Goal: Task Accomplishment & Management: Manage account settings

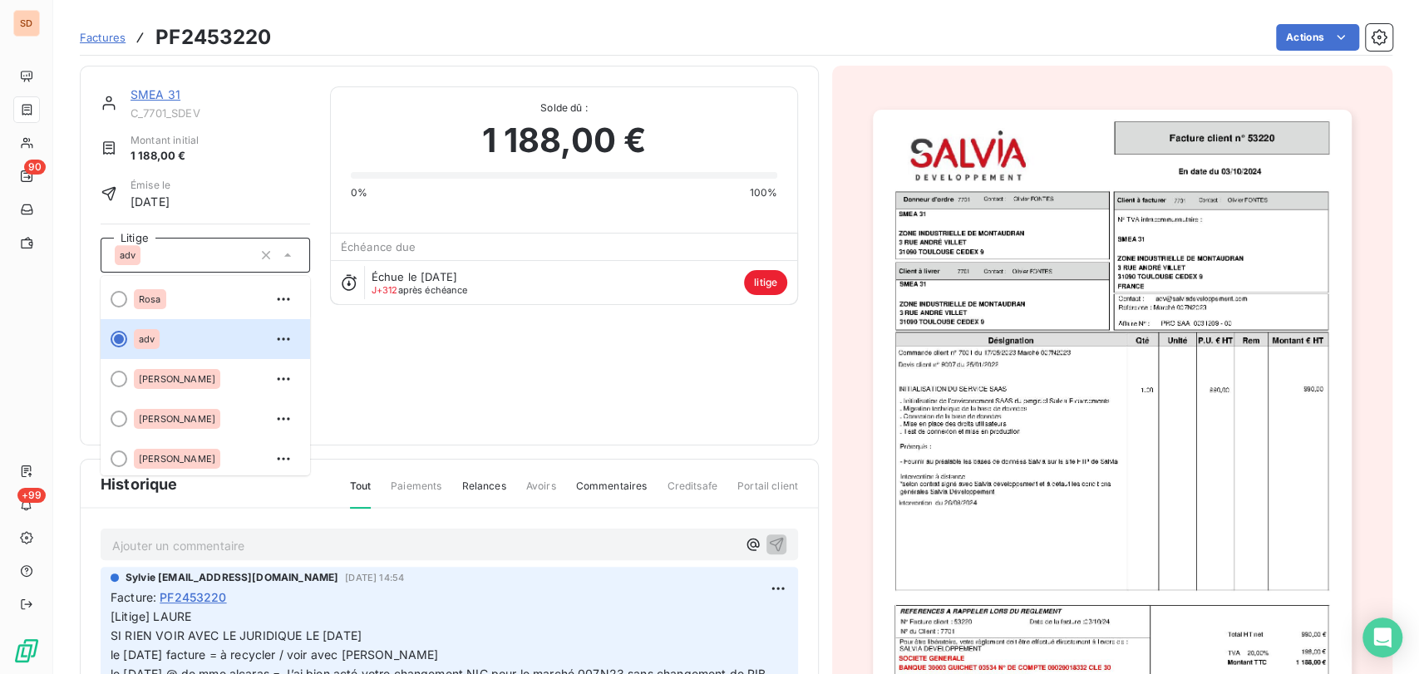
scroll to position [105, 0]
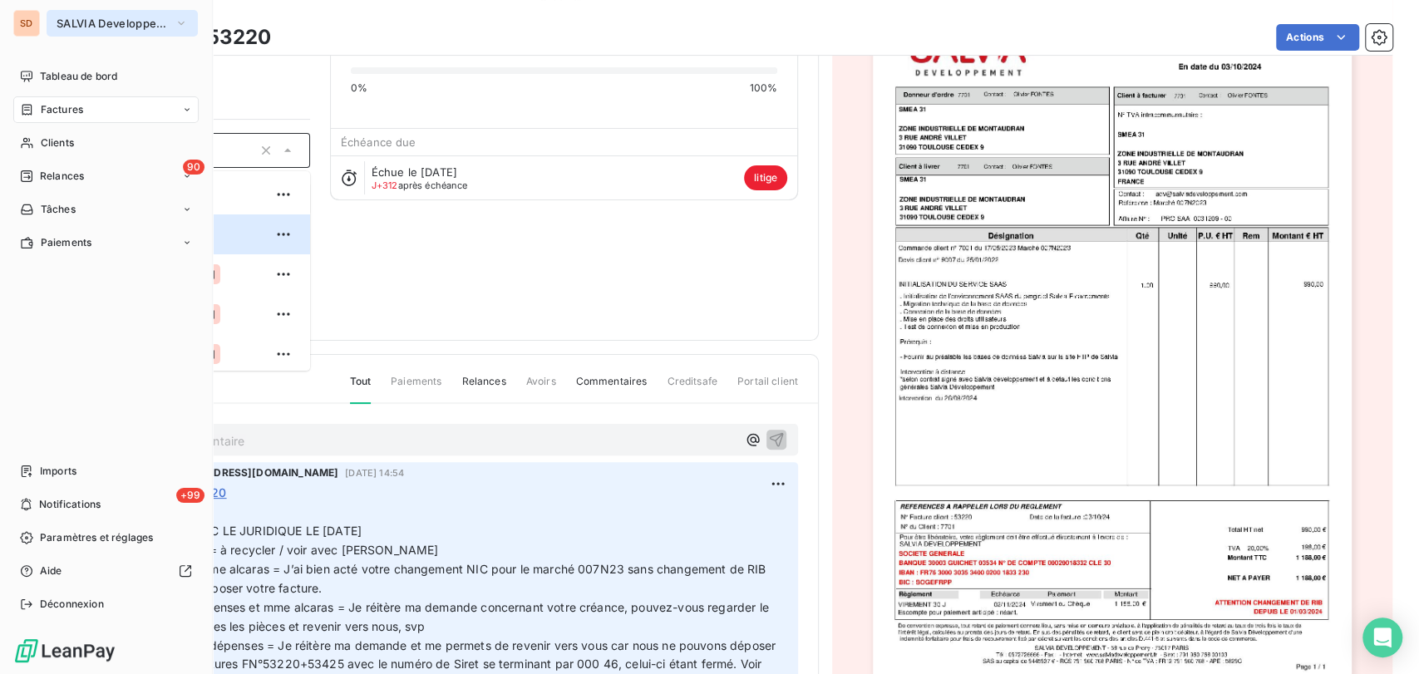
click at [180, 19] on icon "button" at bounding box center [181, 23] width 13 height 17
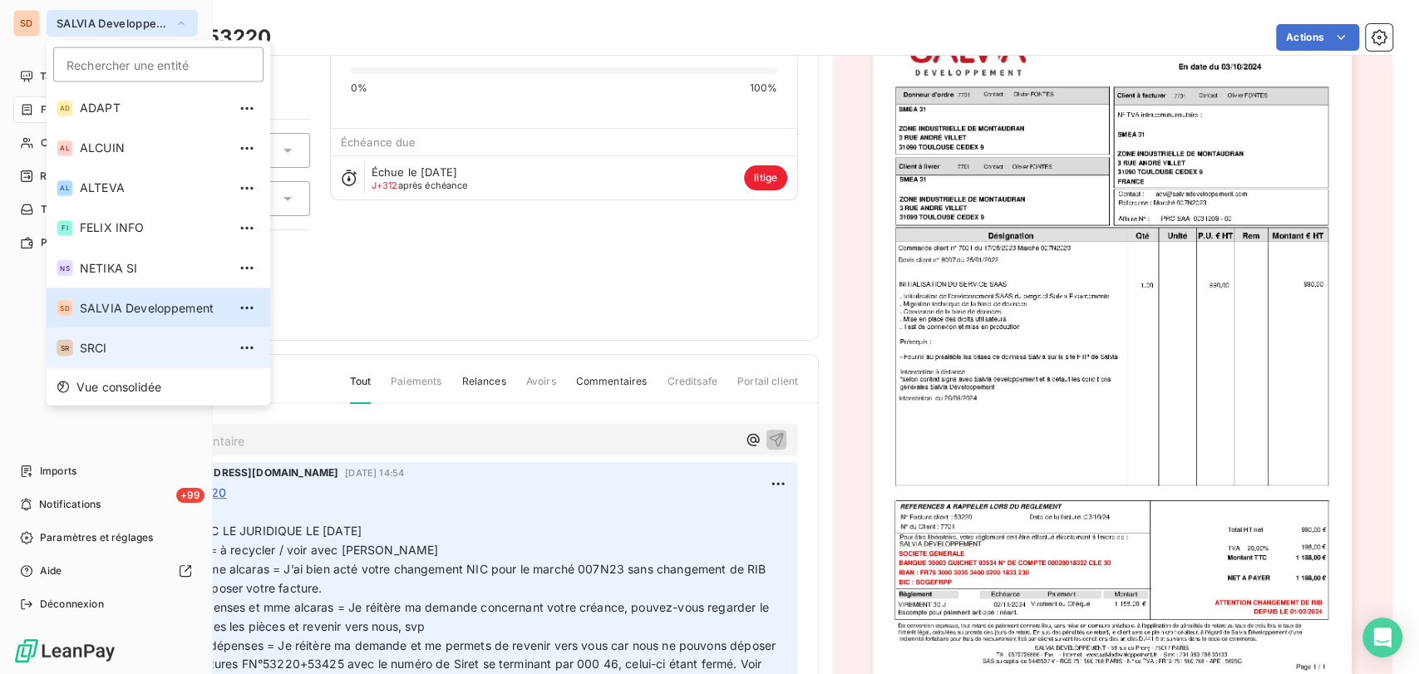
click at [85, 341] on span "SRCI" at bounding box center [153, 347] width 147 height 17
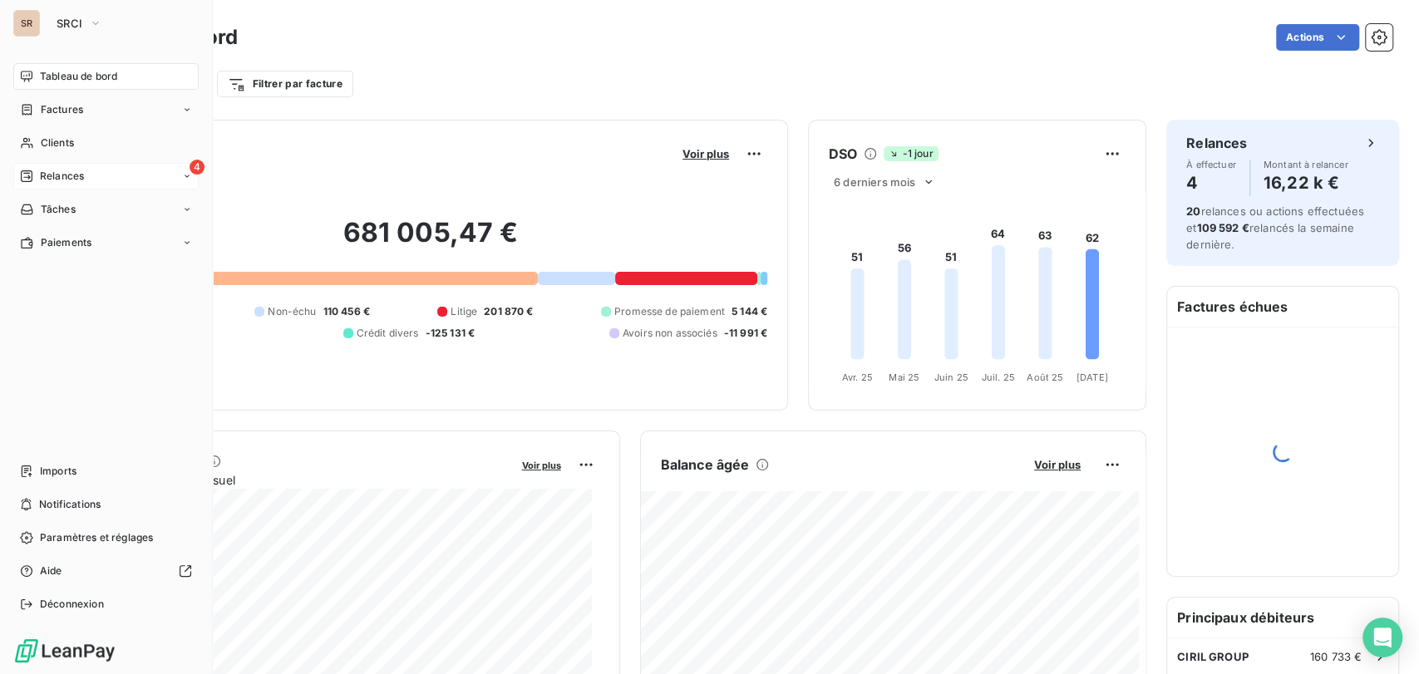
click at [59, 171] on span "Relances" at bounding box center [62, 176] width 44 height 15
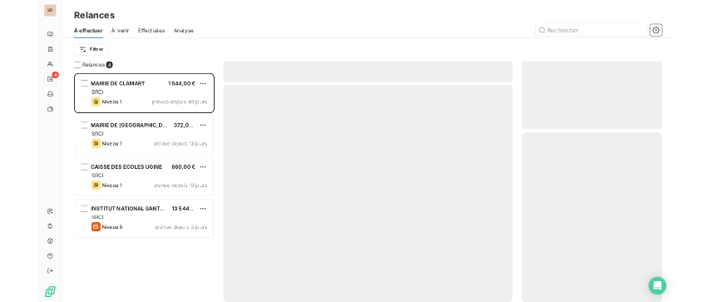
scroll to position [496, 299]
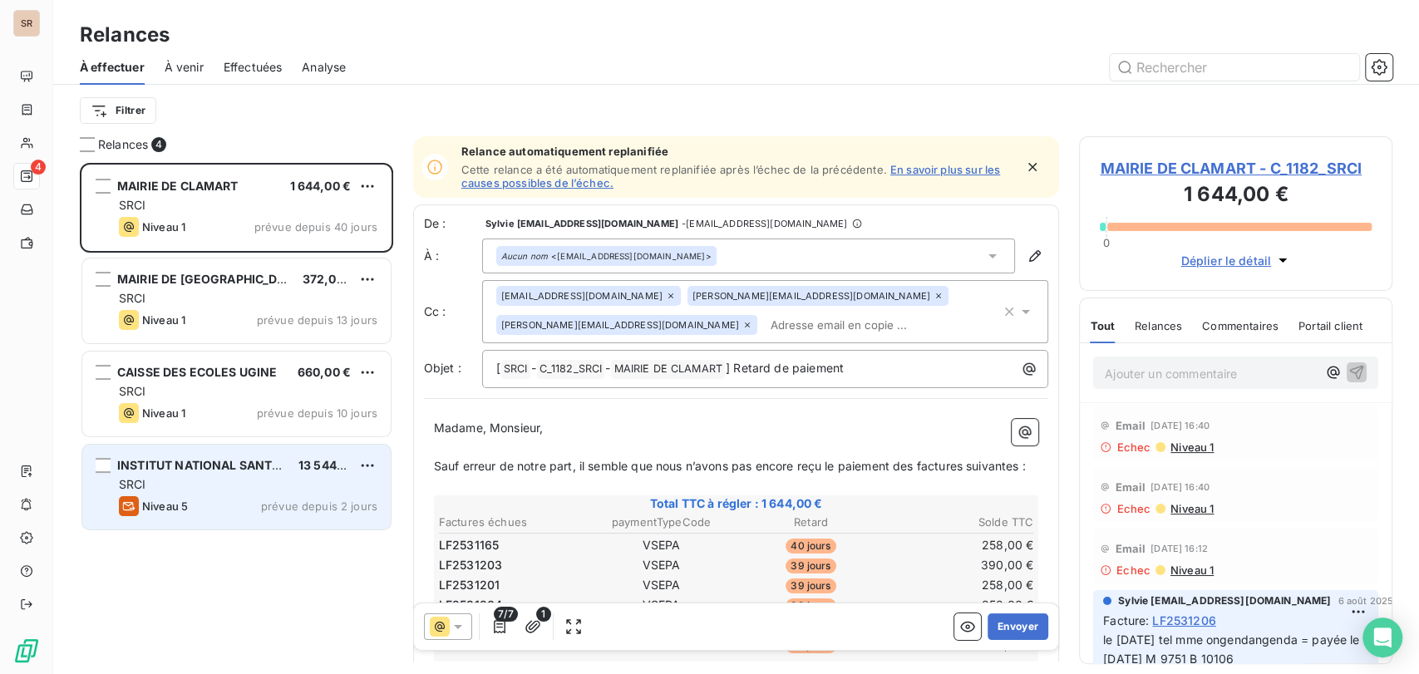
click at [219, 468] on span "INSTITUT NATIONAL SANTE (INSERM)" at bounding box center [227, 465] width 220 height 14
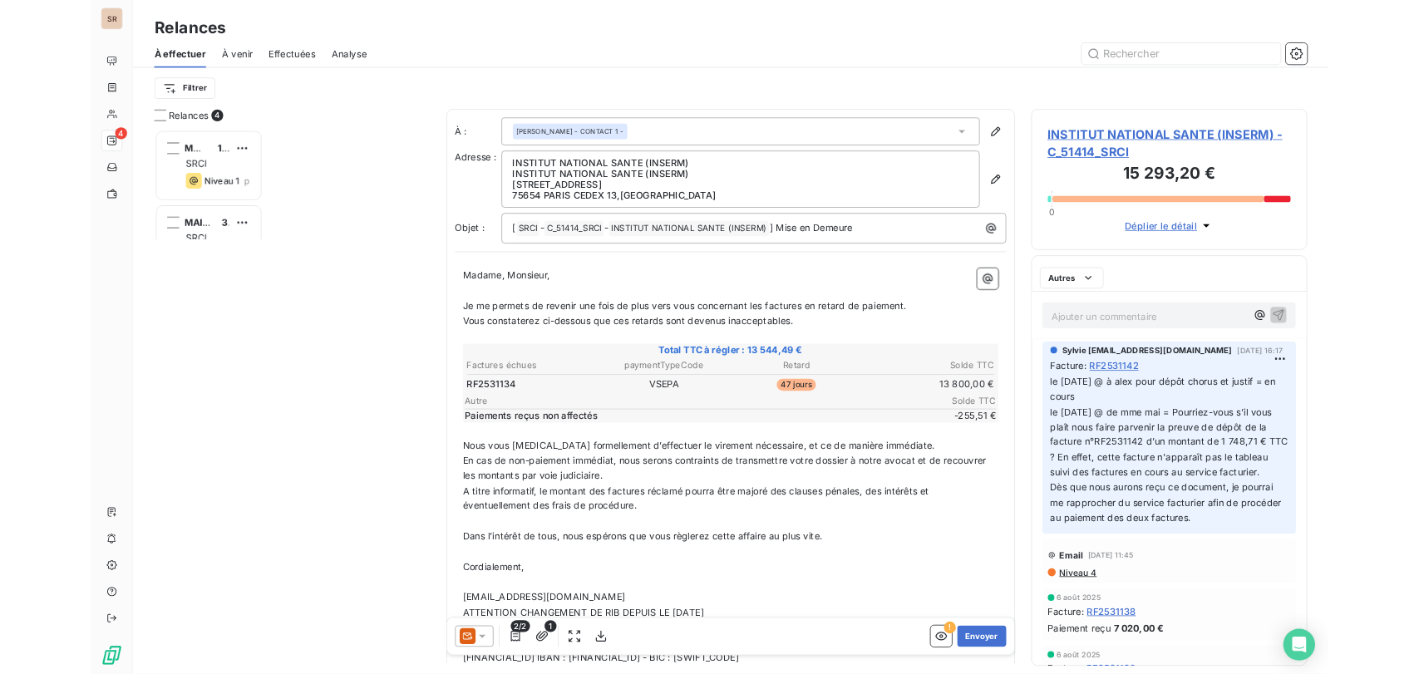
scroll to position [668, 333]
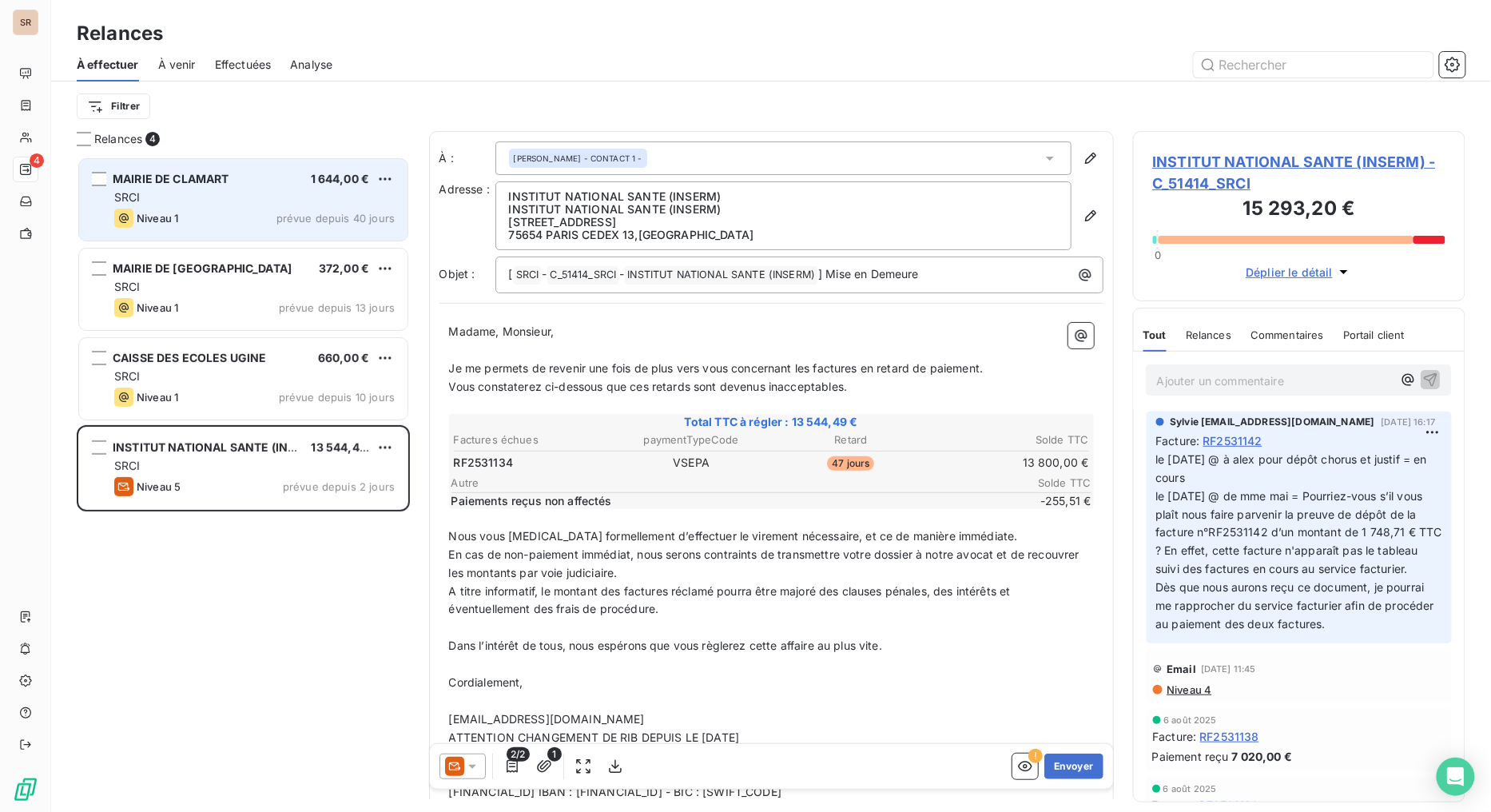
click at [196, 185] on span "MAIRIE DE CLAMART" at bounding box center [170, 179] width 116 height 13
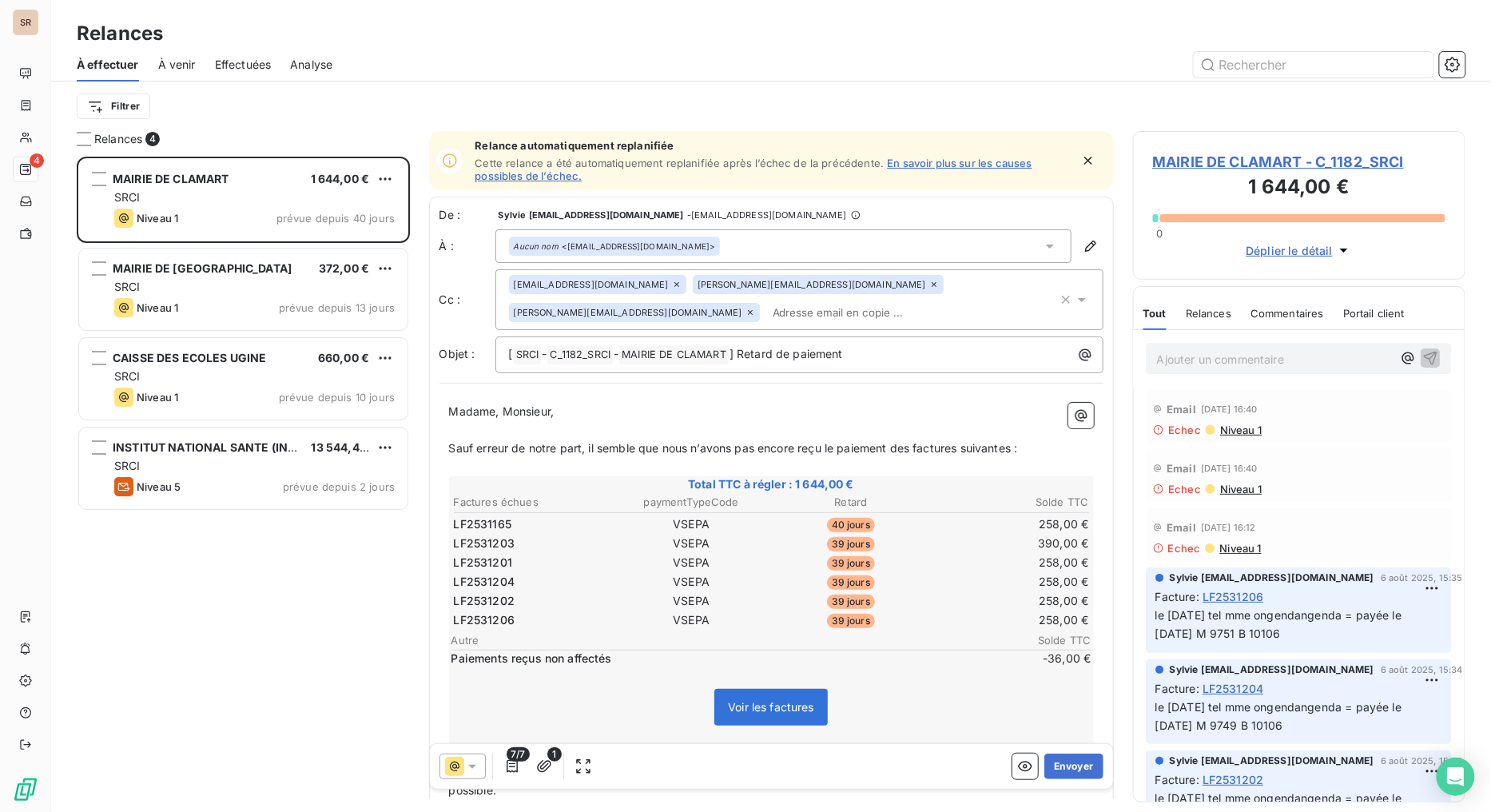
click at [1253, 171] on span "MAIRIE DE CLAMART - C_1182_SRCI" at bounding box center [1300, 161] width 293 height 21
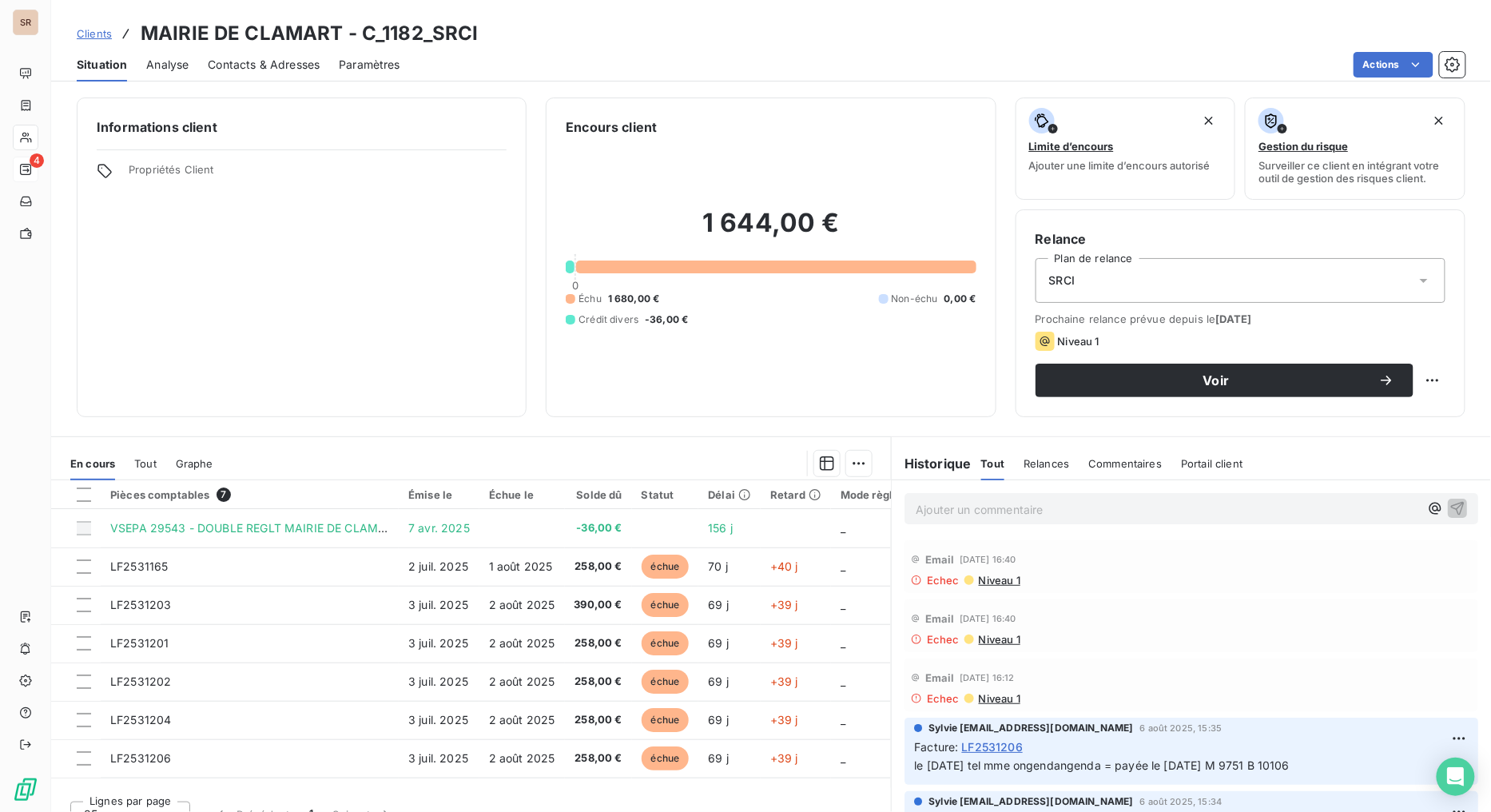
click at [286, 69] on span "Contacts & Adresses" at bounding box center [263, 64] width 112 height 16
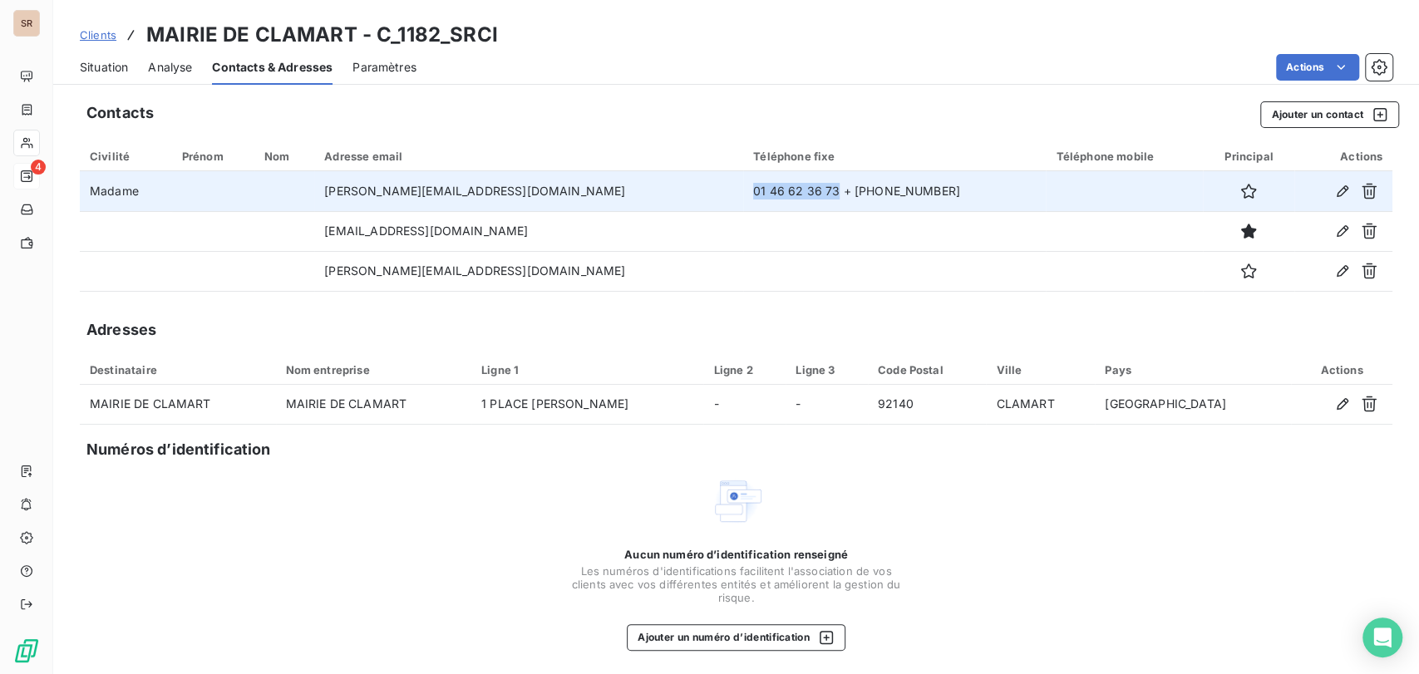
drag, startPoint x: 777, startPoint y: 188, endPoint x: 689, endPoint y: 183, distance: 88.3
click at [743, 183] on td "01 46 62 36 73 + [PHONE_NUMBER]" at bounding box center [894, 191] width 303 height 40
copy td "01 46 62 36 73"
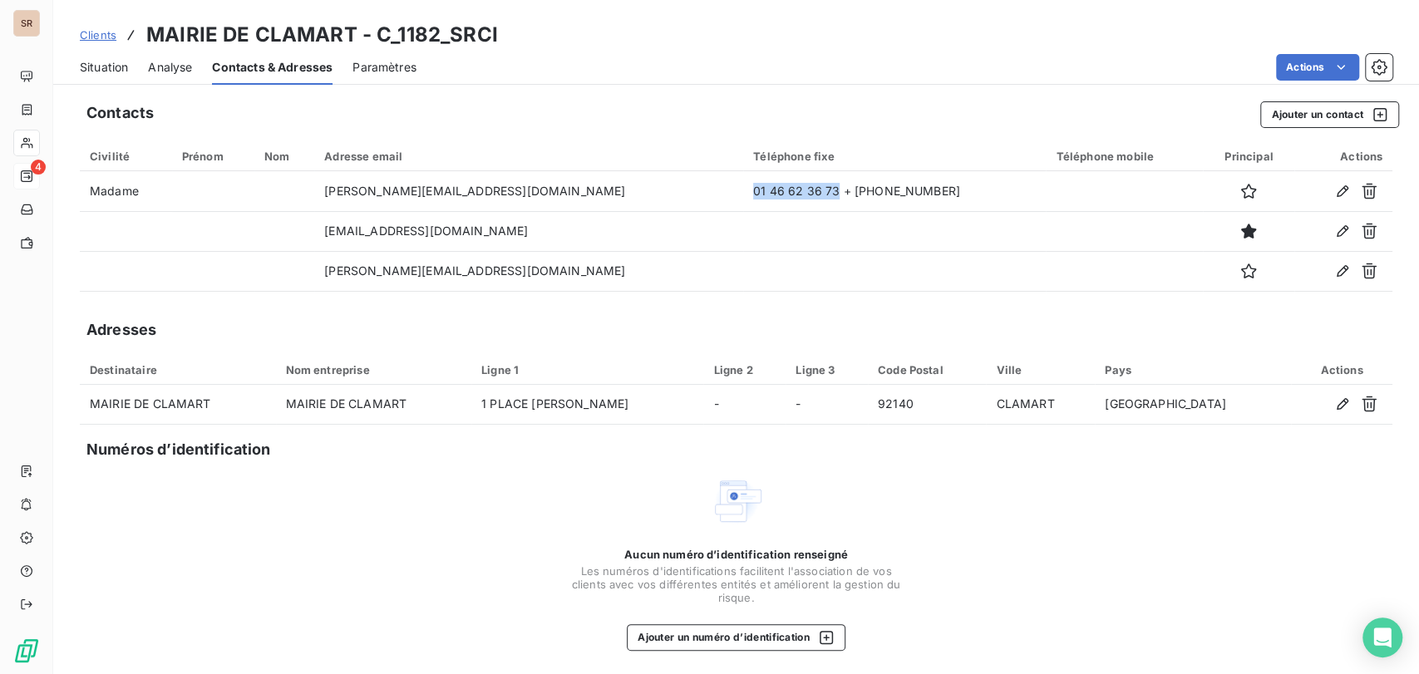
click at [107, 67] on span "Situation" at bounding box center [104, 67] width 48 height 17
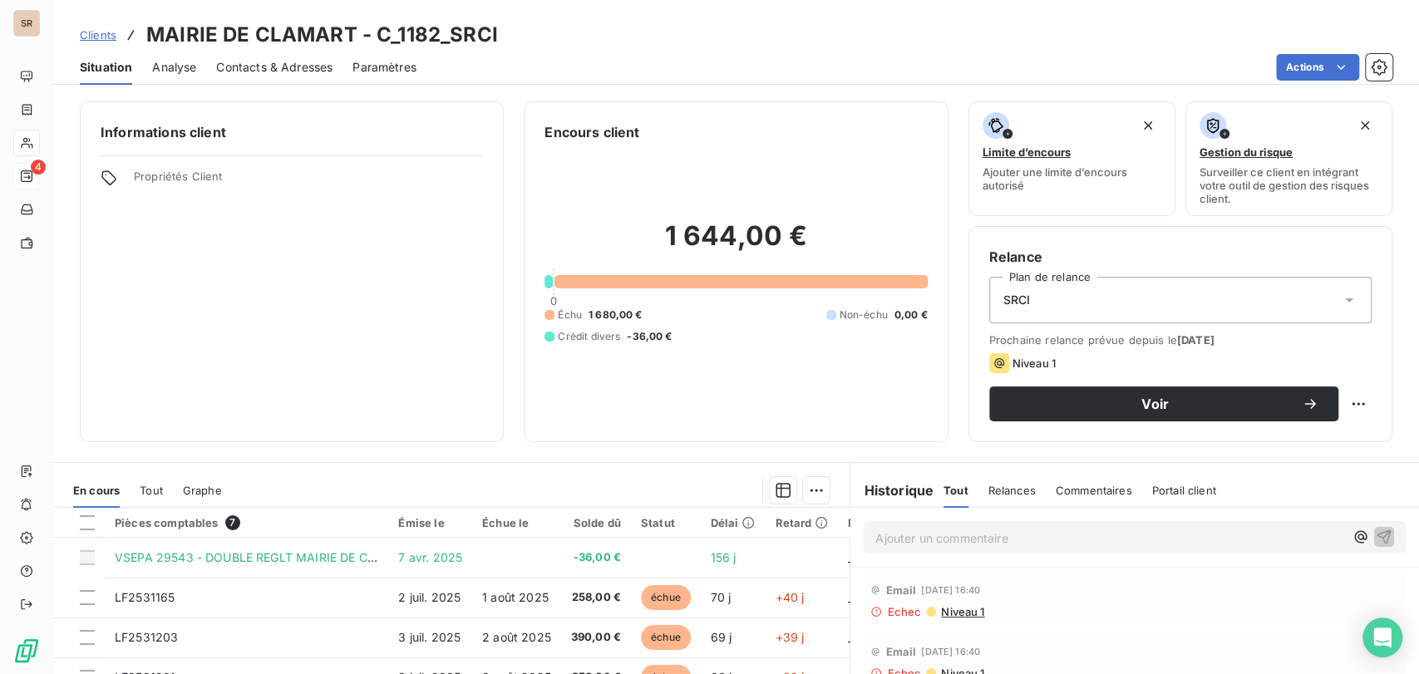
click at [257, 66] on span "Contacts & Adresses" at bounding box center [274, 67] width 116 height 17
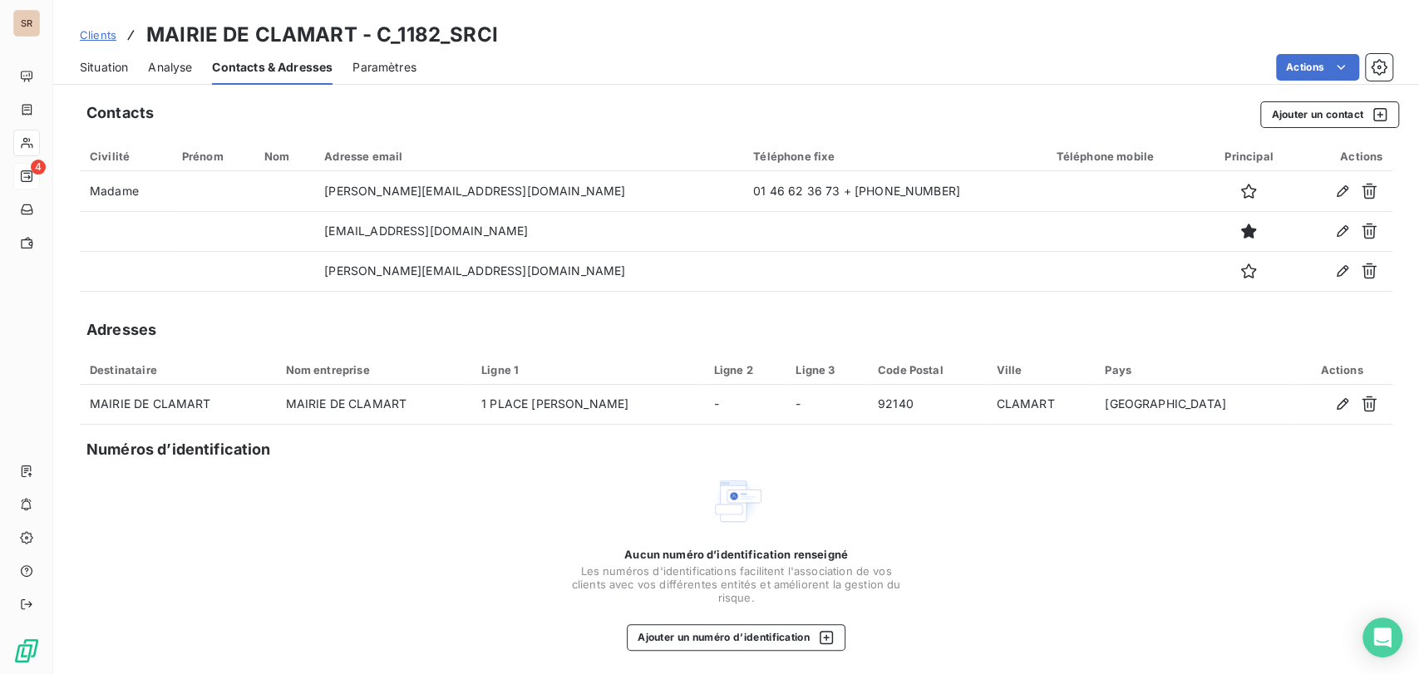
drag, startPoint x: 96, startPoint y: 71, endPoint x: 115, endPoint y: 80, distance: 20.4
click at [97, 69] on span "Situation" at bounding box center [104, 67] width 48 height 17
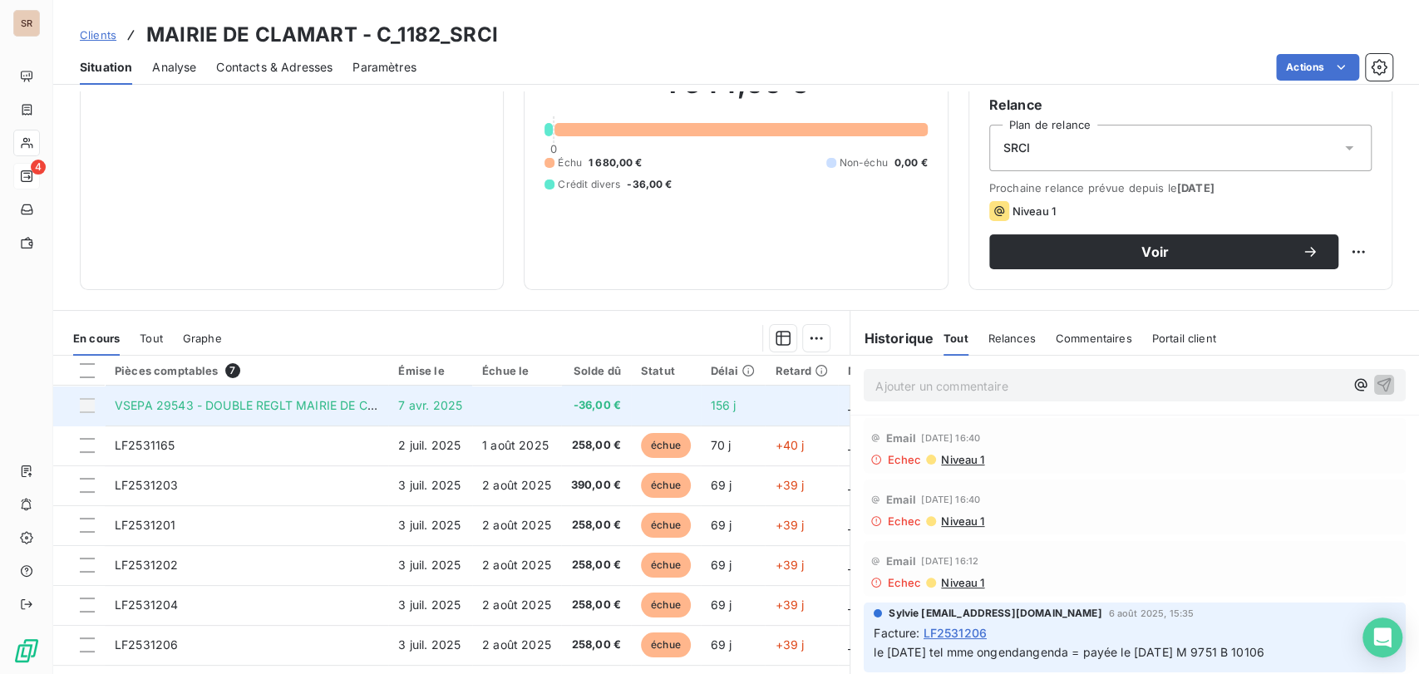
scroll to position [185, 0]
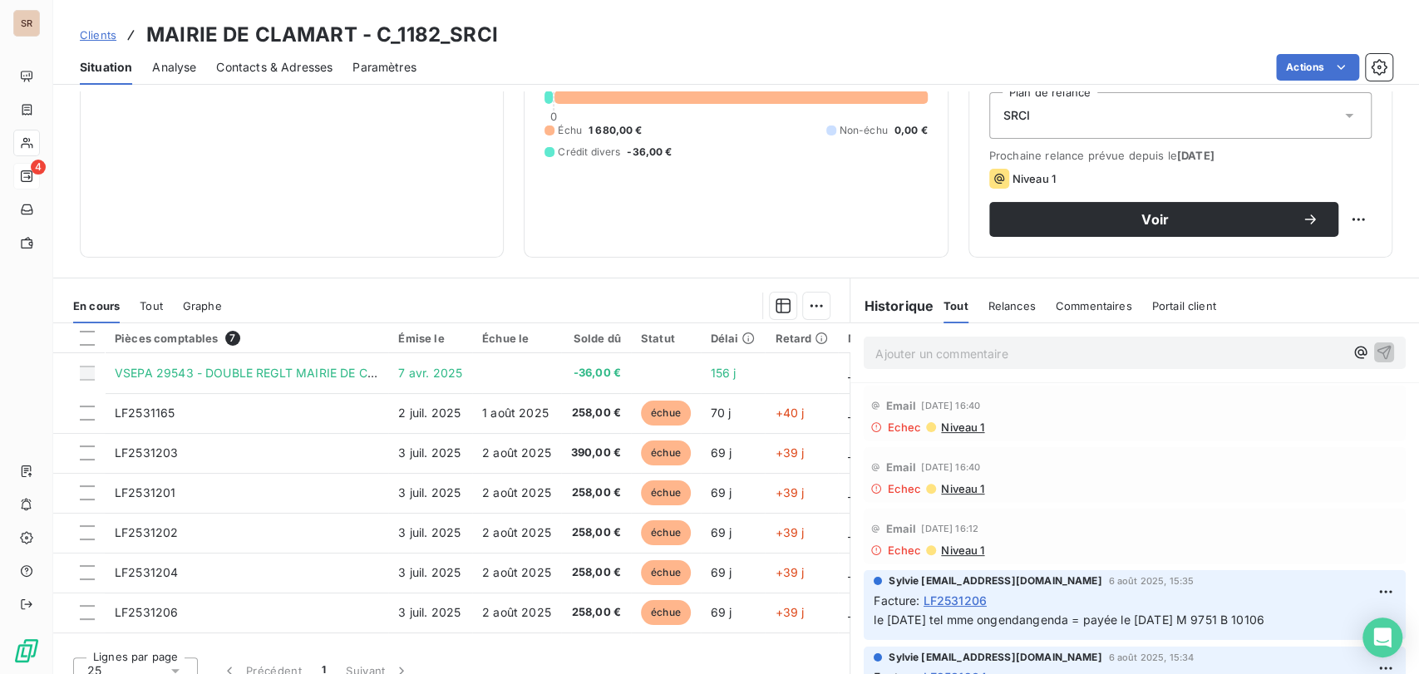
click at [278, 70] on span "Contacts & Adresses" at bounding box center [274, 67] width 116 height 17
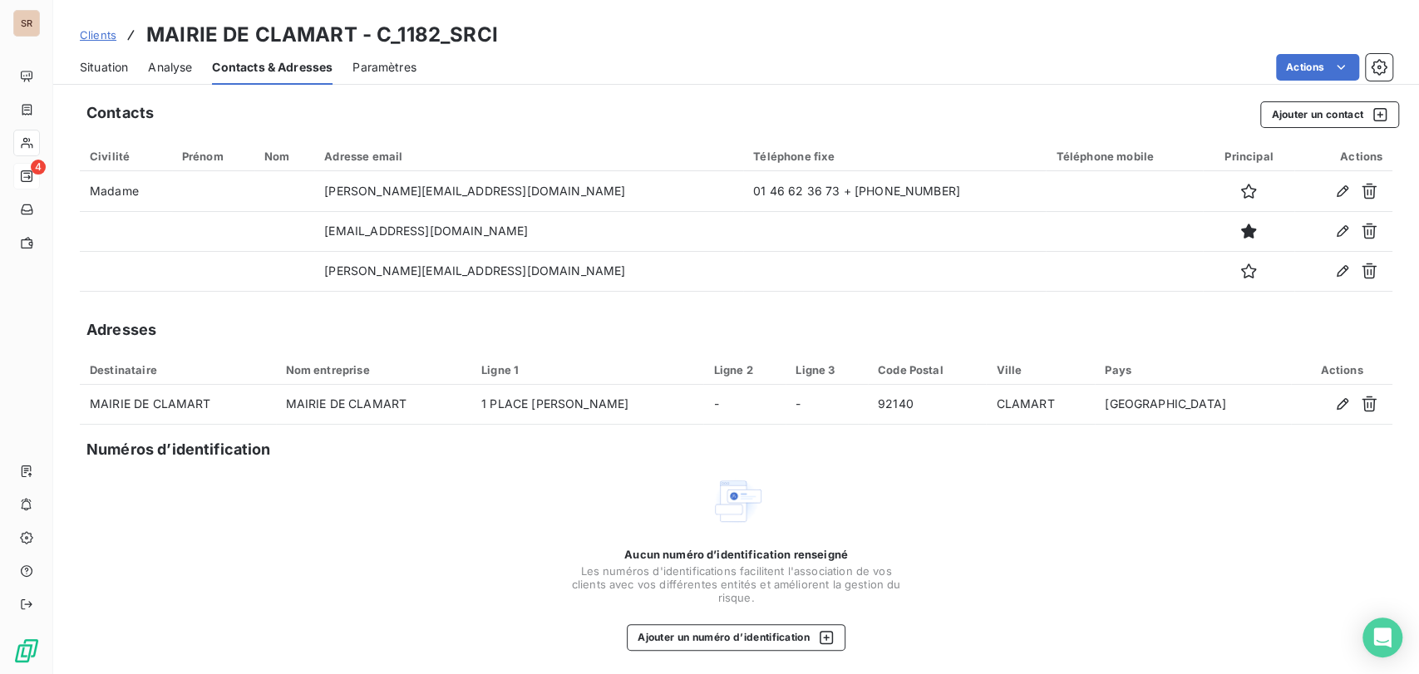
click at [91, 59] on span "Situation" at bounding box center [104, 67] width 48 height 17
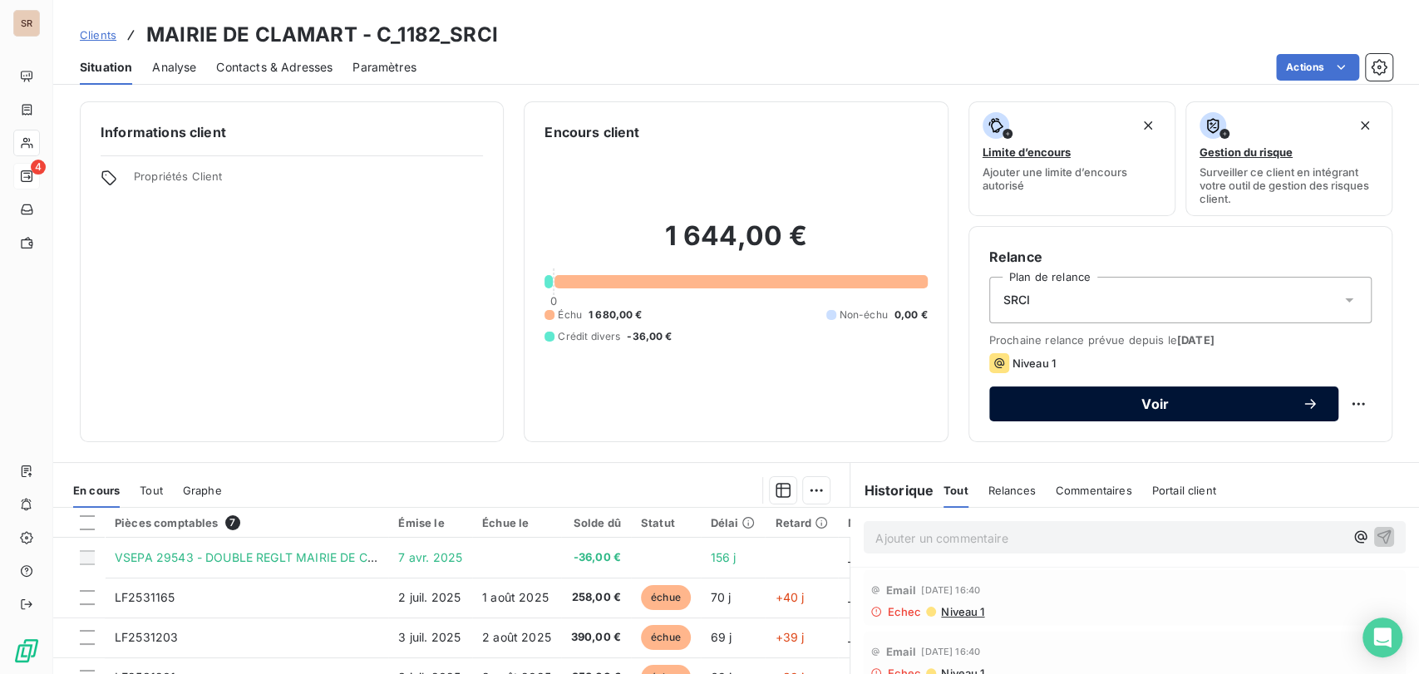
click at [1184, 407] on span "Voir" at bounding box center [1155, 403] width 293 height 13
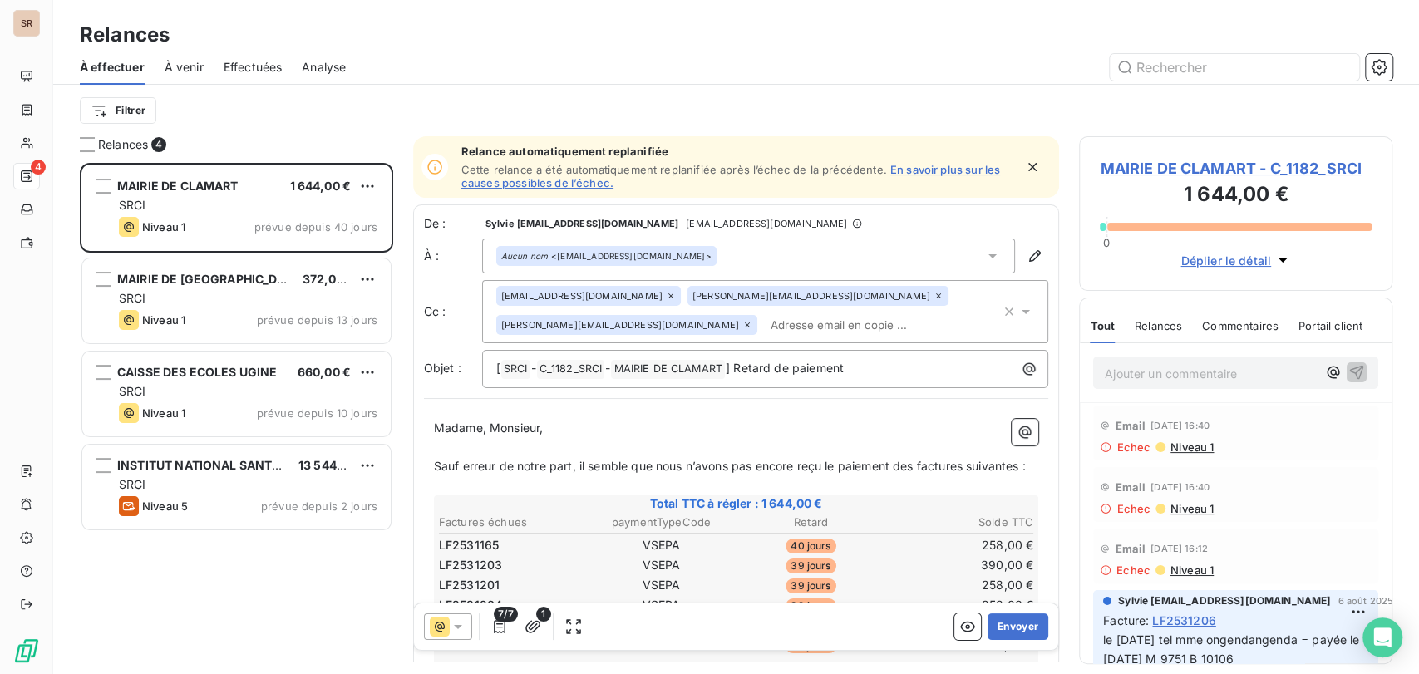
scroll to position [496, 299]
click at [984, 260] on icon at bounding box center [992, 256] width 17 height 17
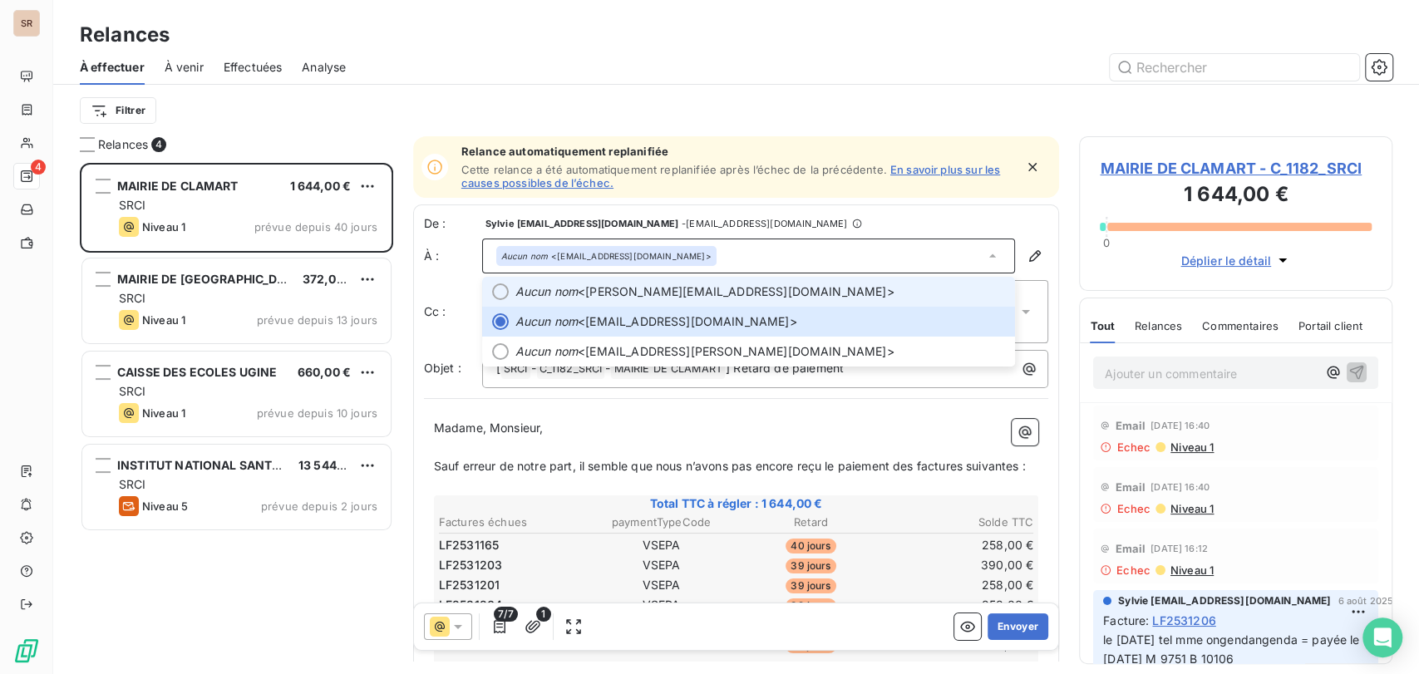
click at [498, 289] on div at bounding box center [500, 291] width 17 height 17
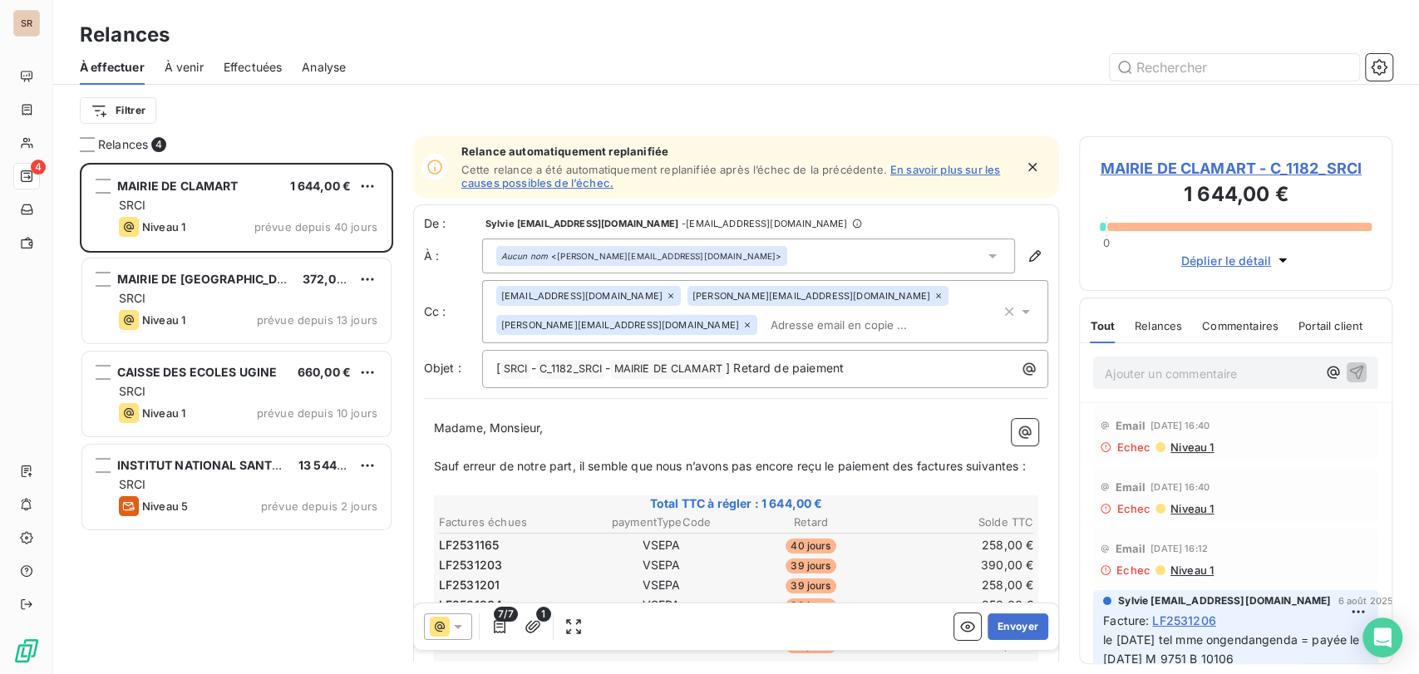
click at [988, 254] on icon at bounding box center [992, 256] width 8 height 4
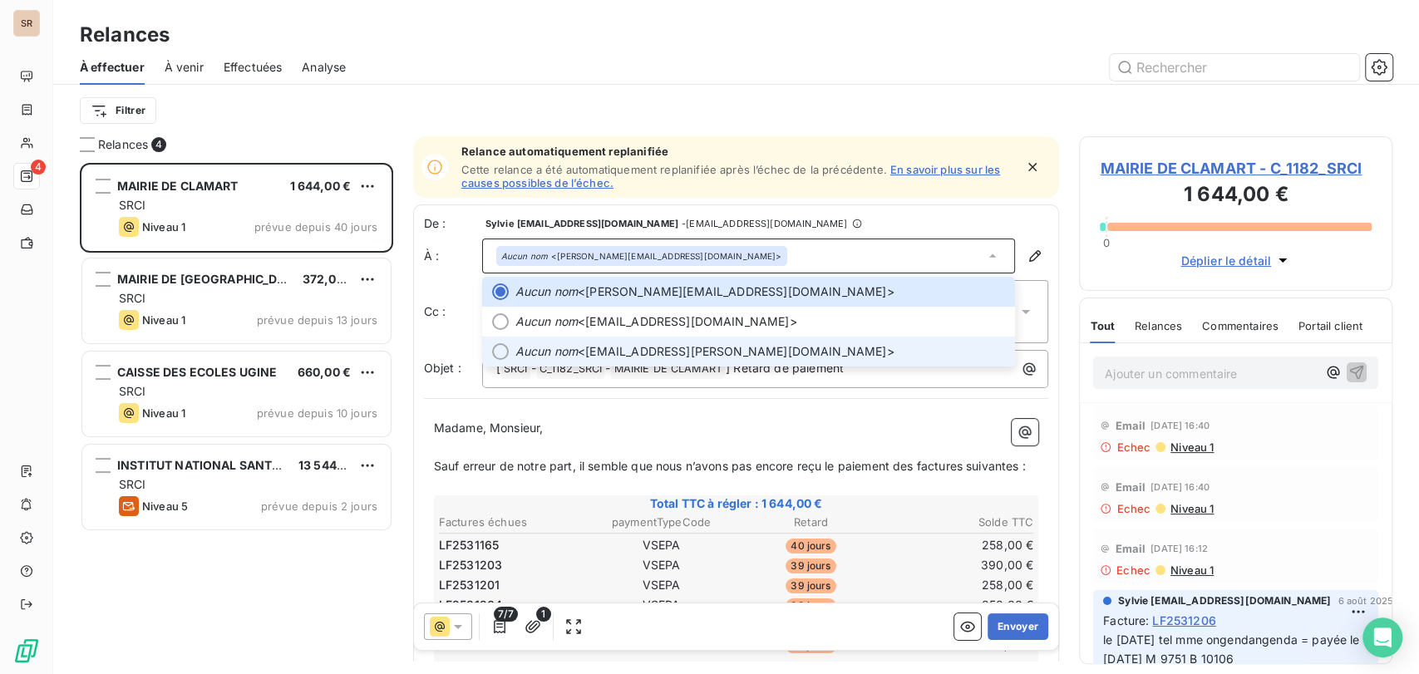
click at [493, 357] on div at bounding box center [500, 351] width 17 height 17
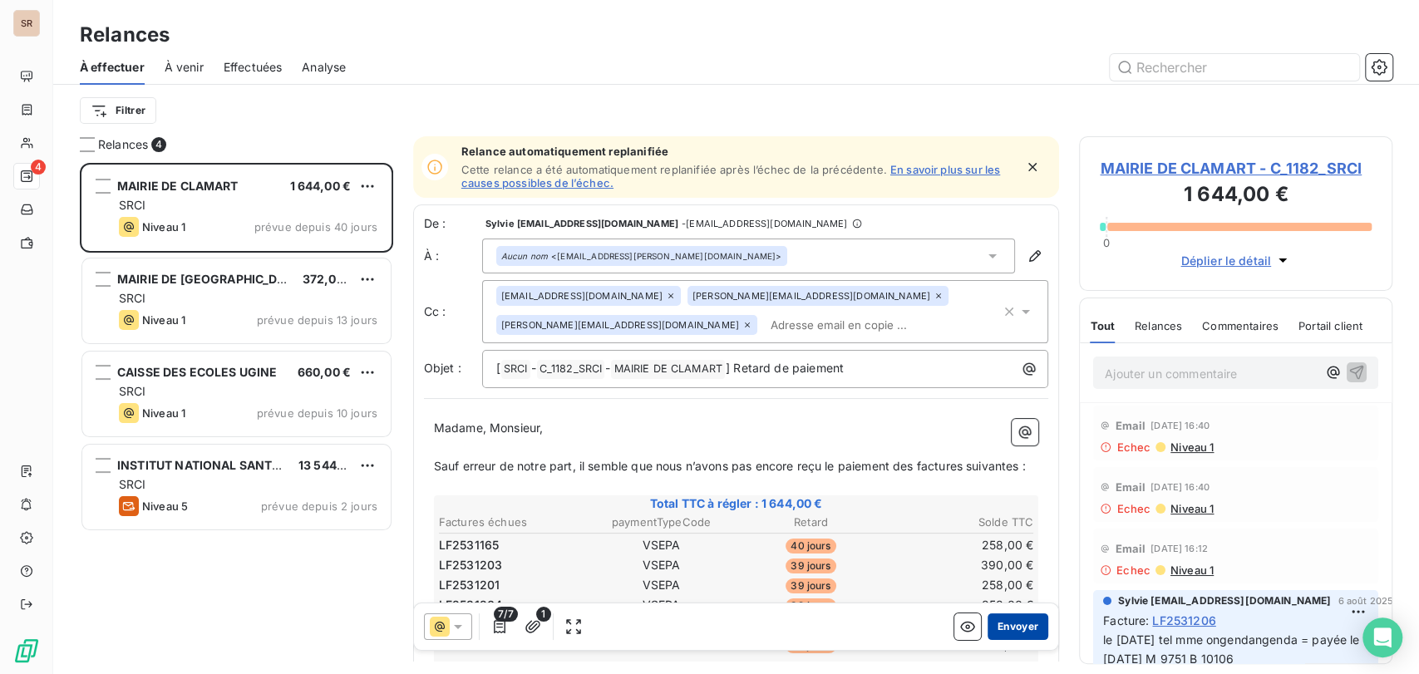
click at [1002, 628] on button "Envoyer" at bounding box center [1018, 626] width 61 height 27
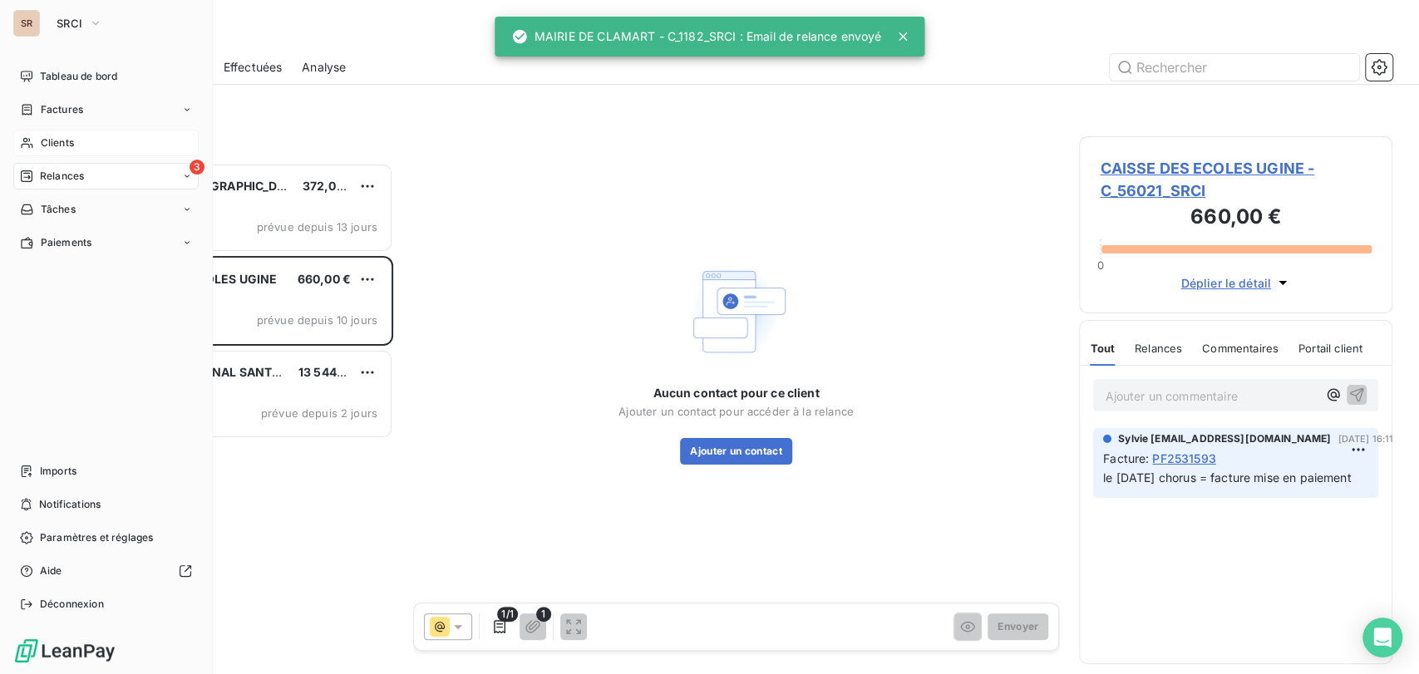
click at [39, 145] on div "Clients" at bounding box center [105, 143] width 185 height 27
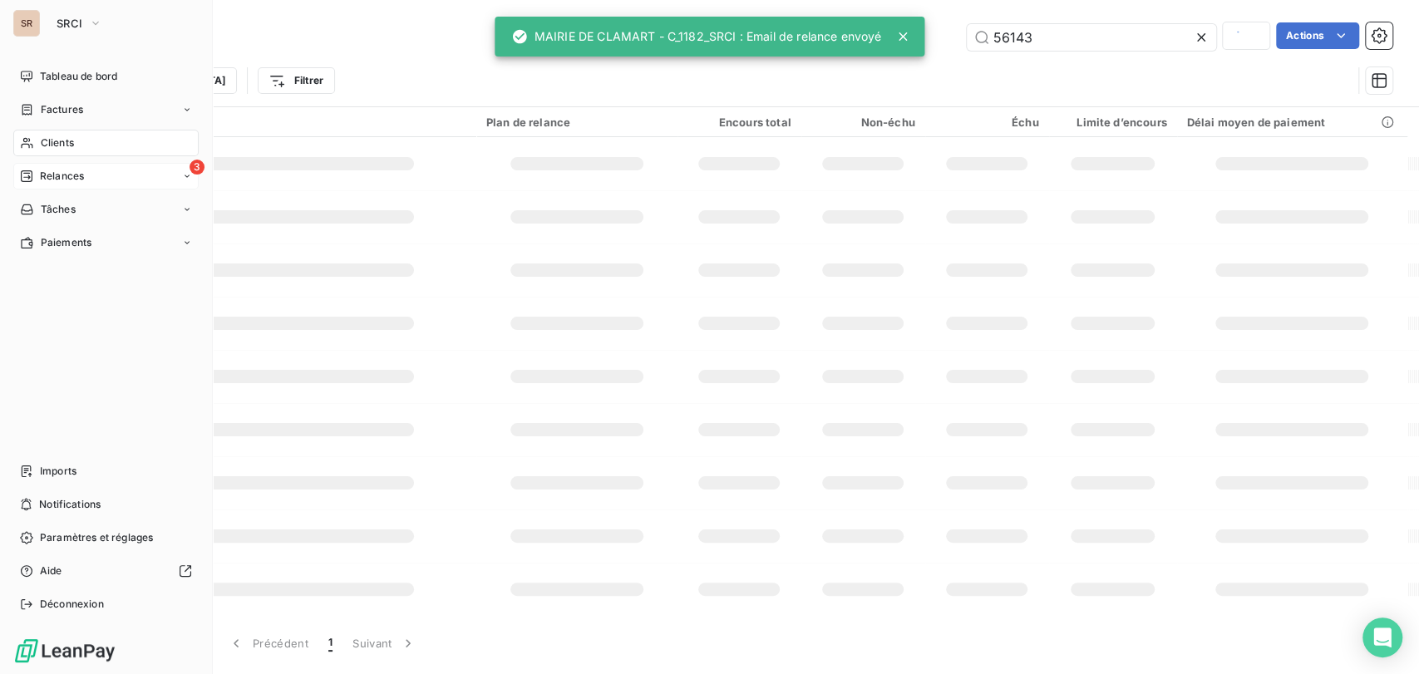
type input "7701"
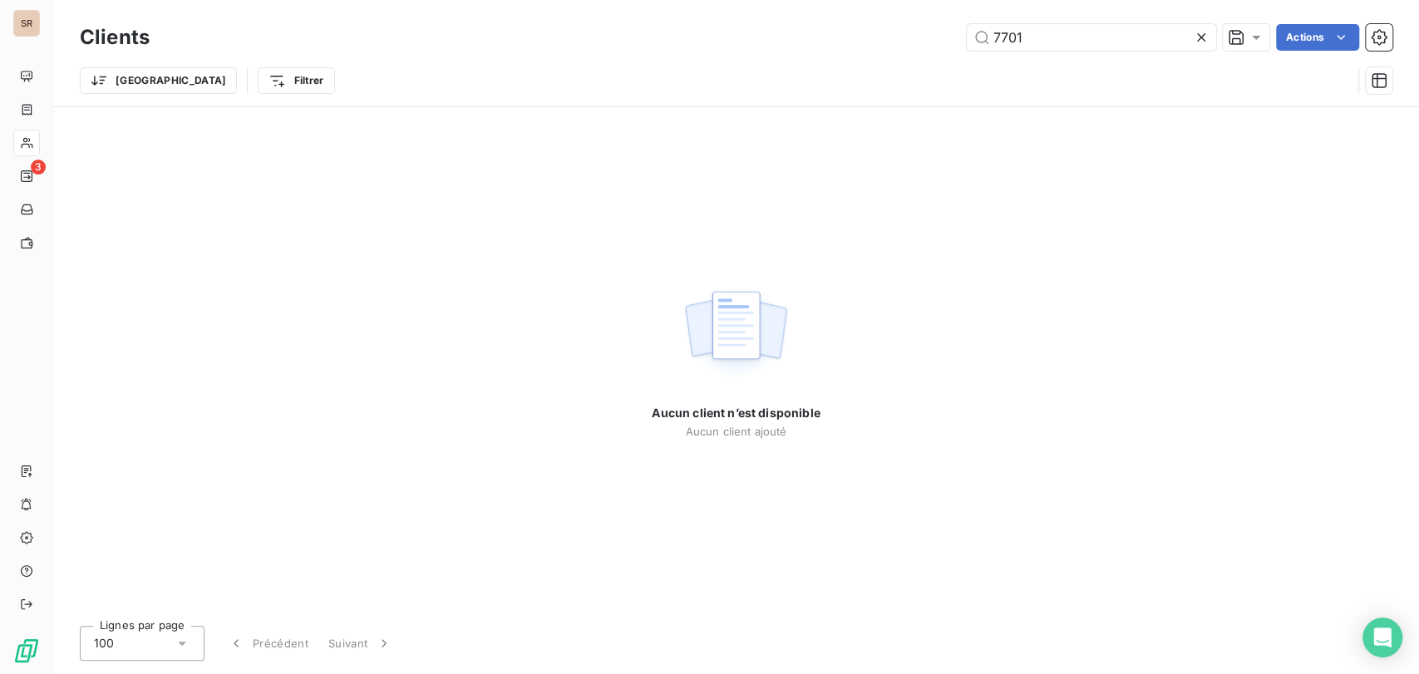
drag, startPoint x: 1049, startPoint y: 33, endPoint x: 951, endPoint y: 31, distance: 98.1
click at [951, 31] on div "7701 Actions" at bounding box center [781, 37] width 1223 height 27
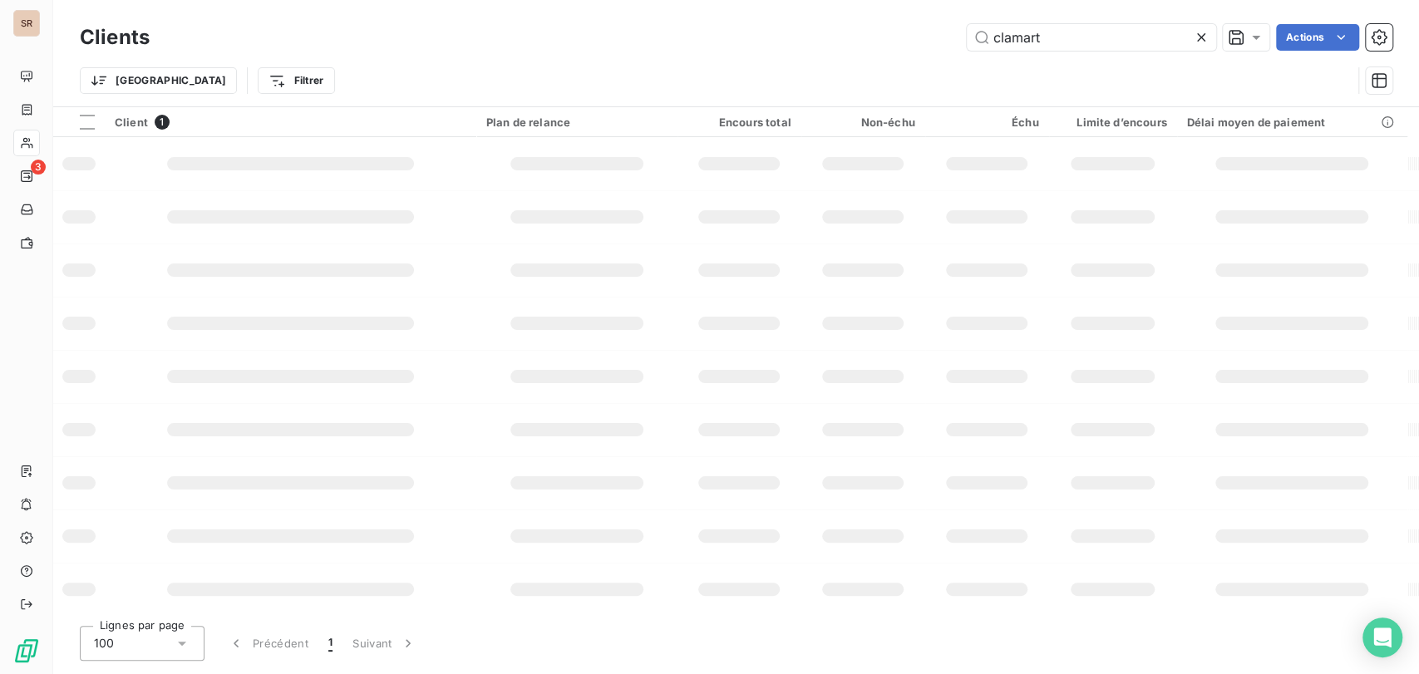
type input "clamart"
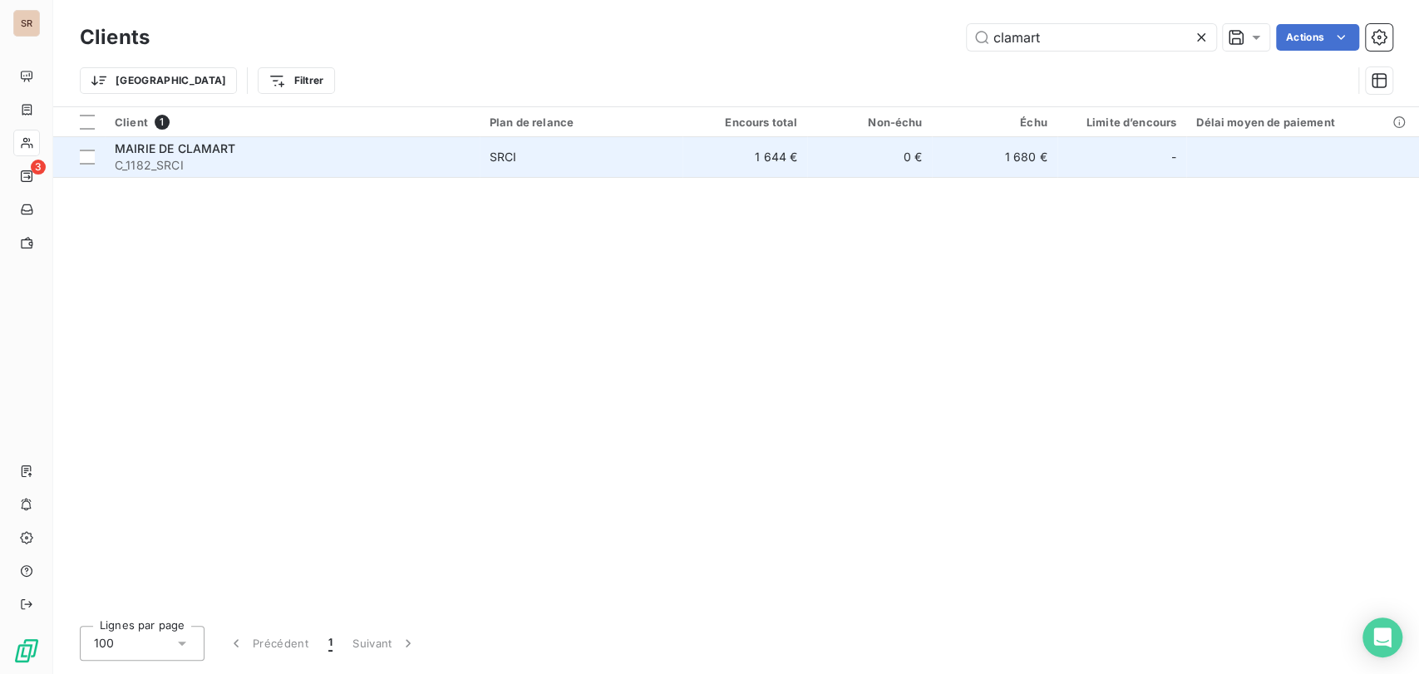
click at [160, 155] on div "MAIRIE DE CLAMART" at bounding box center [292, 148] width 355 height 17
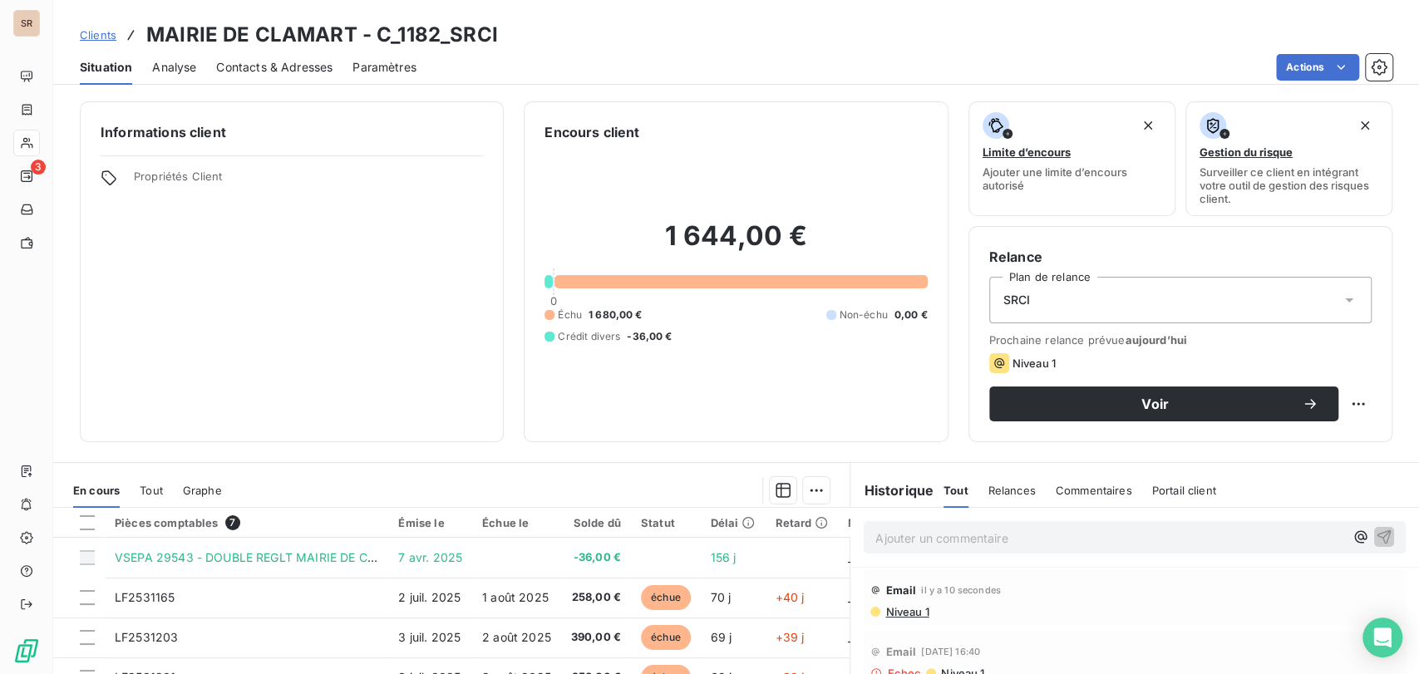
click at [242, 67] on span "Contacts & Adresses" at bounding box center [274, 67] width 116 height 17
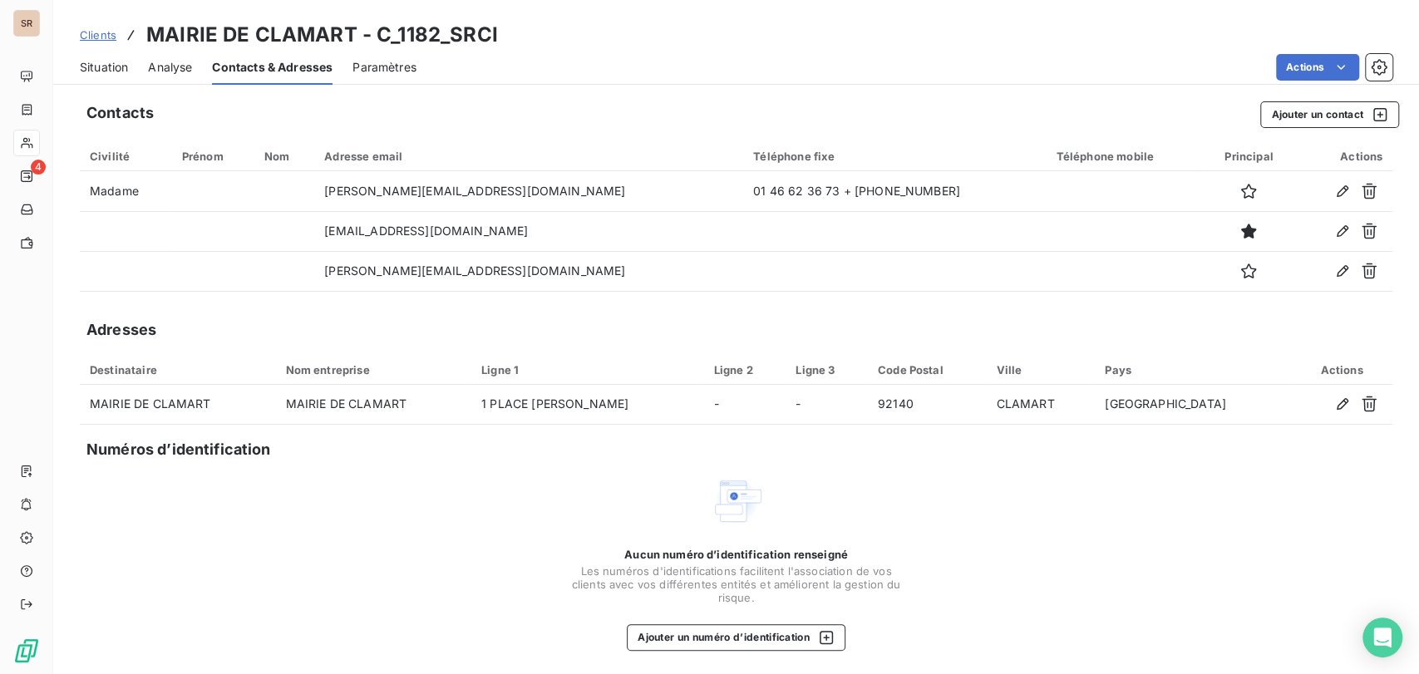
click at [107, 70] on span "Situation" at bounding box center [104, 67] width 48 height 17
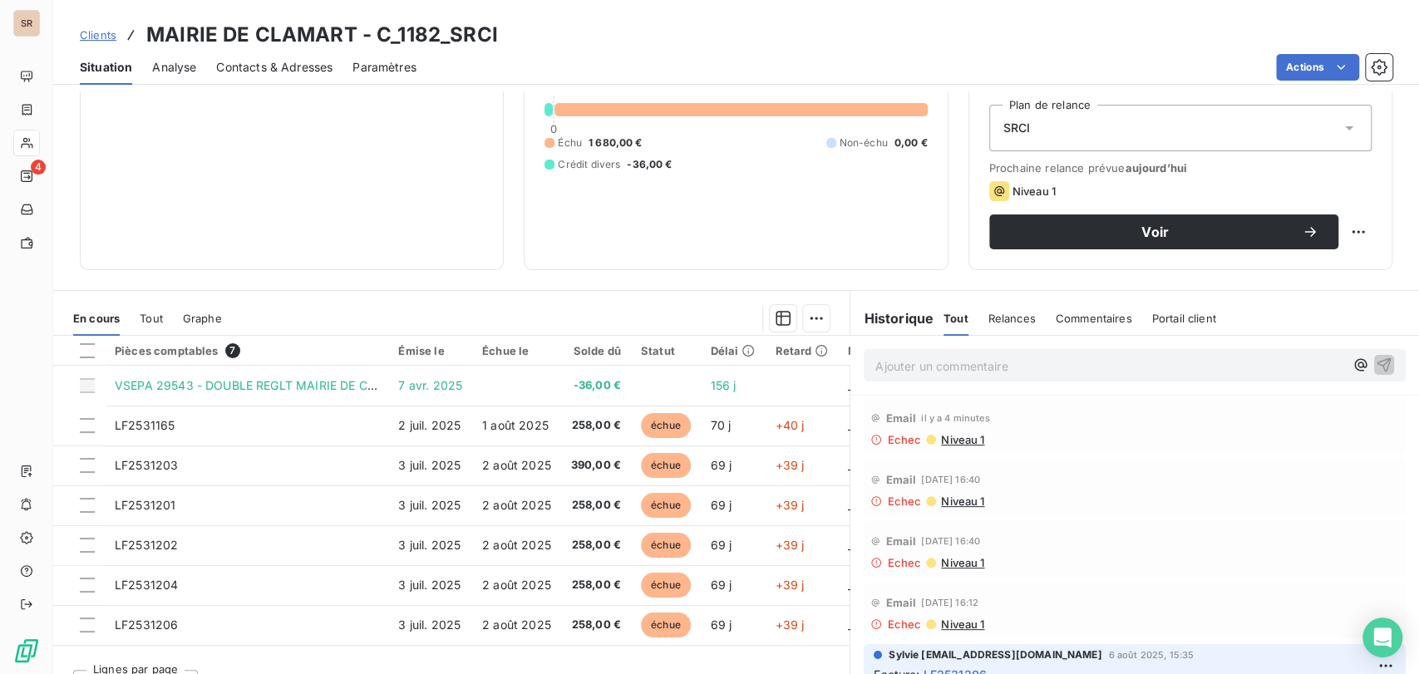
scroll to position [204, 0]
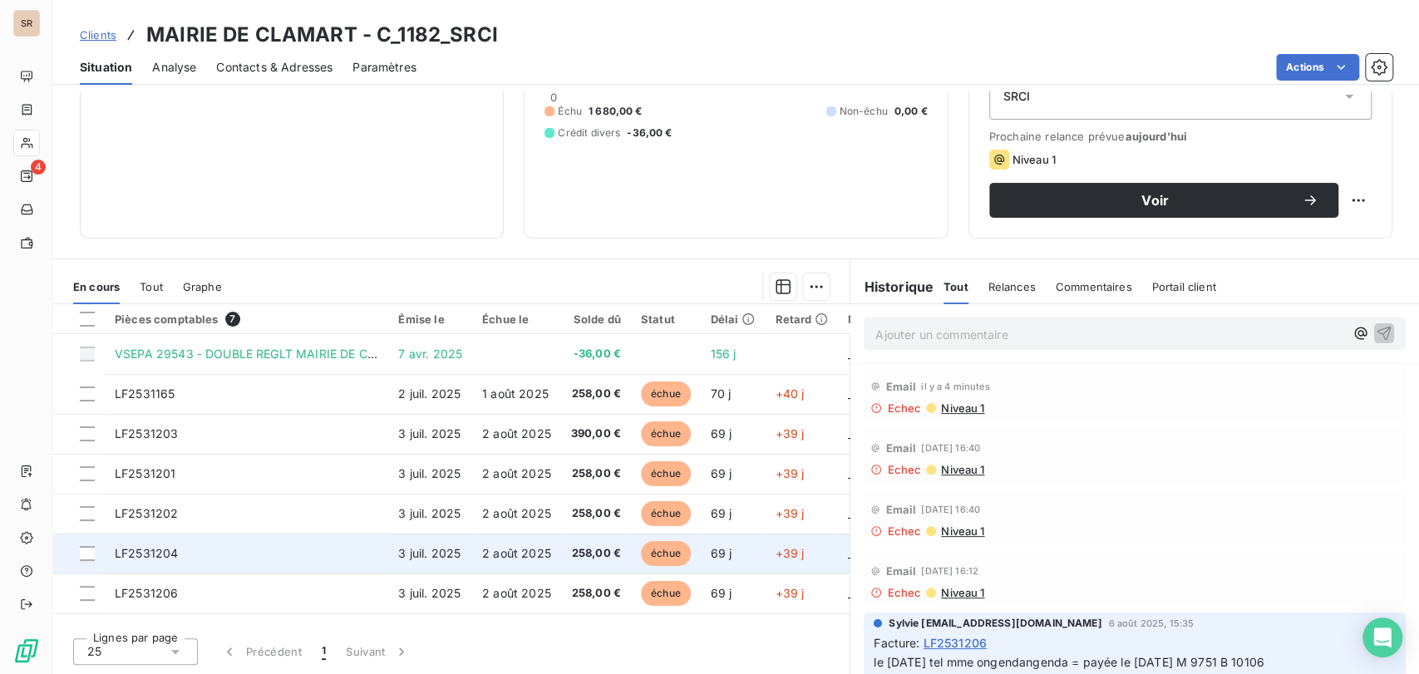
click at [149, 557] on span "LF2531204" at bounding box center [146, 553] width 63 height 14
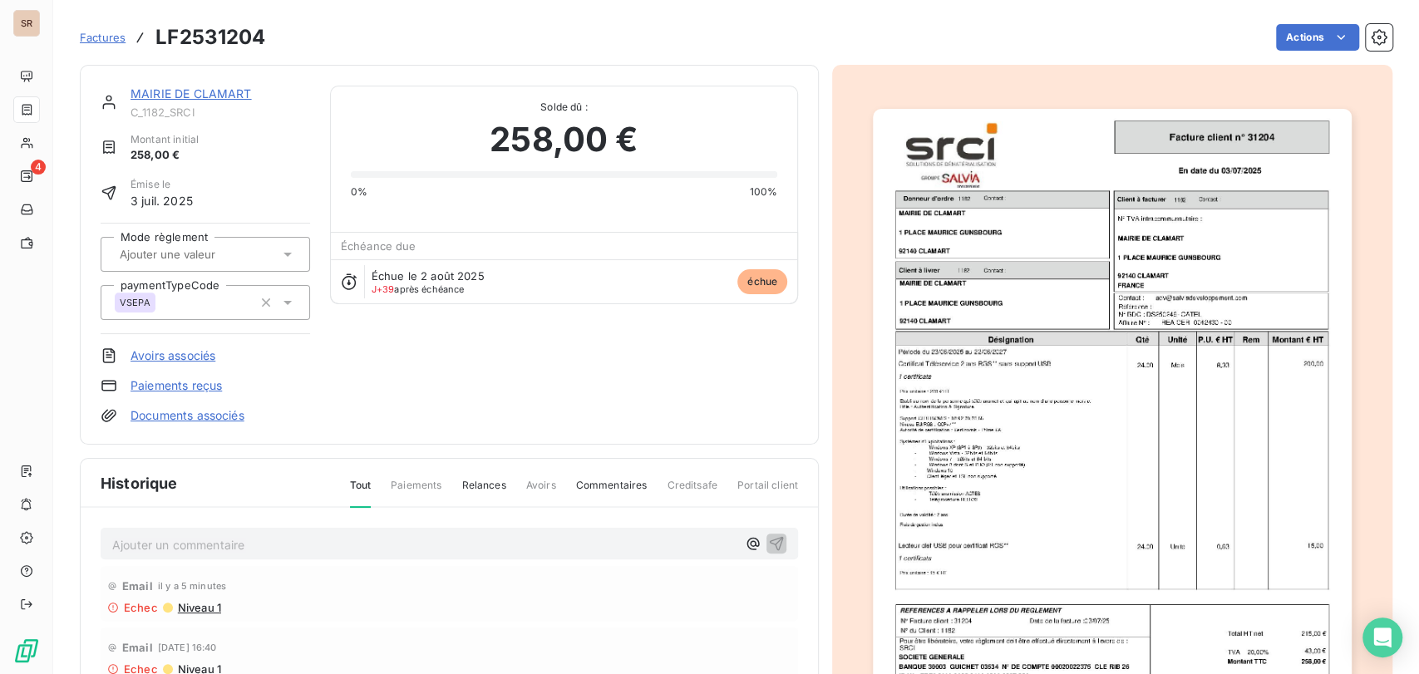
click at [302, 546] on p "Ajouter un commentaire ﻿" at bounding box center [424, 545] width 624 height 21
click at [293, 543] on span "le [DATE] tel [PERSON_NAME] facure mandatée le [DATE] M9749 B1106" at bounding box center [313, 543] width 403 height 14
click at [270, 543] on span "le [DATE] tel [PERSON_NAME] facTure mandatée le [DATE] M9749 B1106" at bounding box center [316, 543] width 409 height 14
click at [307, 544] on span "le [DATE] tel [PERSON_NAME] = facTure mandatée le [DATE] M9749 B1106" at bounding box center [322, 543] width 420 height 14
click at [768, 540] on icon "button" at bounding box center [776, 543] width 17 height 17
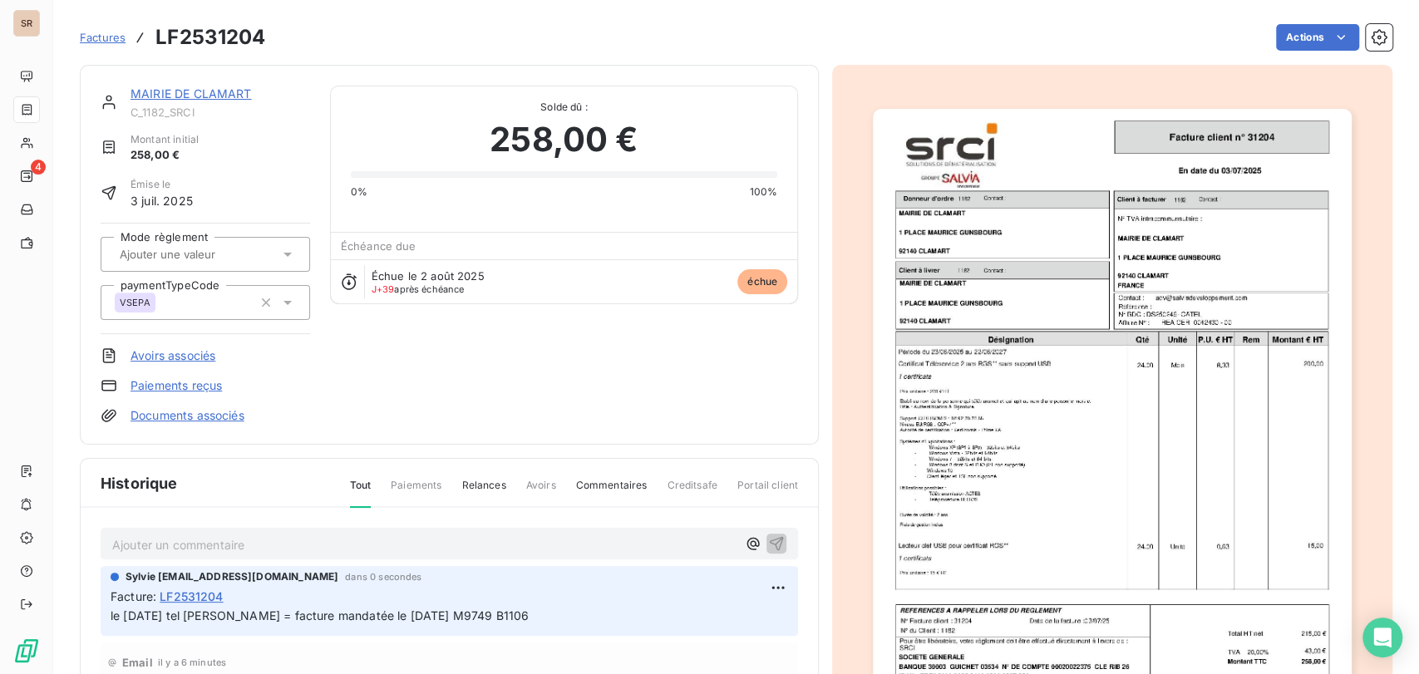
drag, startPoint x: 515, startPoint y: 615, endPoint x: 106, endPoint y: 623, distance: 409.9
click at [106, 623] on div "Sylvie [EMAIL_ADDRESS][DOMAIN_NAME] dans 0 secondes Facture : LF2531204 le [DAT…" at bounding box center [449, 601] width 697 height 70
copy span "le [DATE] tel [PERSON_NAME] = facture mandatée le [DATE] M9749 B1106"
click at [168, 90] on link "MAIRIE DE CLAMART" at bounding box center [191, 93] width 121 height 14
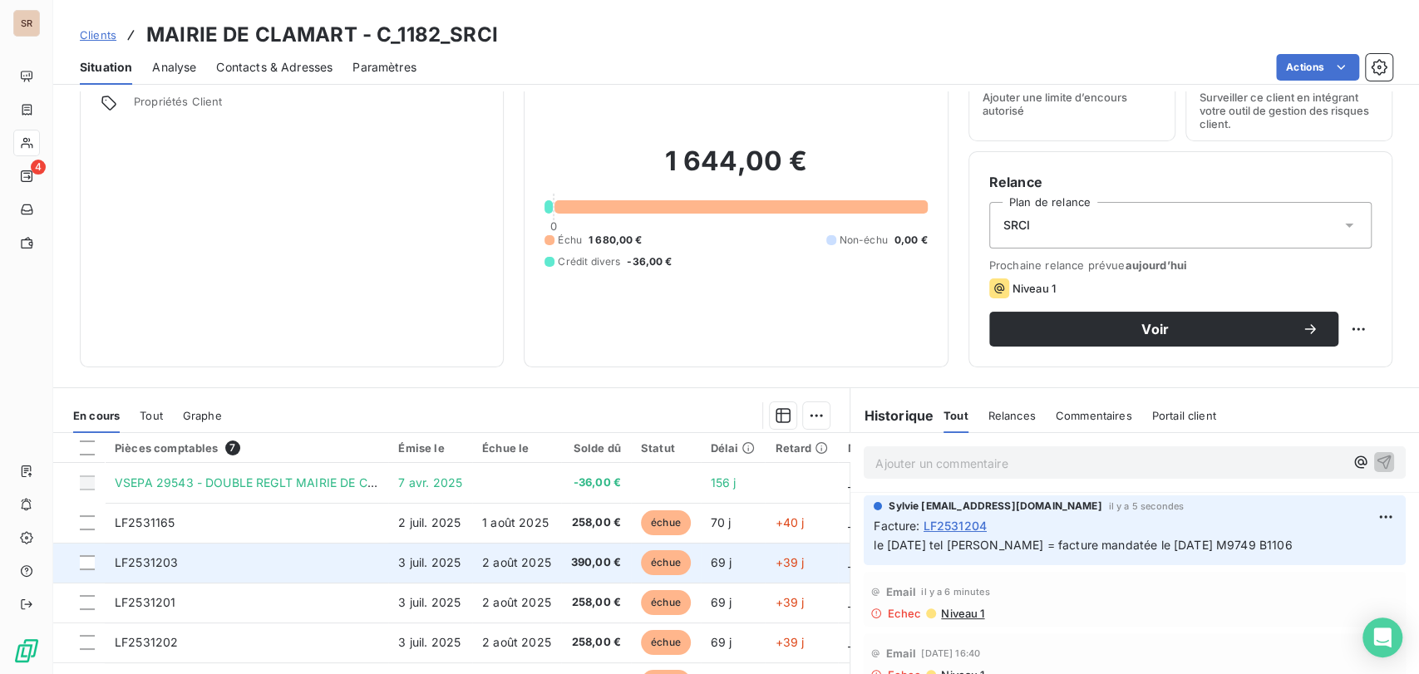
scroll to position [185, 0]
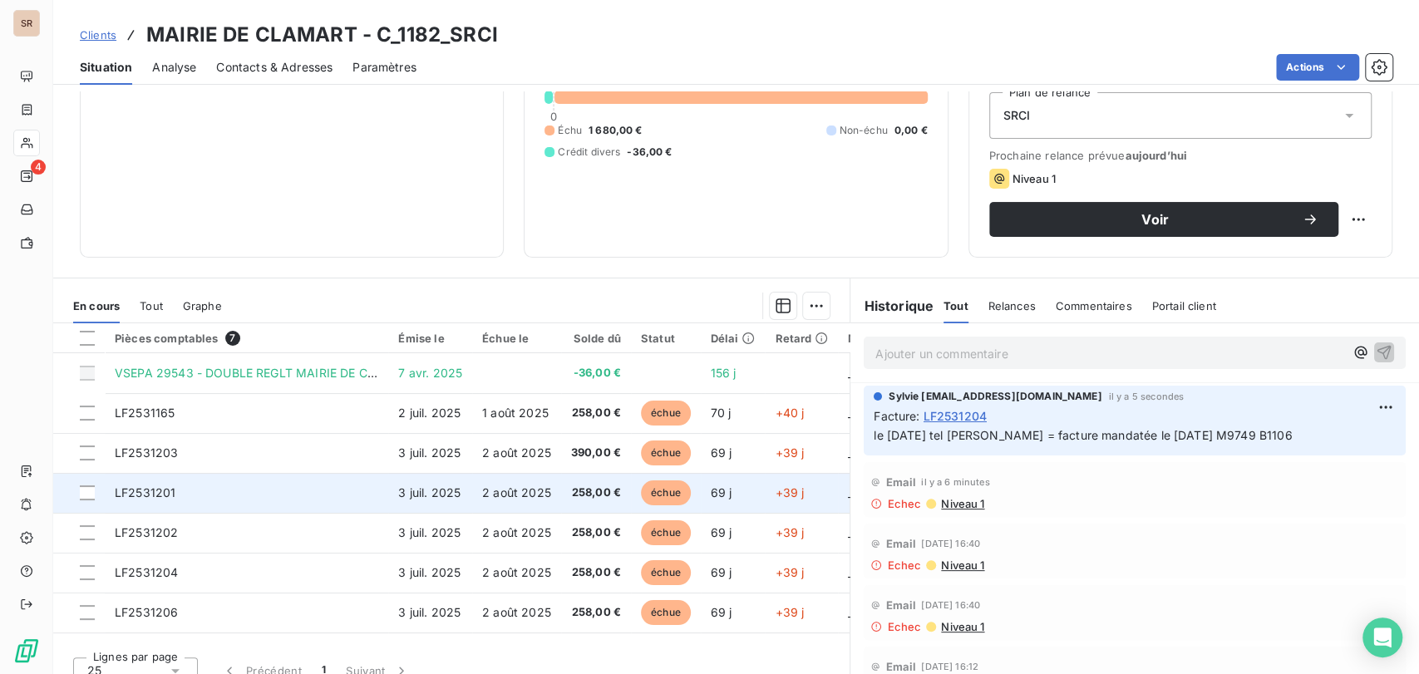
click at [185, 492] on td "LF2531201" at bounding box center [246, 493] width 283 height 40
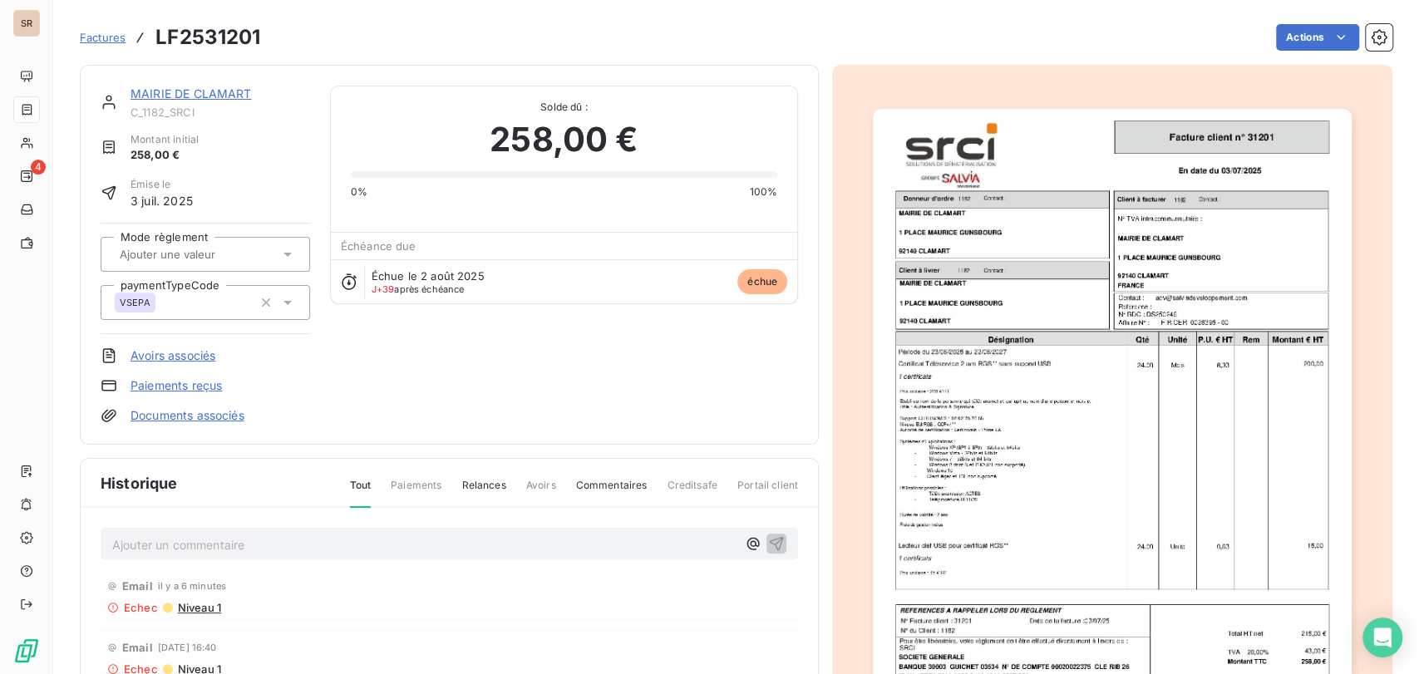
click at [126, 542] on p "Ajouter un commentaire ﻿" at bounding box center [424, 545] width 624 height 21
click at [490, 540] on span "le [DATE] tel [PERSON_NAME] = facture mandatée le [DATE] M9749 B1106" at bounding box center [321, 543] width 418 height 14
click at [770, 539] on icon "button" at bounding box center [777, 543] width 14 height 14
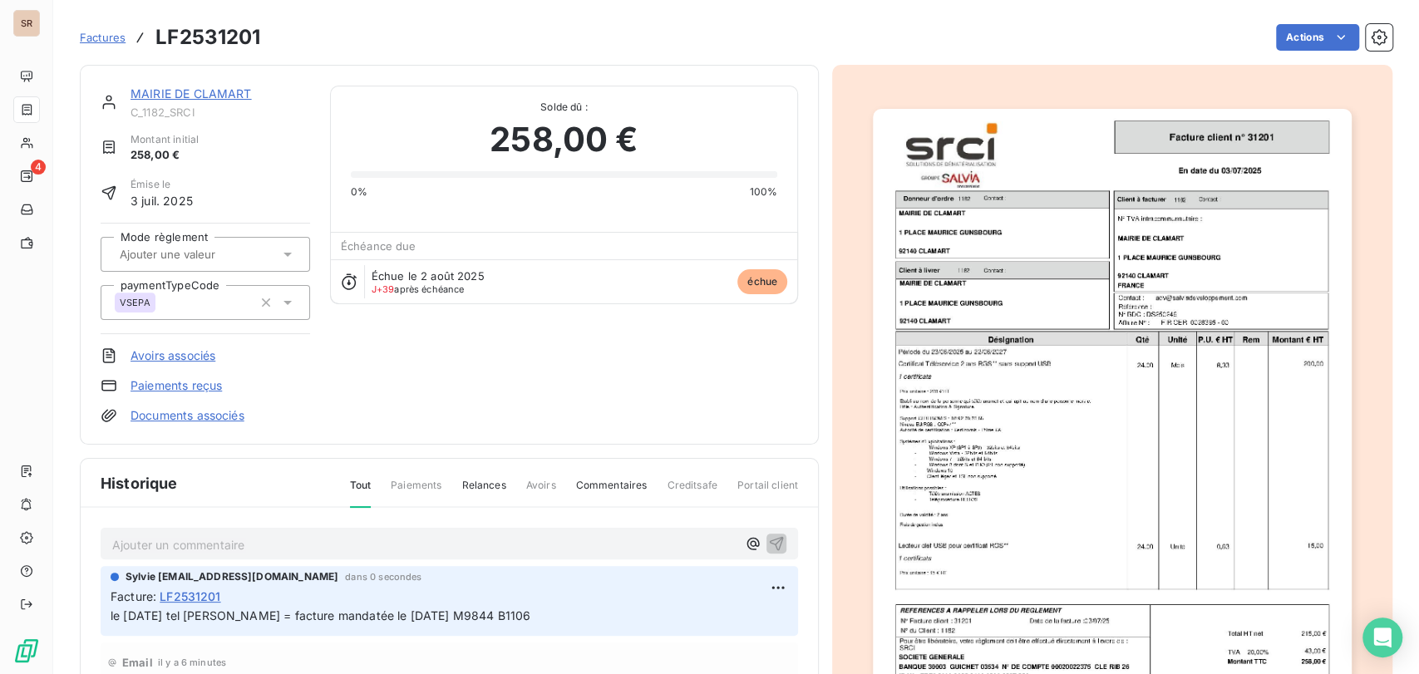
click at [195, 88] on link "MAIRIE DE CLAMART" at bounding box center [191, 93] width 121 height 14
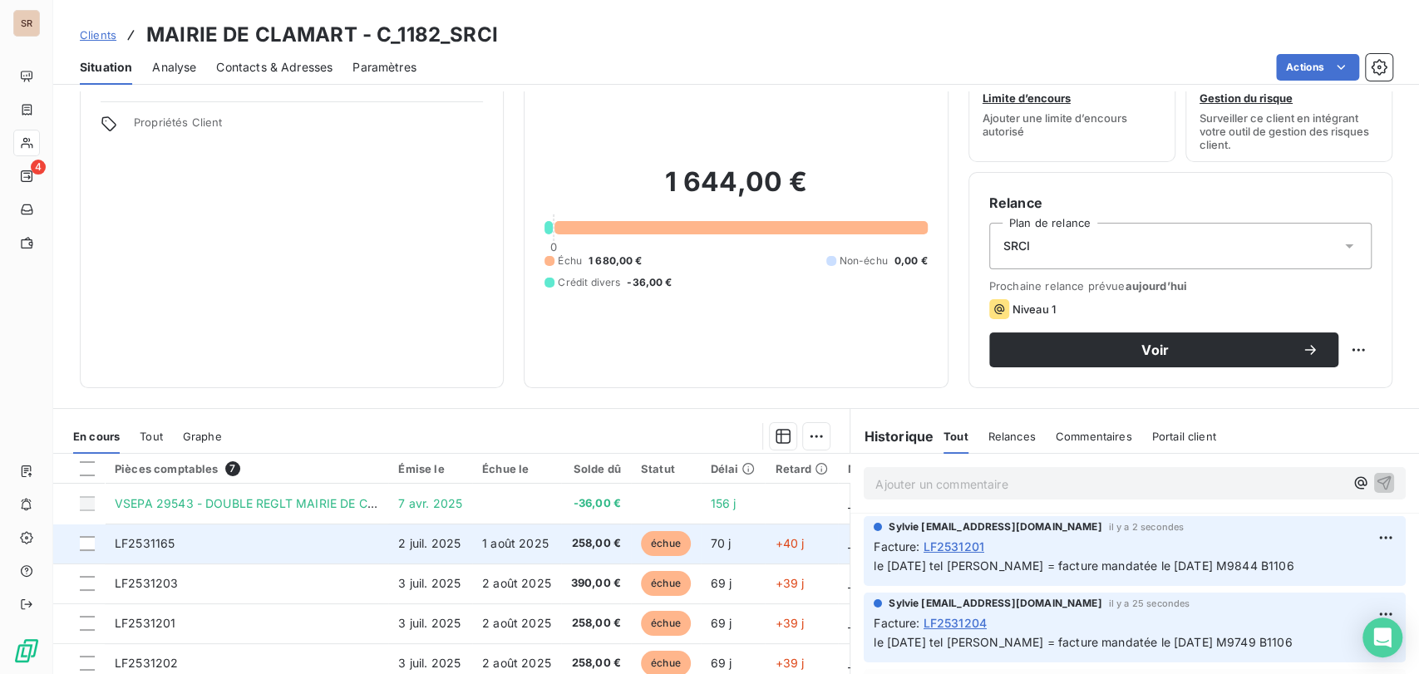
scroll to position [204, 0]
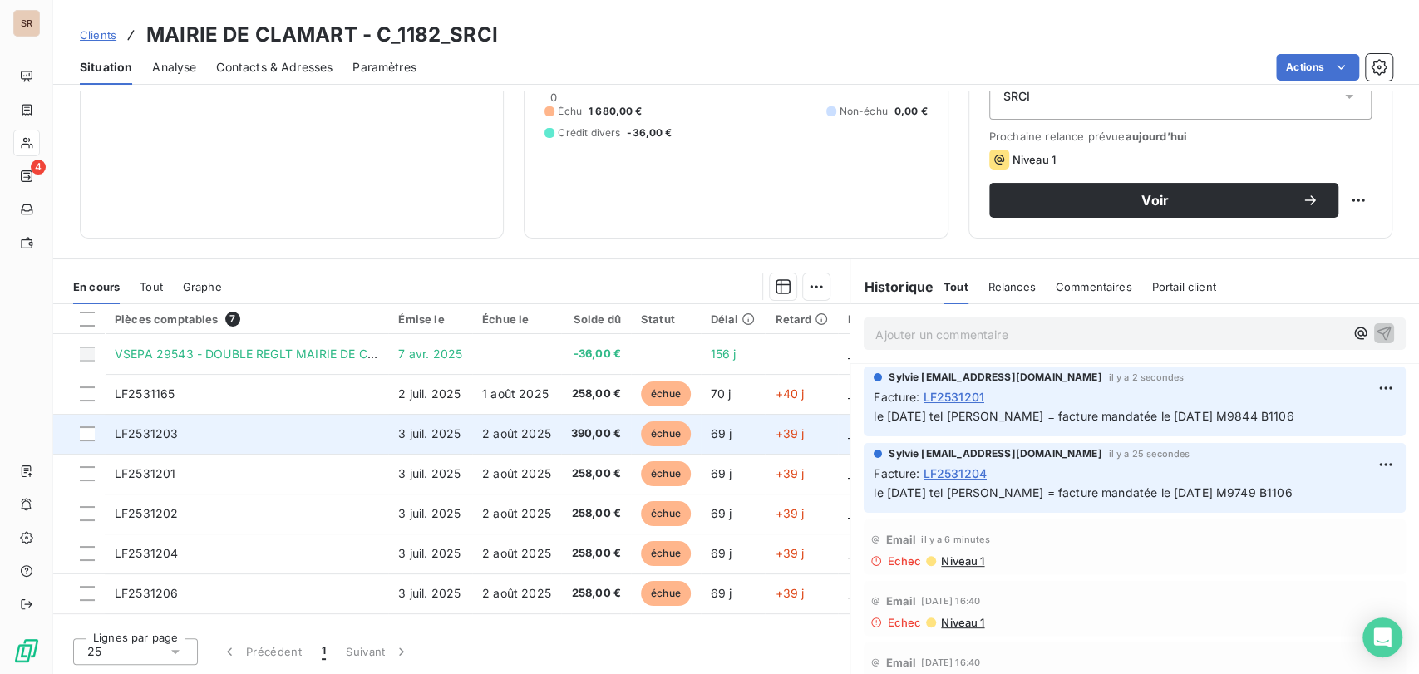
click at [160, 431] on span "LF2531203" at bounding box center [146, 433] width 63 height 14
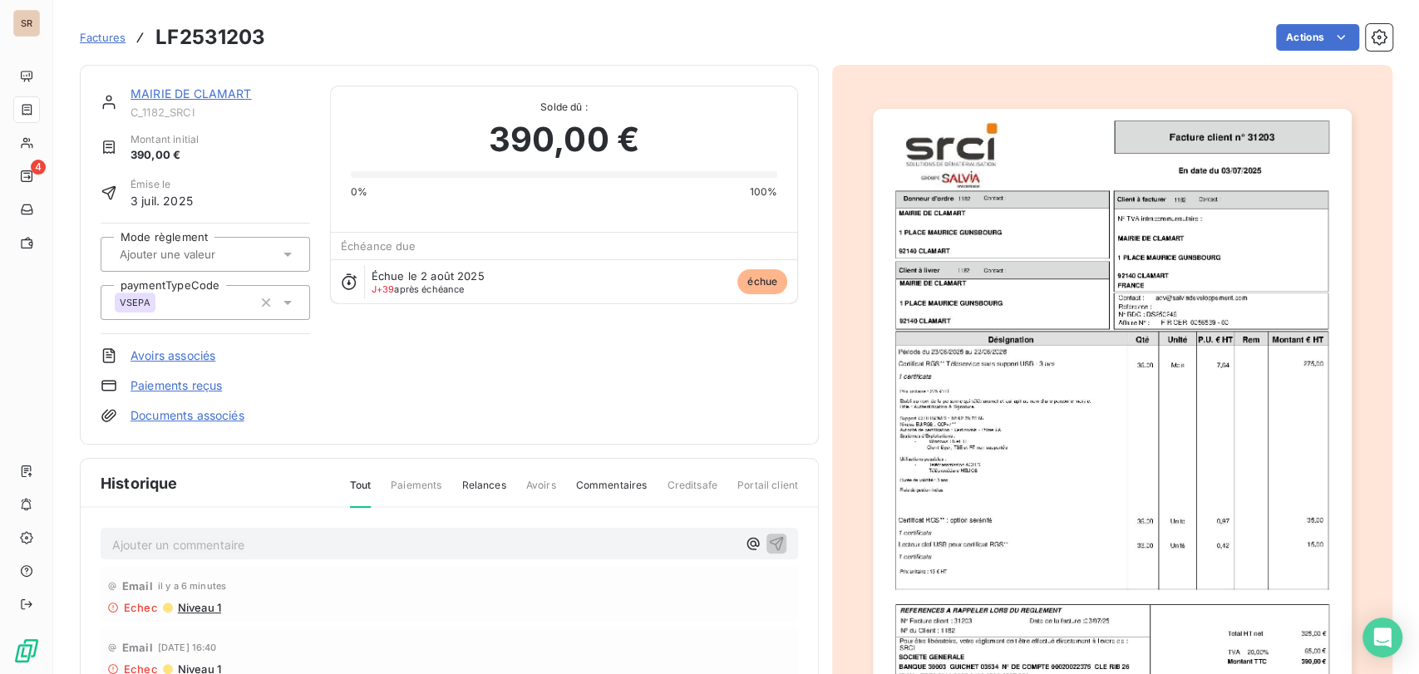
click at [140, 548] on p "Ajouter un commentaire ﻿" at bounding box center [424, 545] width 624 height 21
click at [489, 540] on span "le [DATE] tel [PERSON_NAME] = facture mandatée le [DATE] M9749 B1106" at bounding box center [321, 543] width 418 height 14
click at [770, 544] on icon "button" at bounding box center [777, 543] width 14 height 14
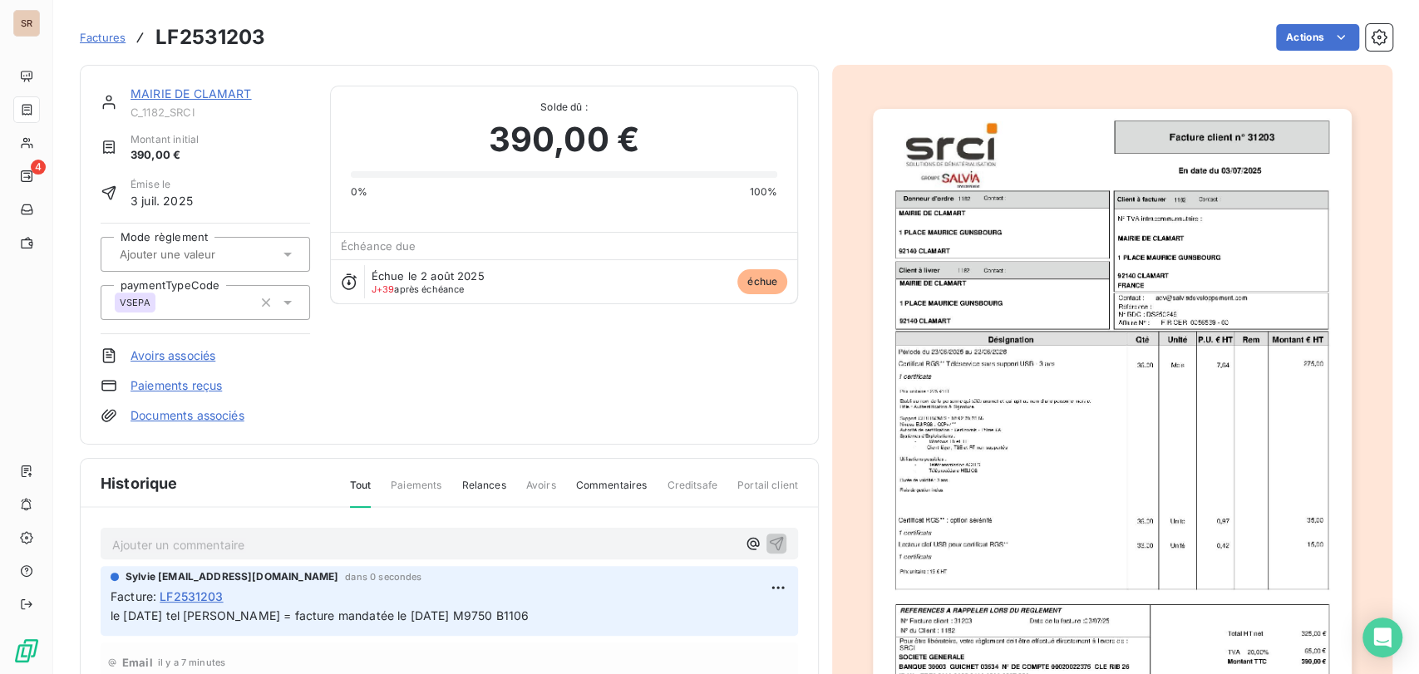
click at [210, 88] on link "MAIRIE DE CLAMART" at bounding box center [191, 93] width 121 height 14
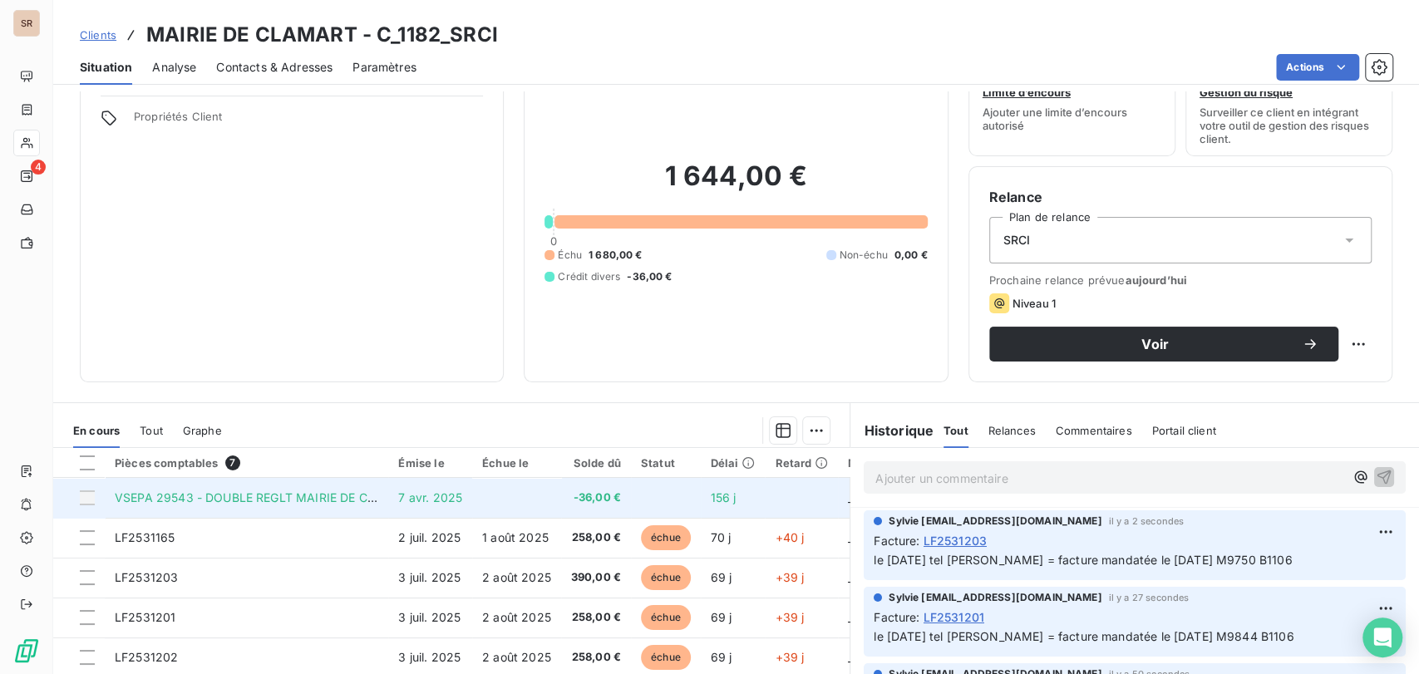
scroll to position [185, 0]
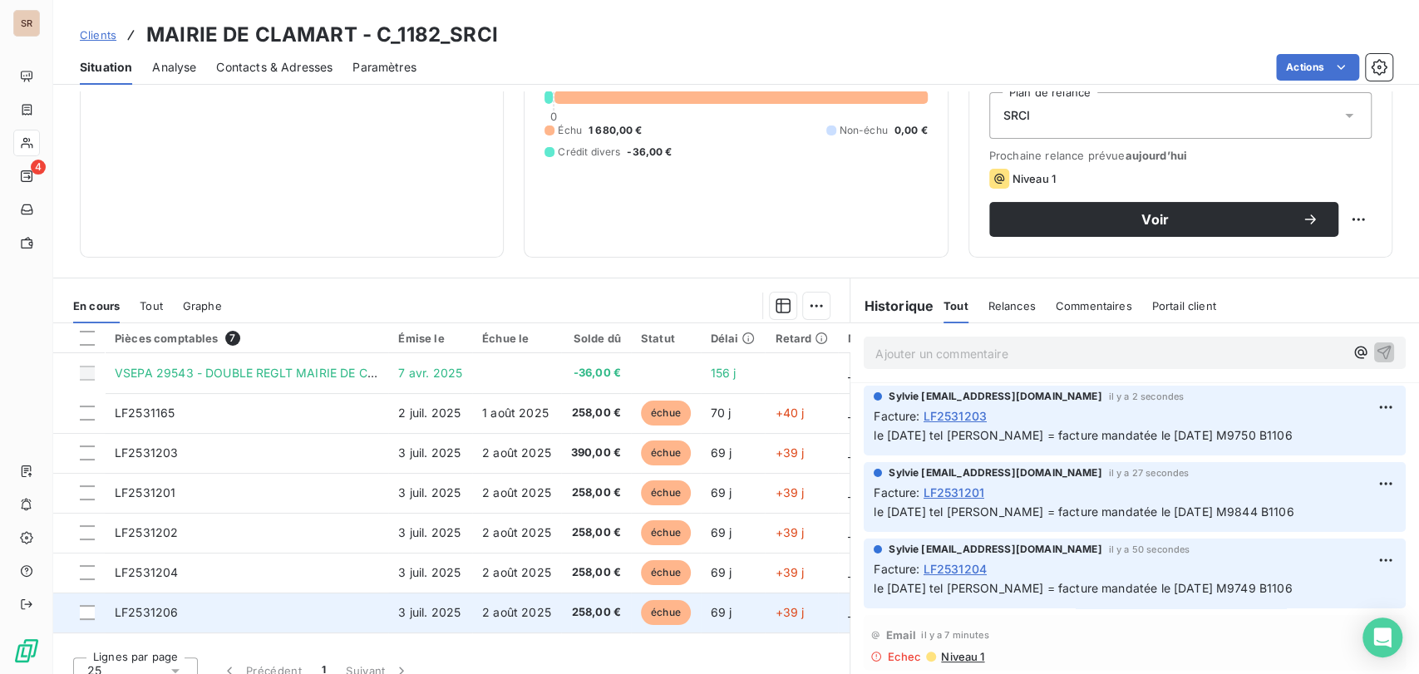
click at [169, 612] on span "LF2531206" at bounding box center [146, 612] width 63 height 14
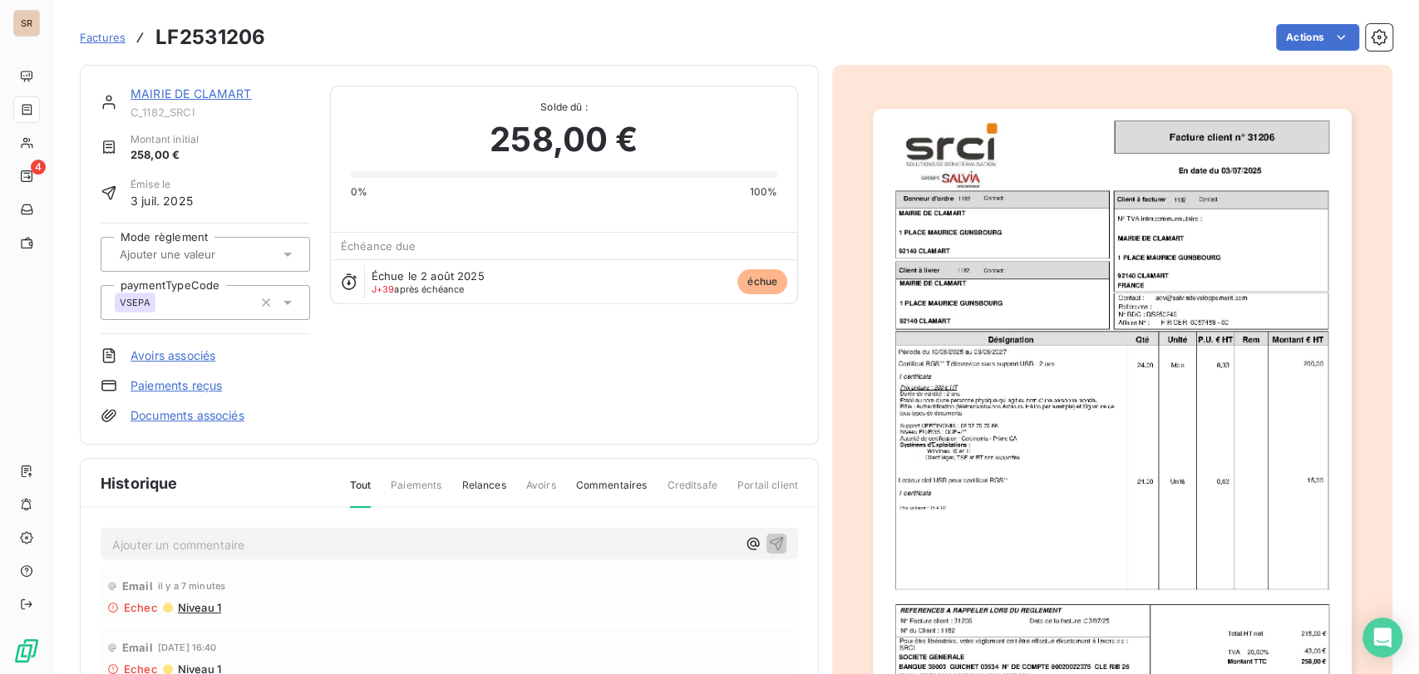
click at [191, 542] on p "Ajouter un commentaire ﻿" at bounding box center [424, 545] width 624 height 21
click at [491, 541] on span "le [DATE] tel [PERSON_NAME] = facture mandatée le [DATE] M9749 B1106" at bounding box center [321, 543] width 418 height 14
click at [770, 537] on icon "button" at bounding box center [777, 543] width 14 height 14
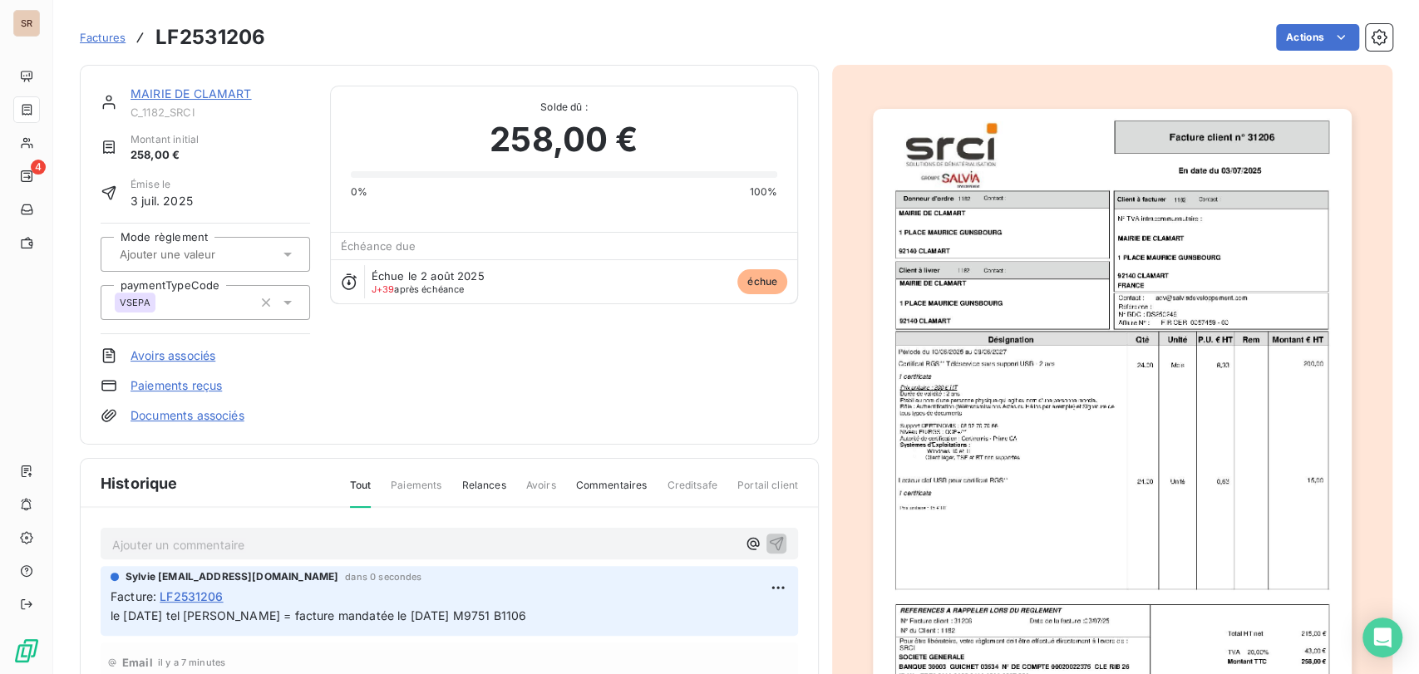
click at [199, 90] on link "MAIRIE DE CLAMART" at bounding box center [191, 93] width 121 height 14
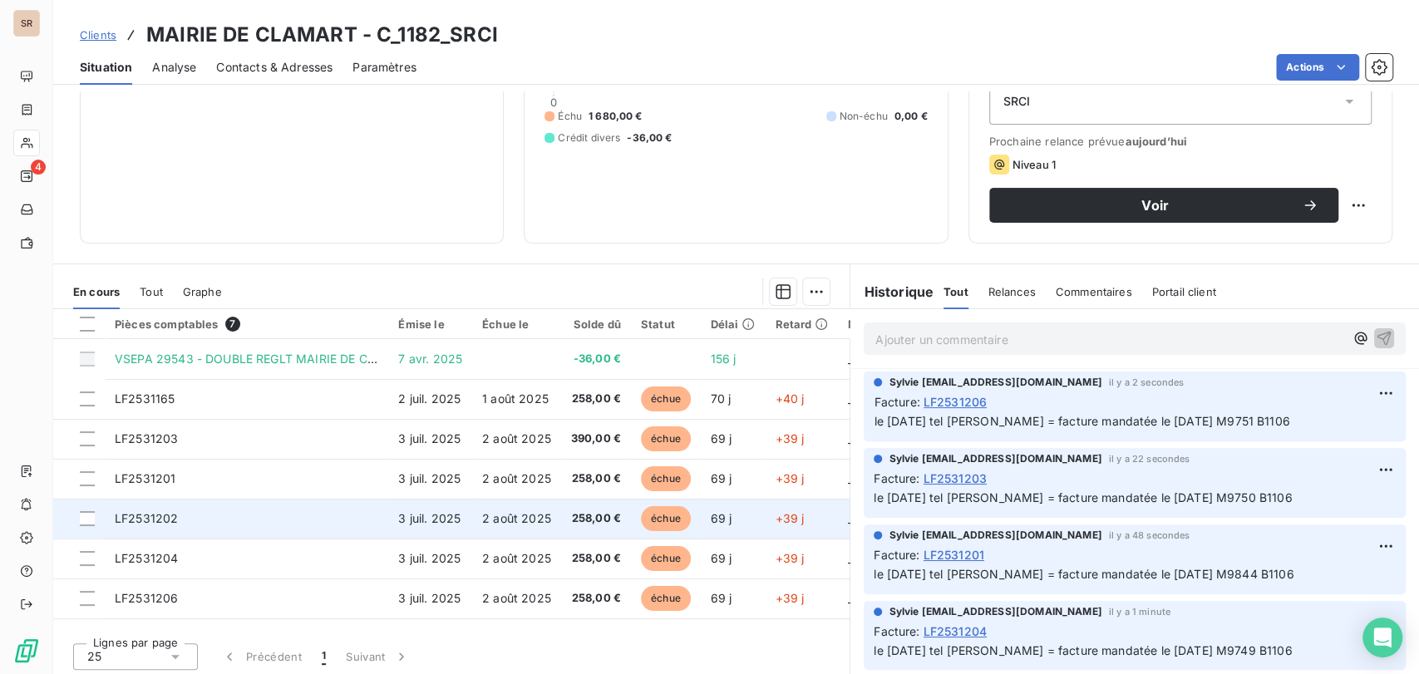
scroll to position [204, 0]
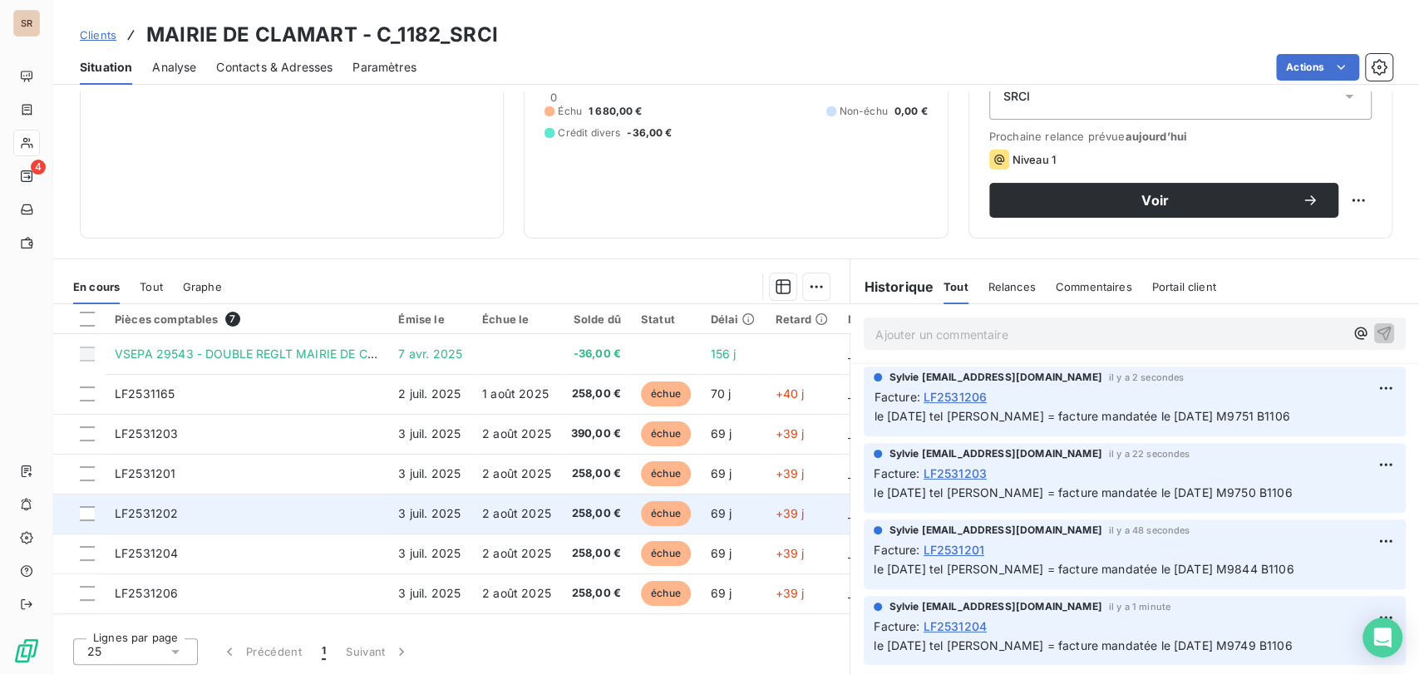
click at [160, 514] on span "LF2531202" at bounding box center [146, 513] width 63 height 14
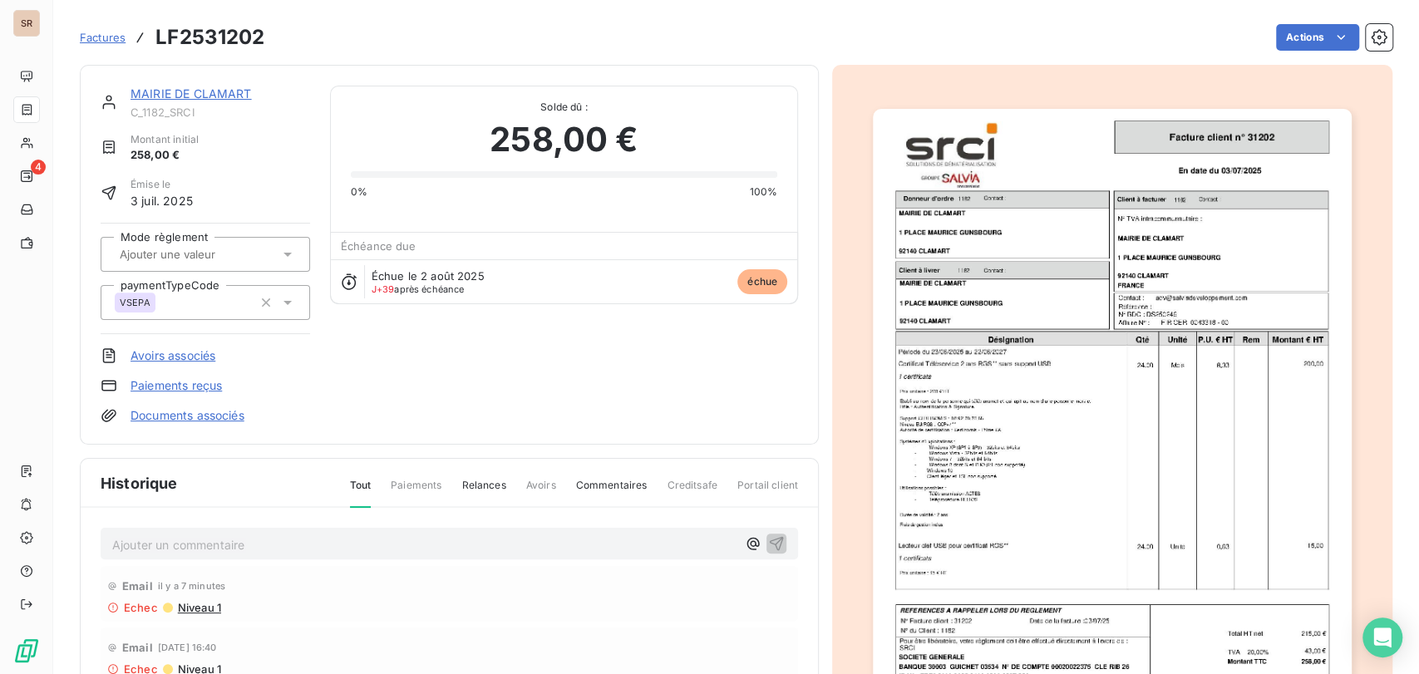
click at [133, 535] on p "Ajouter un commentaire ﻿" at bounding box center [424, 545] width 624 height 21
click at [491, 540] on span "le [DATE] tel [PERSON_NAME] = facture mandatée le [DATE] M9749 B1106" at bounding box center [321, 543] width 418 height 14
click at [768, 544] on icon "button" at bounding box center [776, 543] width 17 height 17
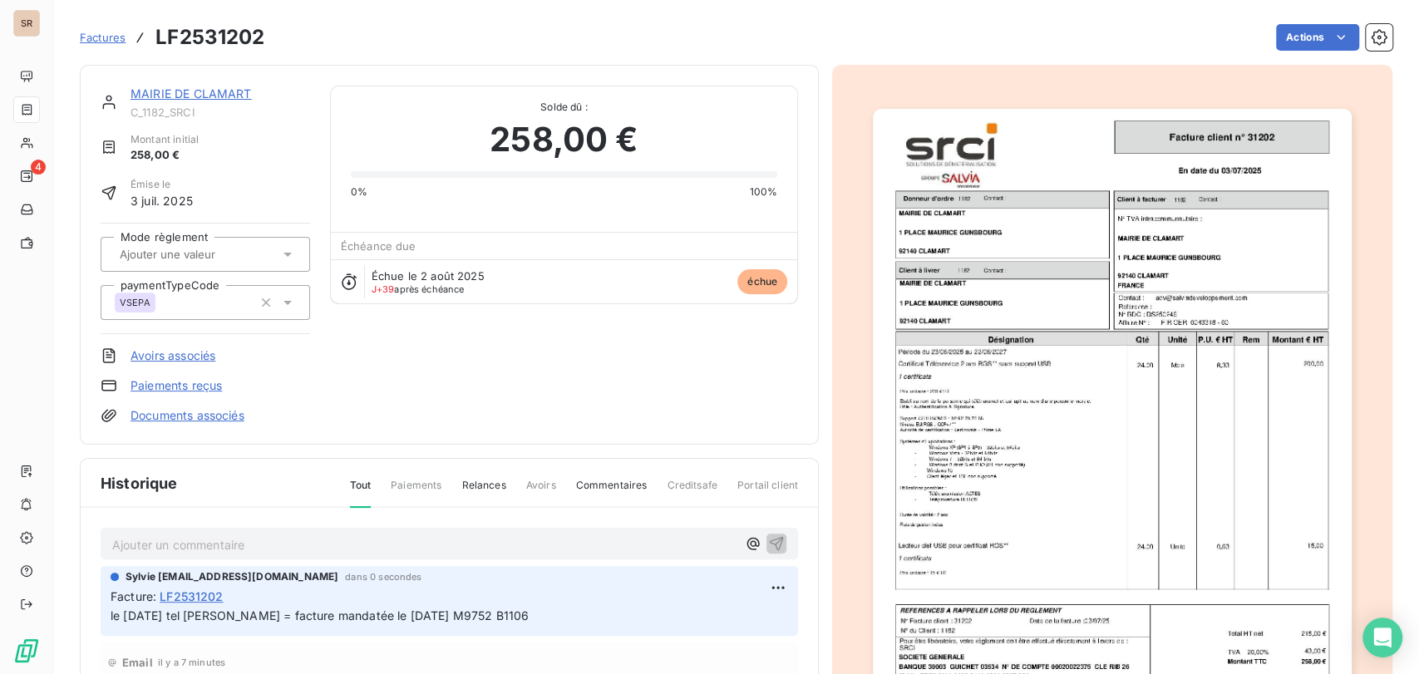
click at [198, 91] on link "MAIRIE DE CLAMART" at bounding box center [191, 93] width 121 height 14
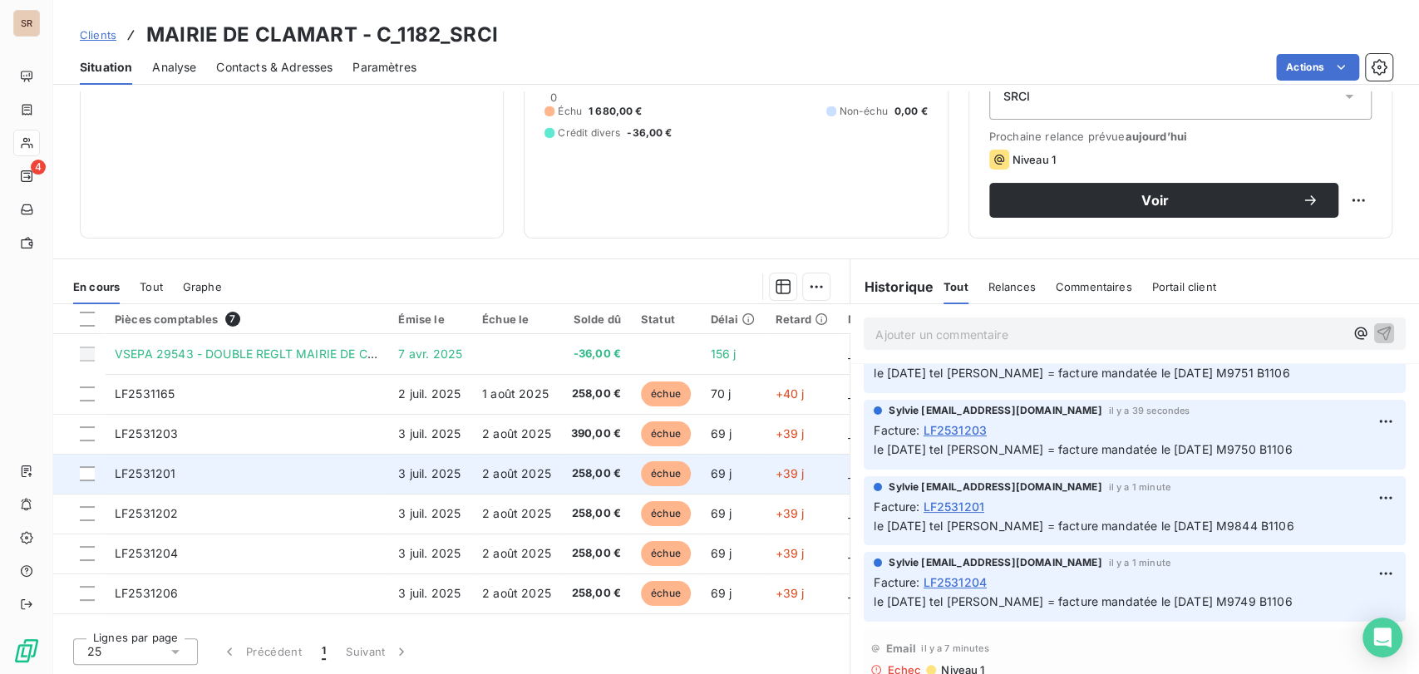
scroll to position [92, 0]
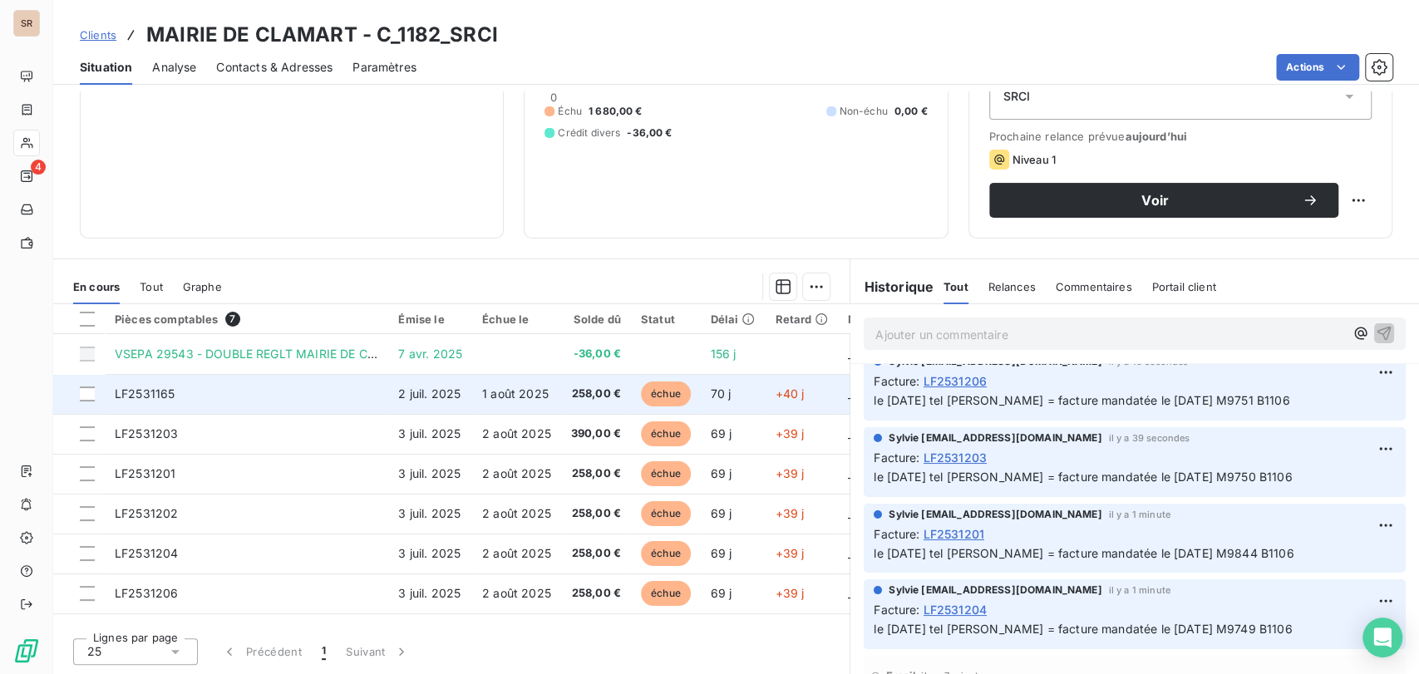
click at [148, 398] on span "LF2531165" at bounding box center [145, 394] width 60 height 14
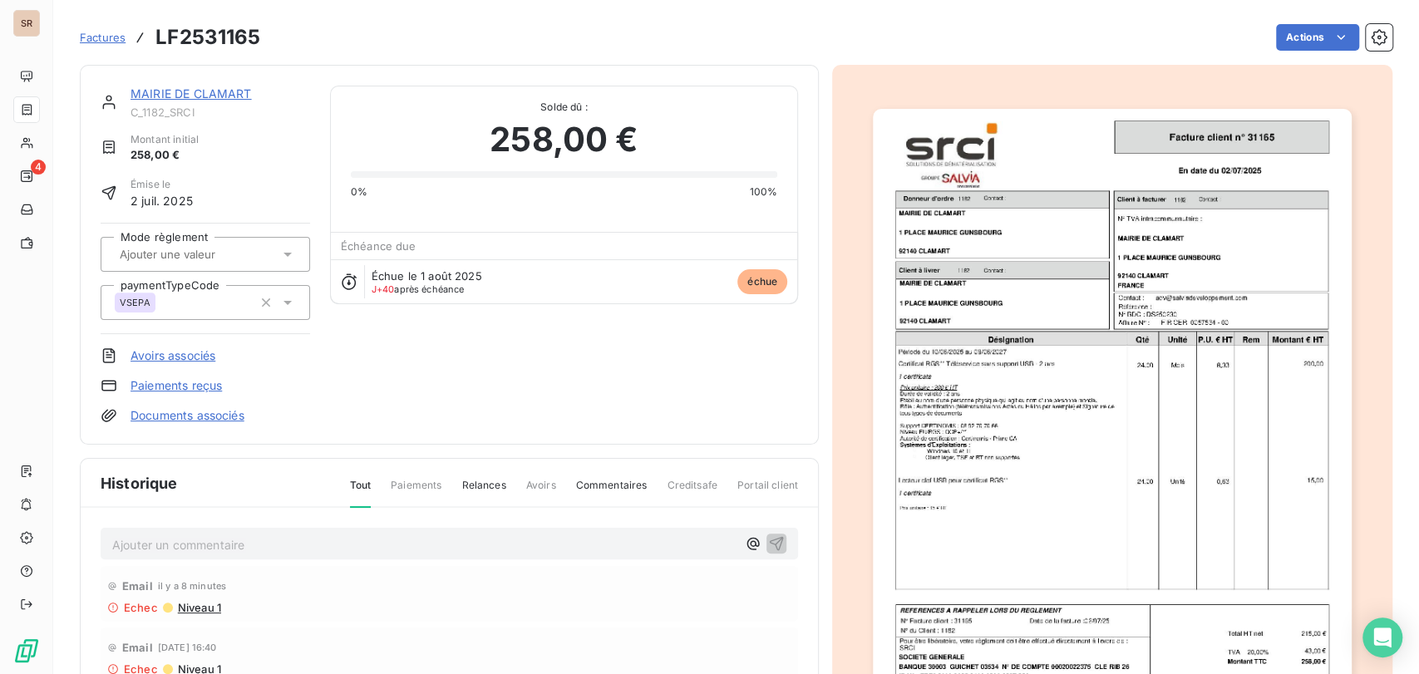
click at [165, 540] on p "Ajouter un commentaire ﻿" at bounding box center [424, 545] width 624 height 21
drag, startPoint x: 540, startPoint y: 540, endPoint x: 286, endPoint y: 534, distance: 254.5
click at [286, 535] on p "le [DATE] tel [PERSON_NAME] = facture mandatée le [DATE] M9749 B1106" at bounding box center [424, 544] width 624 height 19
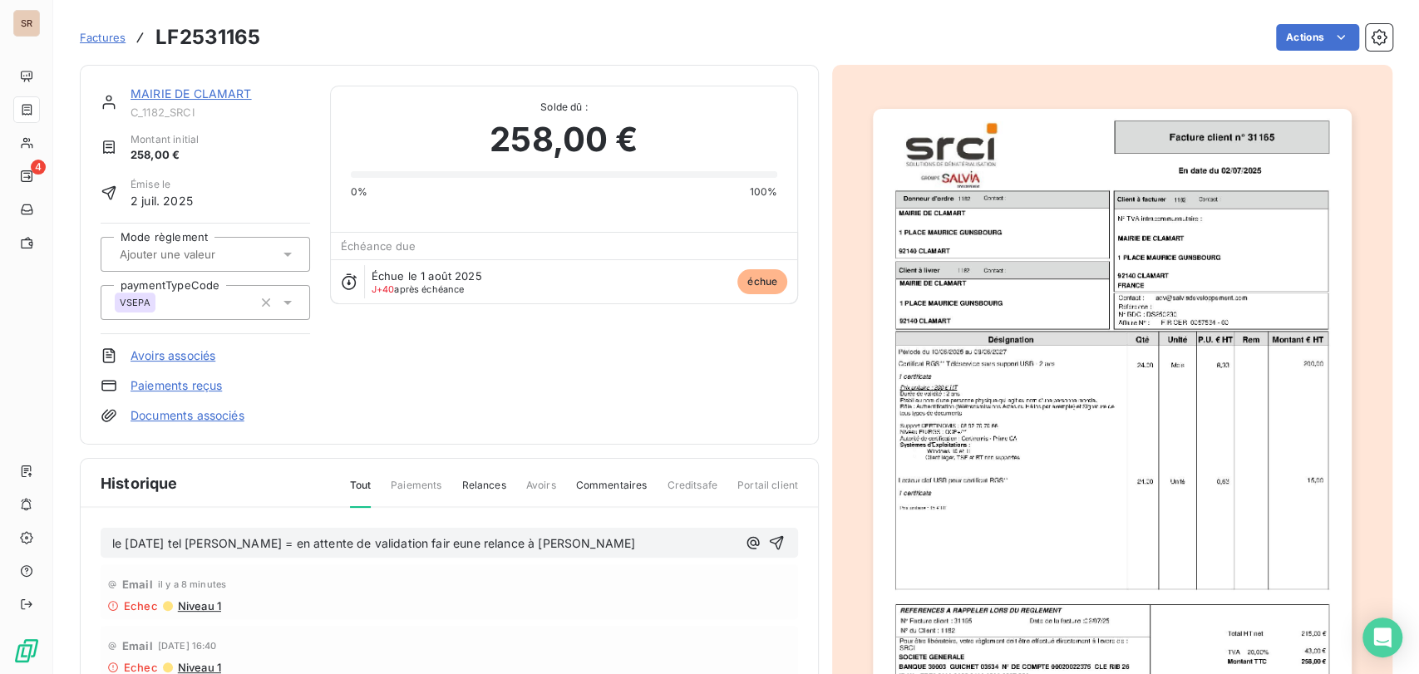
click at [446, 540] on span "le [DATE] tel [PERSON_NAME] = en attente de validation fair eune relance à [PER…" at bounding box center [373, 543] width 523 height 14
click at [112, 542] on span "le [DATE] tel [PERSON_NAME] = en attente de validation faire une relance à [PER…" at bounding box center [373, 543] width 523 height 14
click at [145, 530] on div "le [DATE] tel [PERSON_NAME] = en attente de validation faire une relance à [PER…" at bounding box center [449, 543] width 697 height 31
click at [120, 540] on p "le [DATE] tel [PERSON_NAME] = en attente de validation faire une relance à [PER…" at bounding box center [424, 544] width 624 height 19
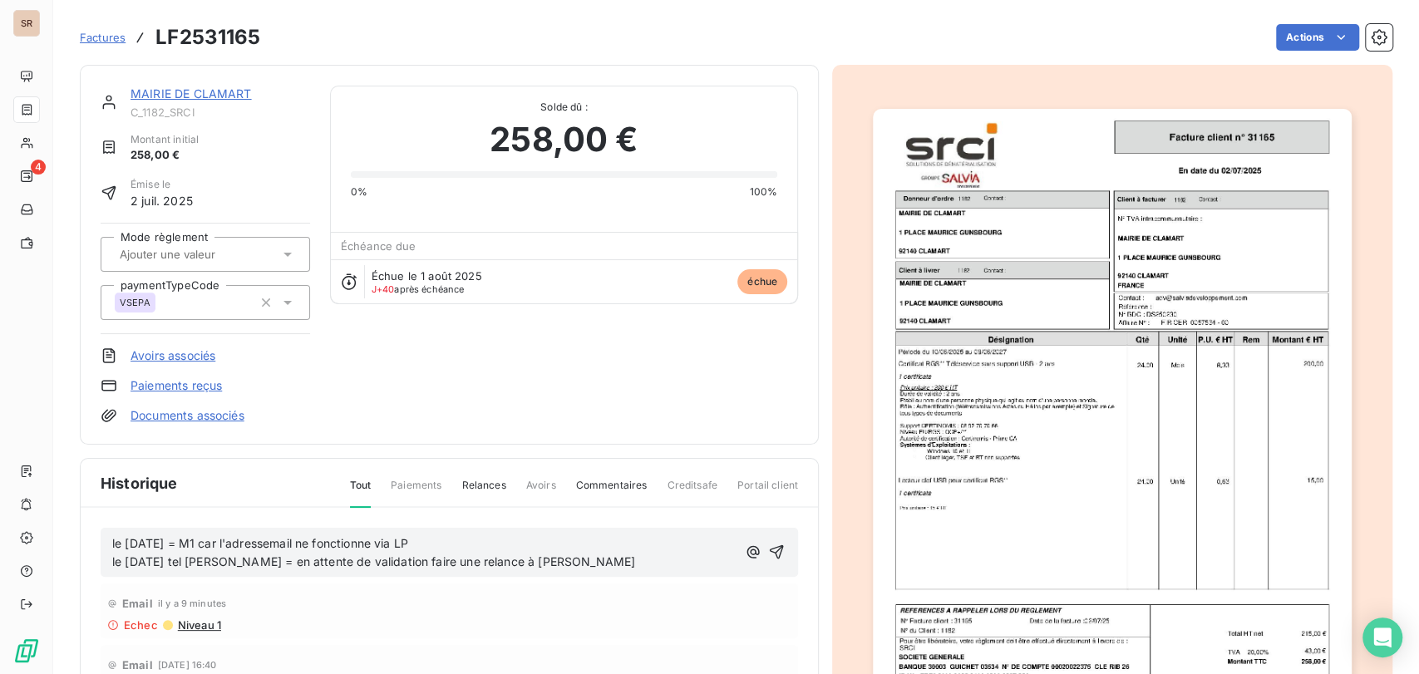
click at [279, 540] on span "le [DATE] = M1 car l'adressemail ne fonctionne via LP le [DATE] tel [PERSON_NAM…" at bounding box center [373, 552] width 523 height 33
click at [770, 546] on icon "button" at bounding box center [777, 552] width 14 height 14
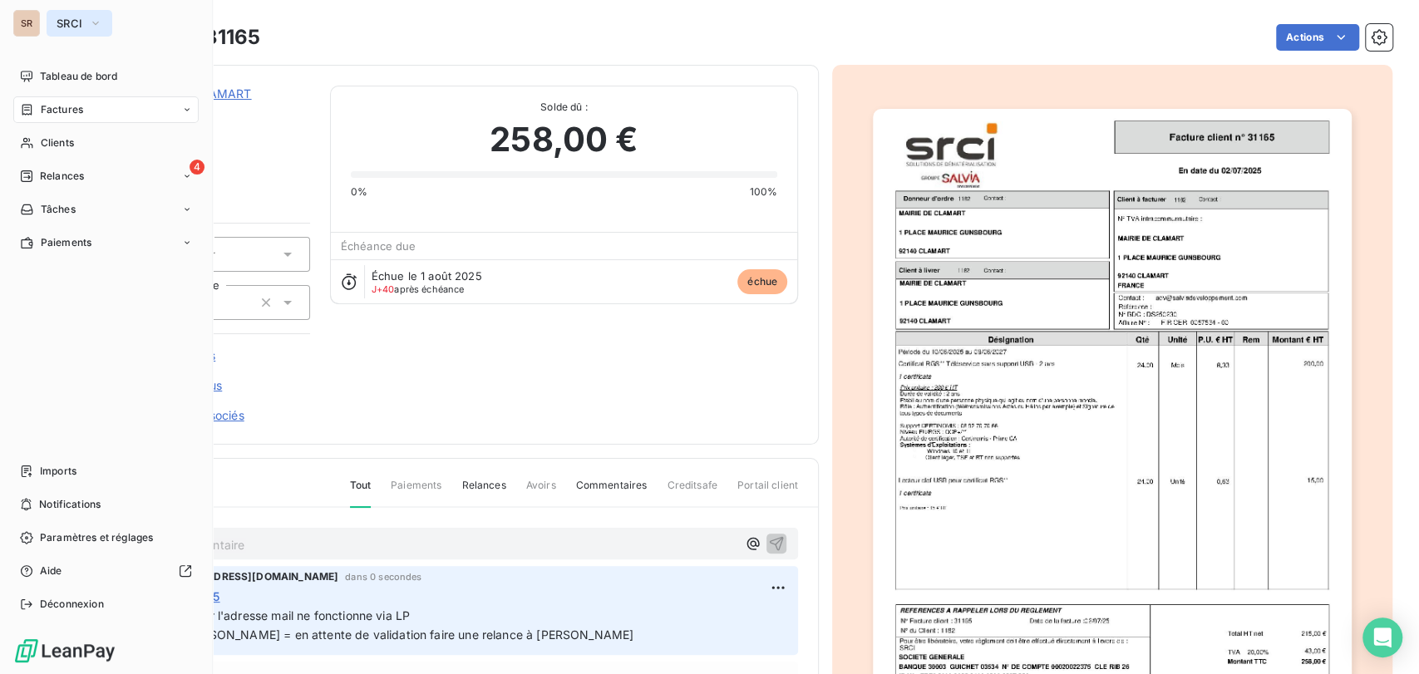
click at [91, 27] on icon "button" at bounding box center [95, 23] width 13 height 17
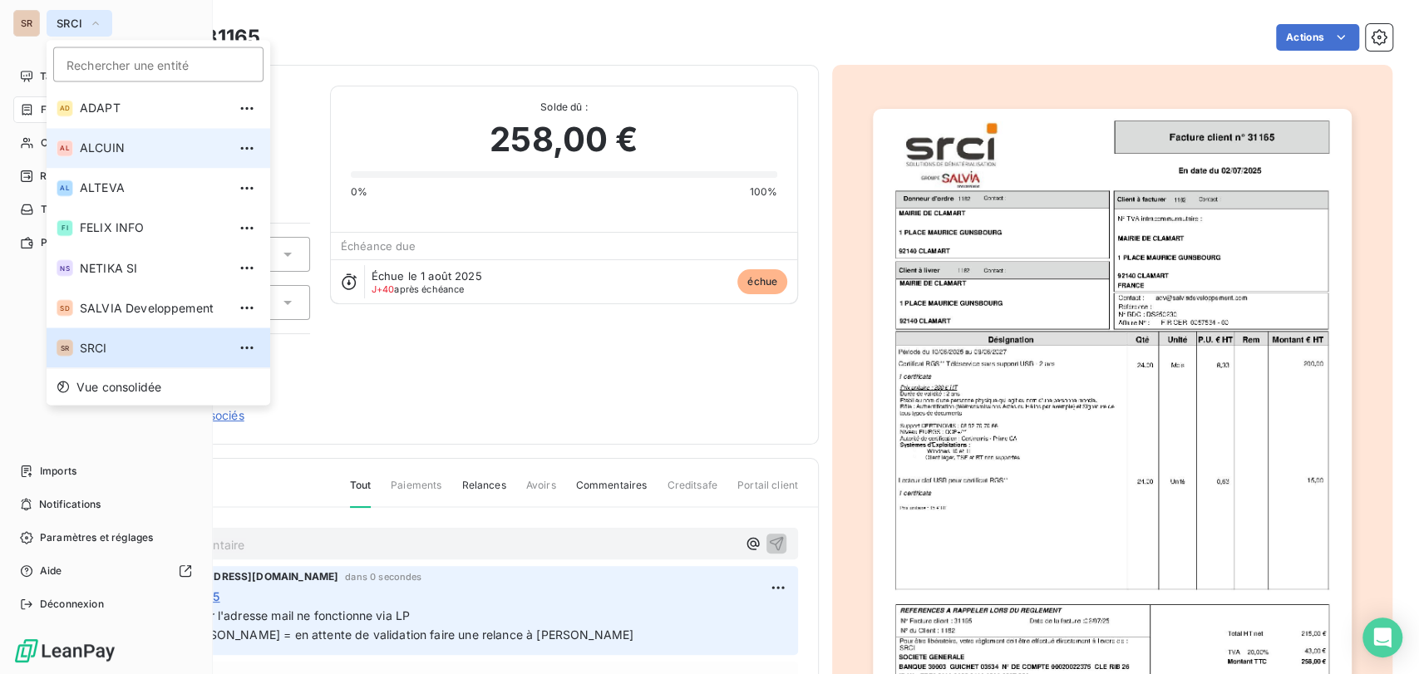
click at [105, 150] on span "ALCUIN" at bounding box center [153, 148] width 147 height 17
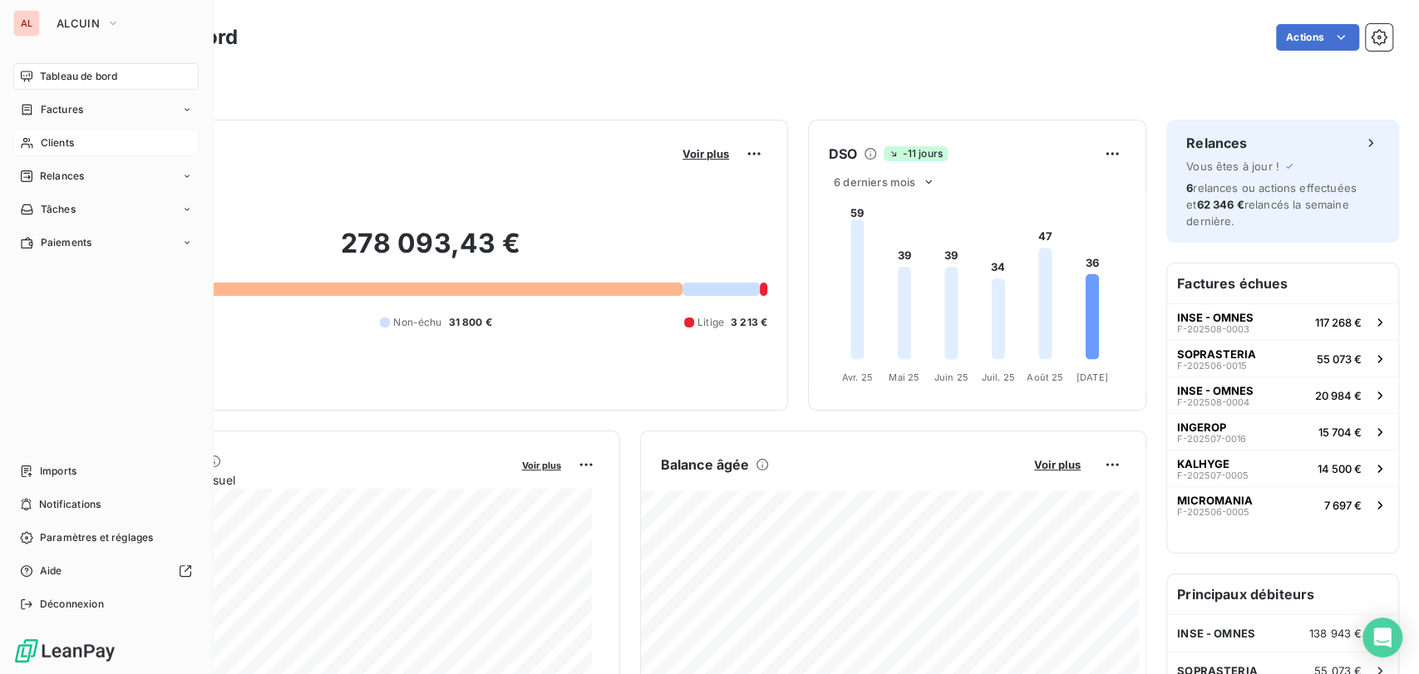
click at [63, 140] on span "Clients" at bounding box center [57, 142] width 33 height 15
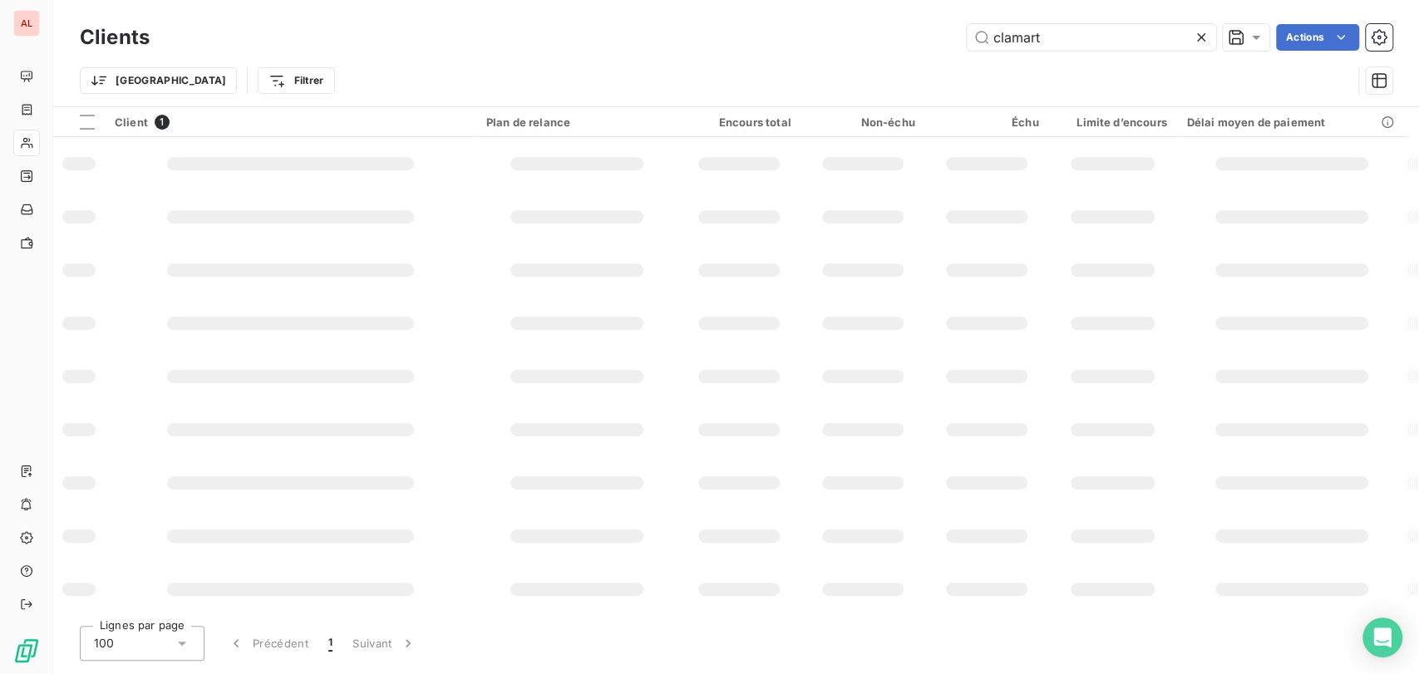
drag, startPoint x: 1051, startPoint y: 46, endPoint x: 831, endPoint y: 47, distance: 219.5
click at [833, 48] on div "clamart Actions" at bounding box center [781, 37] width 1223 height 27
type input "10184"
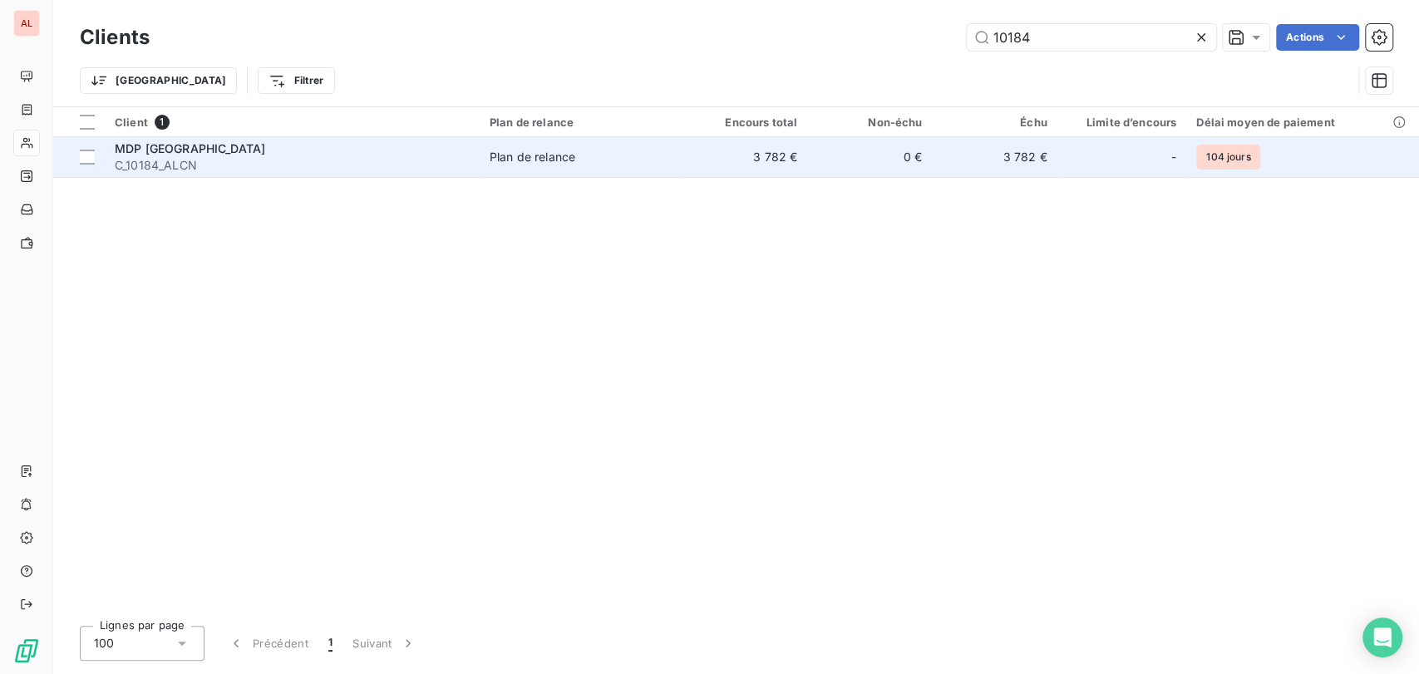
click at [130, 152] on span "MDP [GEOGRAPHIC_DATA]" at bounding box center [190, 148] width 150 height 14
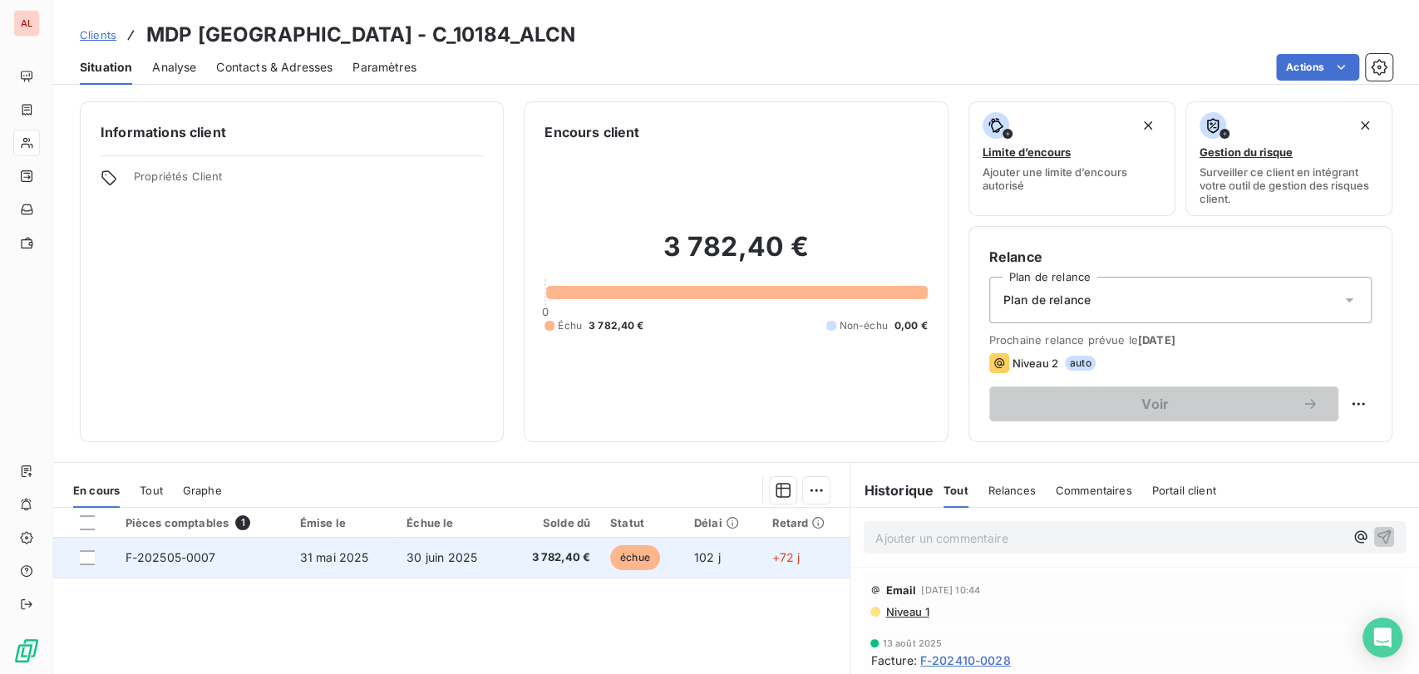
click at [161, 559] on span "F-202505-0007" at bounding box center [171, 557] width 91 height 14
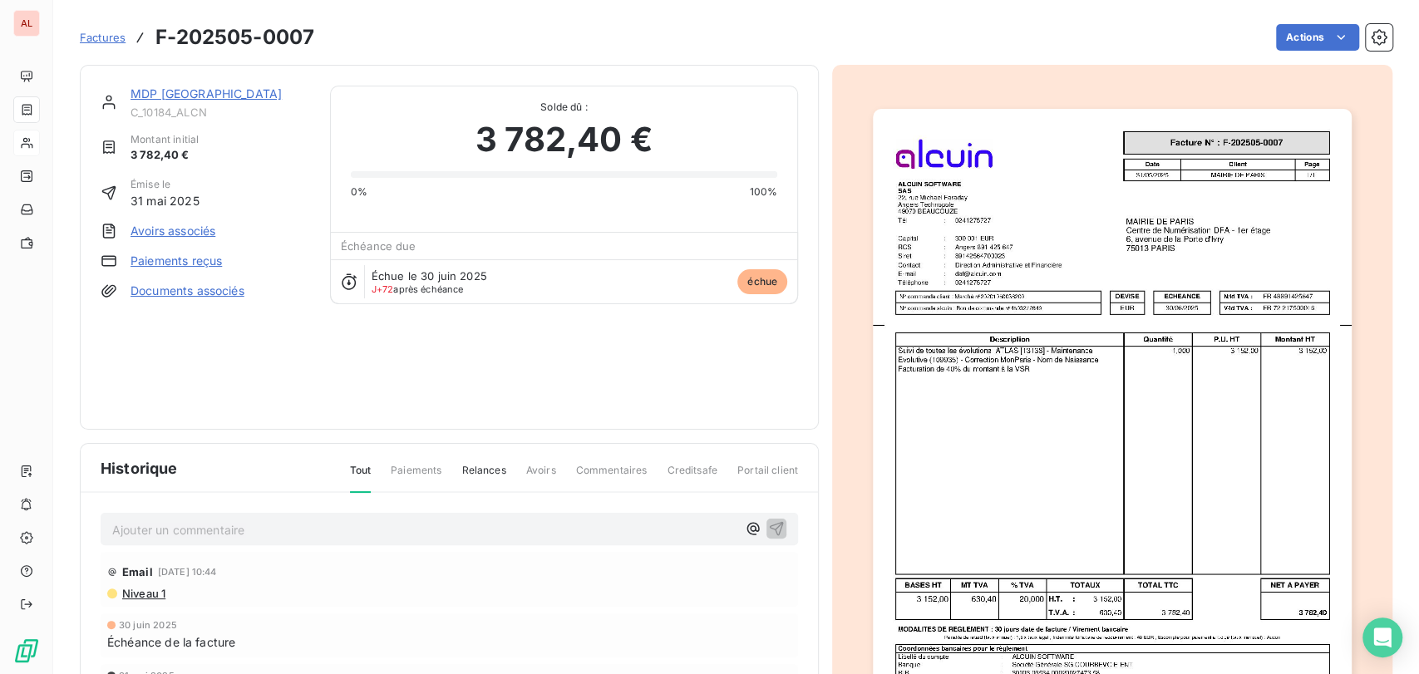
click at [166, 520] on p "Ajouter un commentaire ﻿" at bounding box center [424, 530] width 624 height 21
click at [299, 520] on p "le [DATE] @ de mr [PERSON_NAME] =" at bounding box center [424, 529] width 624 height 19
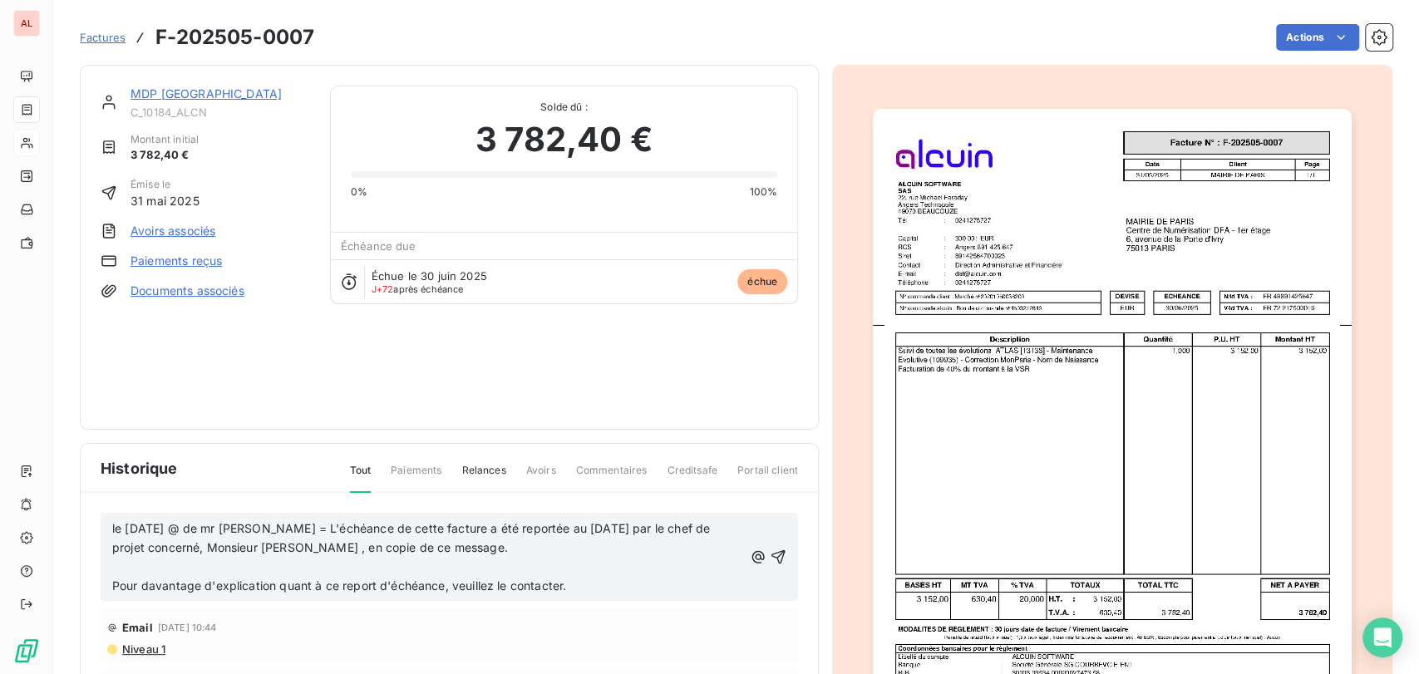
click at [140, 561] on p "﻿" at bounding box center [427, 567] width 631 height 19
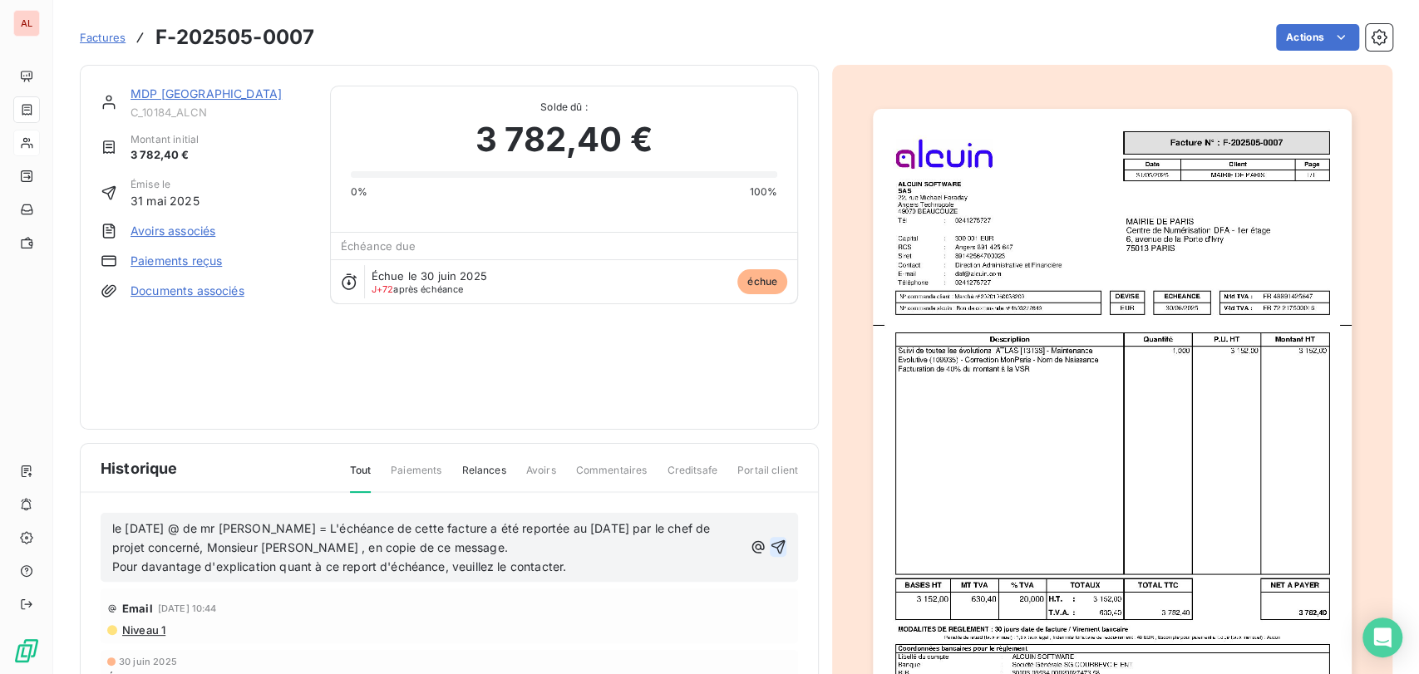
click at [771, 540] on icon "button" at bounding box center [778, 547] width 14 height 14
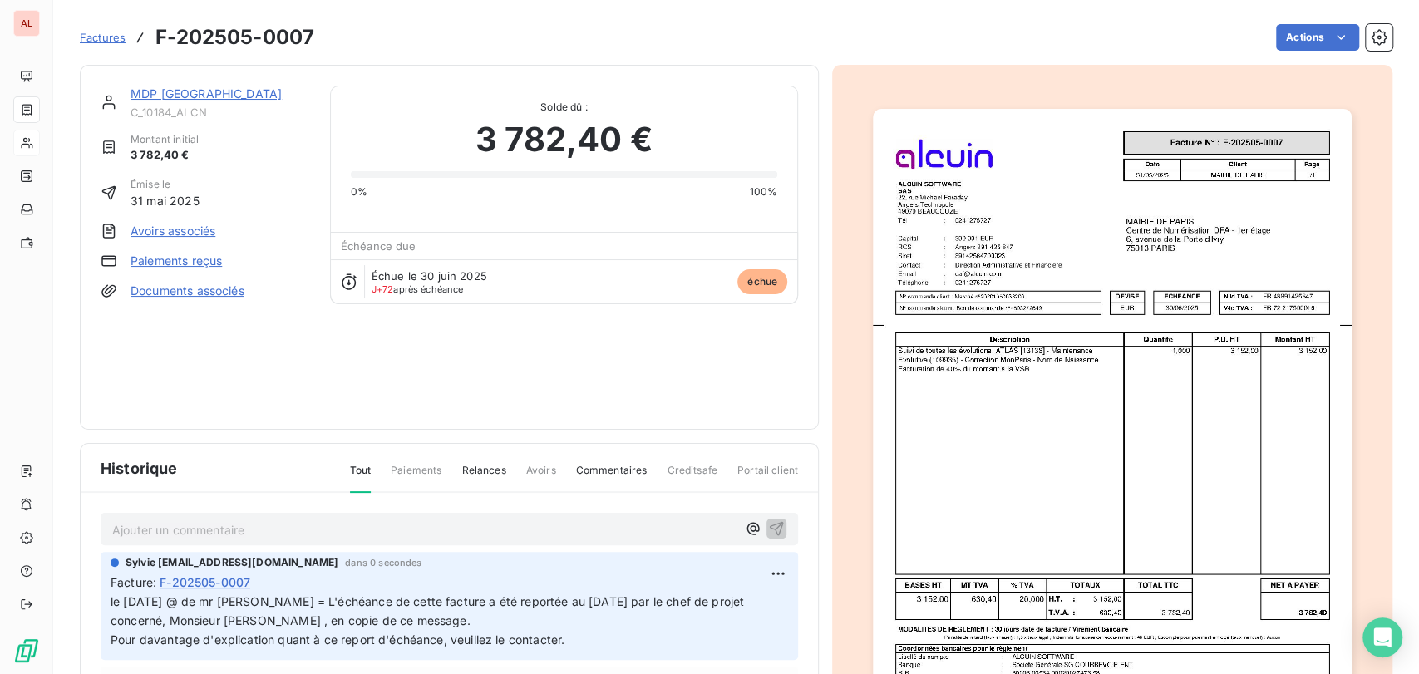
click at [178, 88] on link "MDP [GEOGRAPHIC_DATA]" at bounding box center [206, 93] width 151 height 14
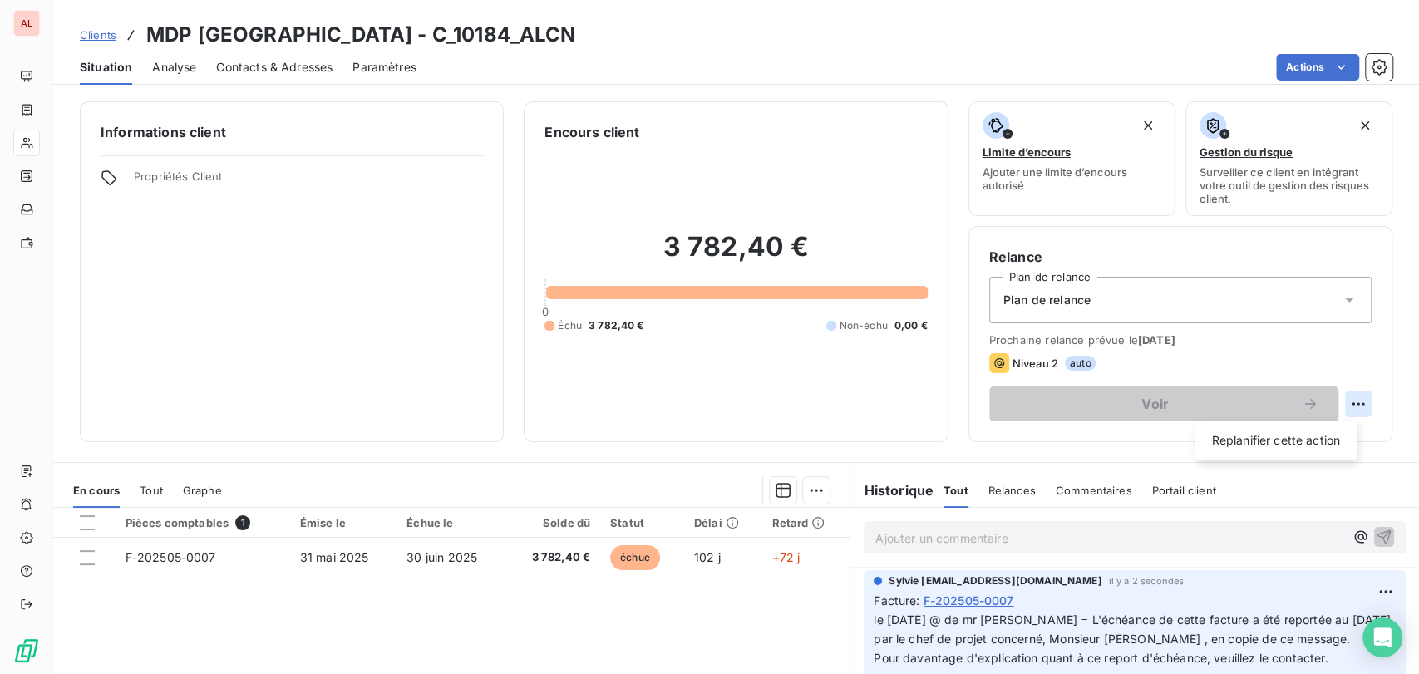
click at [1344, 402] on html "AL Clients MDP PARIS - C_10184_ALCN Situation Analyse Contacts & Adresses Param…" at bounding box center [709, 337] width 1419 height 674
click at [1315, 434] on div "Replanifier cette action" at bounding box center [1275, 440] width 149 height 27
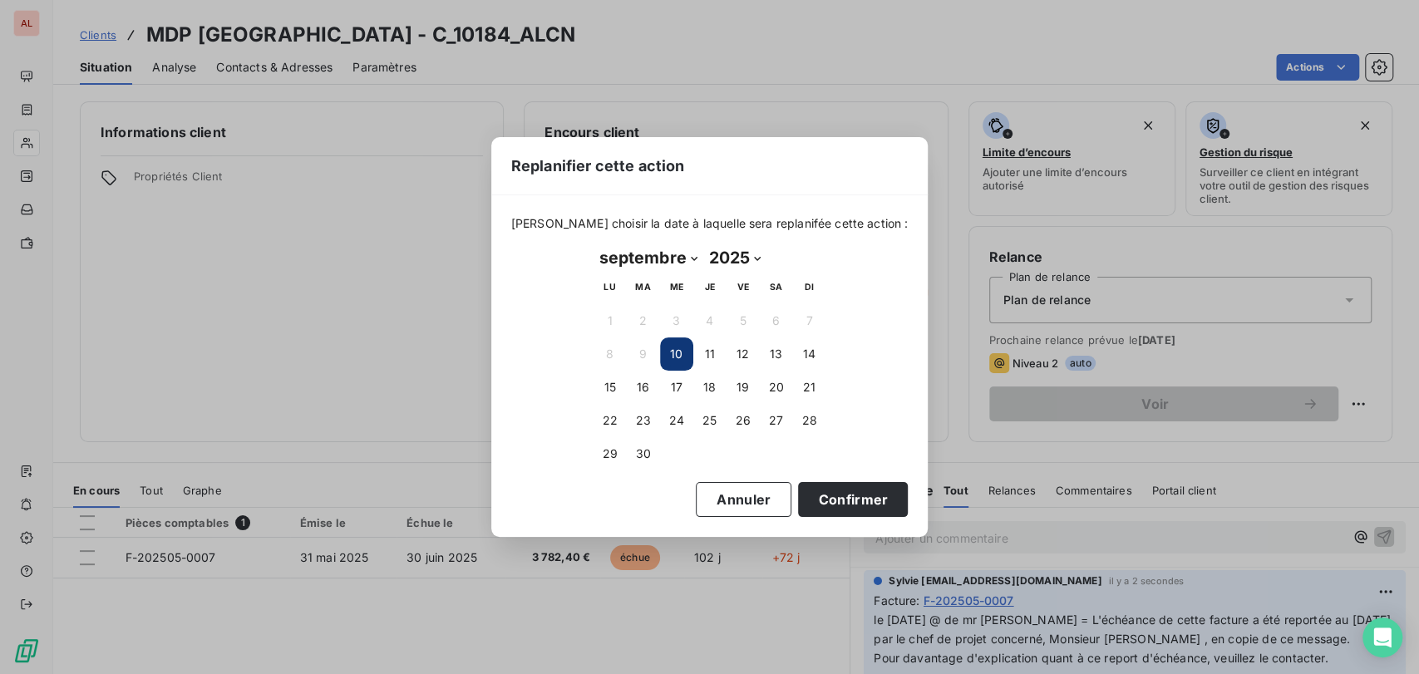
click at [689, 255] on select "janvier février mars avril mai juin juillet août septembre octobre novembre déc…" at bounding box center [649, 257] width 110 height 27
select select "9"
click at [594, 244] on select "janvier février mars avril mai juin juillet août septembre octobre novembre déc…" at bounding box center [649, 257] width 110 height 27
click at [746, 446] on button "31" at bounding box center [743, 453] width 33 height 33
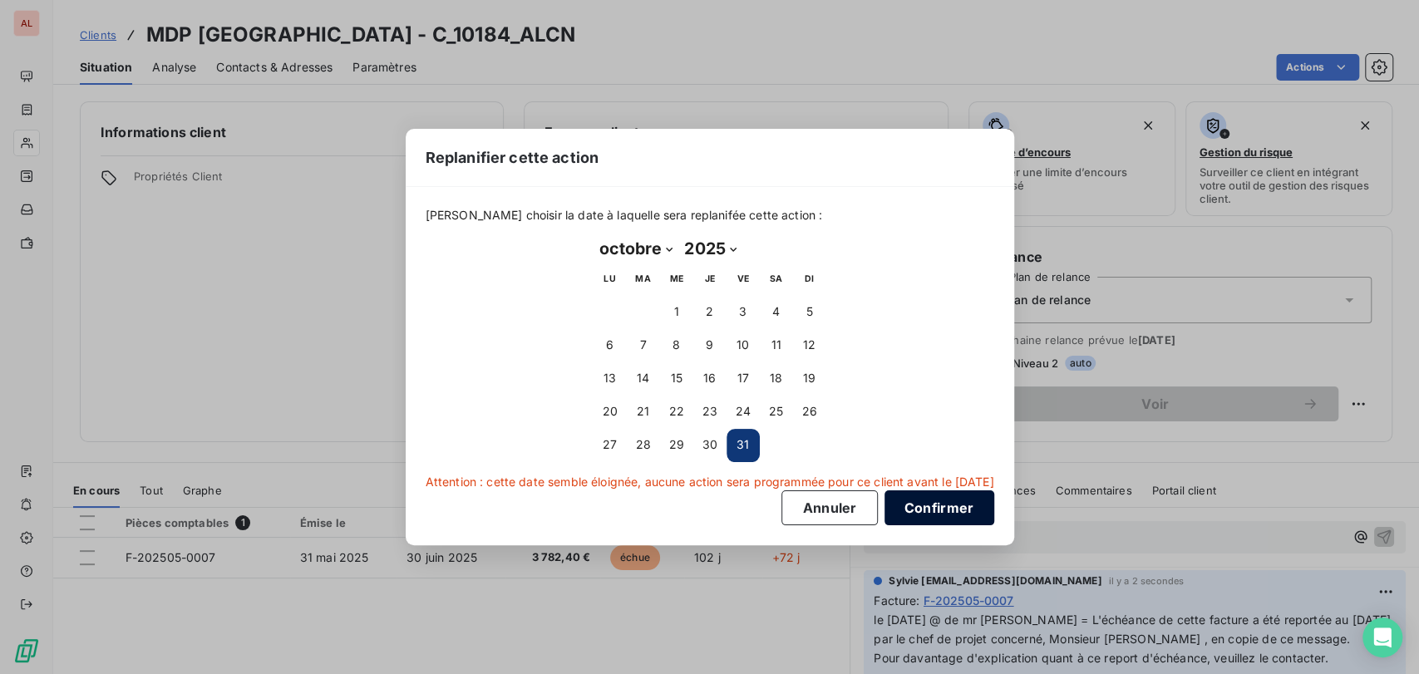
click at [934, 509] on button "Confirmer" at bounding box center [939, 507] width 110 height 35
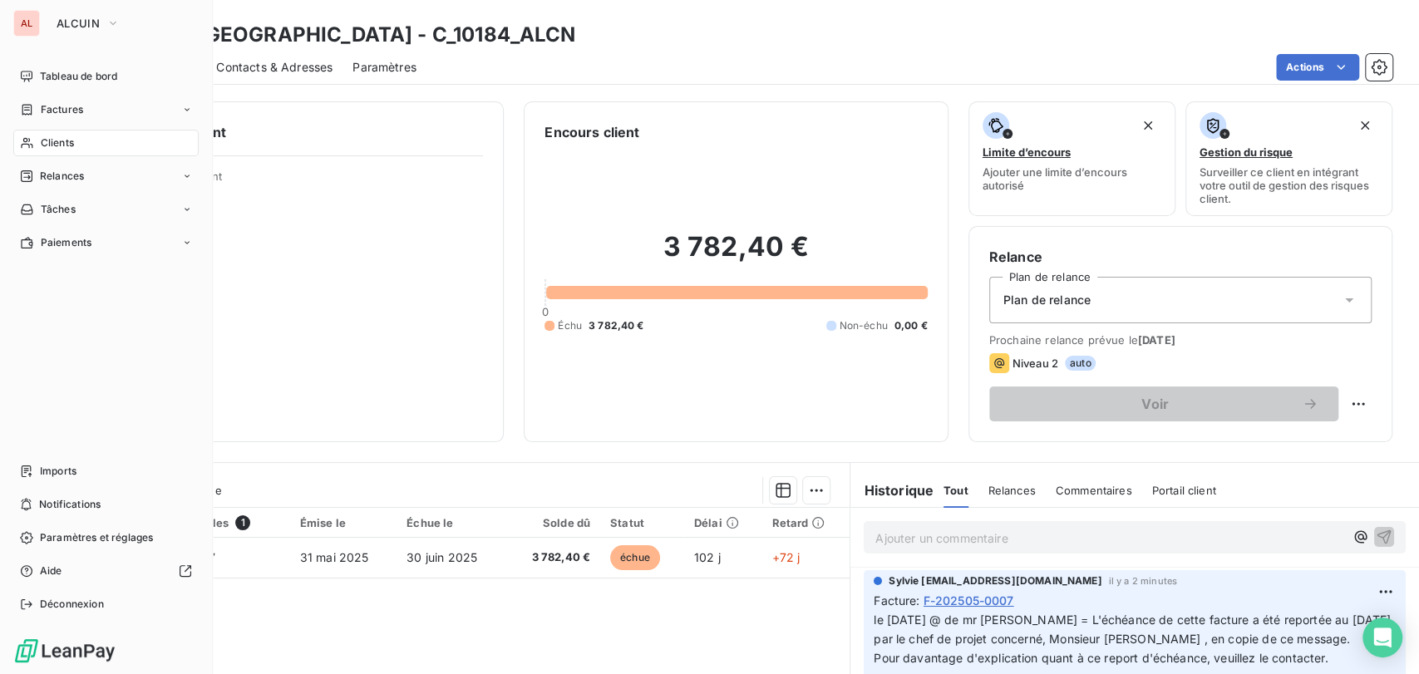
click at [47, 140] on span "Clients" at bounding box center [57, 142] width 33 height 15
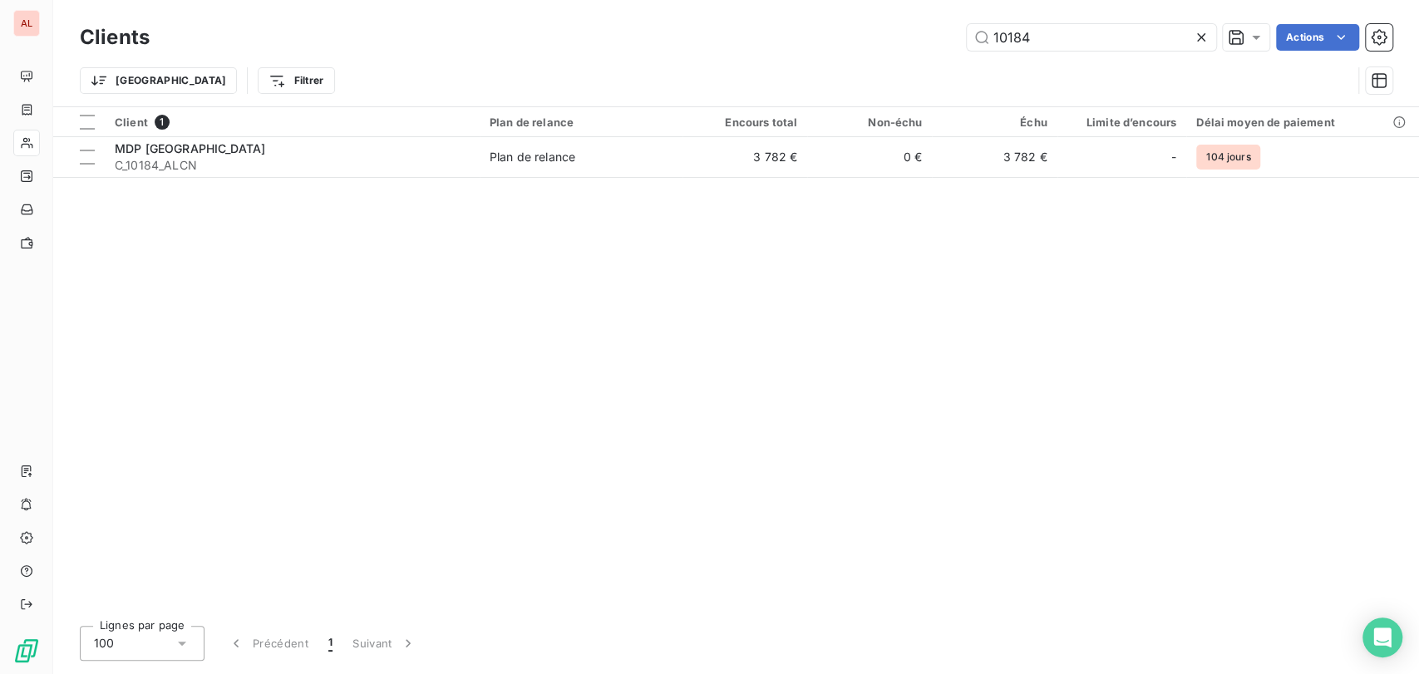
drag, startPoint x: 1035, startPoint y: 36, endPoint x: 927, endPoint y: 22, distance: 109.0
click at [928, 35] on div "10184 Actions" at bounding box center [781, 37] width 1223 height 27
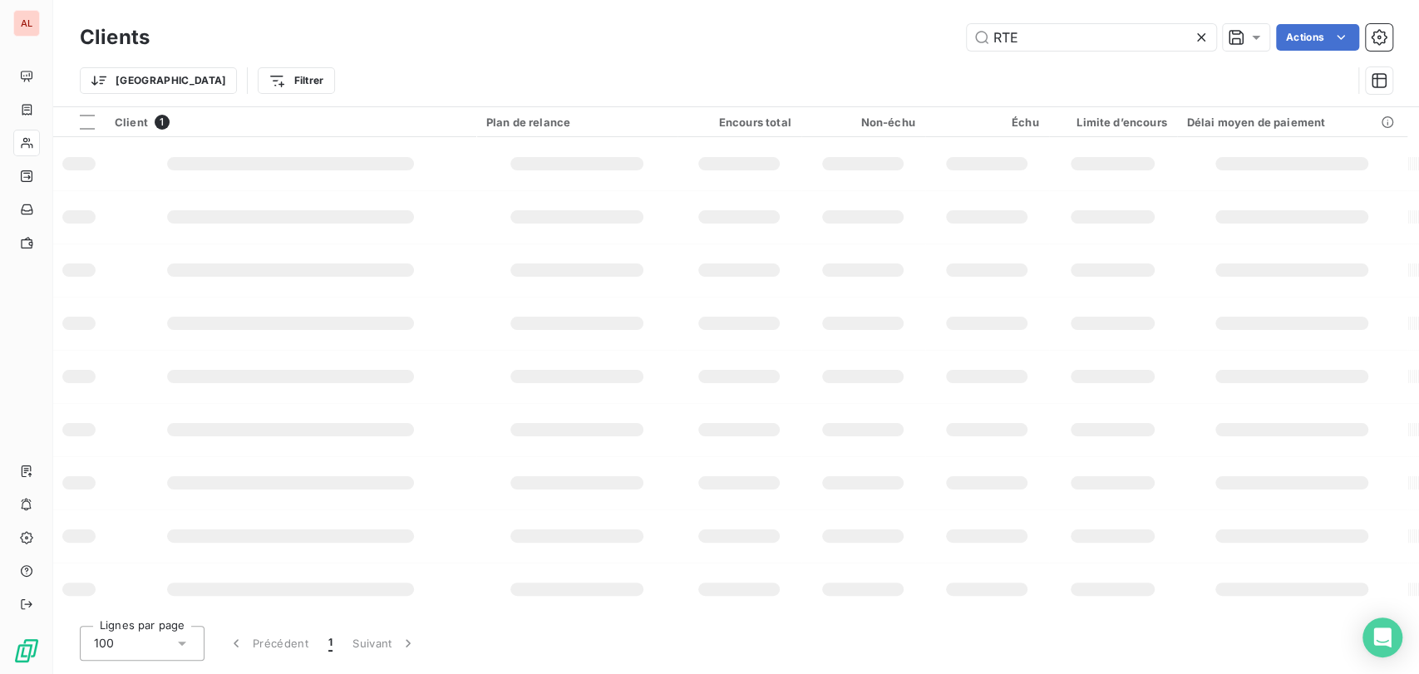
type input "RTE"
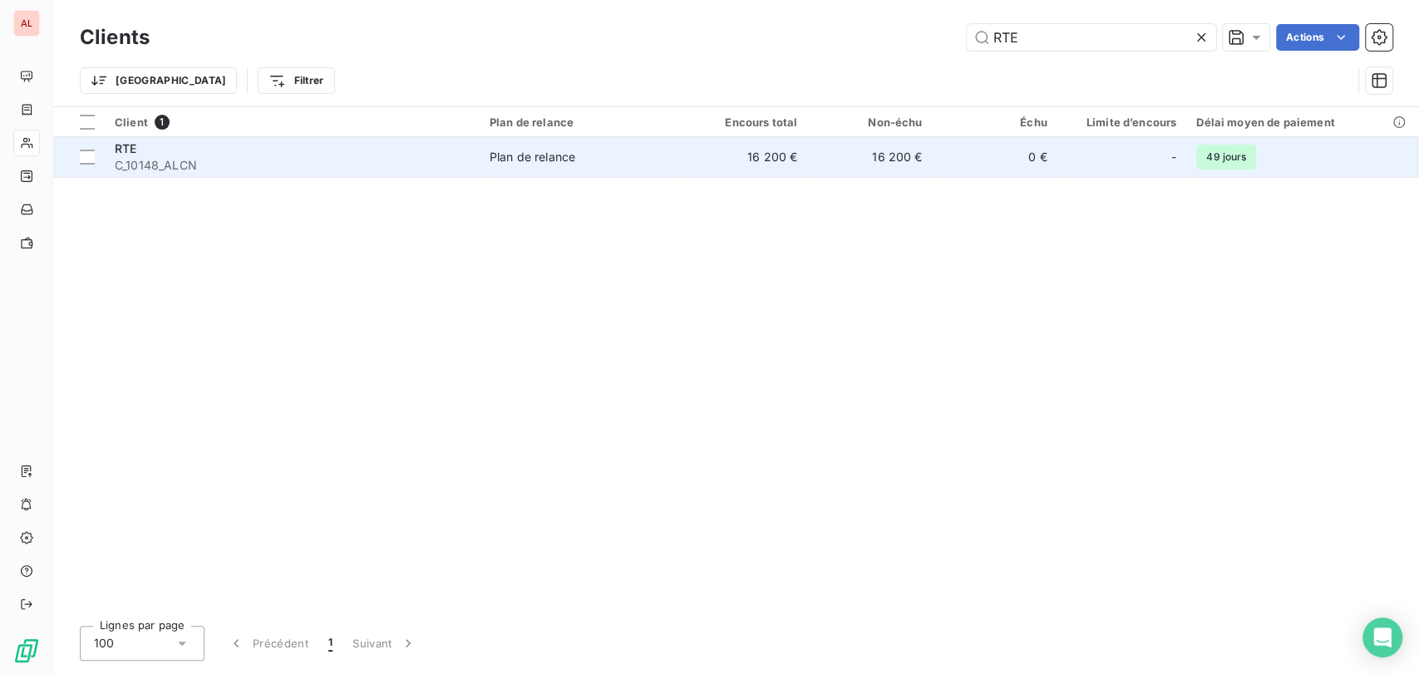
click at [113, 156] on td "RTE C_10148_ALCN" at bounding box center [292, 157] width 375 height 40
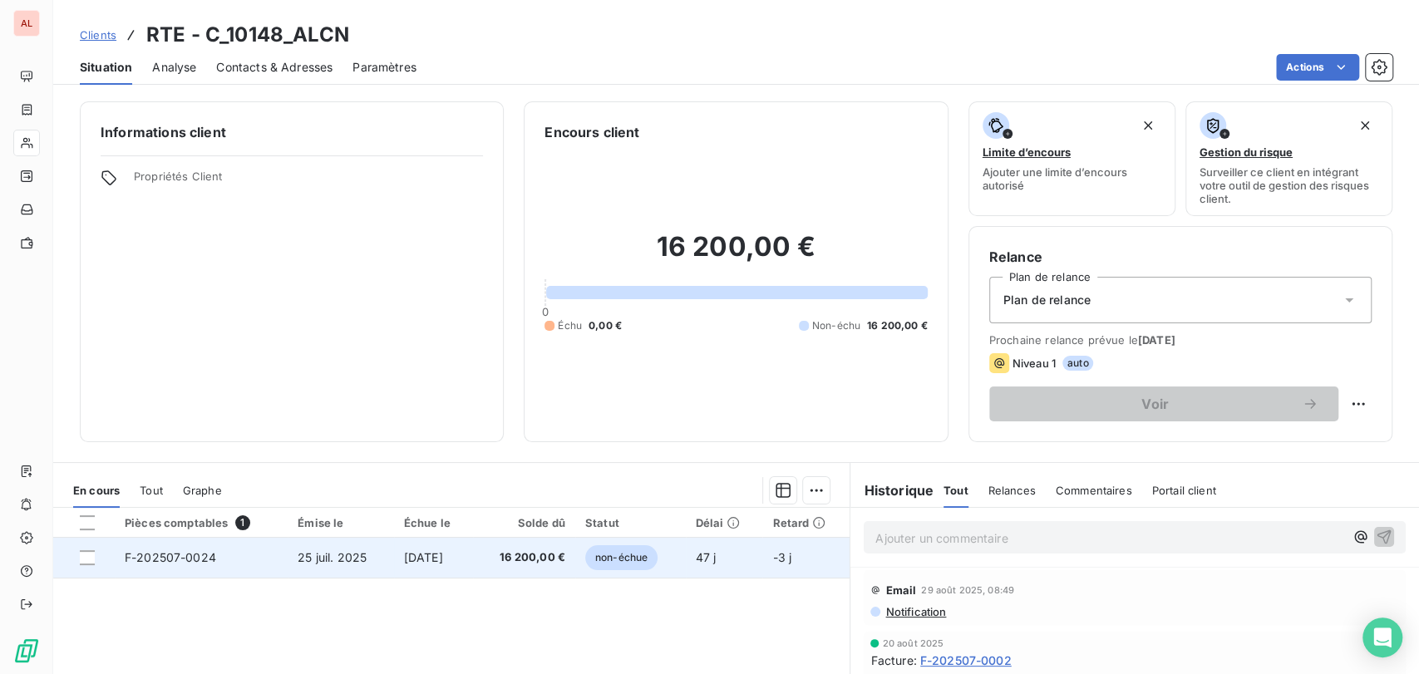
click at [189, 558] on span "F-202507-0024" at bounding box center [170, 557] width 91 height 14
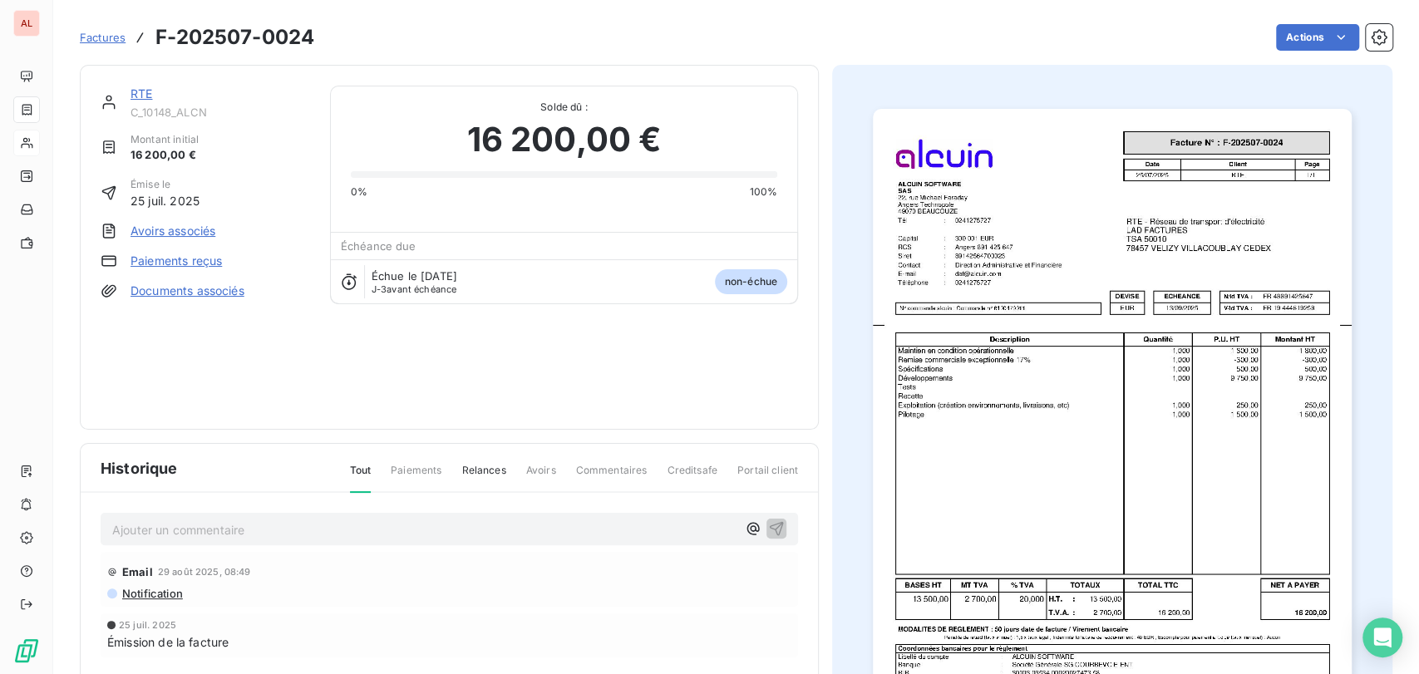
click at [153, 520] on p "Ajouter un commentaire ﻿" at bounding box center [424, 530] width 624 height 21
click at [209, 521] on span "le [DATE] @ d ejohanna = avis de virt reçu en date du [DATE]" at bounding box center [283, 528] width 342 height 14
click at [770, 521] on icon "button" at bounding box center [777, 528] width 14 height 14
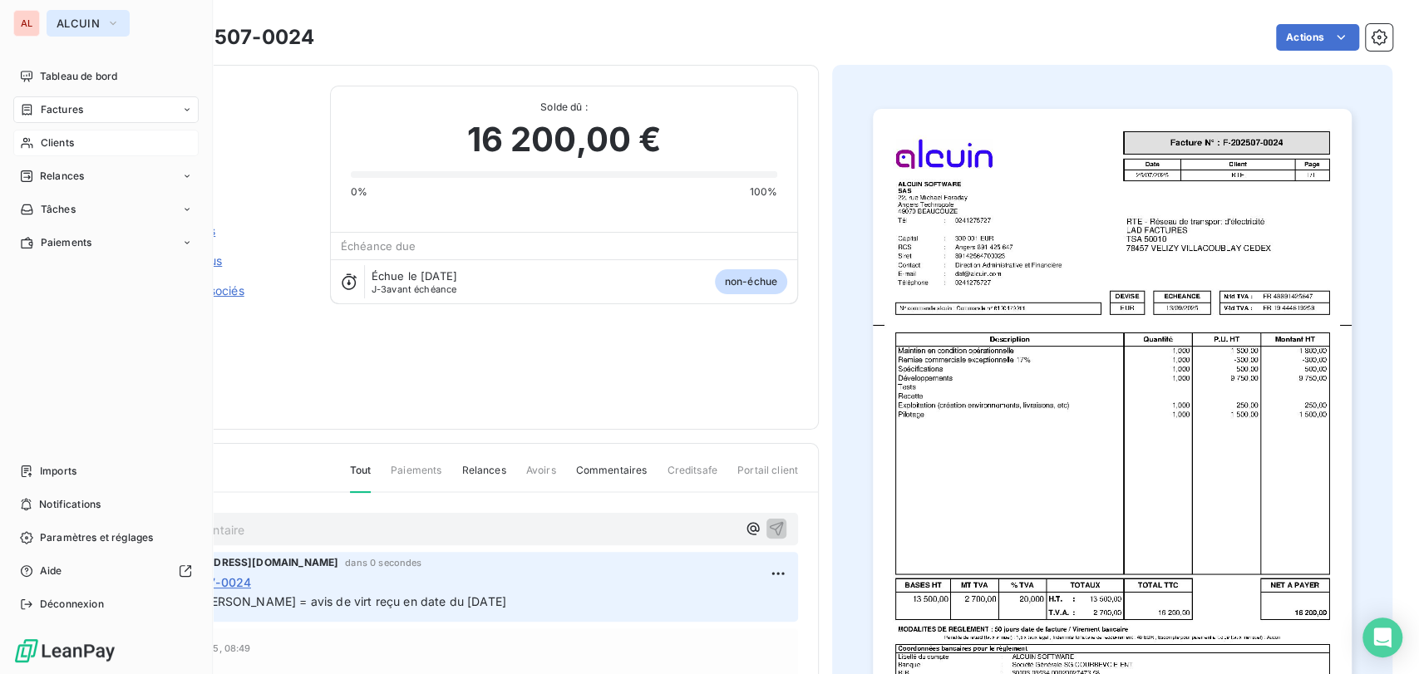
click at [110, 26] on icon "button" at bounding box center [112, 23] width 13 height 17
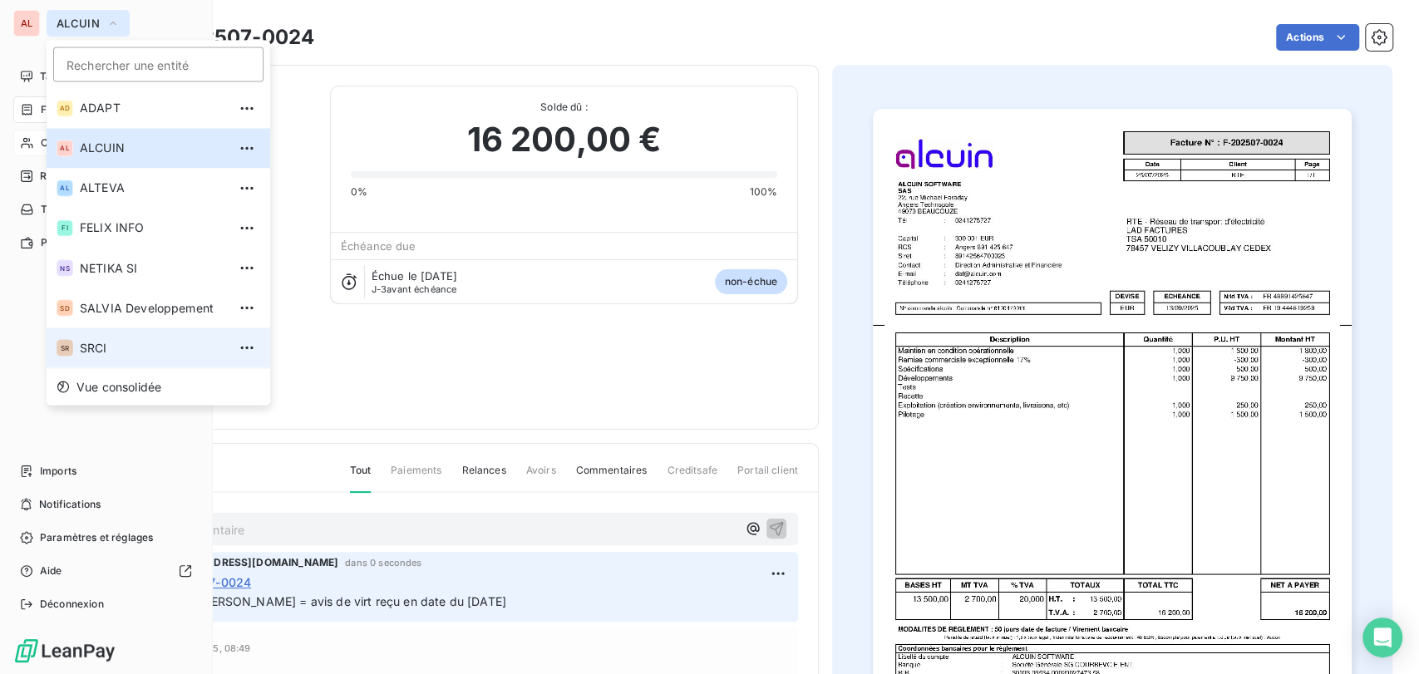
click at [115, 347] on span "SRCI" at bounding box center [153, 347] width 147 height 17
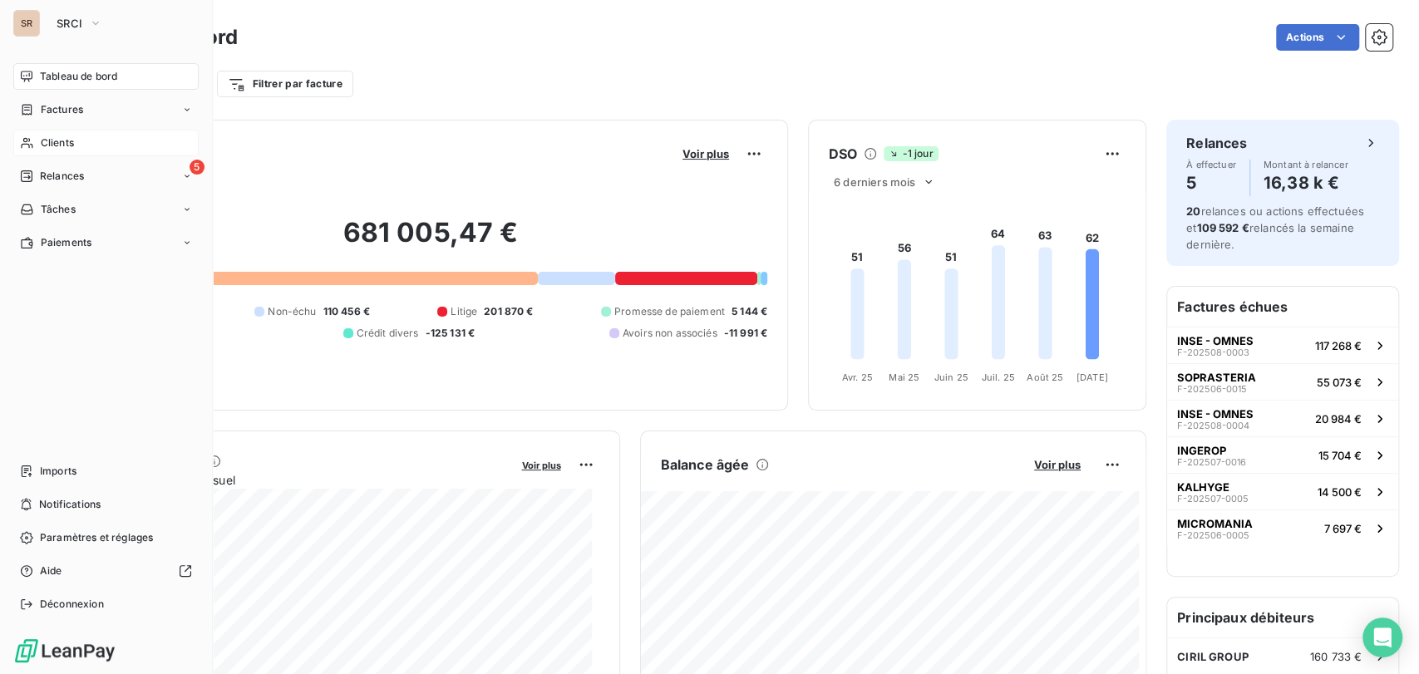
click at [64, 147] on span "Clients" at bounding box center [57, 142] width 33 height 15
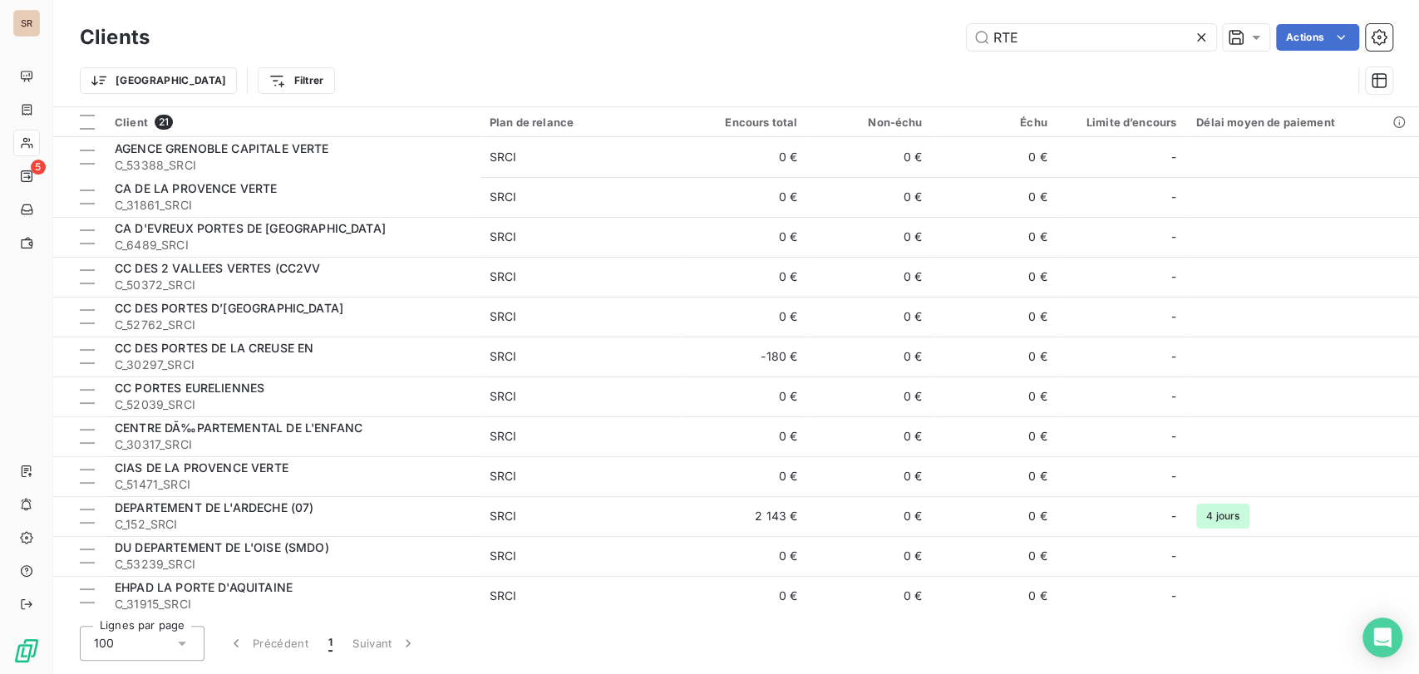
drag, startPoint x: 1034, startPoint y: 35, endPoint x: 831, endPoint y: 26, distance: 203.0
click at [830, 32] on div "RTE Actions" at bounding box center [781, 37] width 1223 height 27
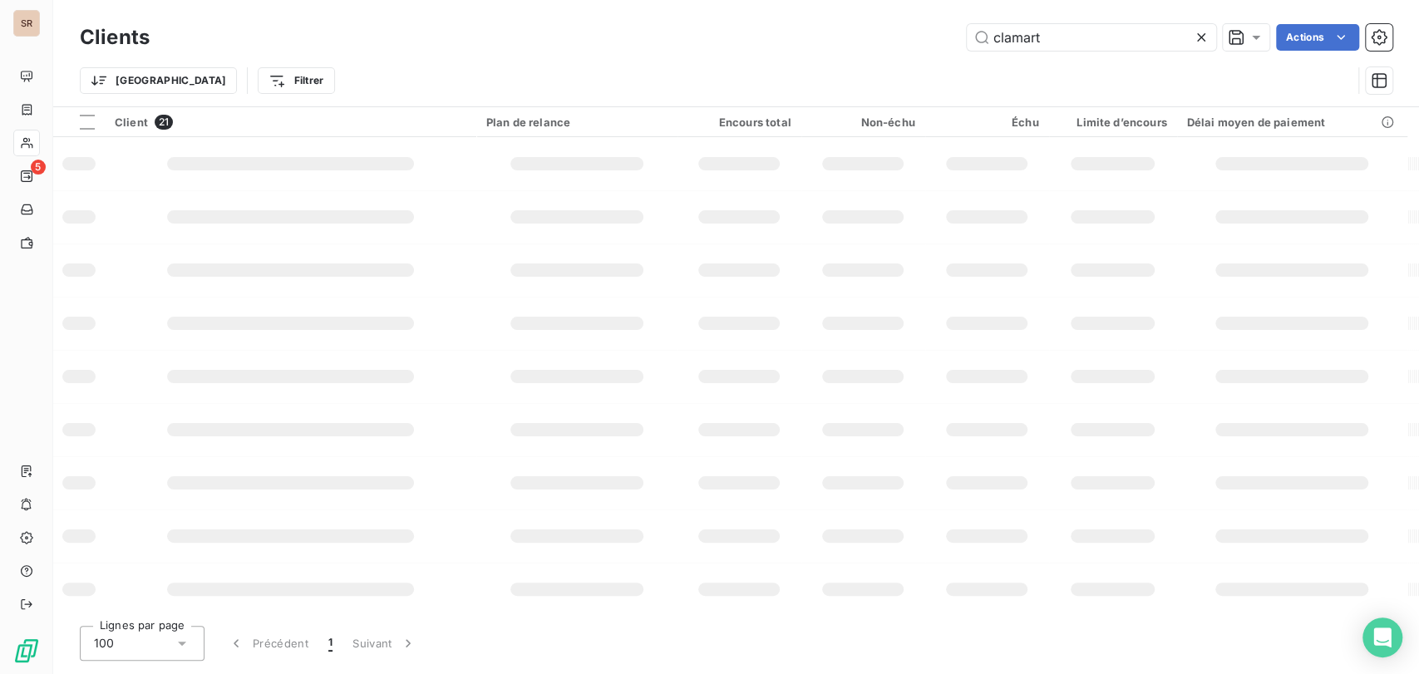
type input "clamart"
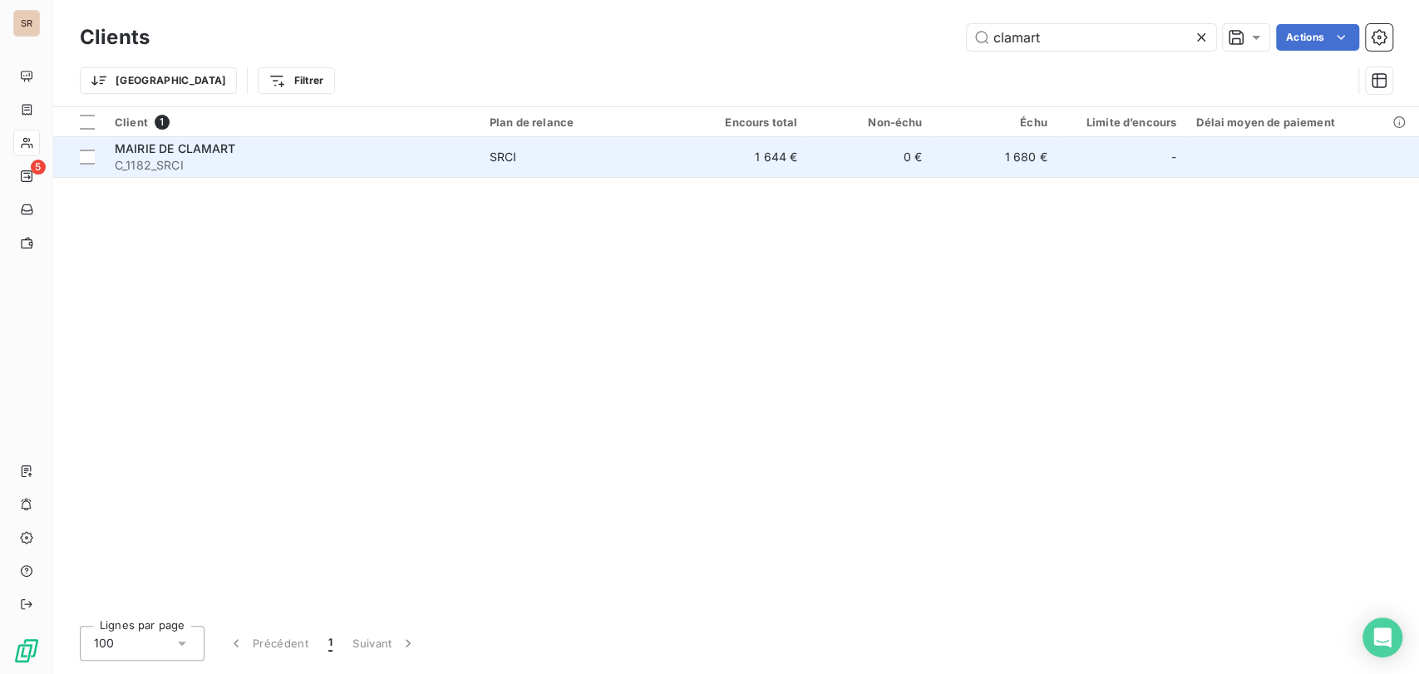
click at [167, 149] on span "MAIRIE DE CLAMART" at bounding box center [175, 148] width 121 height 14
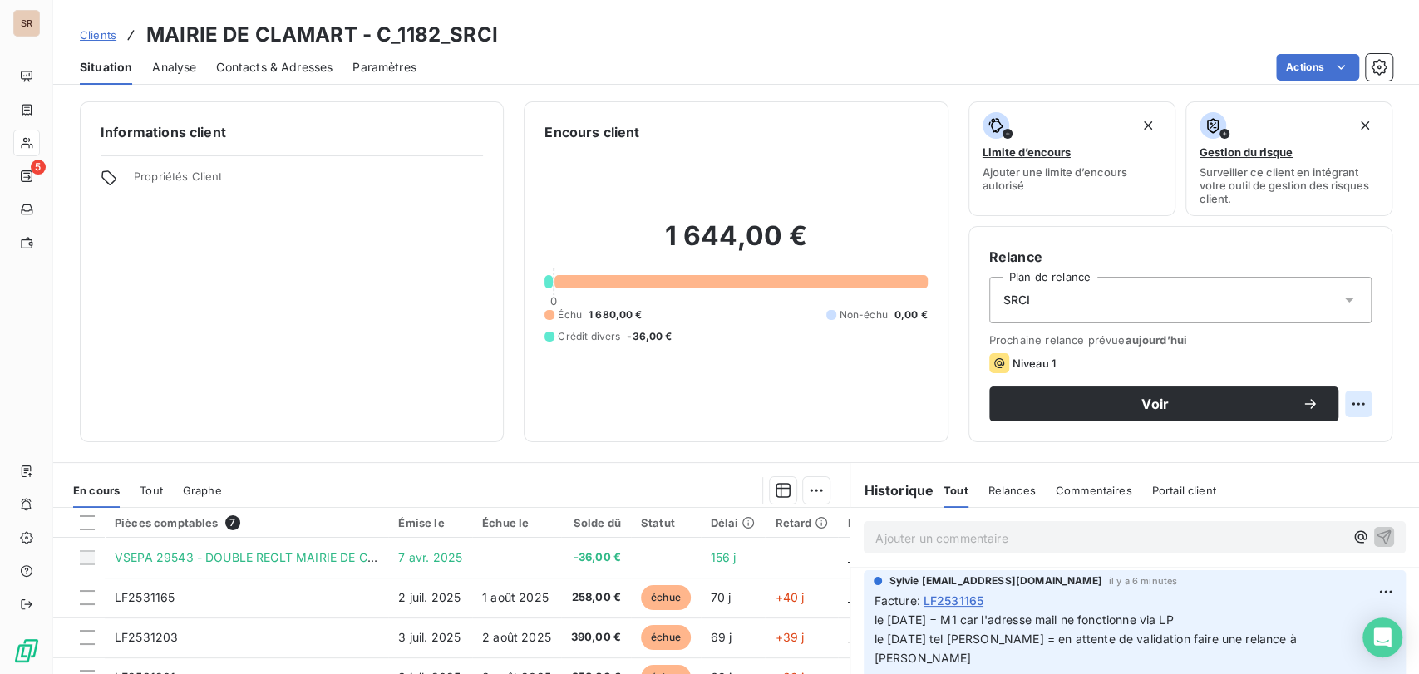
click at [1351, 410] on html "SR 5 Clients MAIRIE DE CLAMART - C_1182_SRCI Situation Analyse Contacts & Adres…" at bounding box center [709, 337] width 1419 height 674
click at [1318, 436] on div "Replanifier cette action" at bounding box center [1275, 440] width 149 height 27
select select "8"
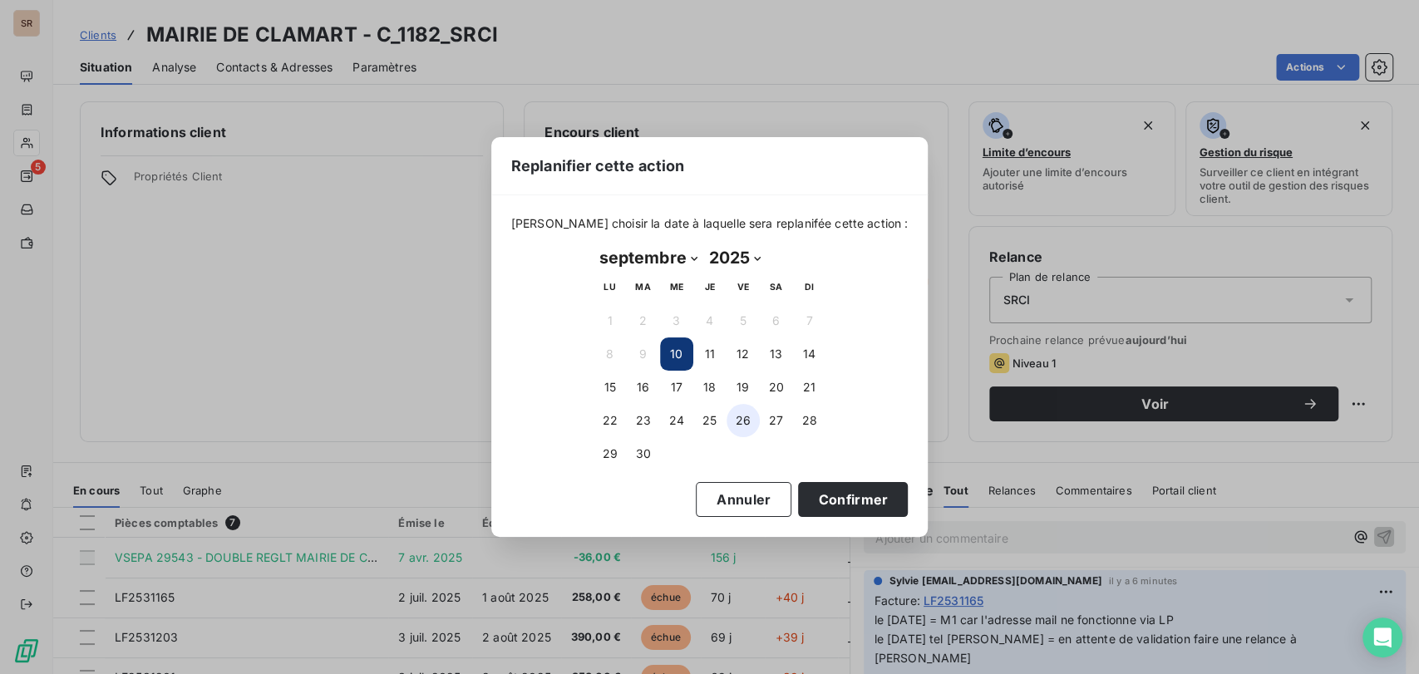
click at [738, 416] on button "26" at bounding box center [743, 420] width 33 height 33
click at [743, 382] on button "19" at bounding box center [743, 387] width 33 height 33
click at [831, 500] on button "Confirmer" at bounding box center [853, 499] width 110 height 35
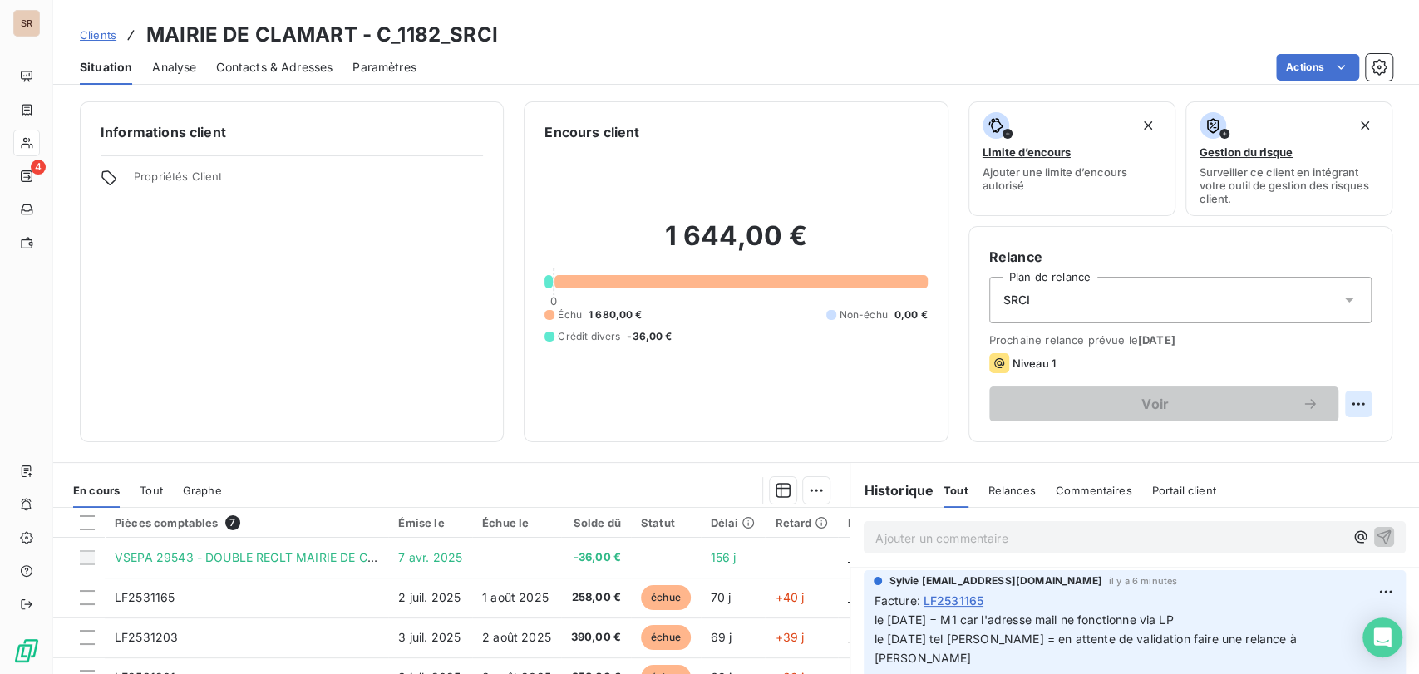
click at [1341, 401] on html "SR 4 Clients MAIRIE DE CLAMART - C_1182_SRCI Situation Analyse Contacts & Adres…" at bounding box center [709, 337] width 1419 height 674
click at [1306, 441] on div "Replanifier cette action" at bounding box center [1275, 440] width 149 height 27
select select "8"
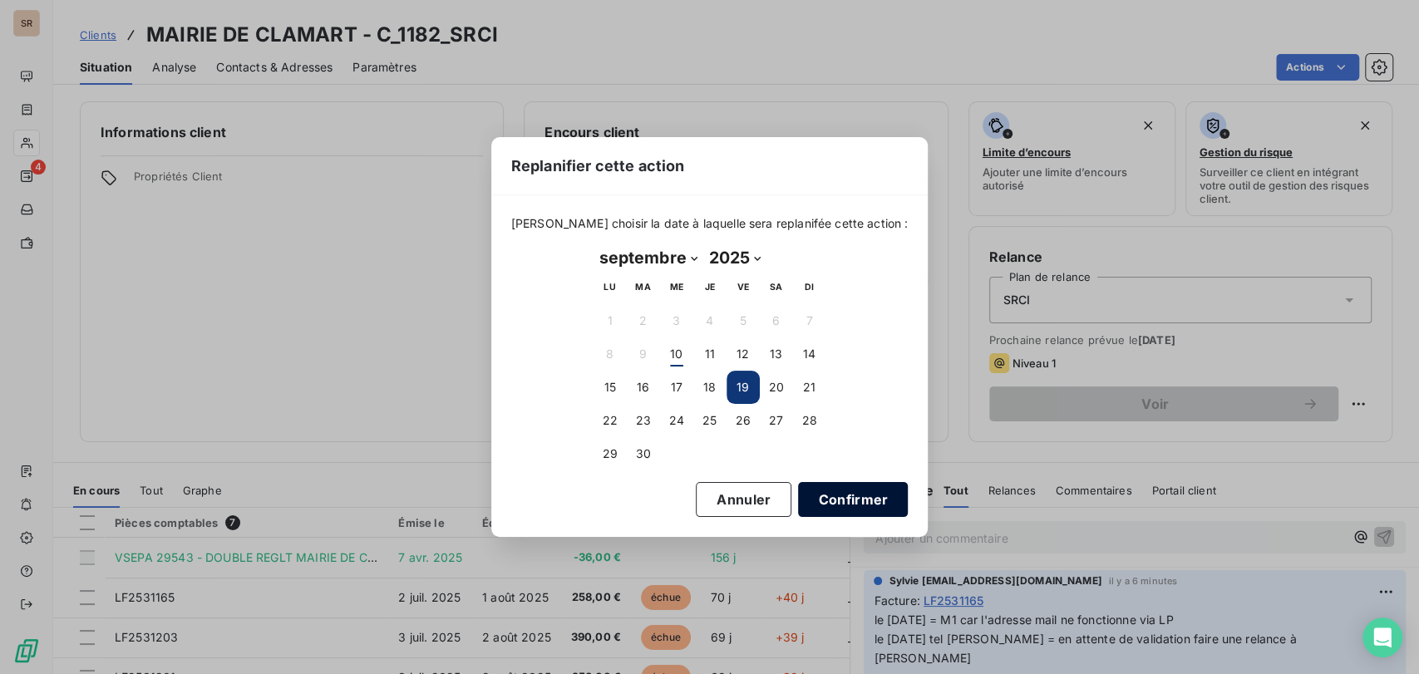
click at [811, 500] on button "Confirmer" at bounding box center [853, 499] width 110 height 35
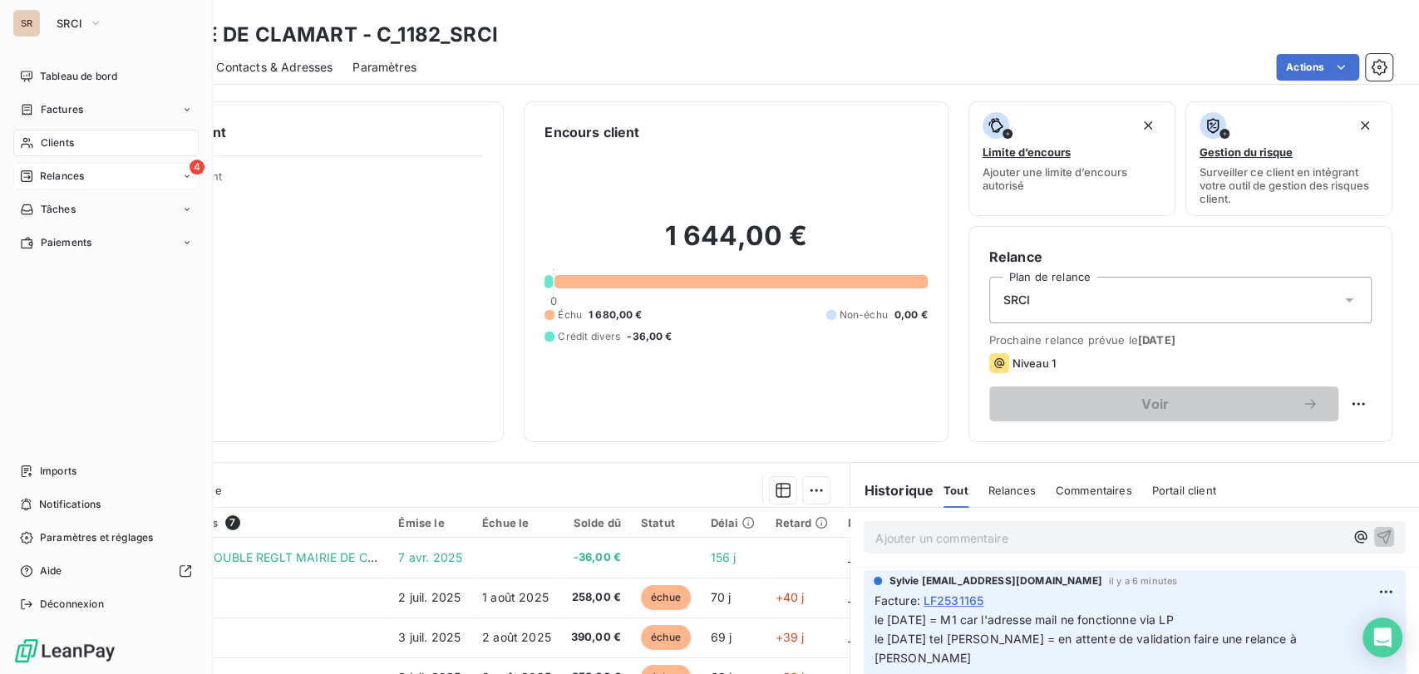
click at [61, 174] on span "Relances" at bounding box center [62, 176] width 44 height 15
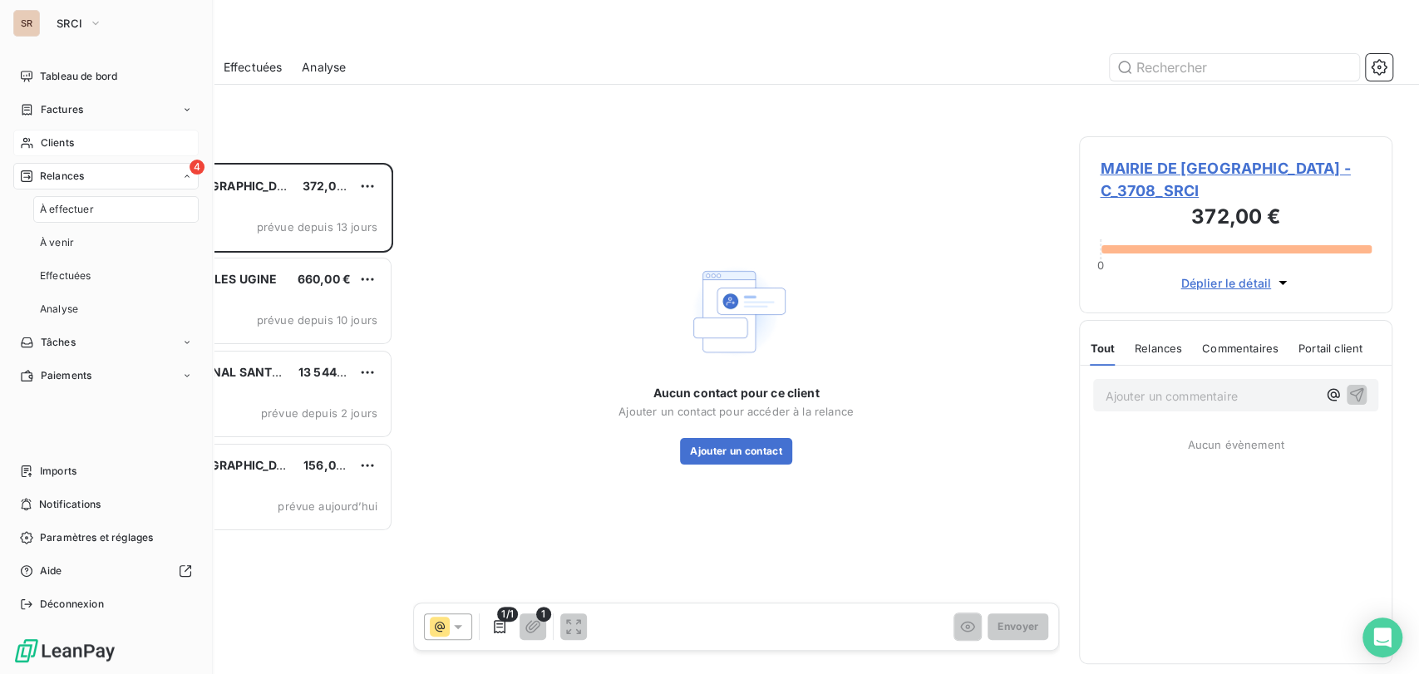
scroll to position [496, 299]
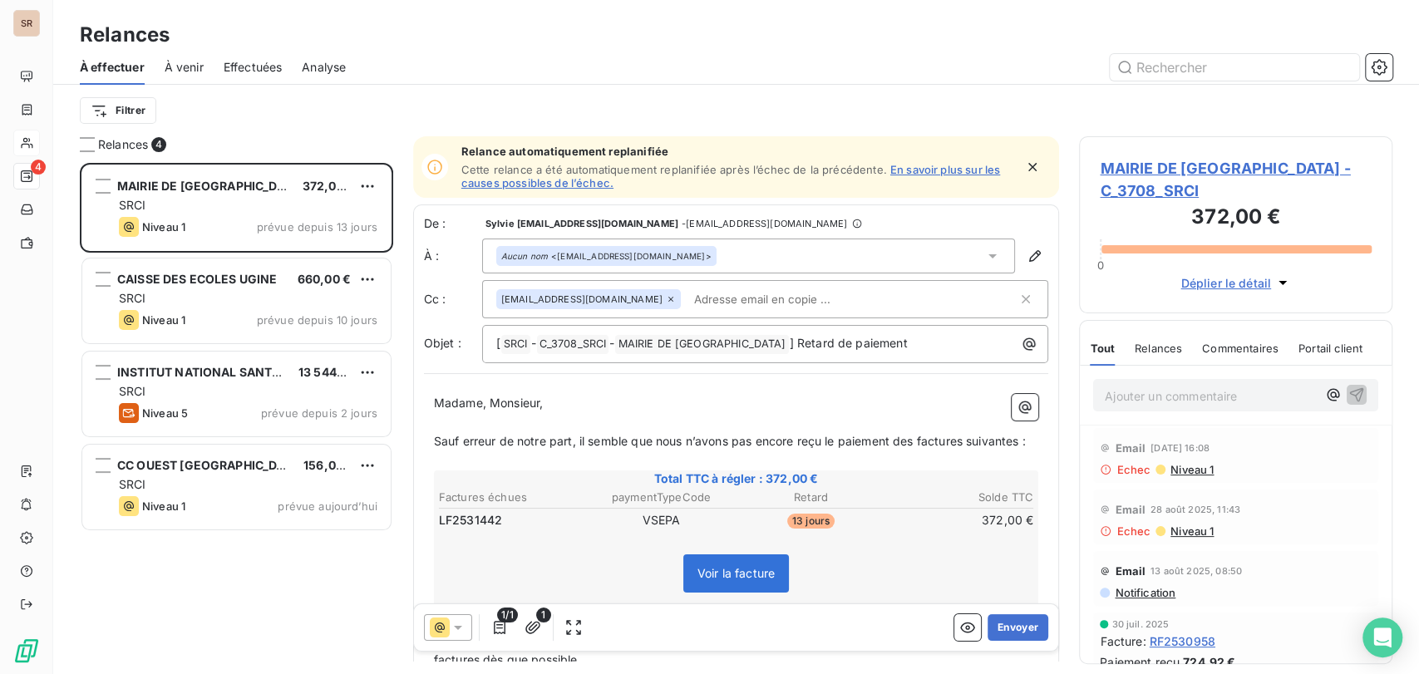
click at [1125, 178] on span "MAIRIE DE [GEOGRAPHIC_DATA] - C_3708_SRCI" at bounding box center [1236, 179] width 272 height 45
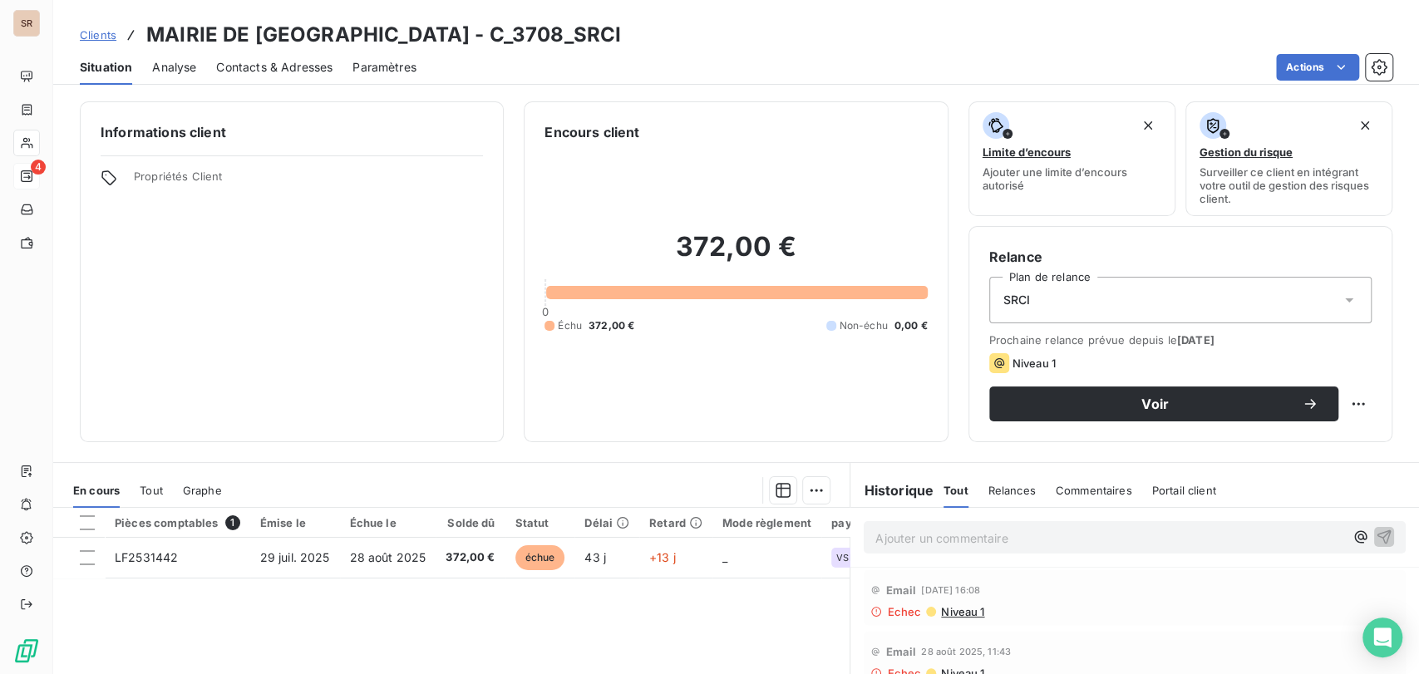
click at [297, 67] on span "Contacts & Adresses" at bounding box center [274, 67] width 116 height 17
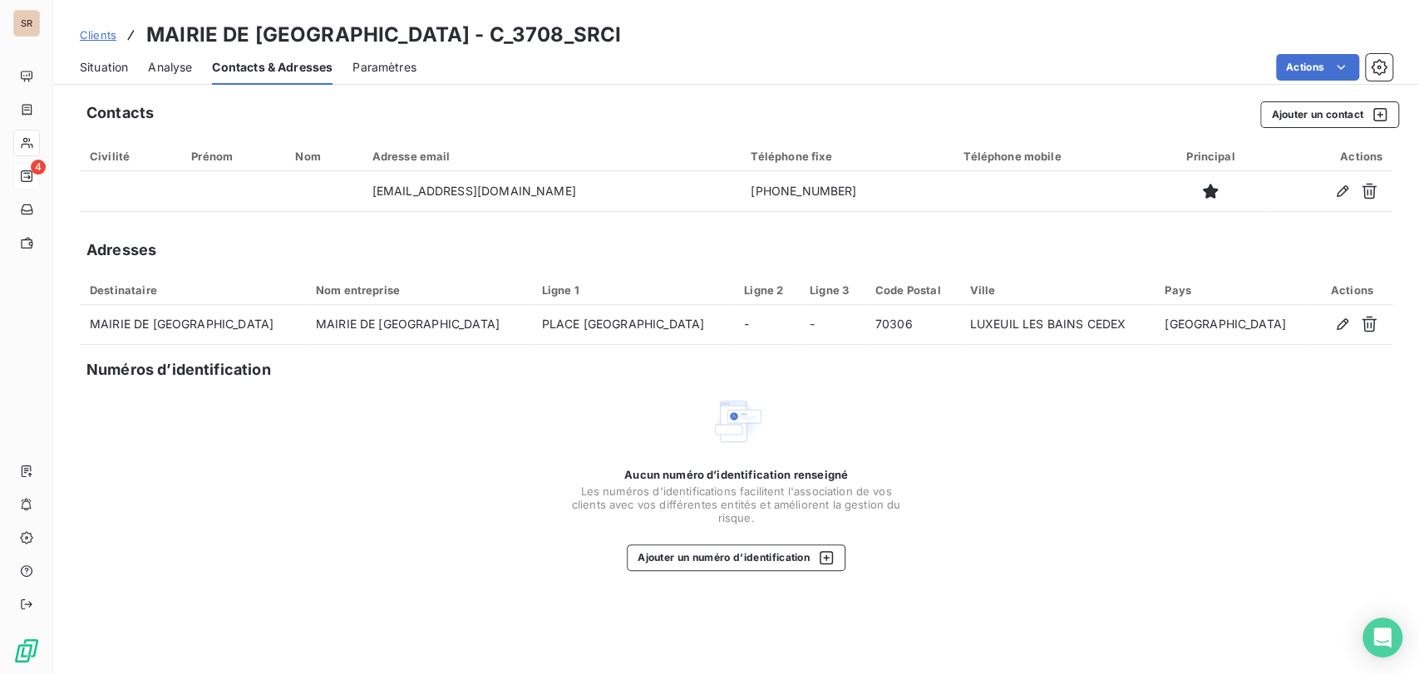
click at [101, 74] on span "Situation" at bounding box center [104, 67] width 48 height 17
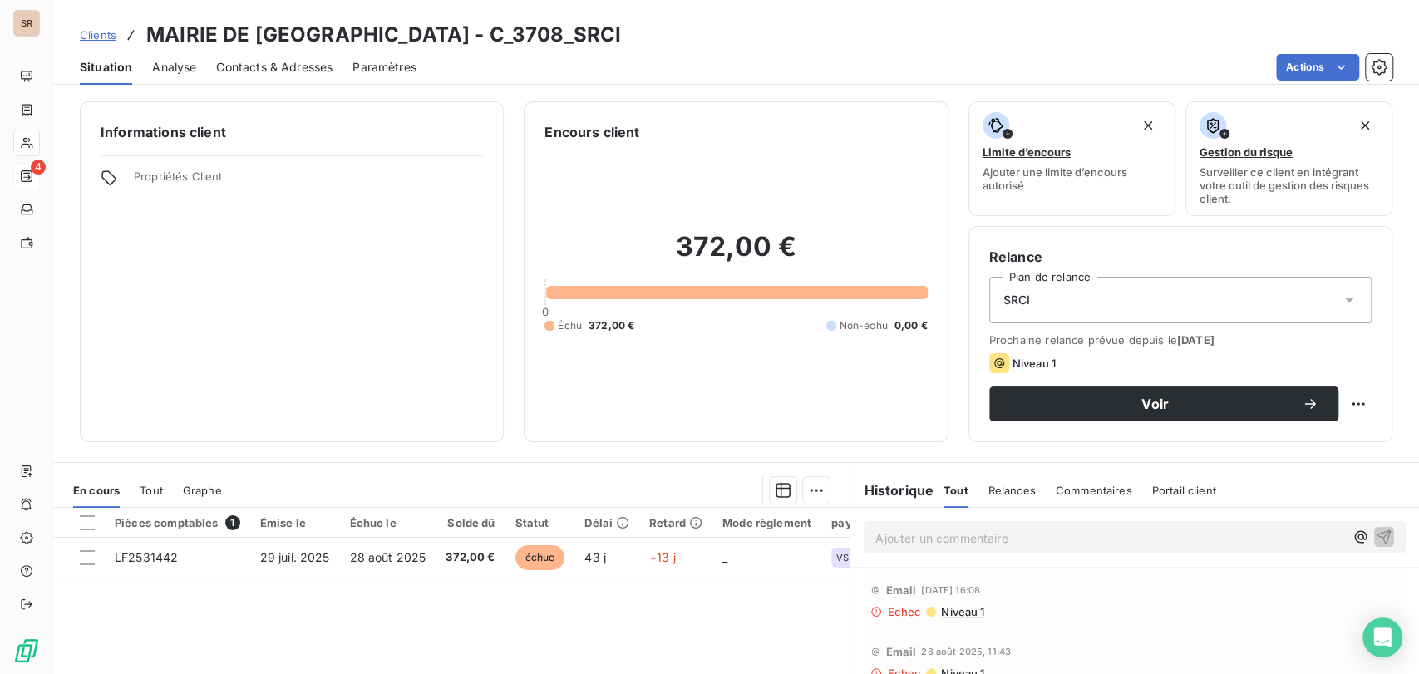
click at [244, 71] on span "Contacts & Adresses" at bounding box center [274, 67] width 116 height 17
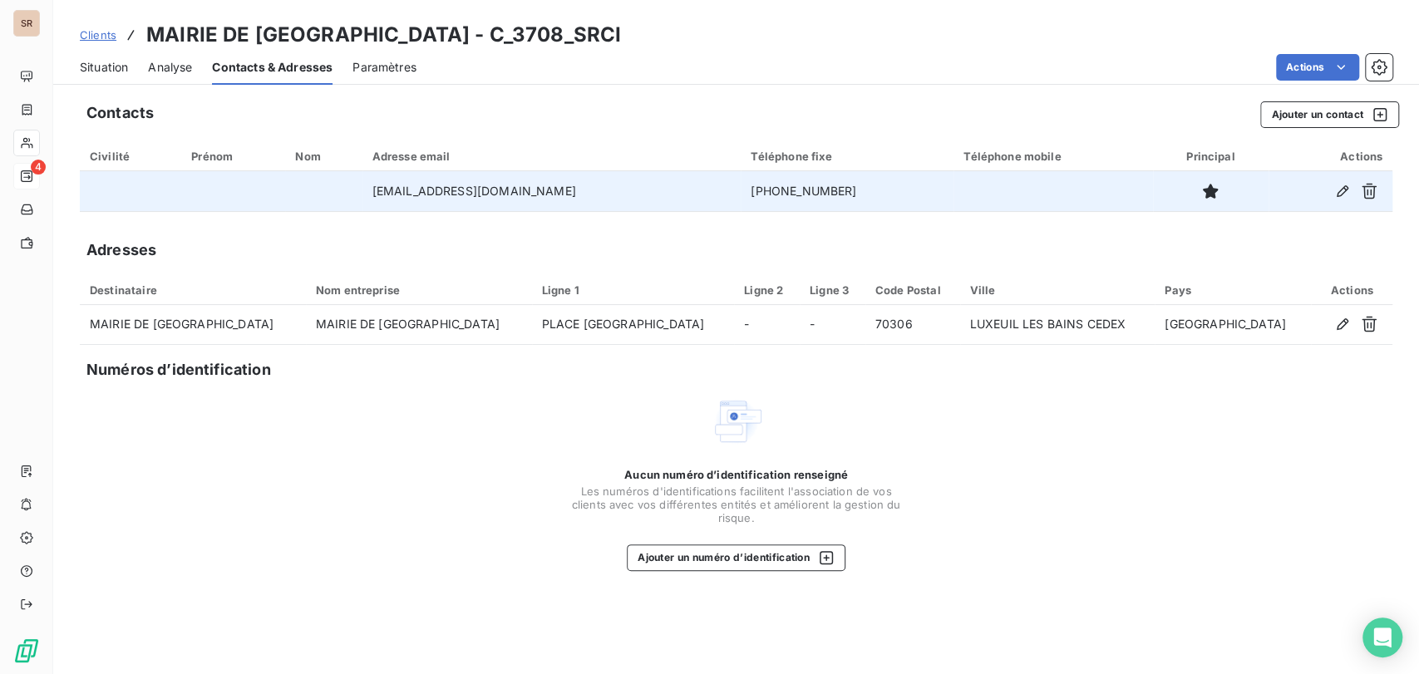
drag, startPoint x: 875, startPoint y: 190, endPoint x: 753, endPoint y: 188, distance: 122.2
click at [753, 188] on tr "[EMAIL_ADDRESS][DOMAIN_NAME] [PHONE_NUMBER]" at bounding box center [736, 191] width 1313 height 40
copy tr "[PHONE_NUMBER]"
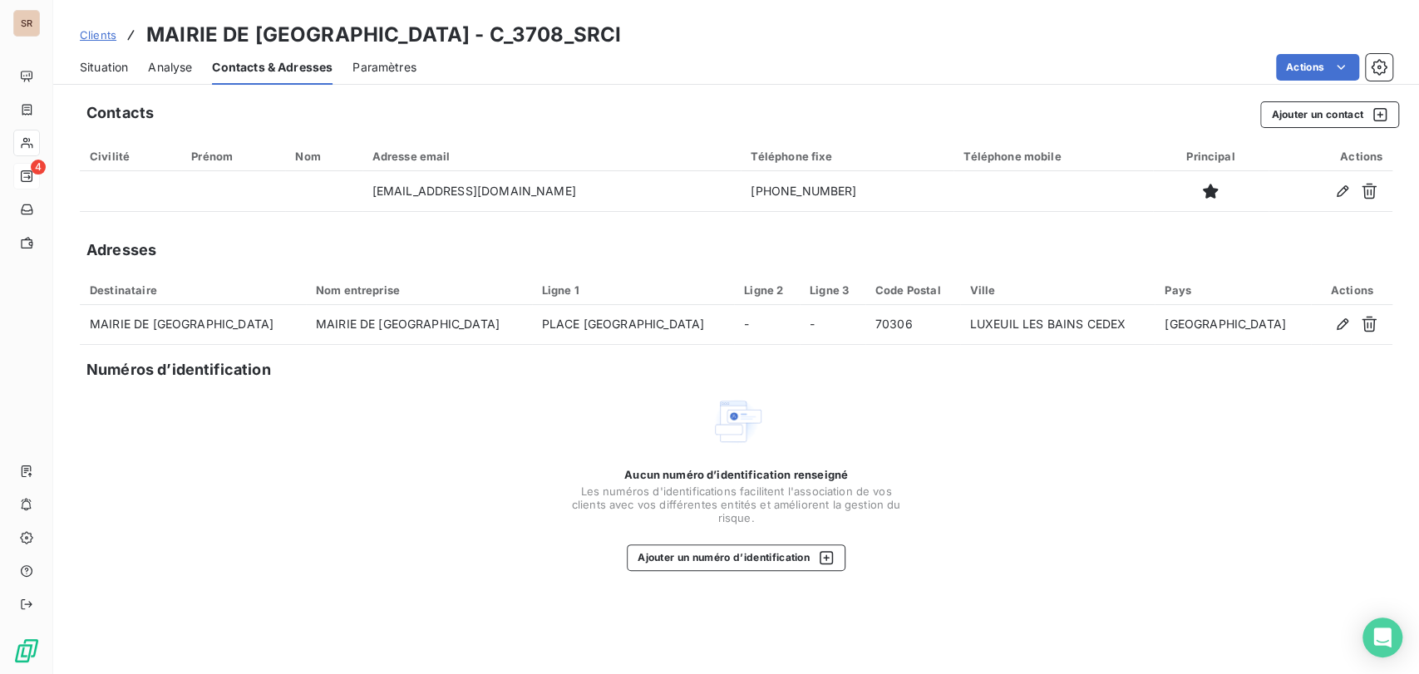
click at [110, 62] on span "Situation" at bounding box center [104, 67] width 48 height 17
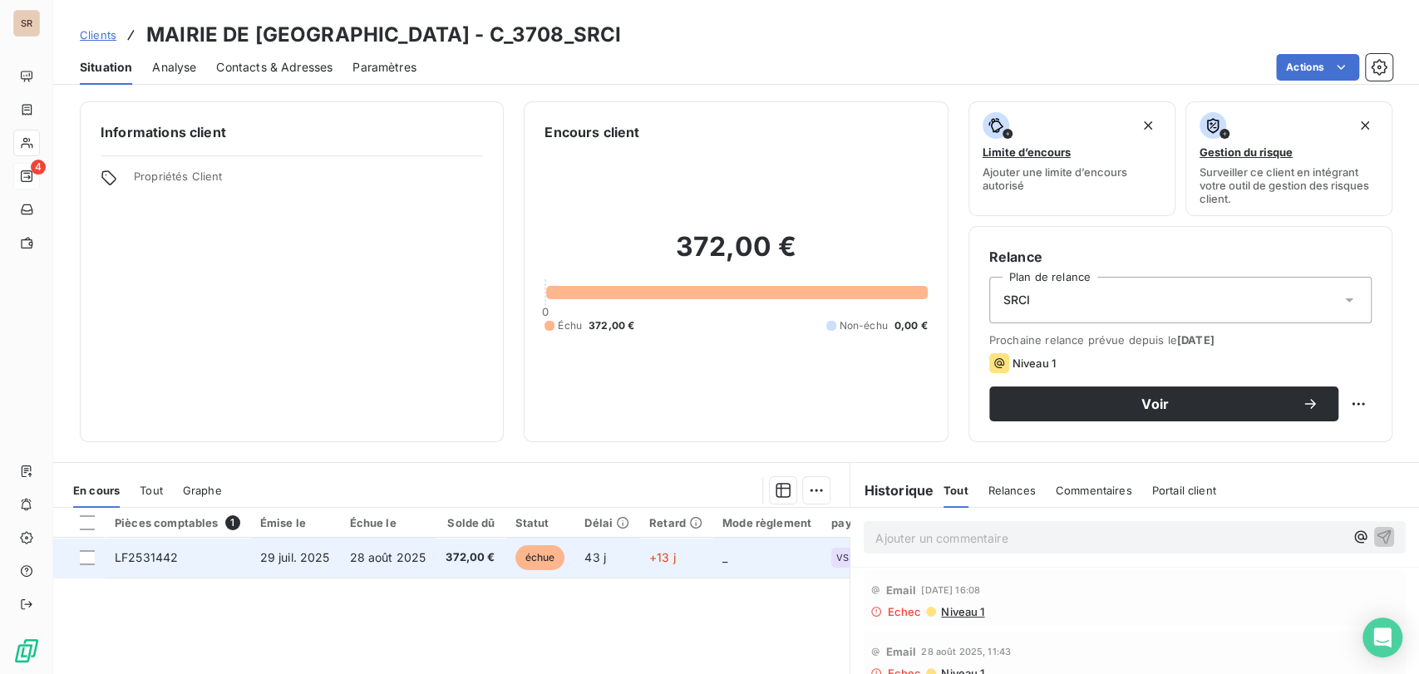
click at [162, 560] on span "LF2531442" at bounding box center [146, 557] width 63 height 14
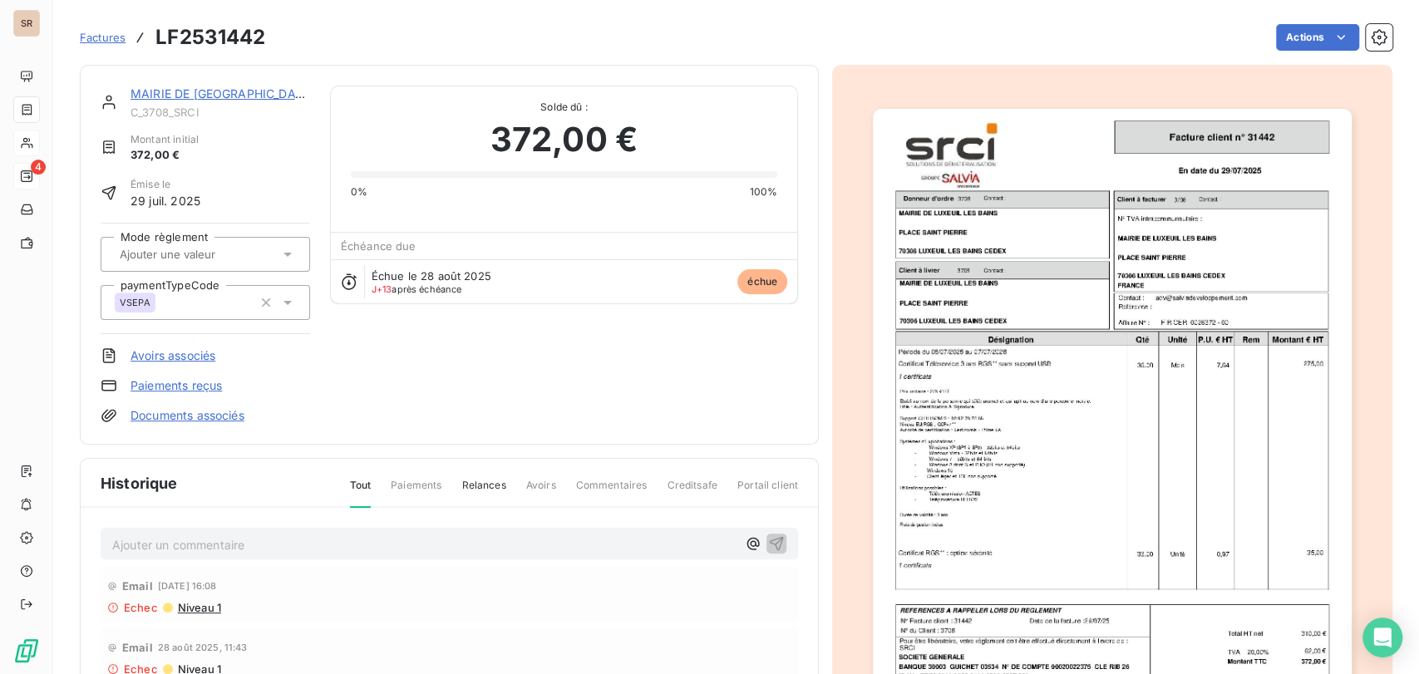
click at [160, 544] on p "Ajouter un commentaire ﻿" at bounding box center [424, 545] width 624 height 21
click at [323, 541] on span "le [DATE] tel [PERSON_NAME] = facturemandatée" at bounding box center [252, 543] width 280 height 14
click at [392, 542] on p "le [DATE] tel [PERSON_NAME] = facture mandatée" at bounding box center [424, 544] width 624 height 19
click at [383, 540] on span "le [DATE] tel [PERSON_NAME] = facture mandatéele [DATE]" at bounding box center [279, 543] width 335 height 14
click at [770, 540] on icon "button" at bounding box center [777, 543] width 14 height 14
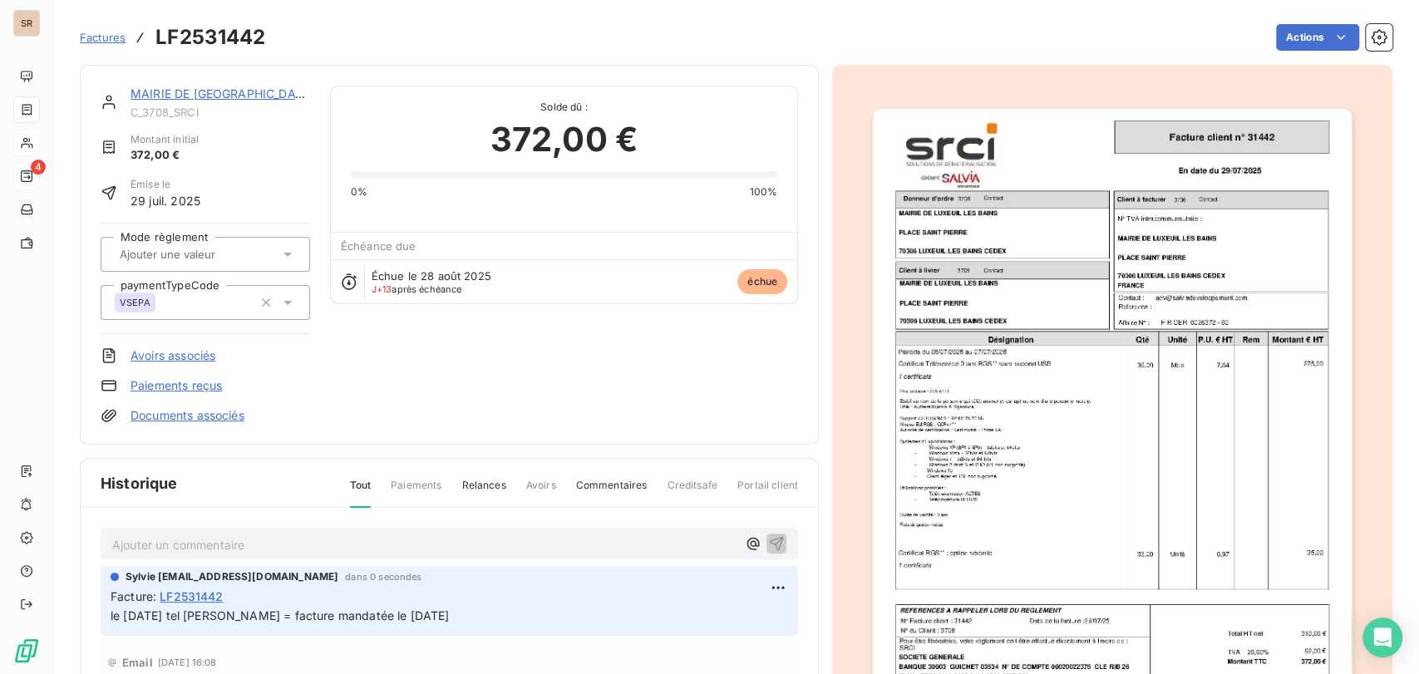
click at [222, 95] on link "MAIRIE DE [GEOGRAPHIC_DATA]" at bounding box center [223, 93] width 184 height 14
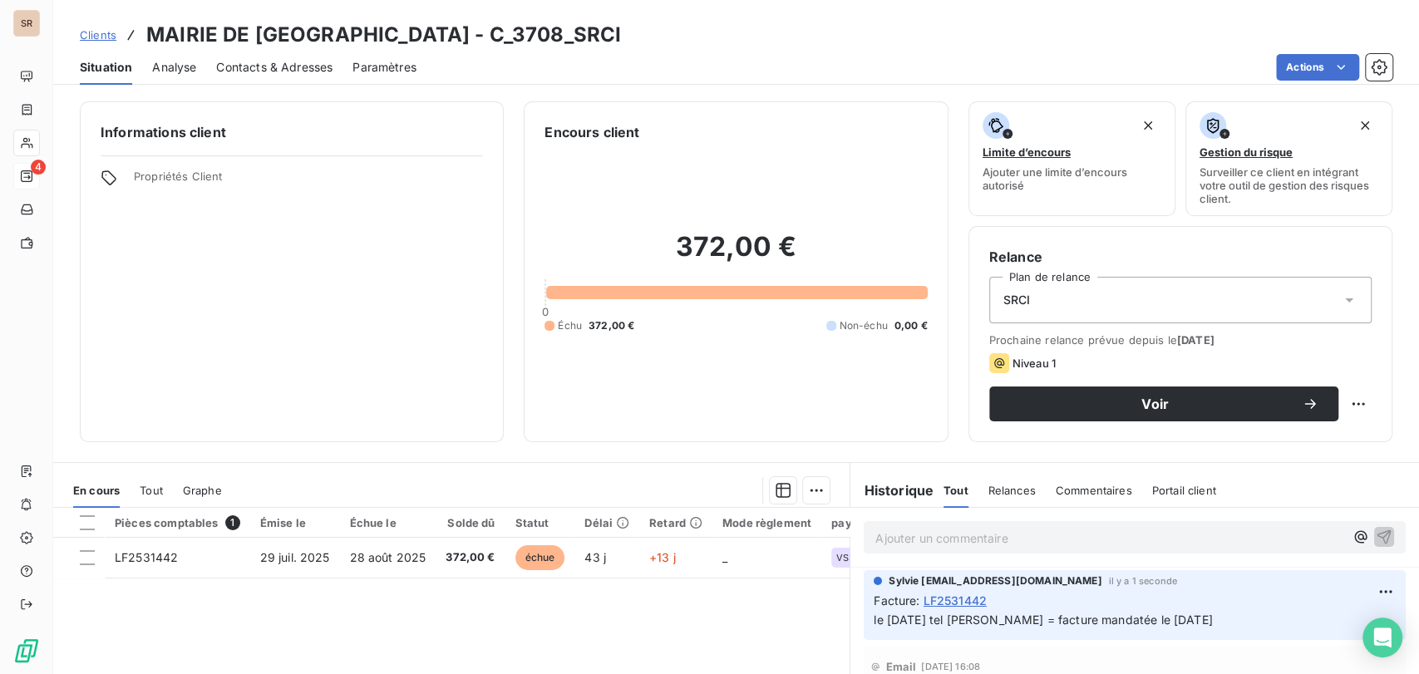
click at [286, 66] on span "Contacts & Adresses" at bounding box center [274, 67] width 116 height 17
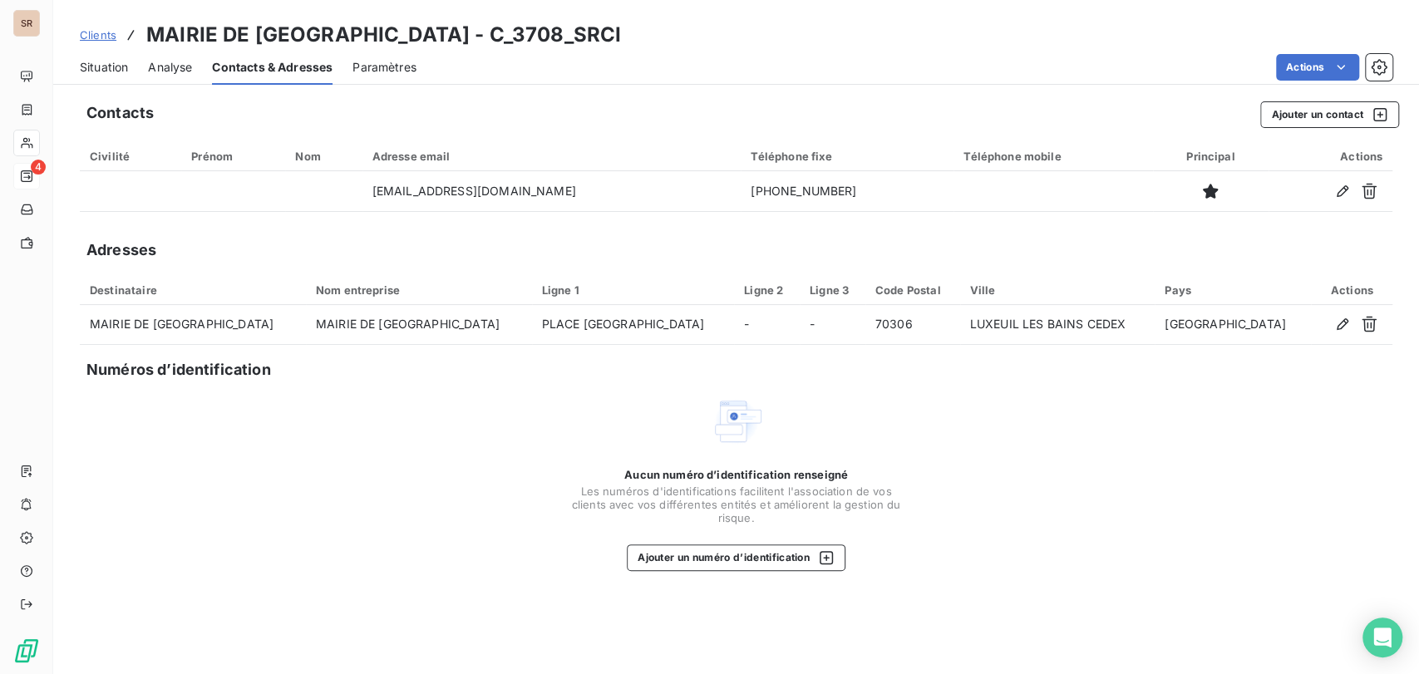
click at [98, 62] on span "Situation" at bounding box center [104, 67] width 48 height 17
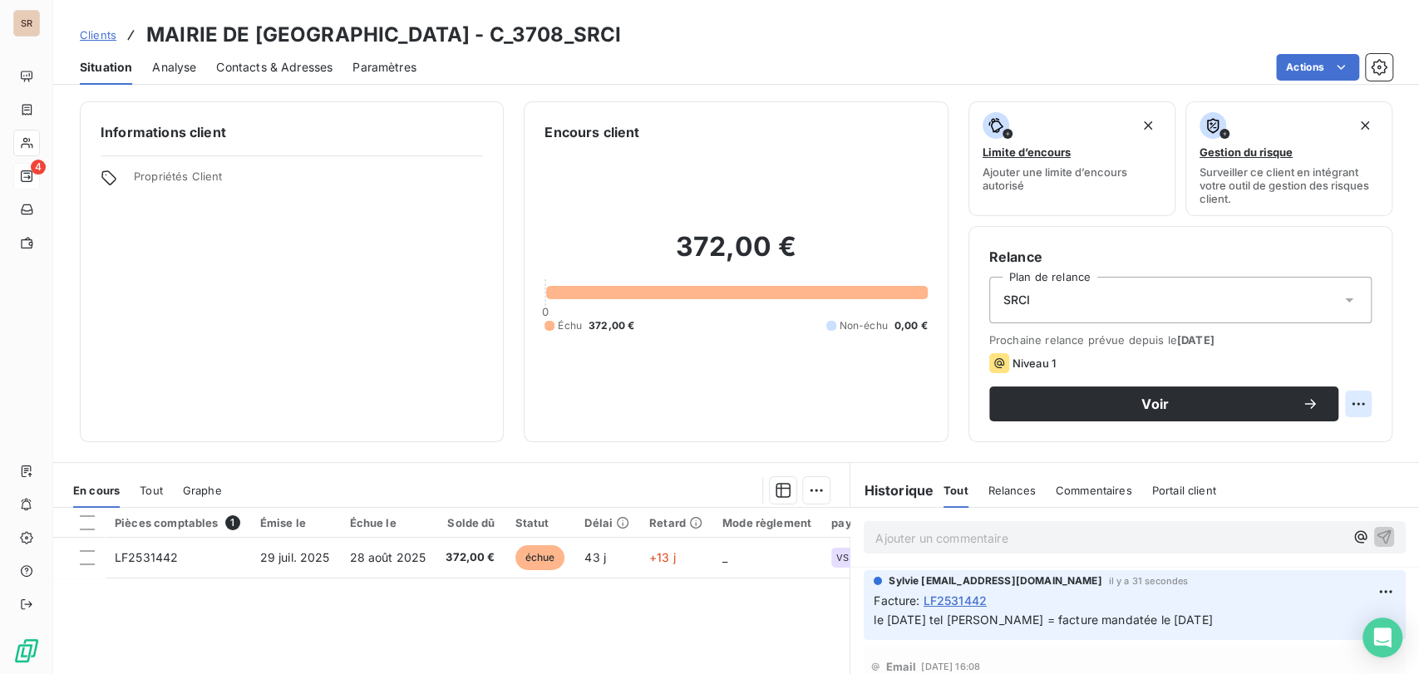
click at [1345, 402] on html "SR 4 Clients MAIRIE DE [GEOGRAPHIC_DATA] - C_3708_SRCI Situation Analyse Contac…" at bounding box center [709, 337] width 1419 height 674
click at [1304, 444] on div "Replanifier cette action" at bounding box center [1275, 440] width 149 height 27
select select "8"
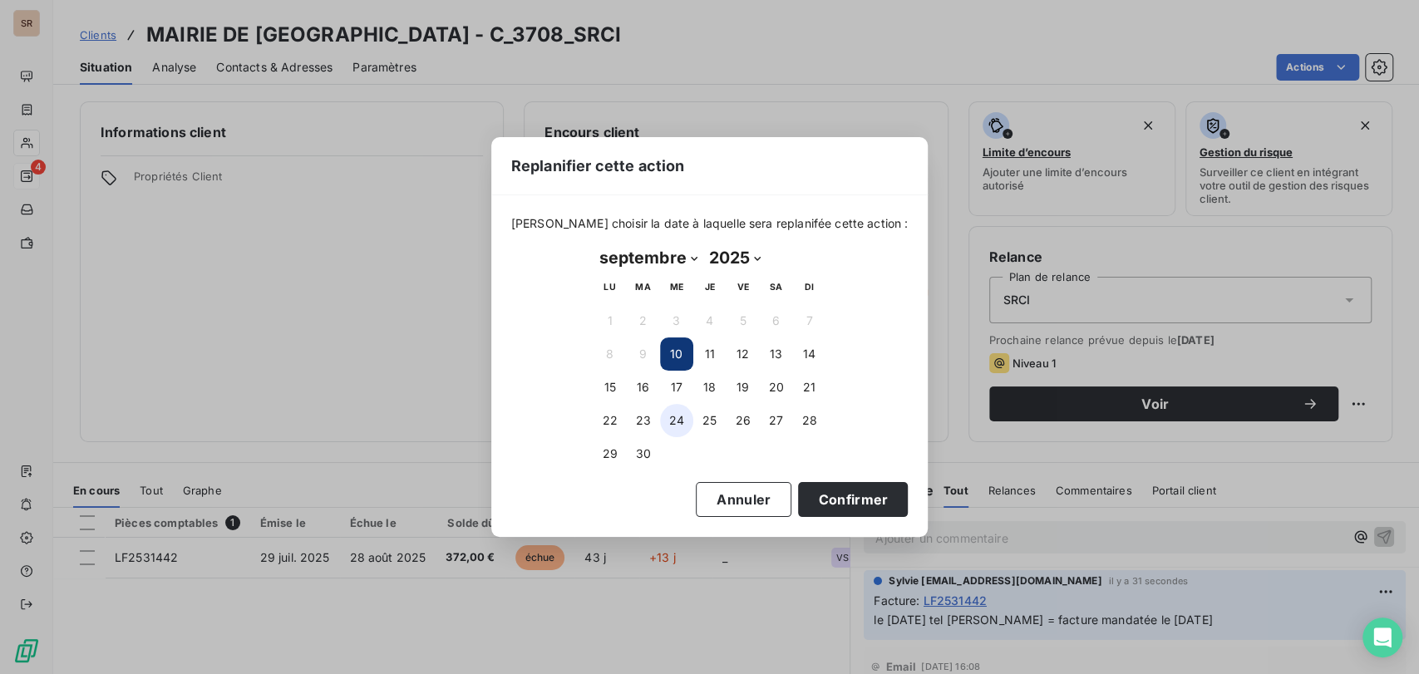
click at [681, 418] on button "24" at bounding box center [676, 420] width 33 height 33
click at [828, 492] on button "Confirmer" at bounding box center [853, 499] width 110 height 35
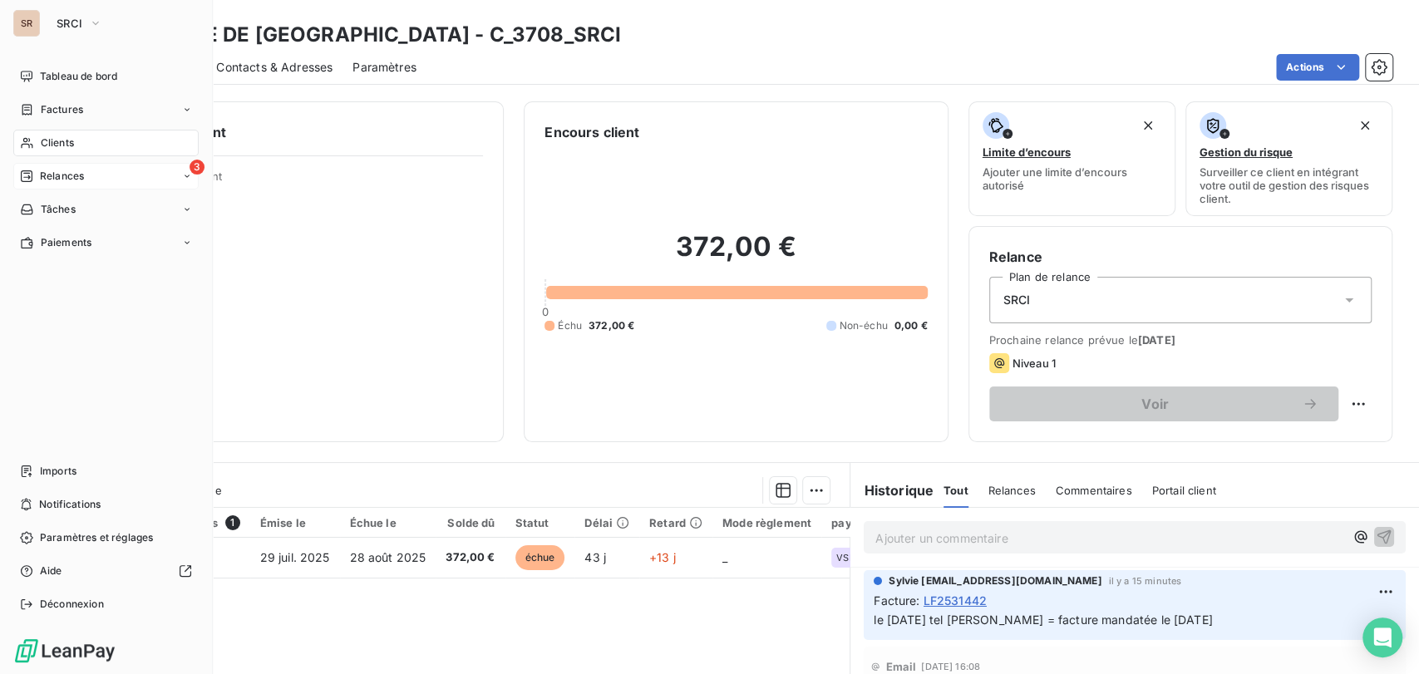
click at [60, 174] on span "Relances" at bounding box center [62, 176] width 44 height 15
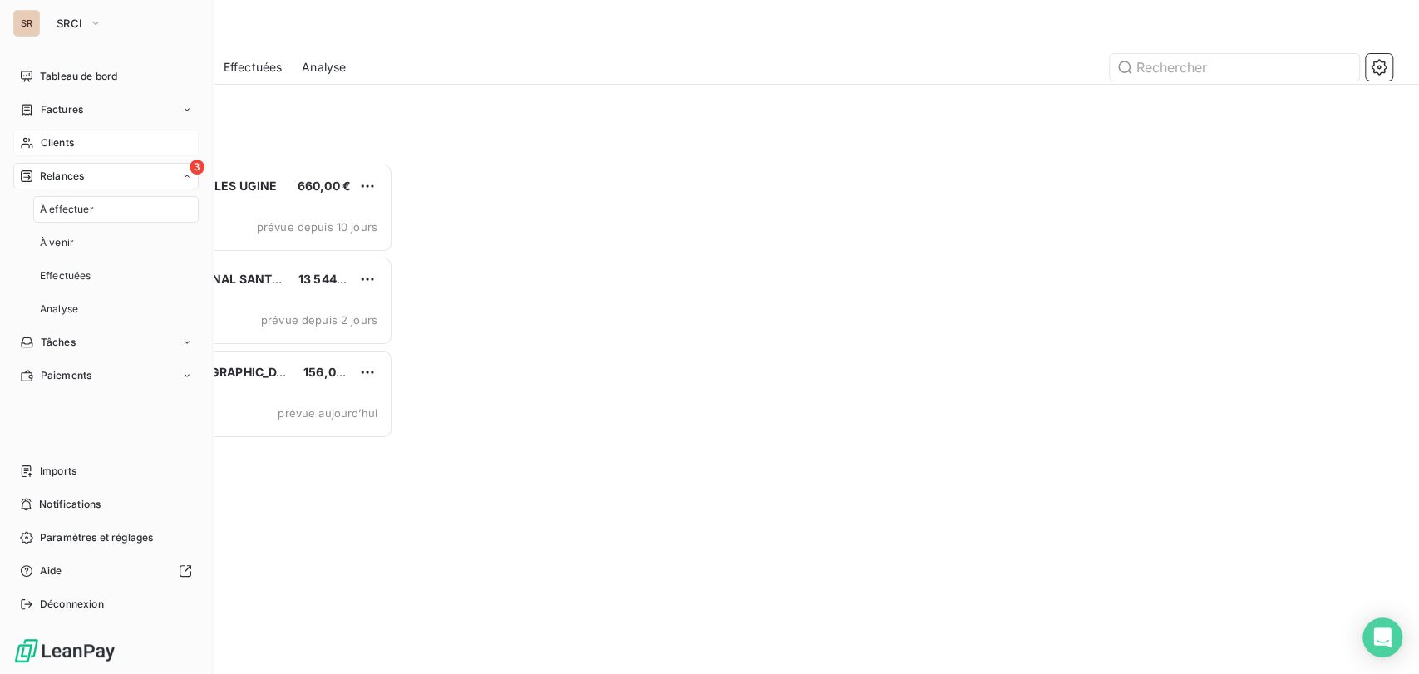
scroll to position [496, 299]
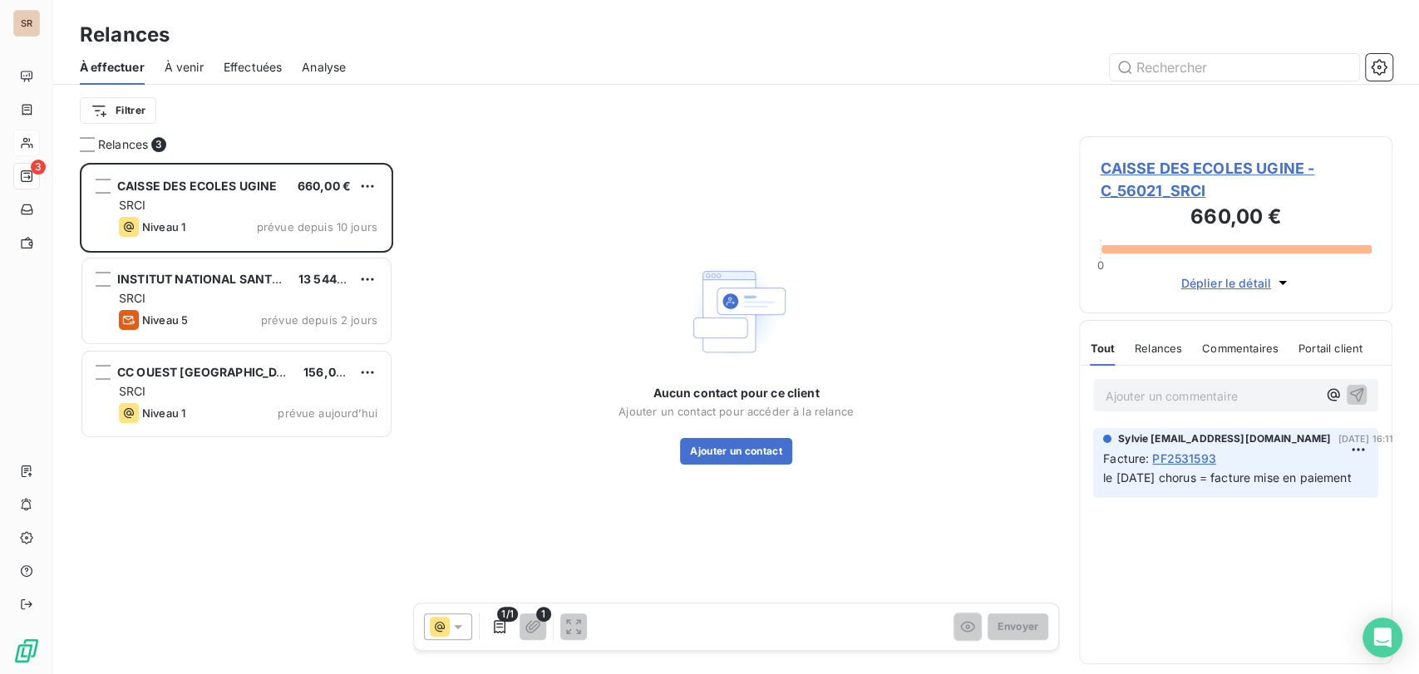
click at [1180, 171] on span "CAISSE DES ECOLES UGINE - C_56021_SRCI" at bounding box center [1236, 179] width 272 height 45
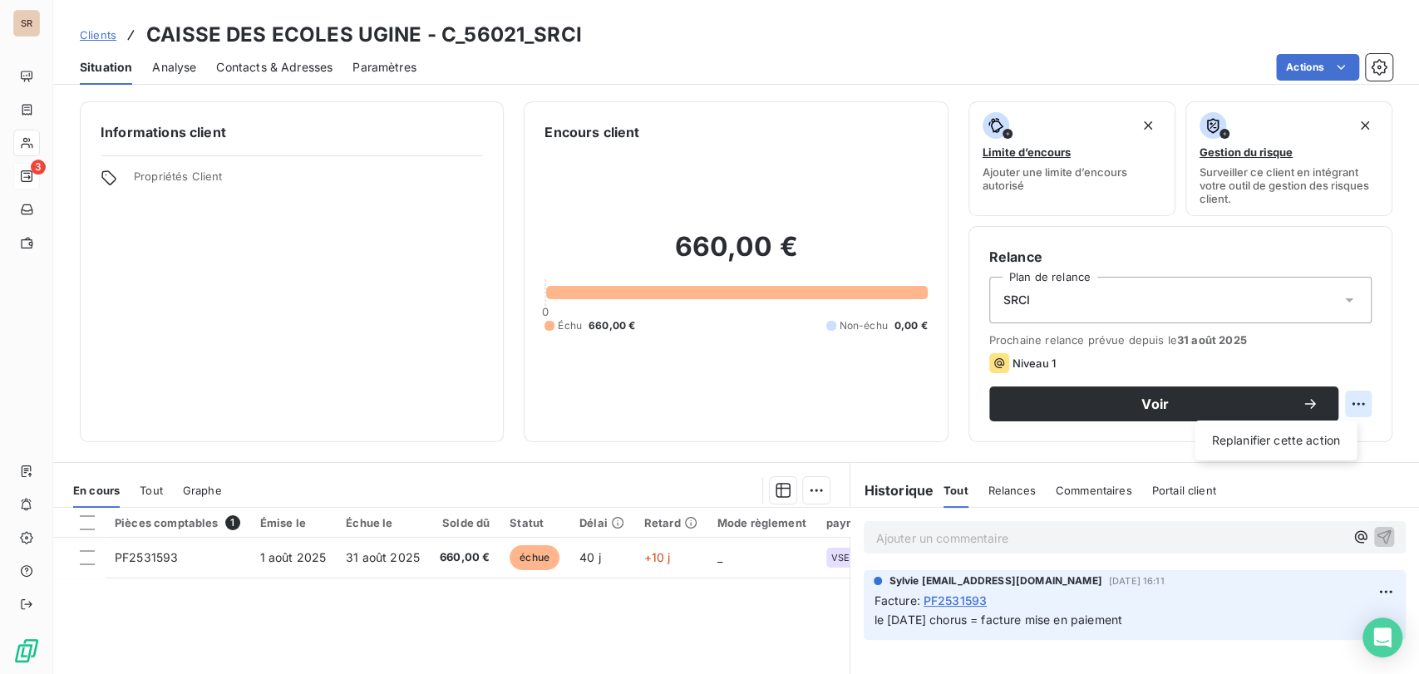
click at [1350, 402] on html "SR 3 Clients CAISSE DES ECOLES UGINE - C_56021_SRCI Situation Analyse Contacts …" at bounding box center [709, 337] width 1419 height 674
click at [1297, 443] on div "Replanifier cette action" at bounding box center [1275, 440] width 149 height 27
select select "8"
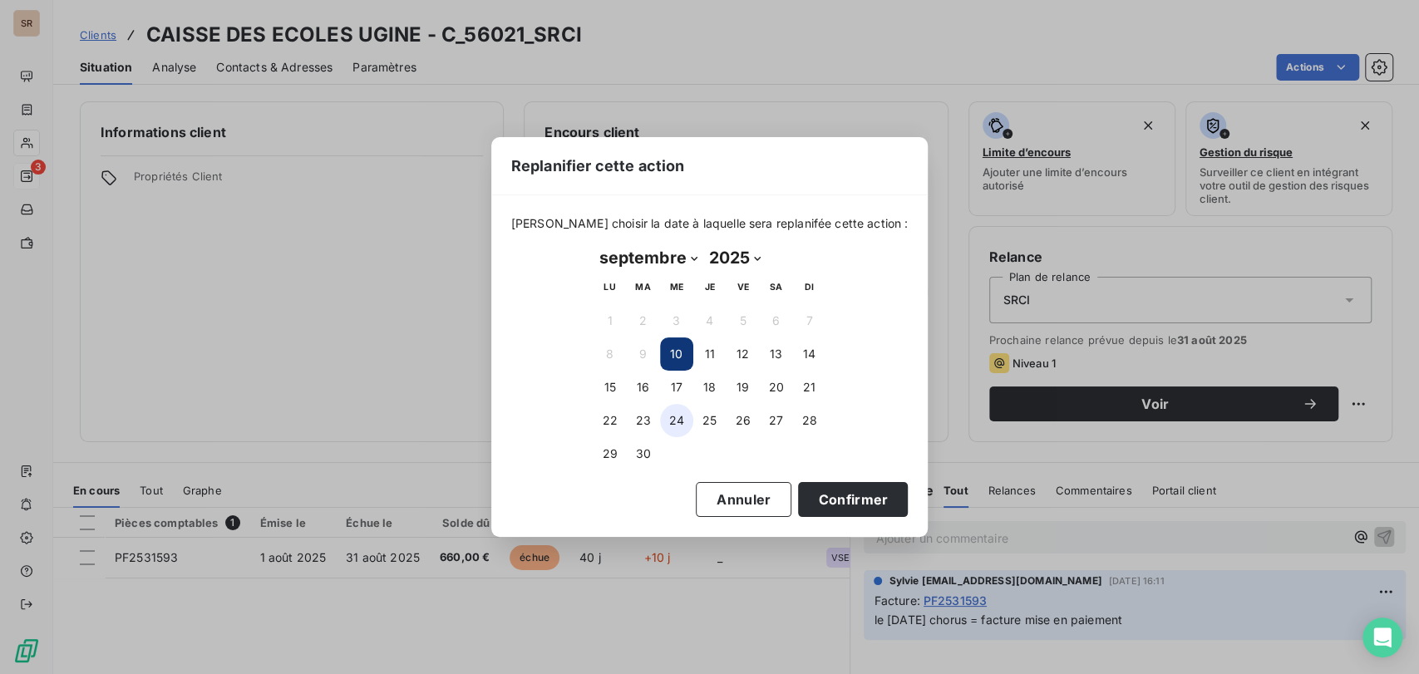
click at [673, 423] on button "24" at bounding box center [676, 420] width 33 height 33
click at [836, 490] on button "Confirmer" at bounding box center [853, 499] width 110 height 35
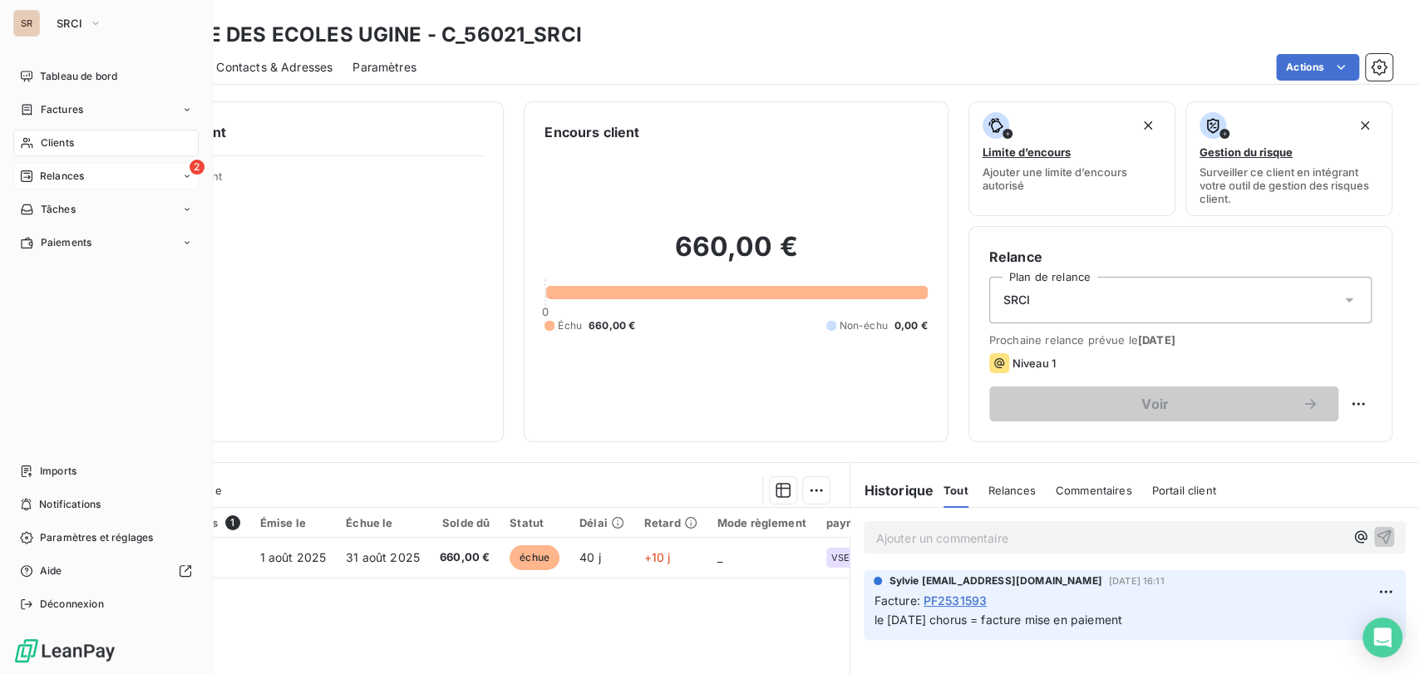
click at [30, 174] on icon at bounding box center [26, 176] width 13 height 13
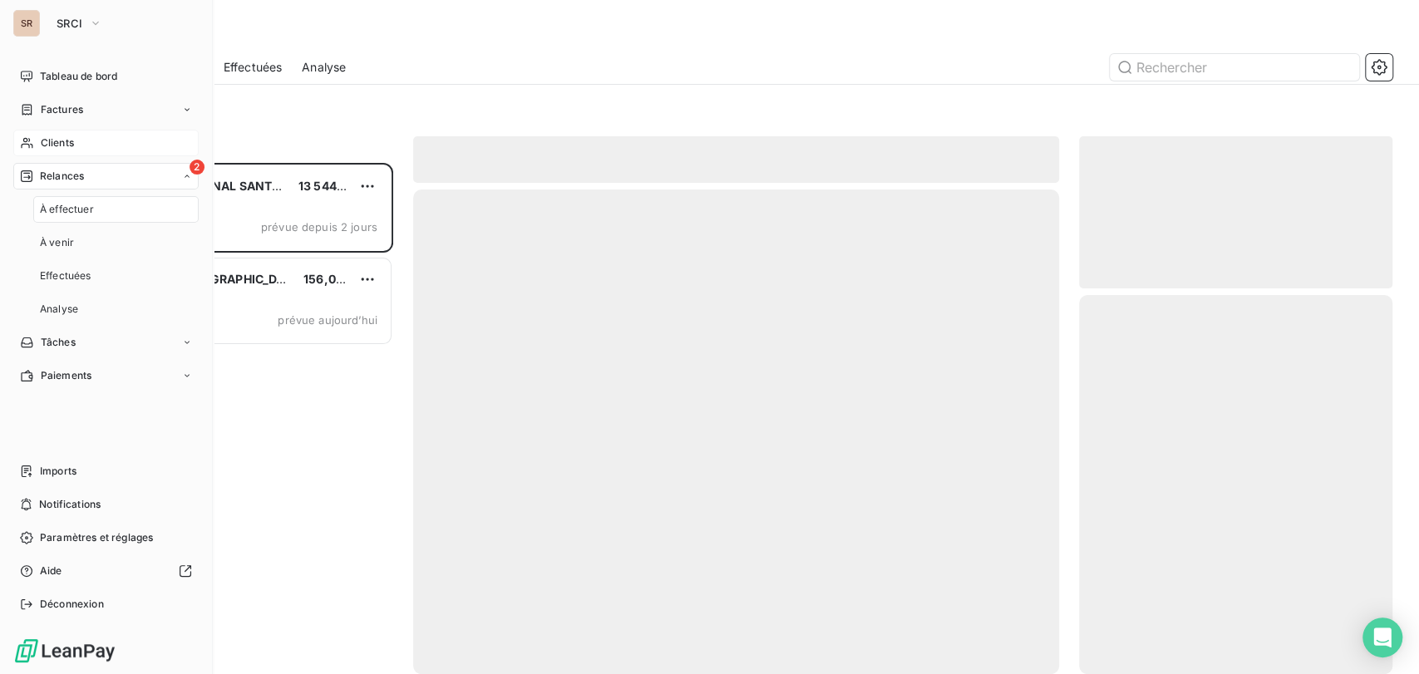
scroll to position [496, 299]
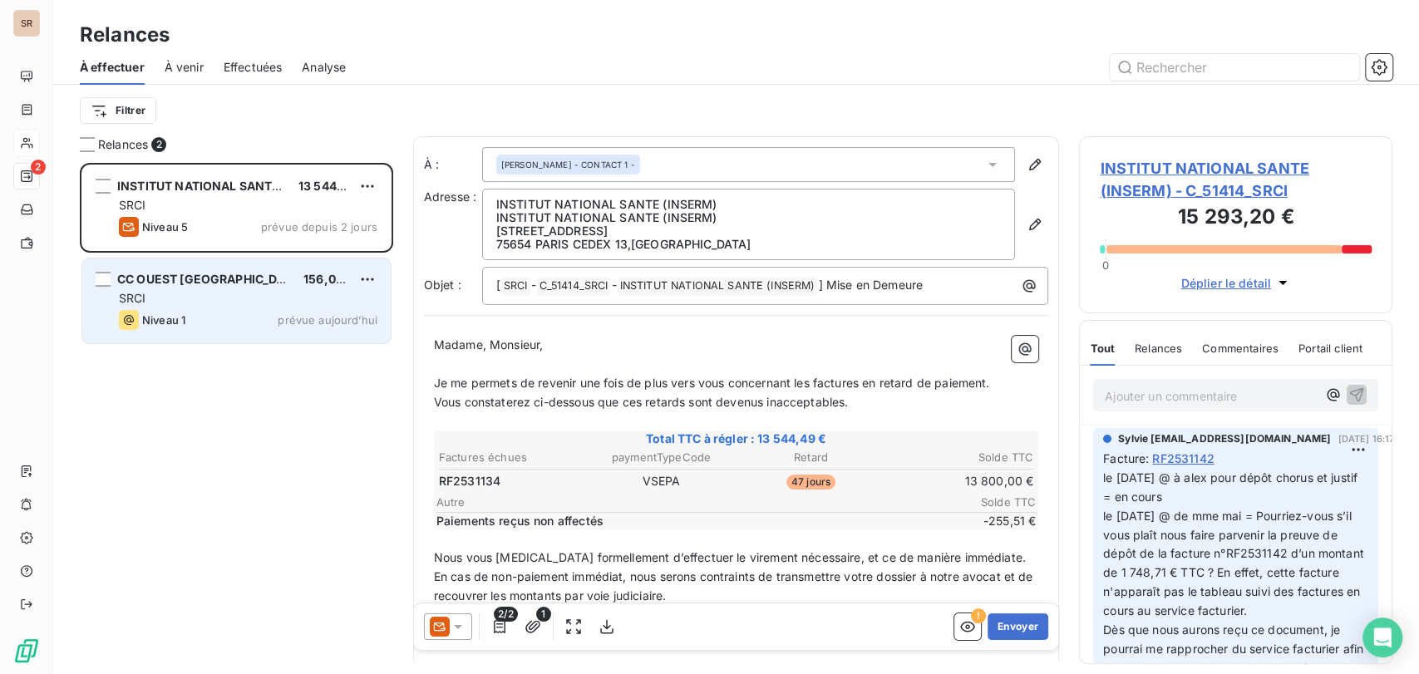
click at [207, 279] on span "CC OUEST [GEOGRAPHIC_DATA]" at bounding box center [210, 279] width 186 height 14
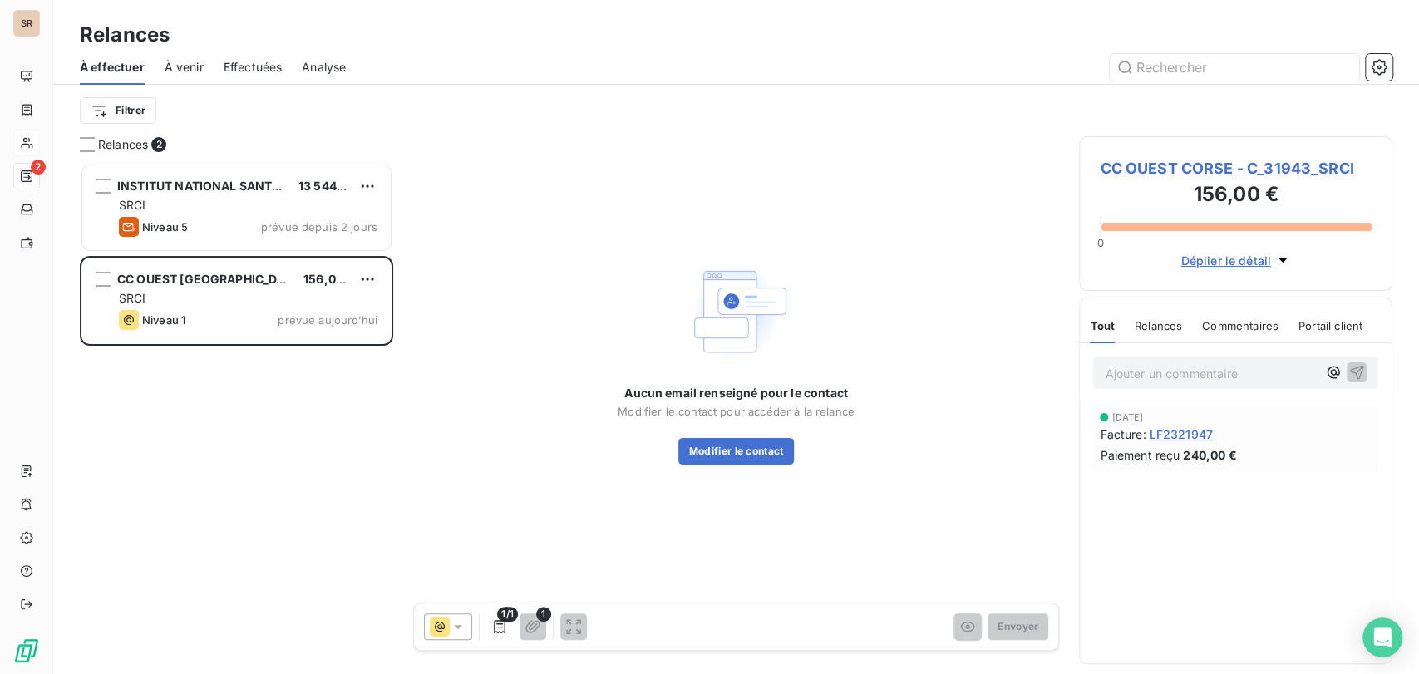
click at [1136, 168] on span "CC OUEST CORSE - C_31943_SRCI" at bounding box center [1236, 168] width 272 height 22
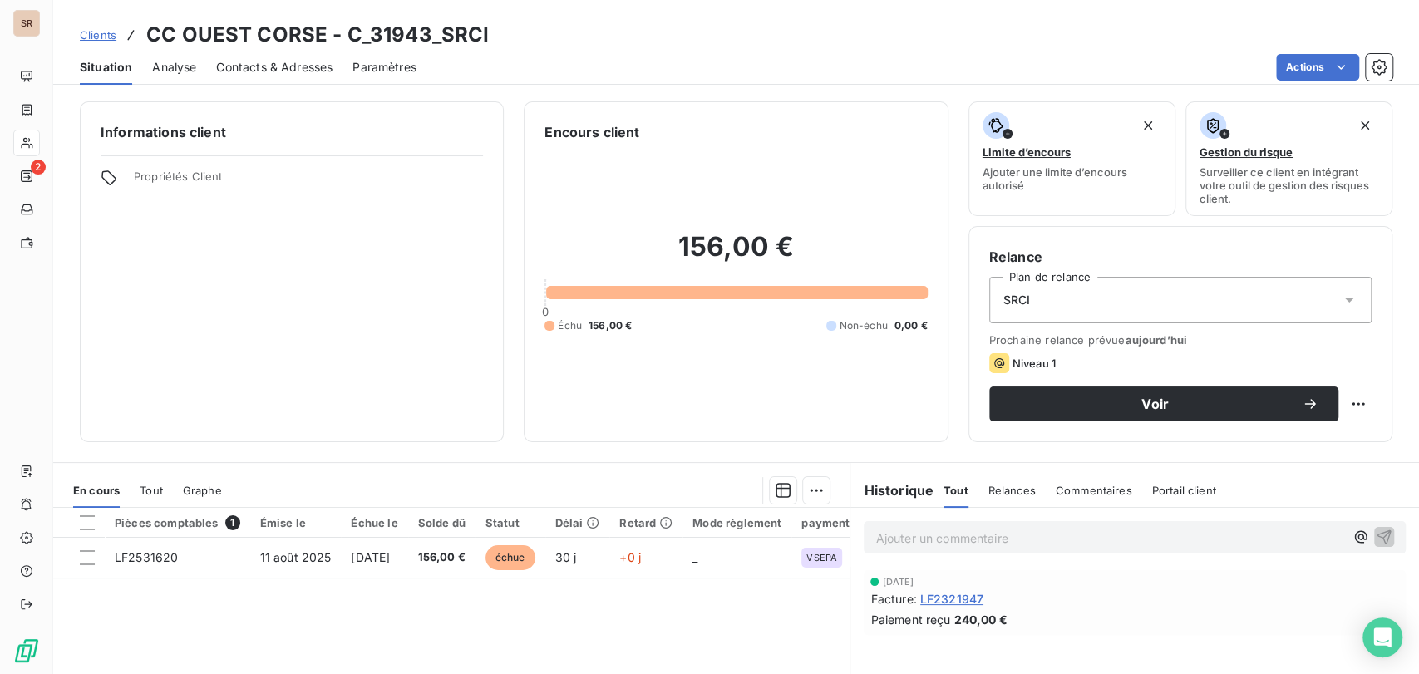
click at [293, 59] on span "Contacts & Adresses" at bounding box center [274, 67] width 116 height 17
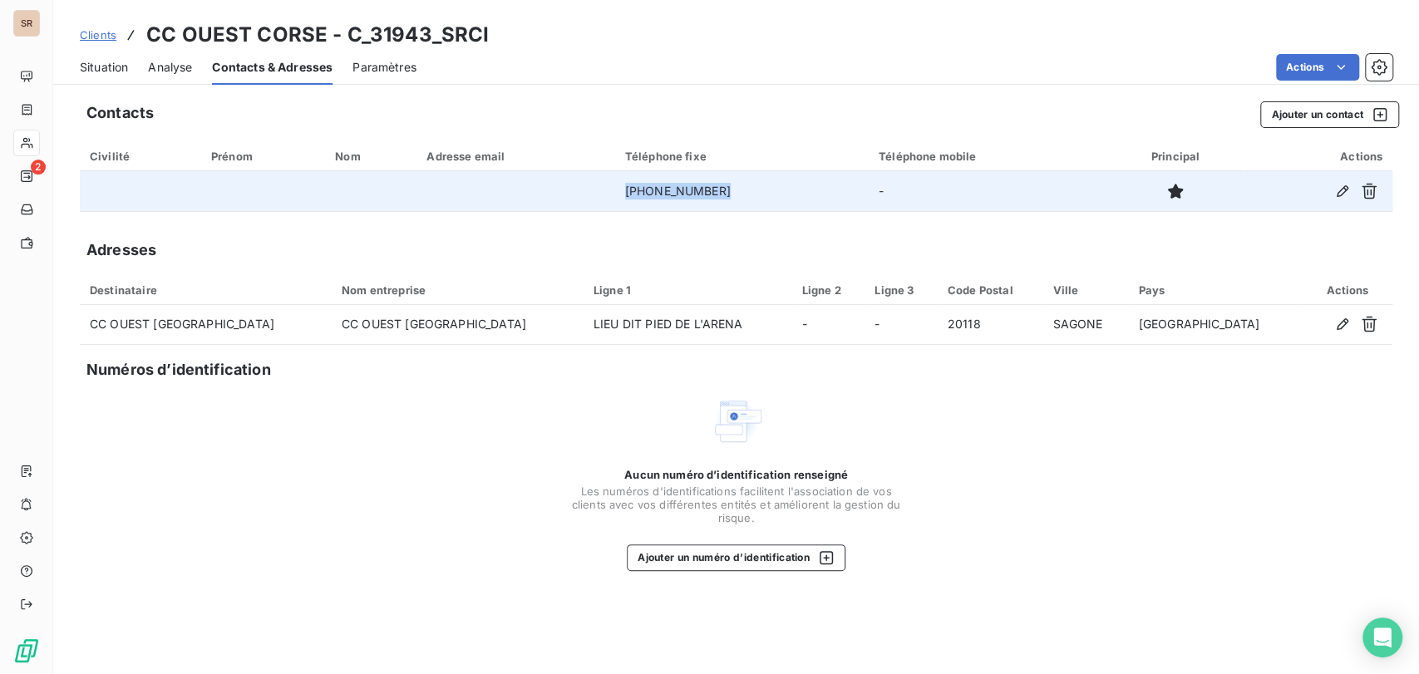
drag, startPoint x: 724, startPoint y: 187, endPoint x: 633, endPoint y: 171, distance: 92.0
click at [633, 171] on td "[PHONE_NUMBER]" at bounding box center [742, 191] width 254 height 40
copy td "[PHONE_NUMBER]"
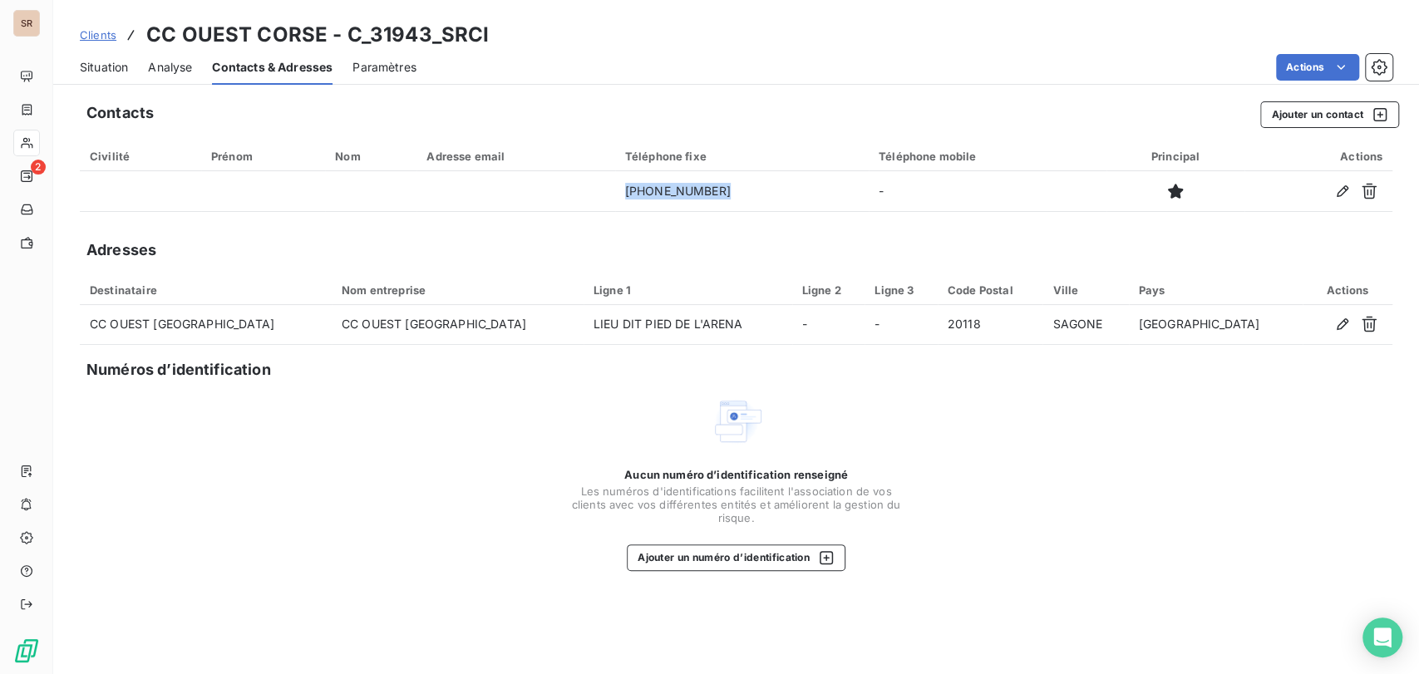
drag, startPoint x: 106, startPoint y: 69, endPoint x: 142, endPoint y: 89, distance: 40.9
click at [106, 68] on span "Situation" at bounding box center [104, 67] width 48 height 17
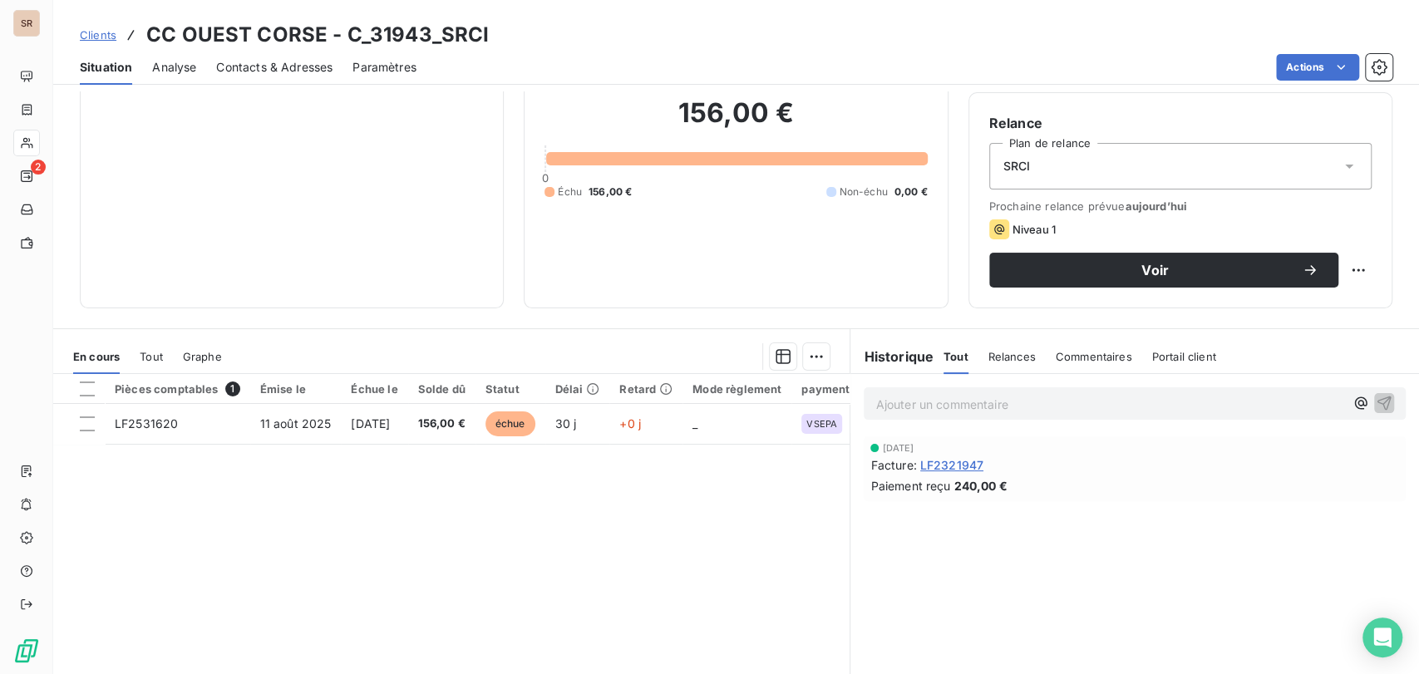
scroll to position [19, 0]
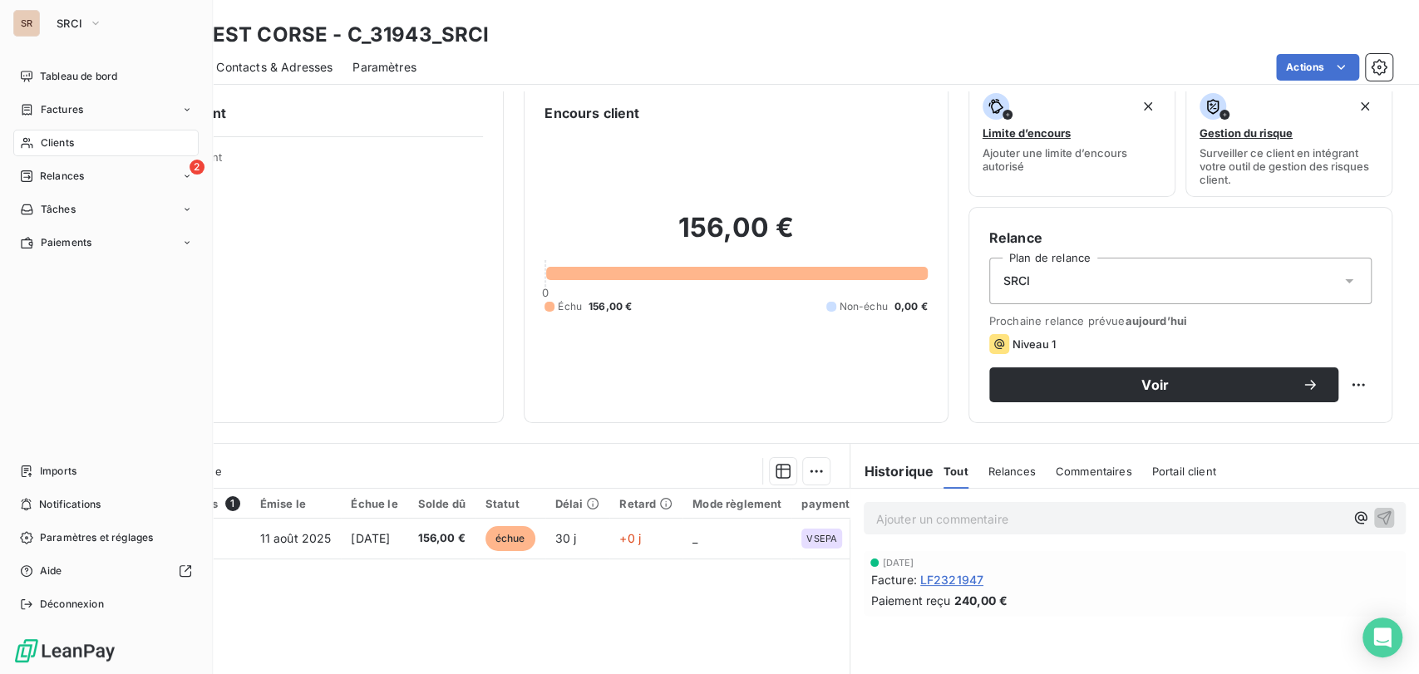
drag, startPoint x: 100, startPoint y: 22, endPoint x: 99, endPoint y: 37, distance: 15.0
click at [100, 22] on icon "button" at bounding box center [95, 23] width 13 height 17
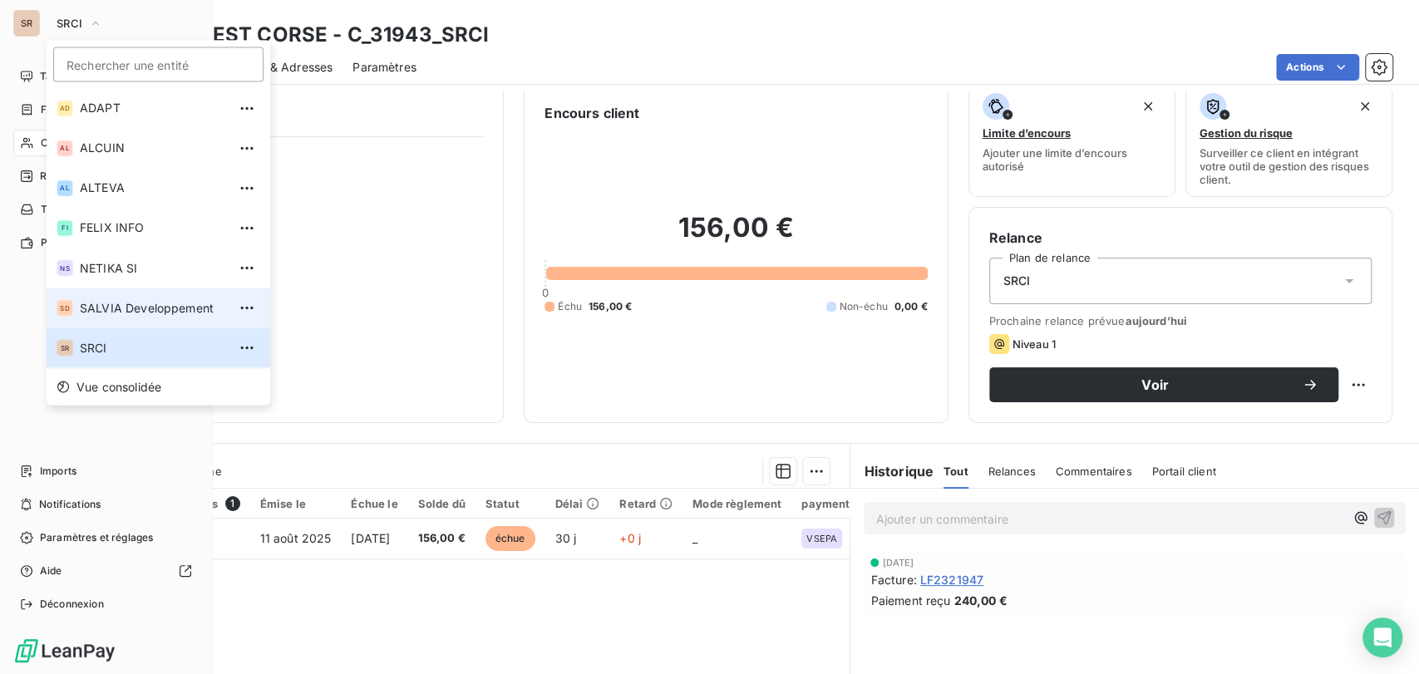
click at [82, 313] on span "SALVIA Developpement" at bounding box center [153, 307] width 147 height 17
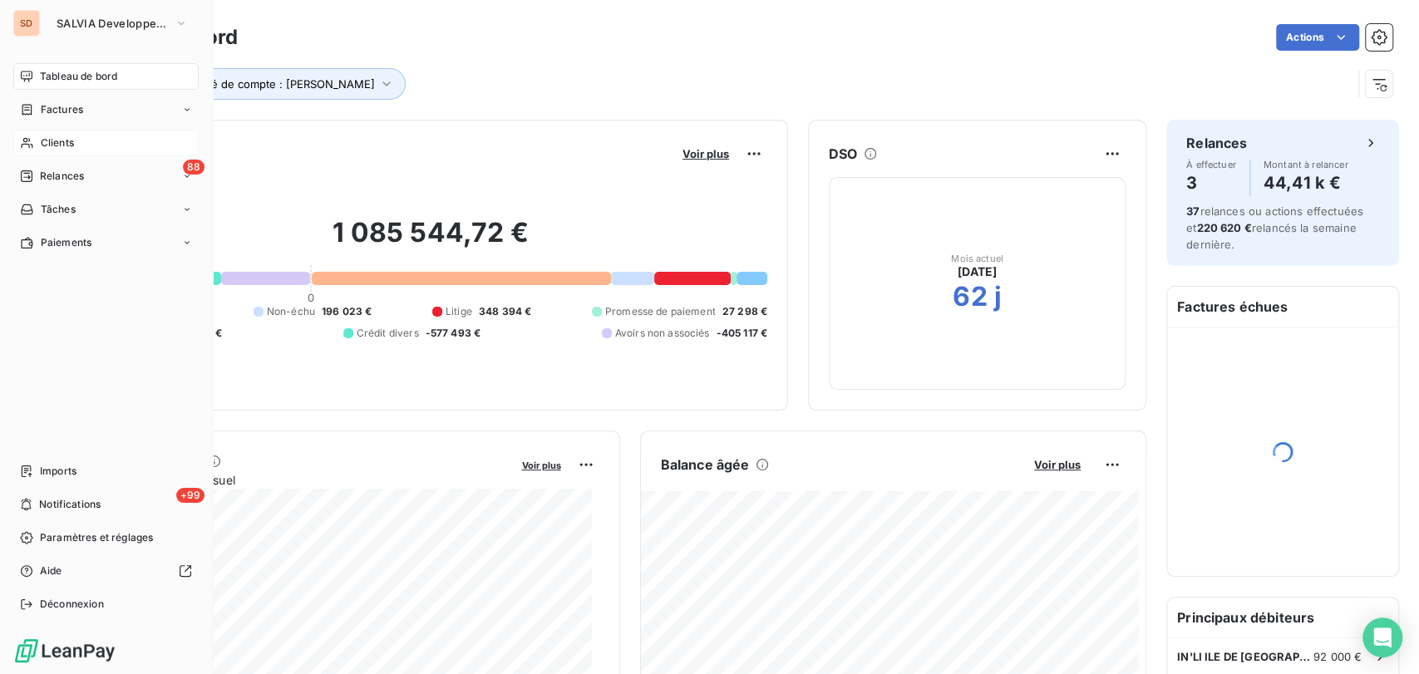
click at [53, 143] on span "Clients" at bounding box center [57, 142] width 33 height 15
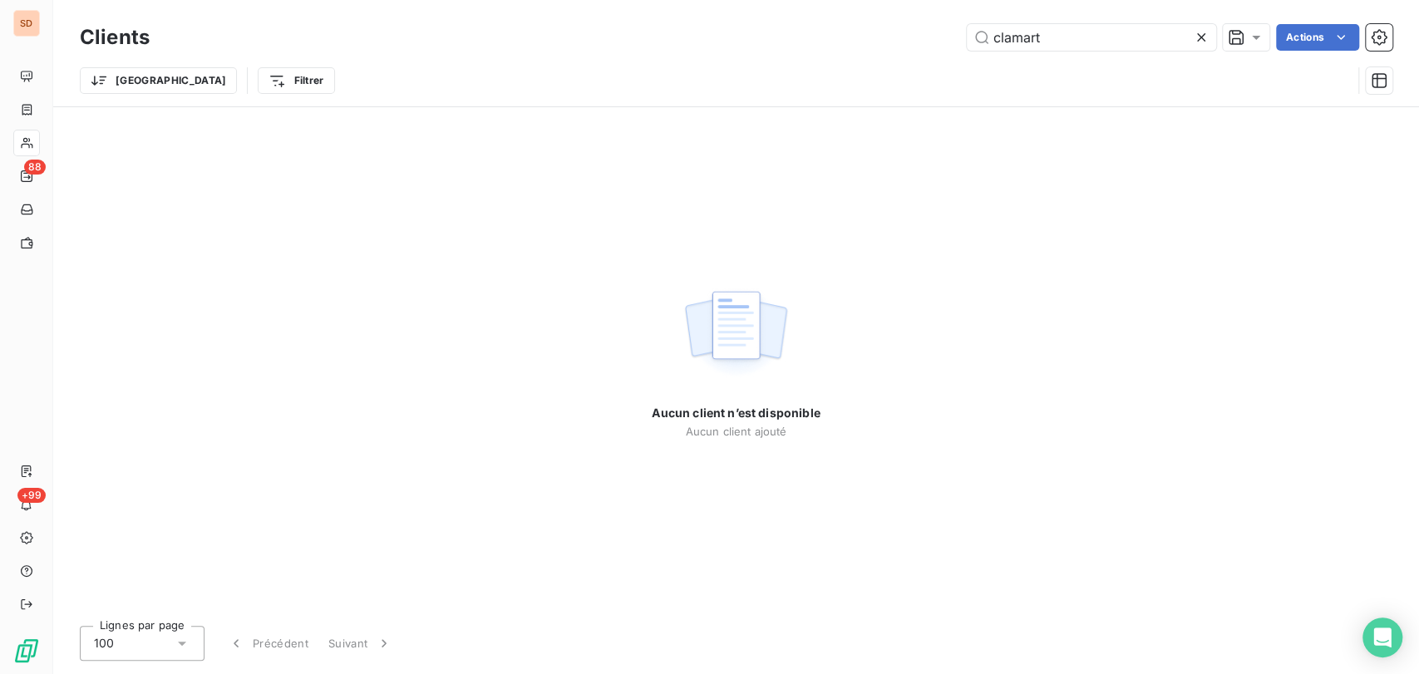
drag, startPoint x: 1011, startPoint y: 42, endPoint x: 939, endPoint y: 37, distance: 71.7
click at [943, 41] on div "clamart Actions" at bounding box center [781, 37] width 1223 height 27
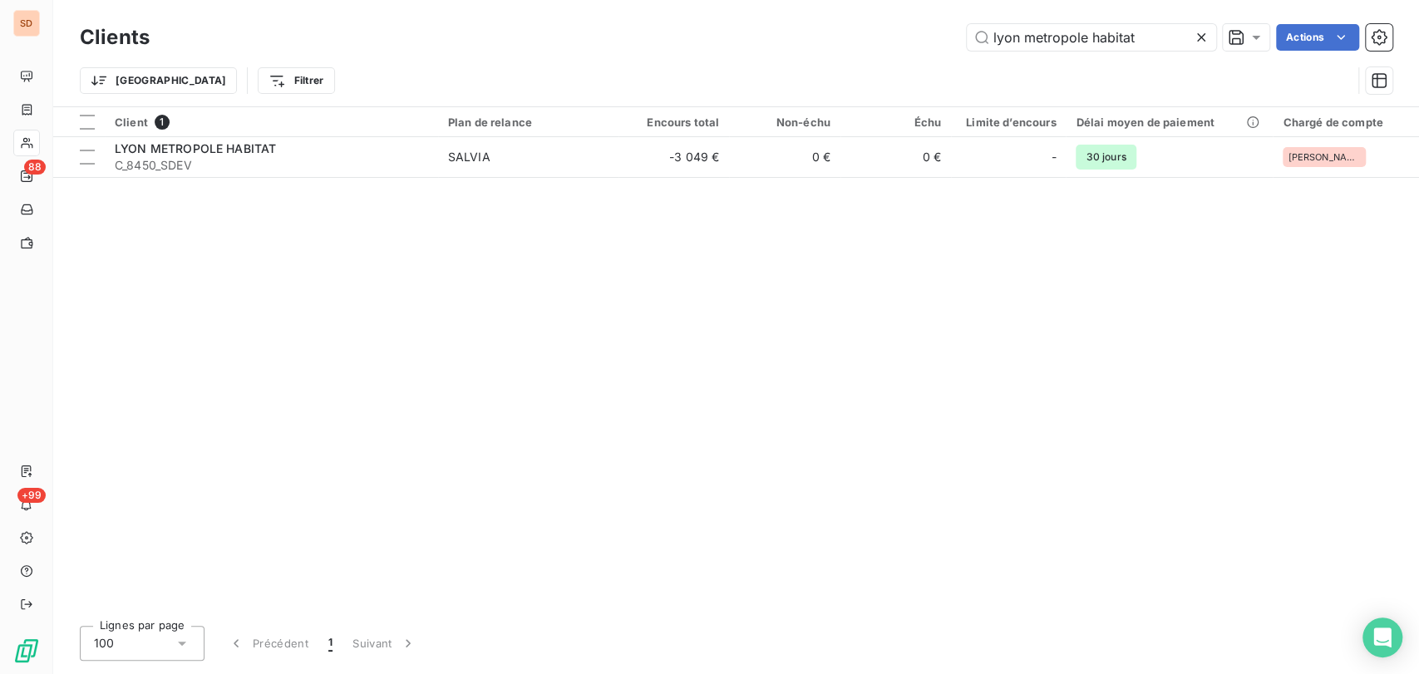
type input "lyon metropole habitat"
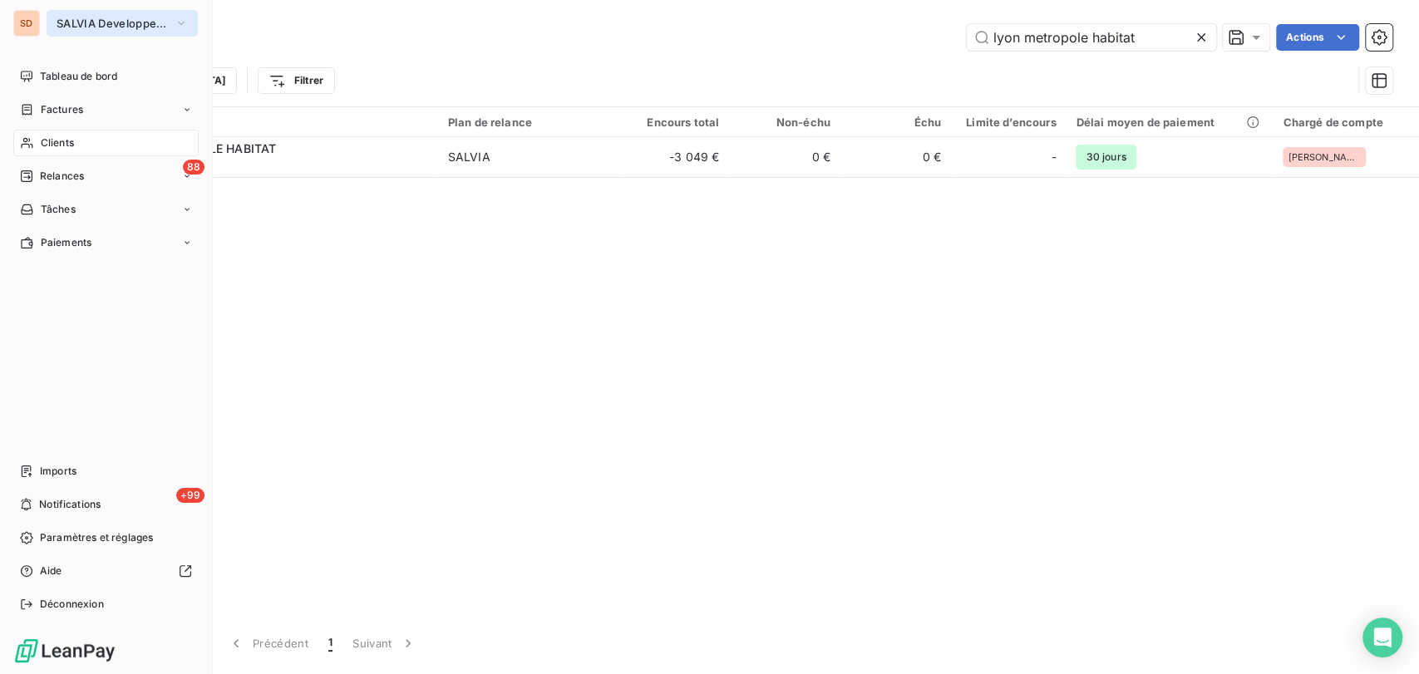
click at [190, 16] on button "SALVIA Developpement" at bounding box center [122, 23] width 151 height 27
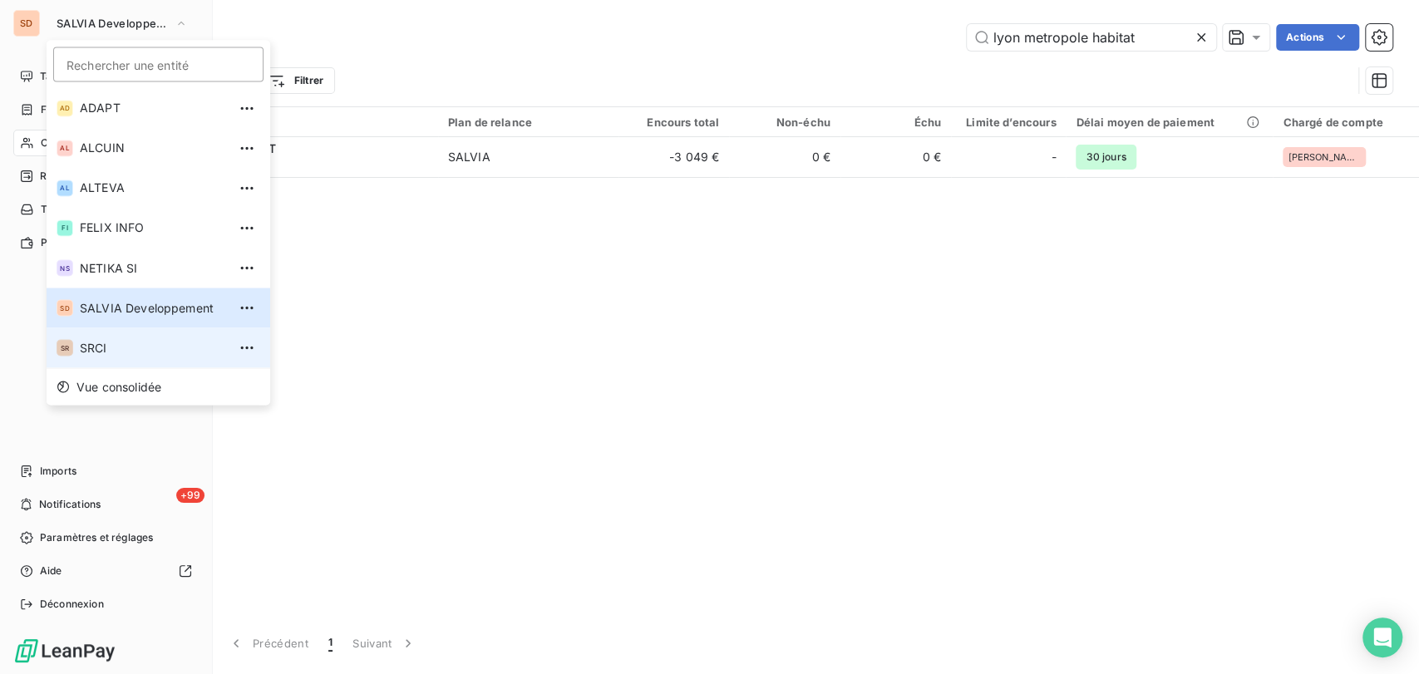
click at [111, 347] on span "SRCI" at bounding box center [153, 347] width 147 height 17
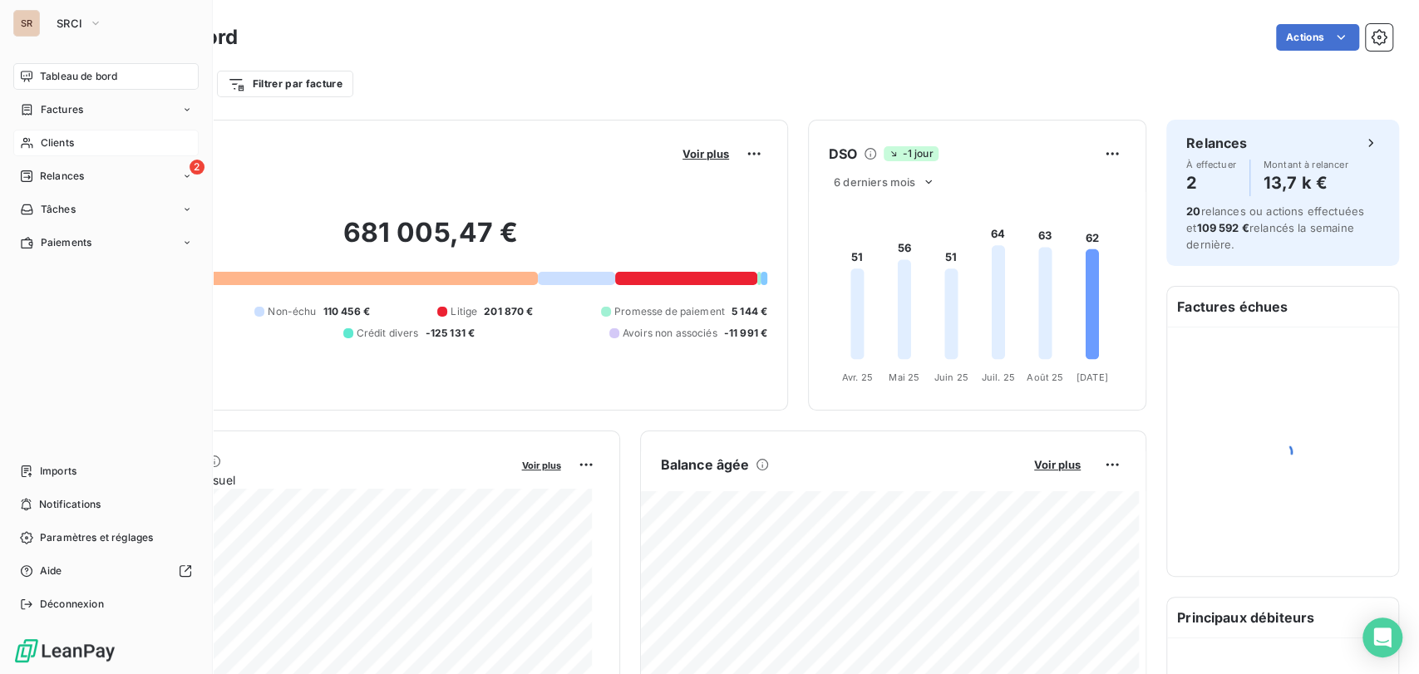
click at [63, 142] on span "Clients" at bounding box center [57, 142] width 33 height 15
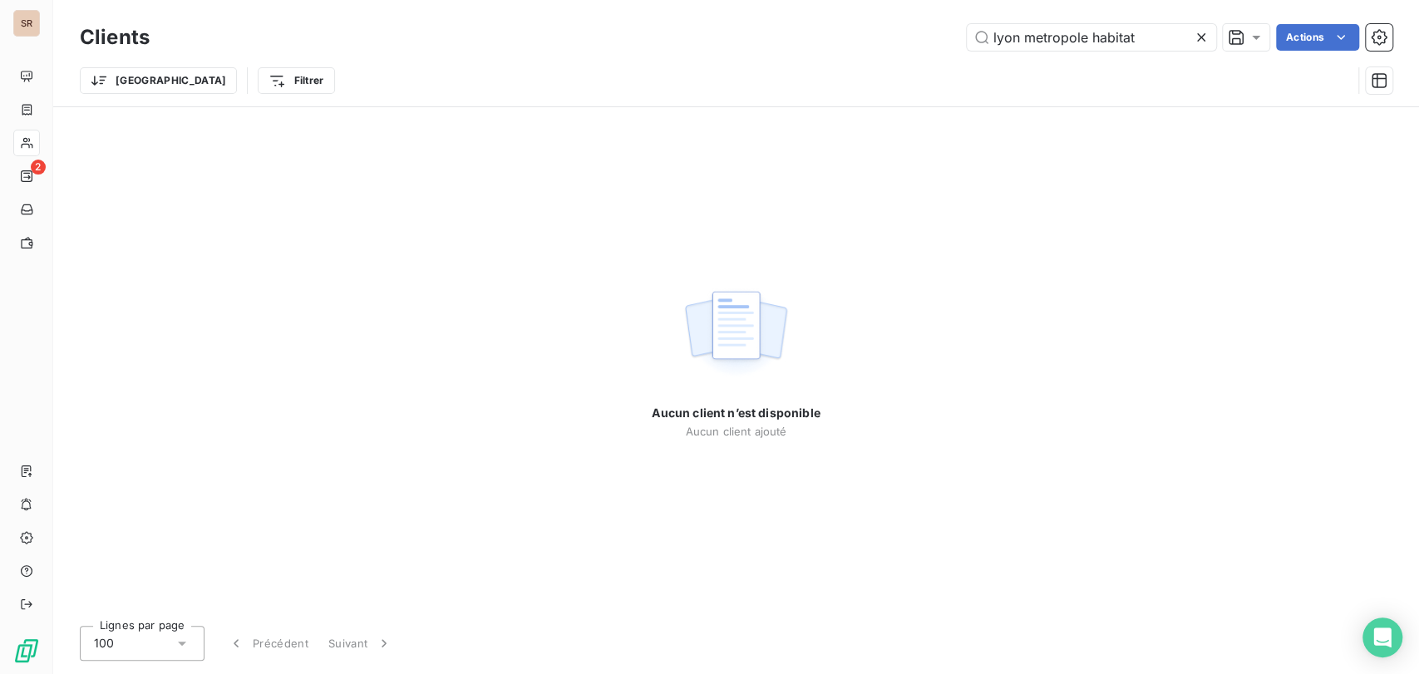
drag, startPoint x: 1144, startPoint y: 37, endPoint x: 933, endPoint y: 42, distance: 211.2
click at [933, 42] on div "[GEOGRAPHIC_DATA] metropole habitat Actions" at bounding box center [781, 37] width 1223 height 27
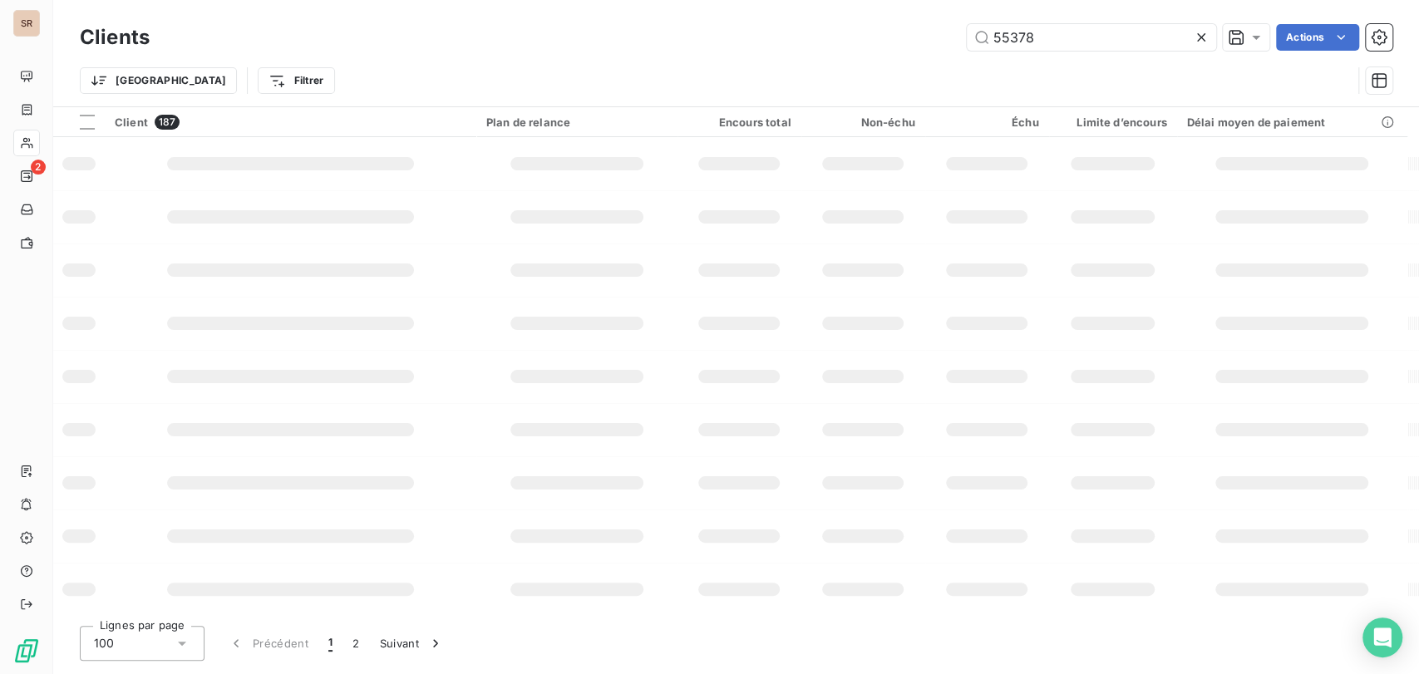
type input "55378"
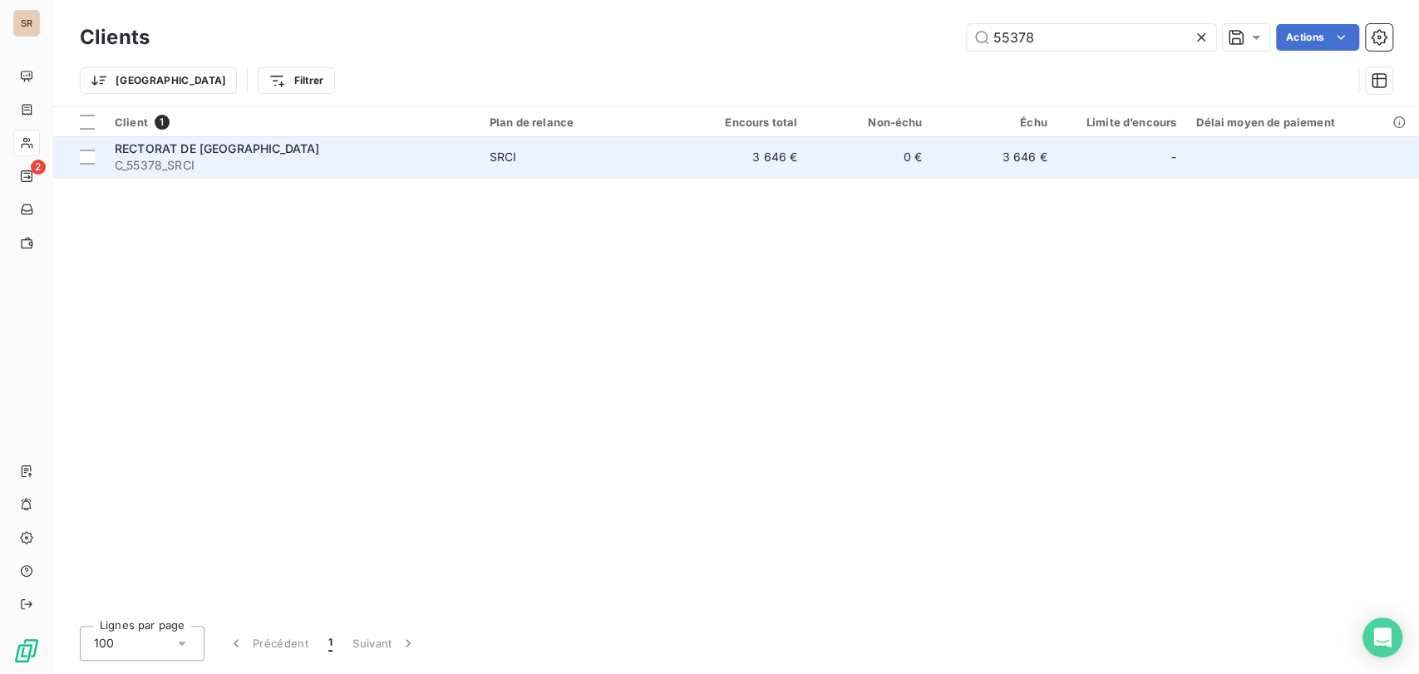
click at [199, 152] on span "RECTORAT DE [GEOGRAPHIC_DATA]" at bounding box center [217, 148] width 204 height 14
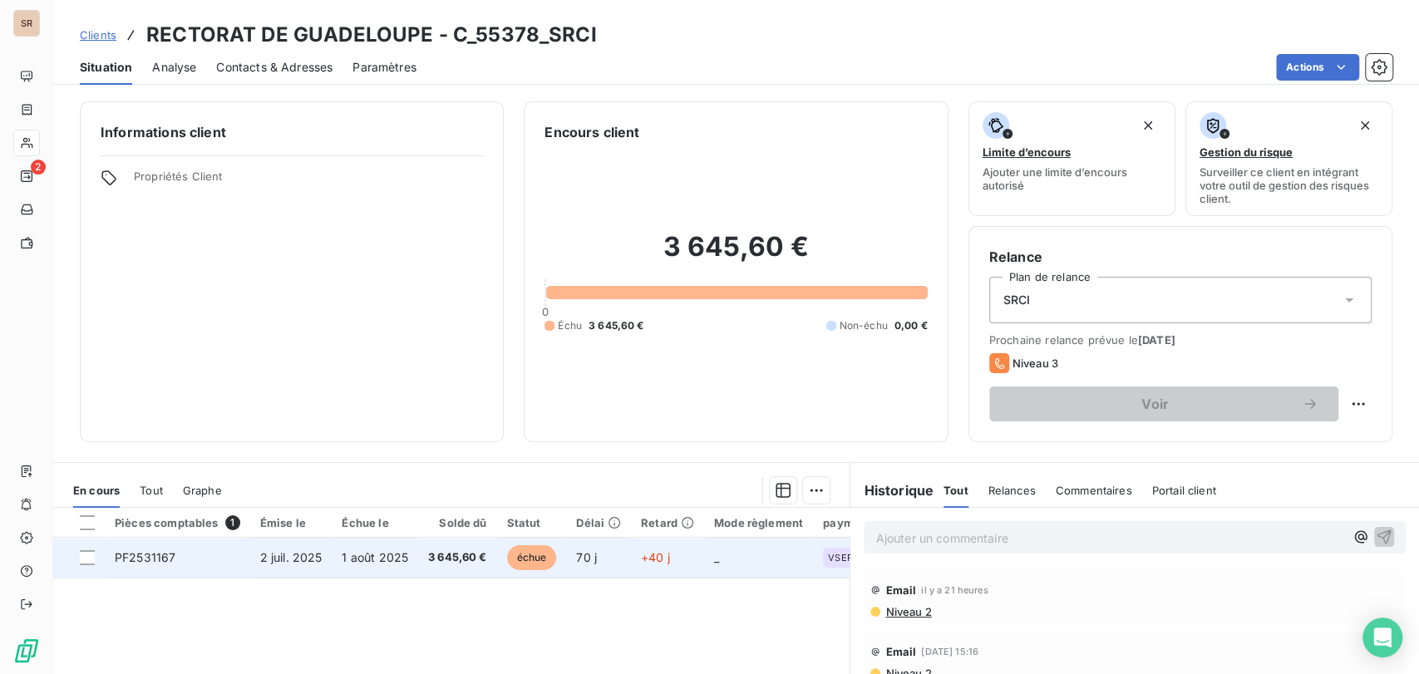
click at [135, 555] on span "PF2531167" at bounding box center [145, 557] width 61 height 14
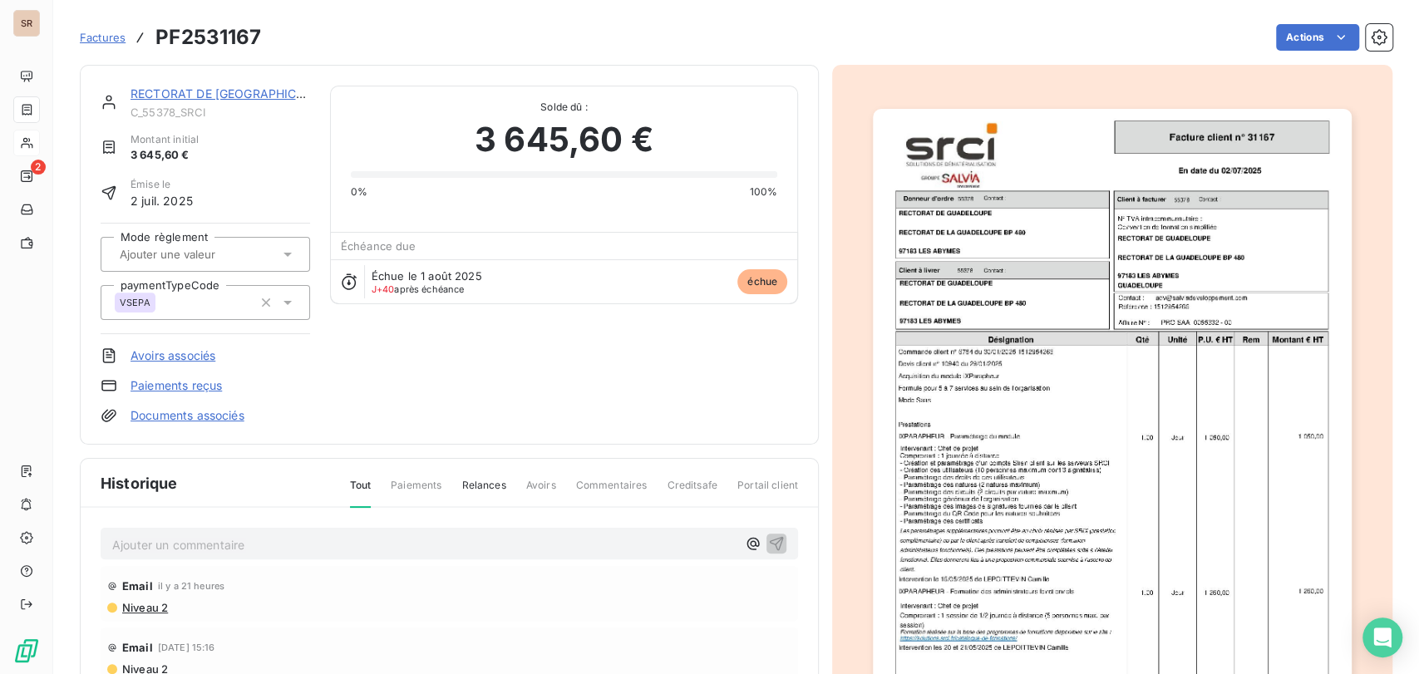
click at [160, 549] on p "Ajouter un commentaire ﻿" at bounding box center [424, 545] width 624 height 21
click at [336, 541] on p "le [DATE] @ de mme condo =" at bounding box center [424, 544] width 624 height 19
click at [768, 540] on icon "button" at bounding box center [776, 543] width 17 height 17
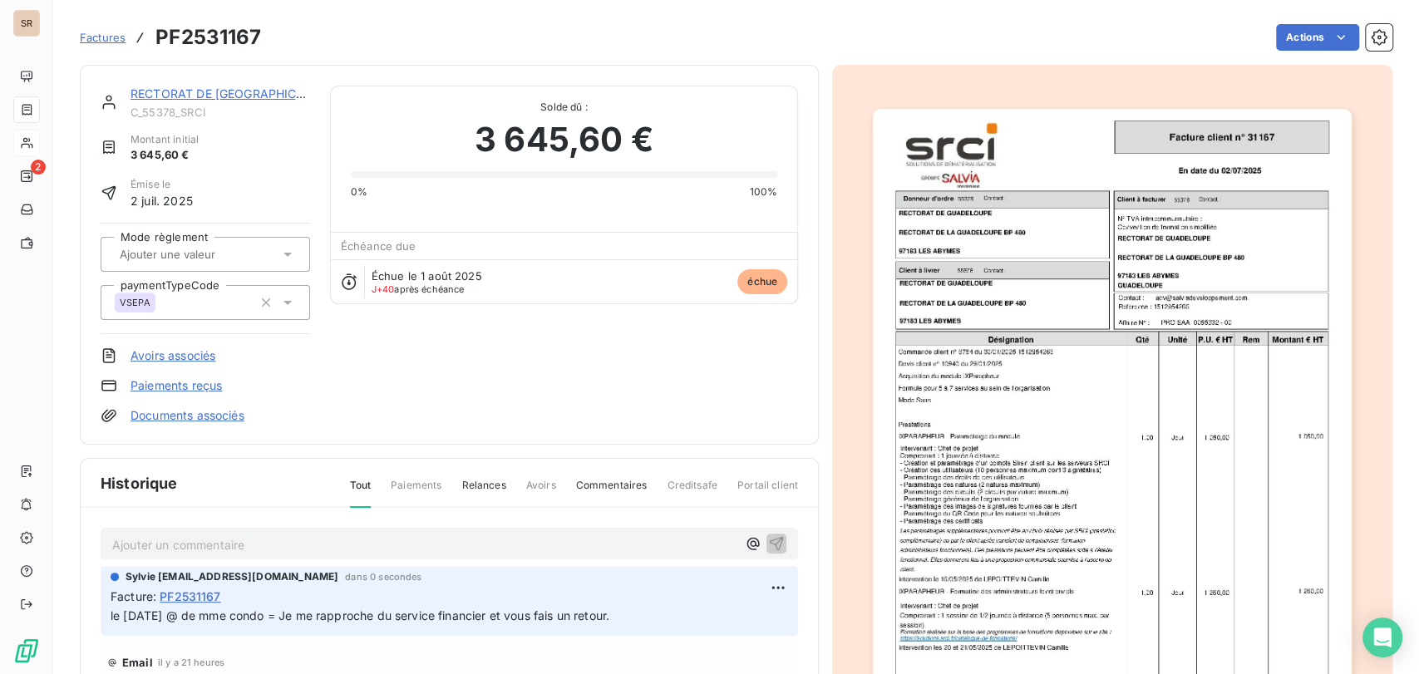
click at [225, 95] on link "RECTORAT DE [GEOGRAPHIC_DATA]" at bounding box center [233, 93] width 205 height 14
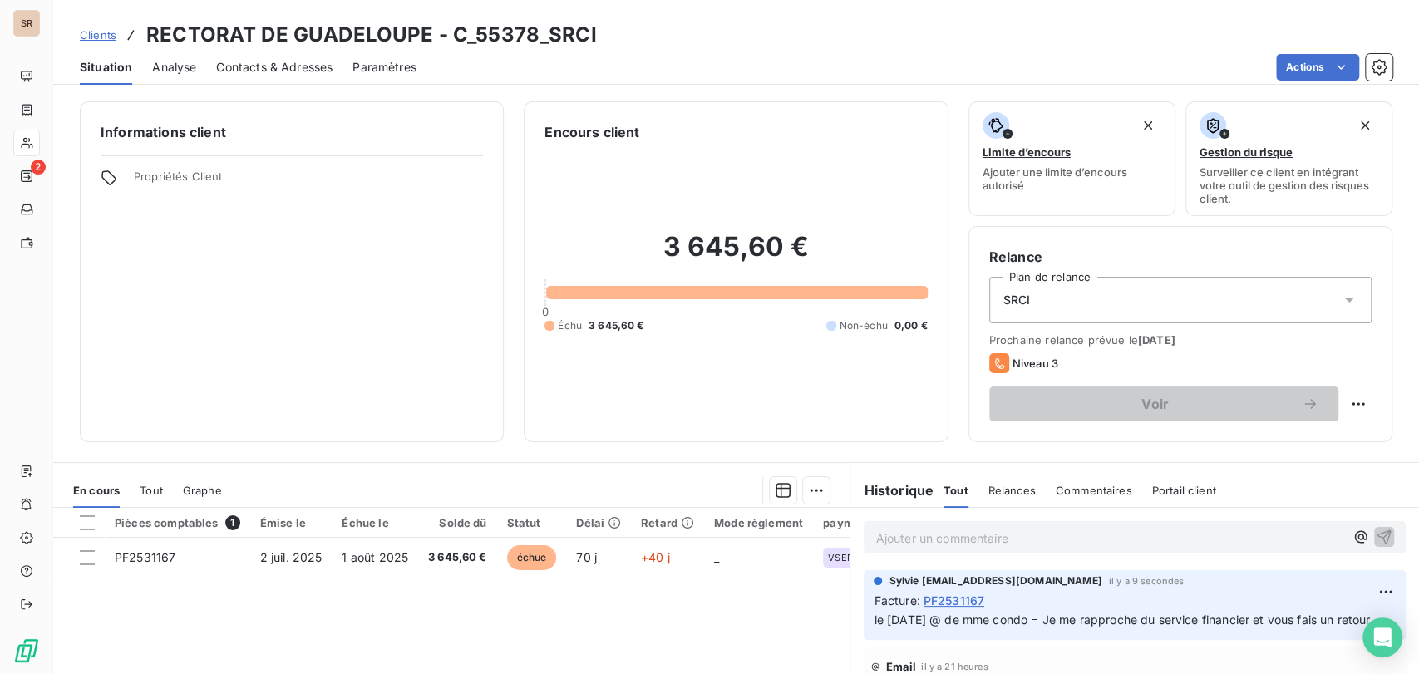
click at [299, 63] on span "Contacts & Adresses" at bounding box center [274, 67] width 116 height 17
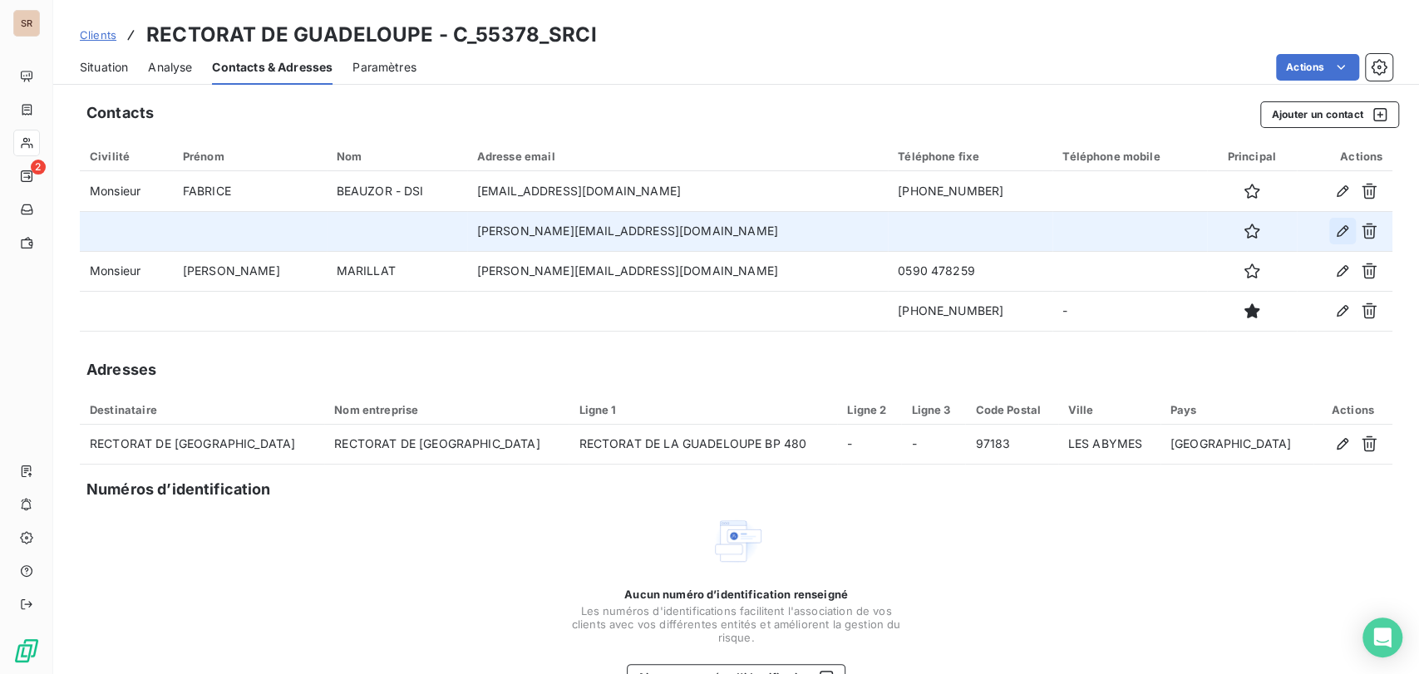
click at [1334, 232] on icon "button" at bounding box center [1342, 231] width 17 height 17
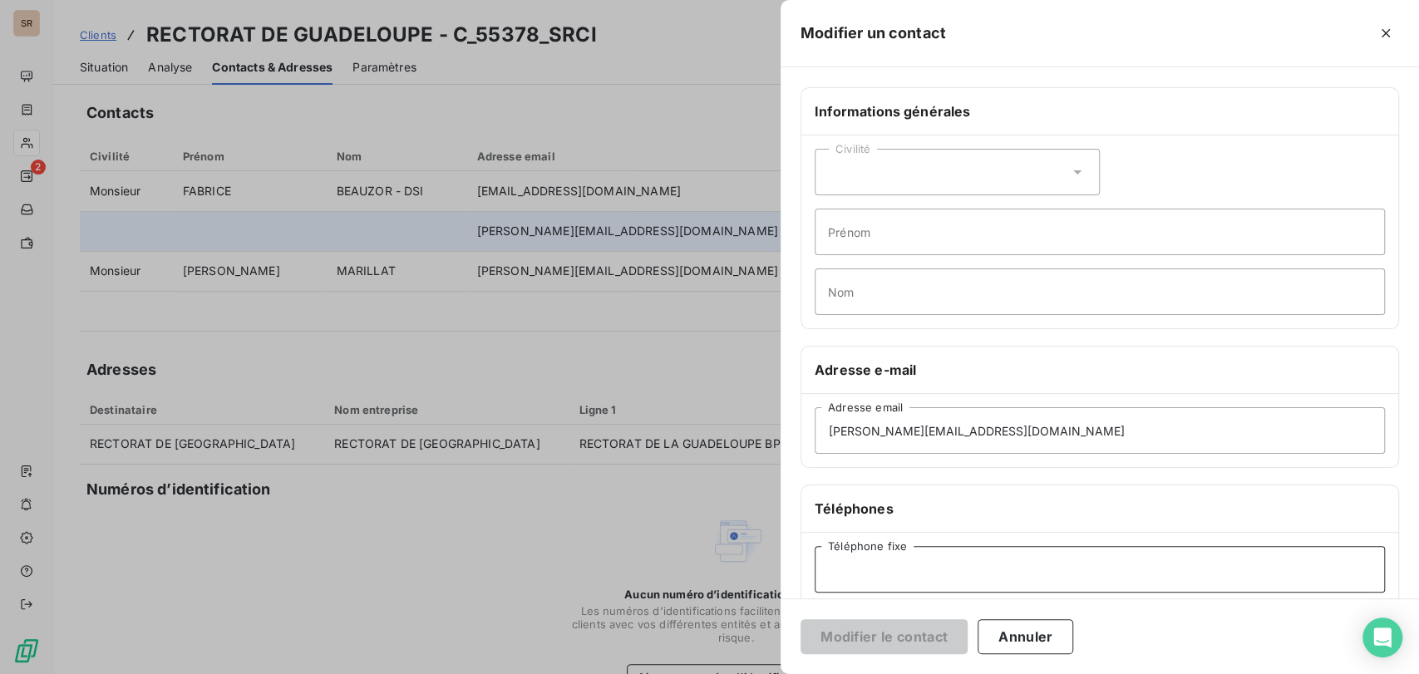
click at [875, 568] on input "Téléphone fixe" at bounding box center [1100, 569] width 570 height 47
paste input "0590 478117"
type input "0590 478117"
click at [894, 639] on button "Modifier le contact" at bounding box center [884, 636] width 167 height 35
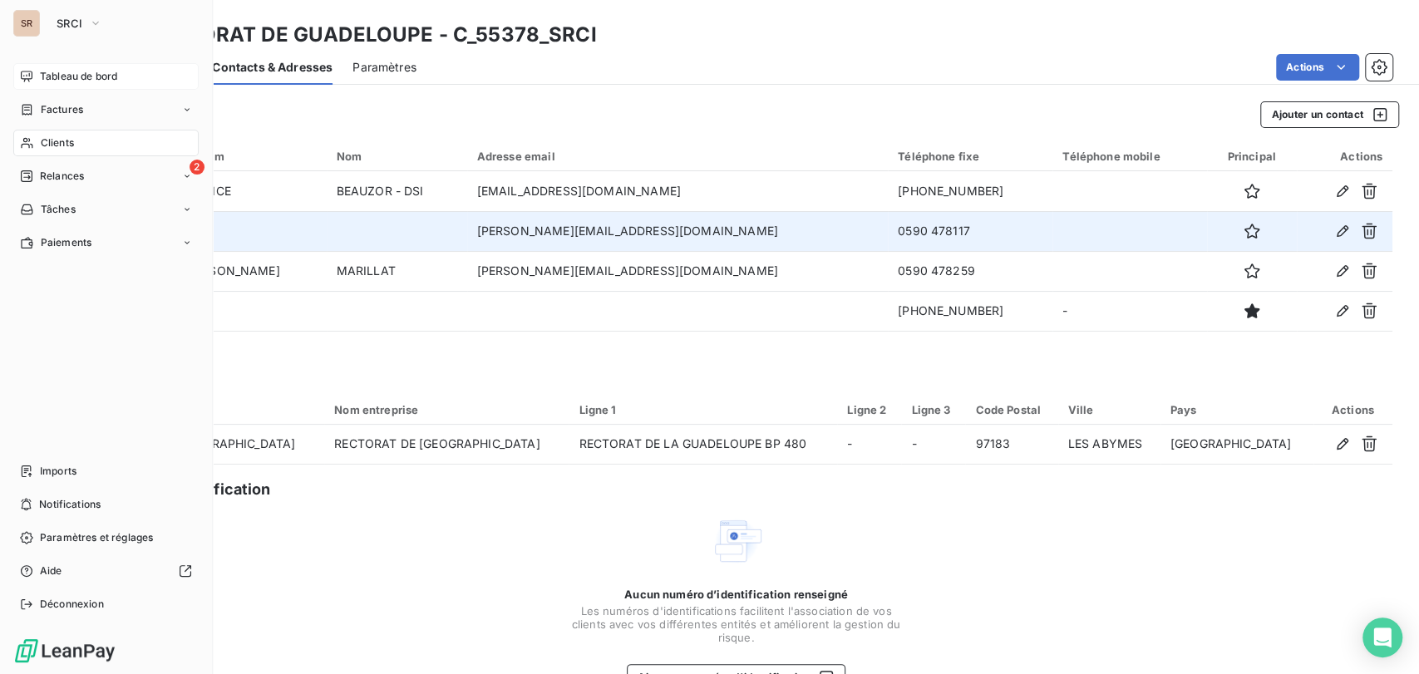
click at [84, 77] on span "Tableau de bord" at bounding box center [78, 76] width 77 height 15
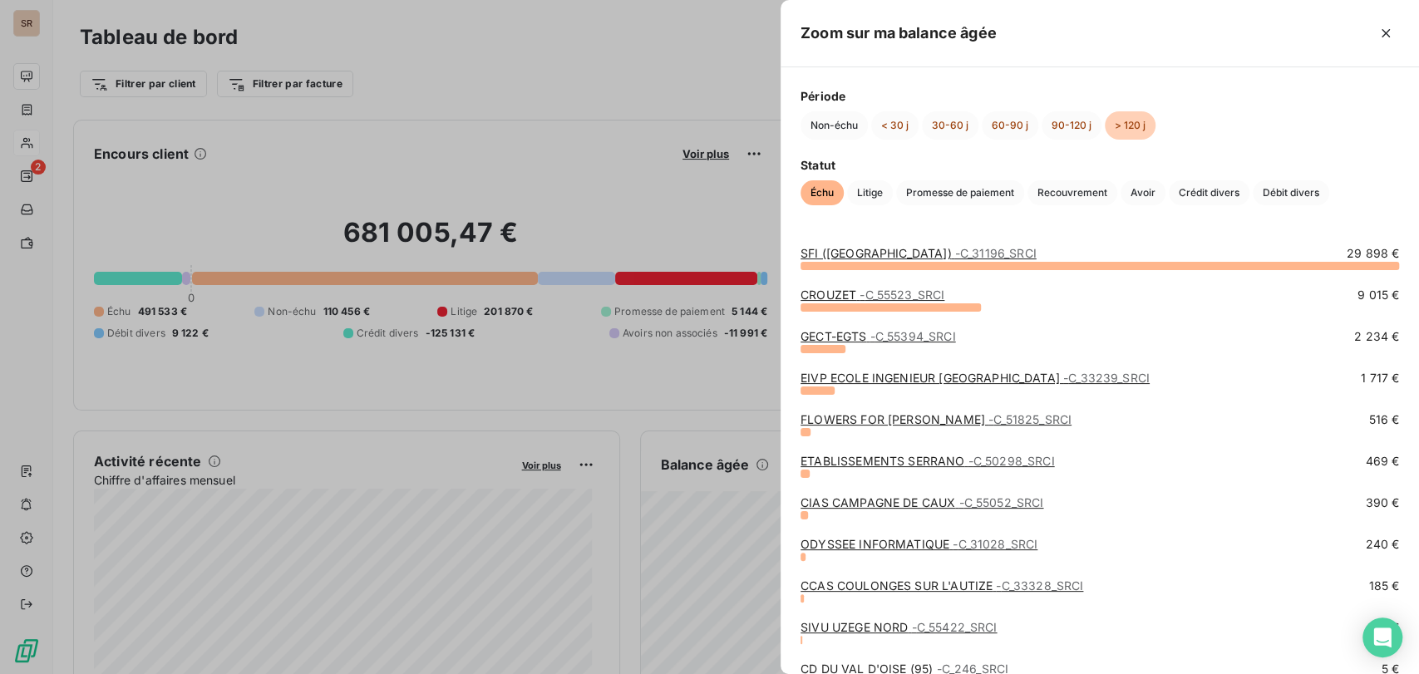
click at [851, 294] on link "CROUZET - C_55523_SRCI" at bounding box center [873, 295] width 144 height 14
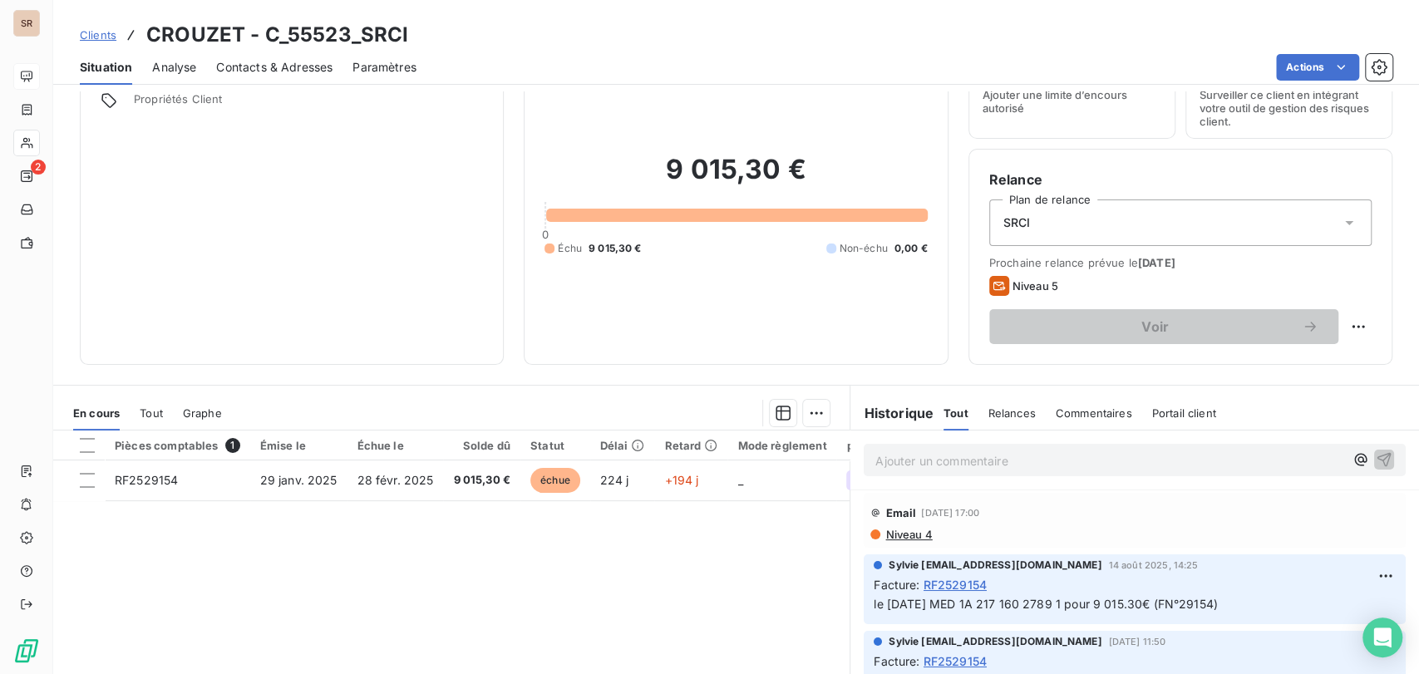
scroll to position [185, 0]
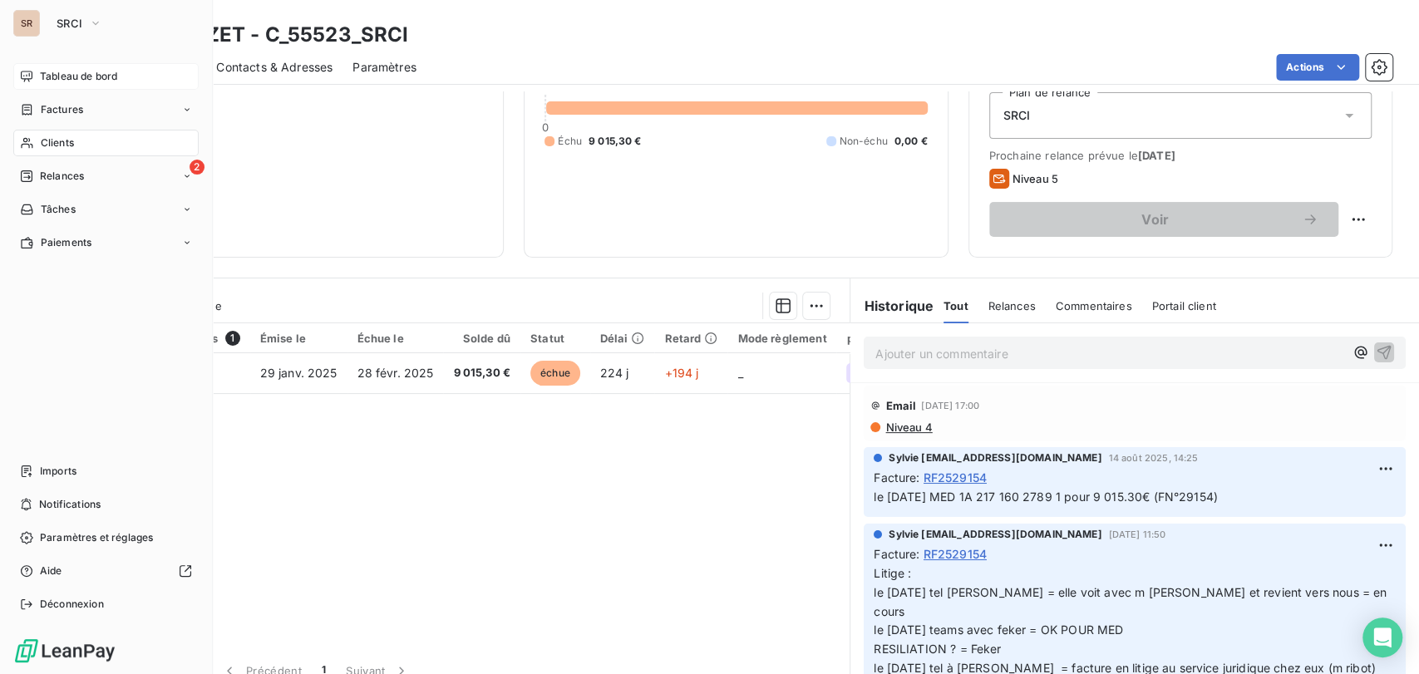
click at [45, 81] on span "Tableau de bord" at bounding box center [78, 76] width 77 height 15
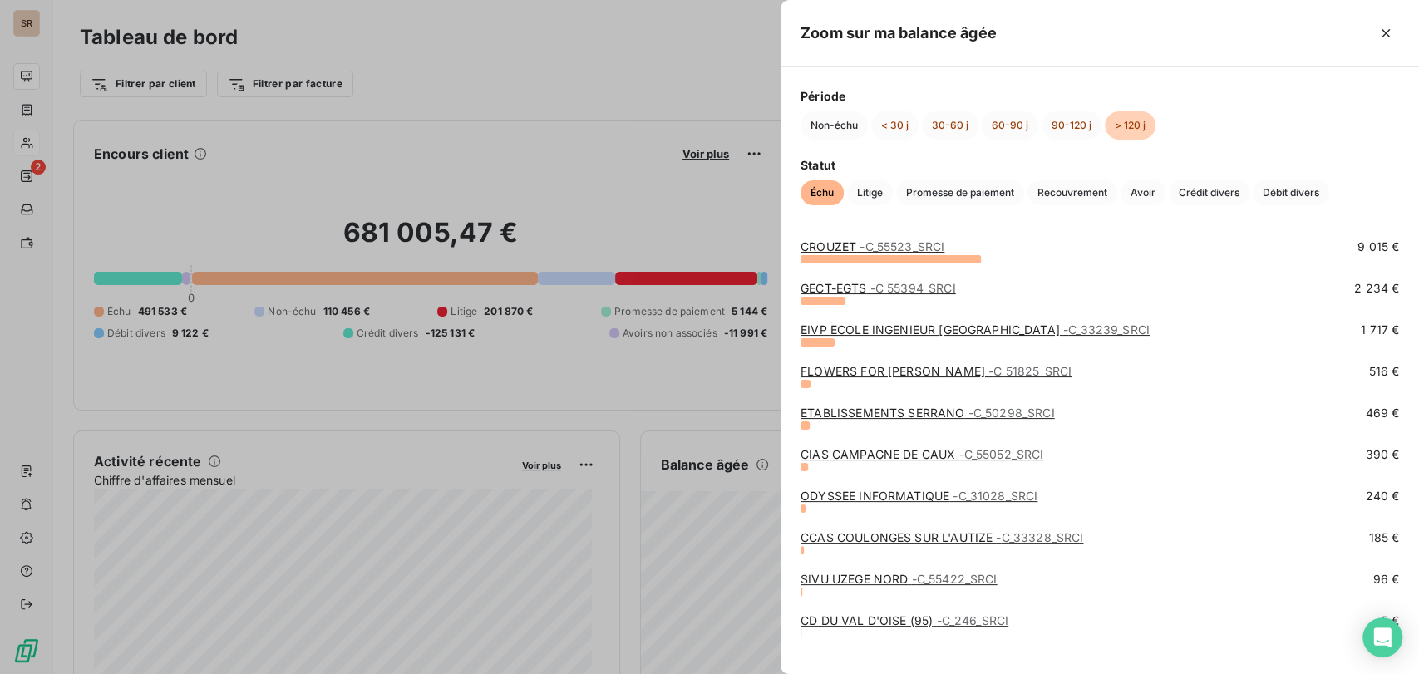
scroll to position [68, 0]
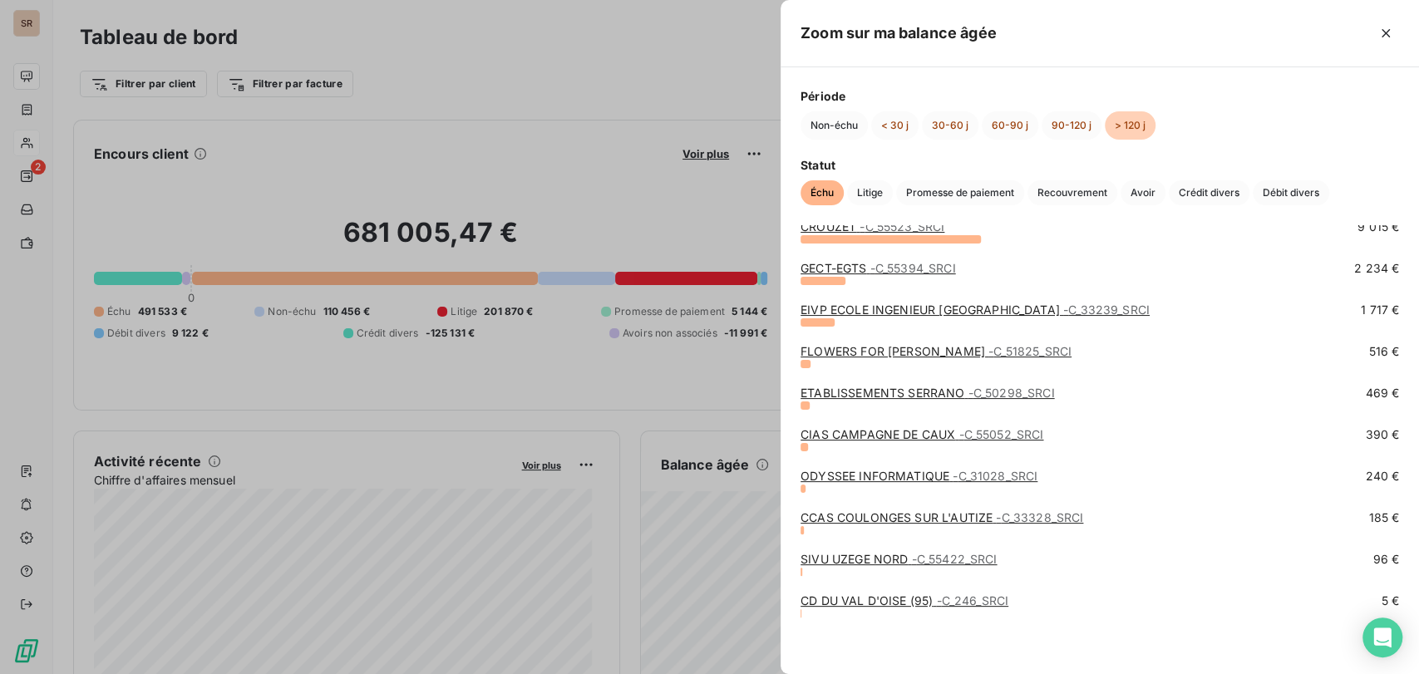
click at [33, 145] on div at bounding box center [709, 337] width 1419 height 674
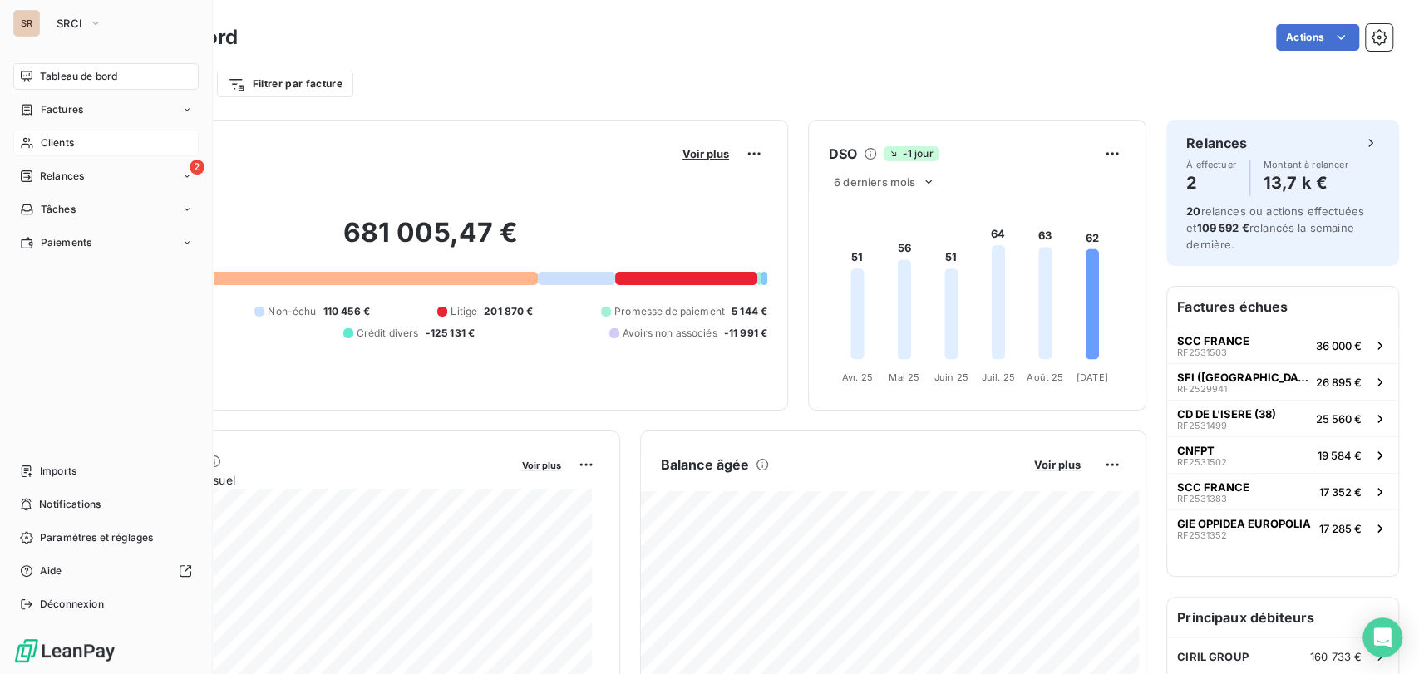
click at [32, 143] on icon at bounding box center [27, 142] width 14 height 13
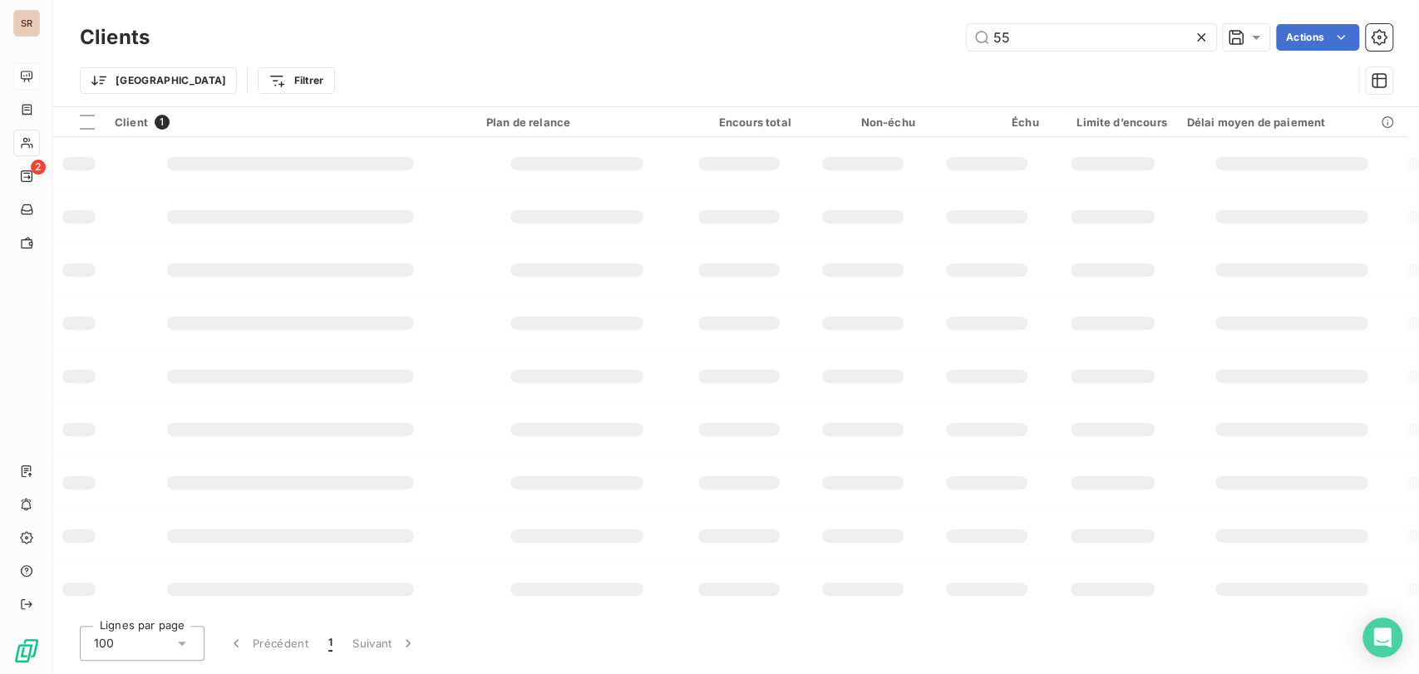
type input "5"
type input "55394"
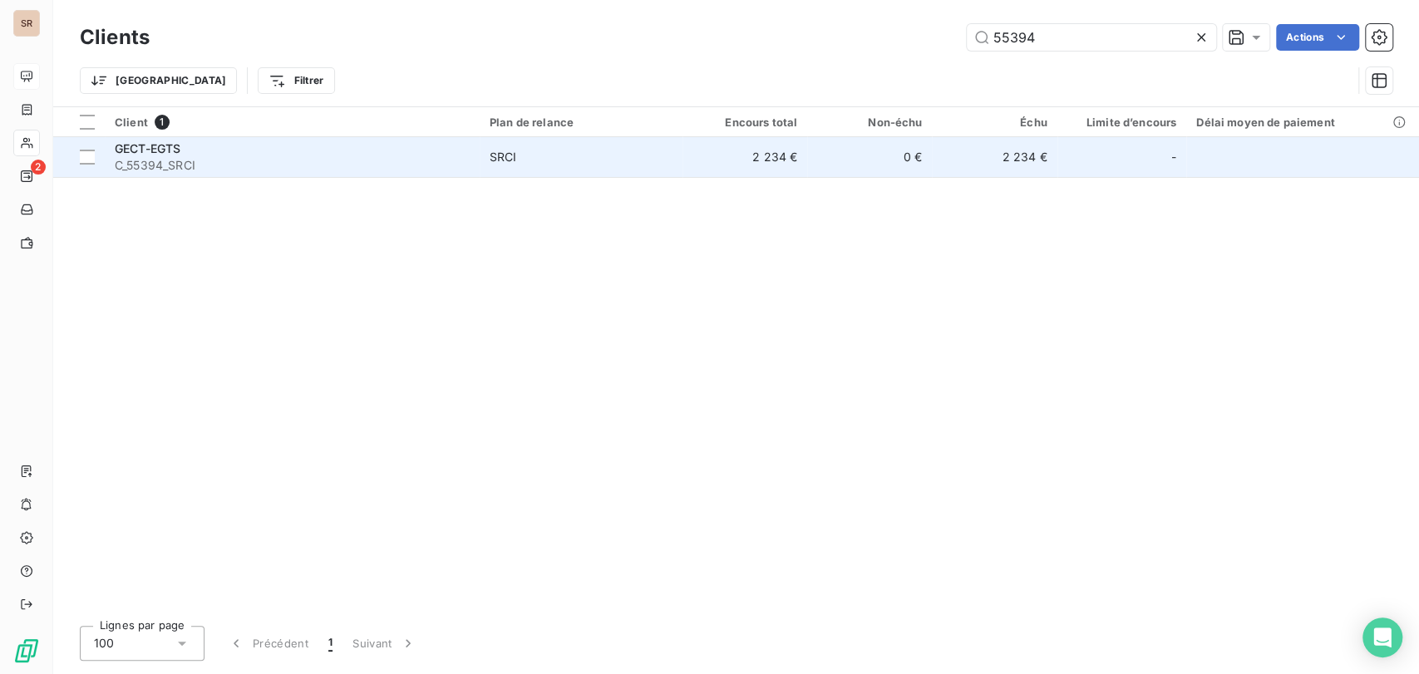
click at [148, 147] on span "GECT-EGTS" at bounding box center [148, 148] width 66 height 14
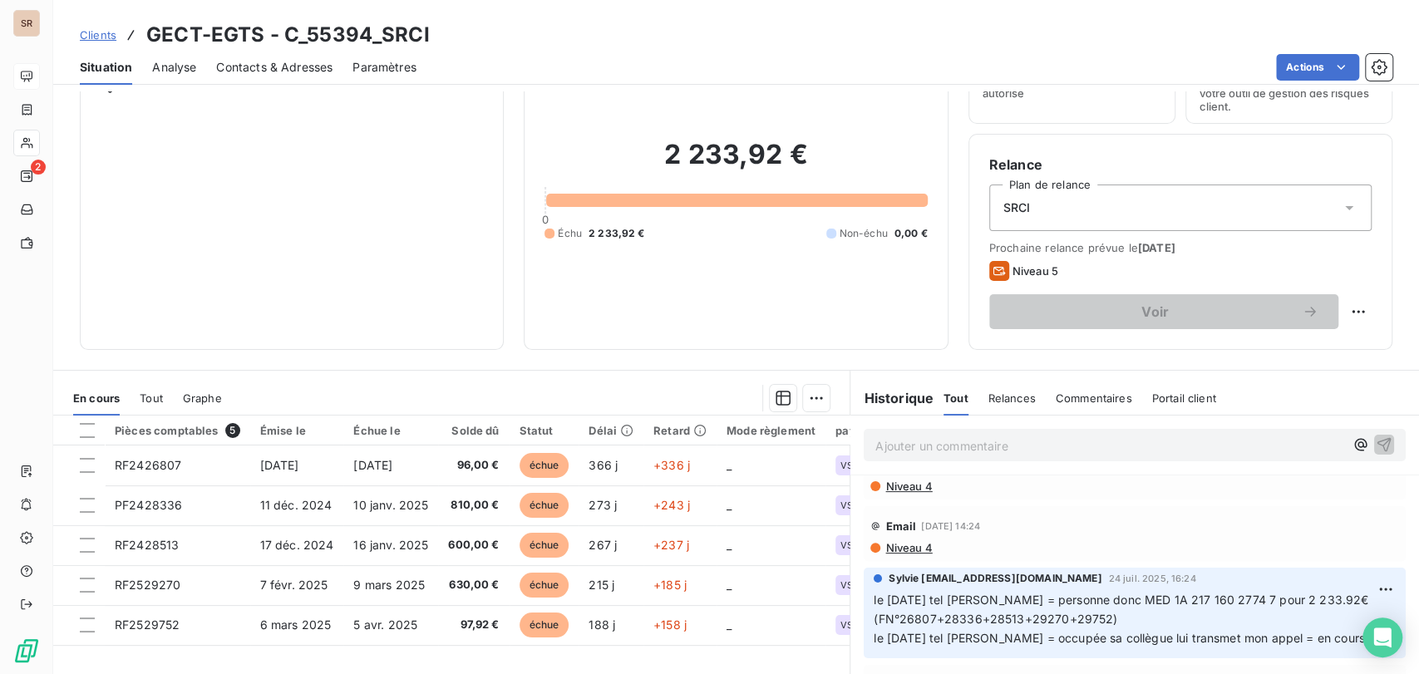
scroll to position [92, 0]
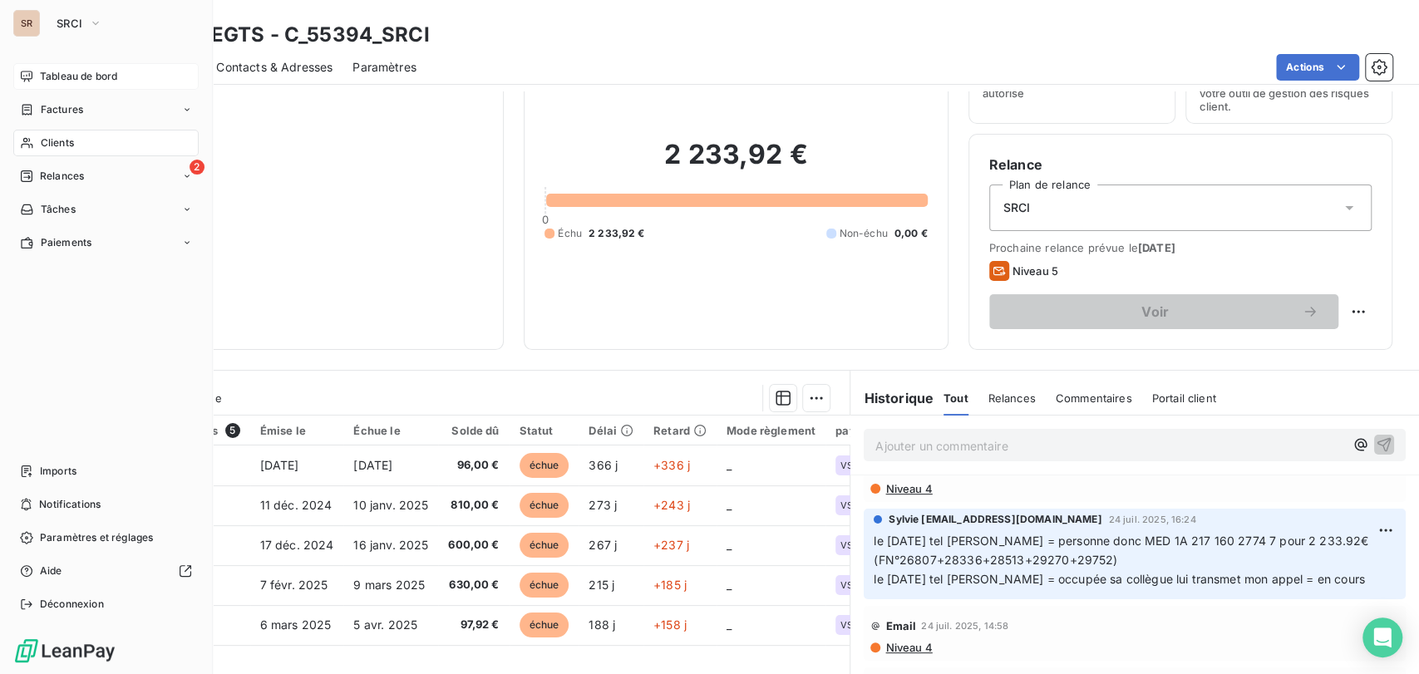
click at [41, 139] on span "Clients" at bounding box center [57, 142] width 33 height 15
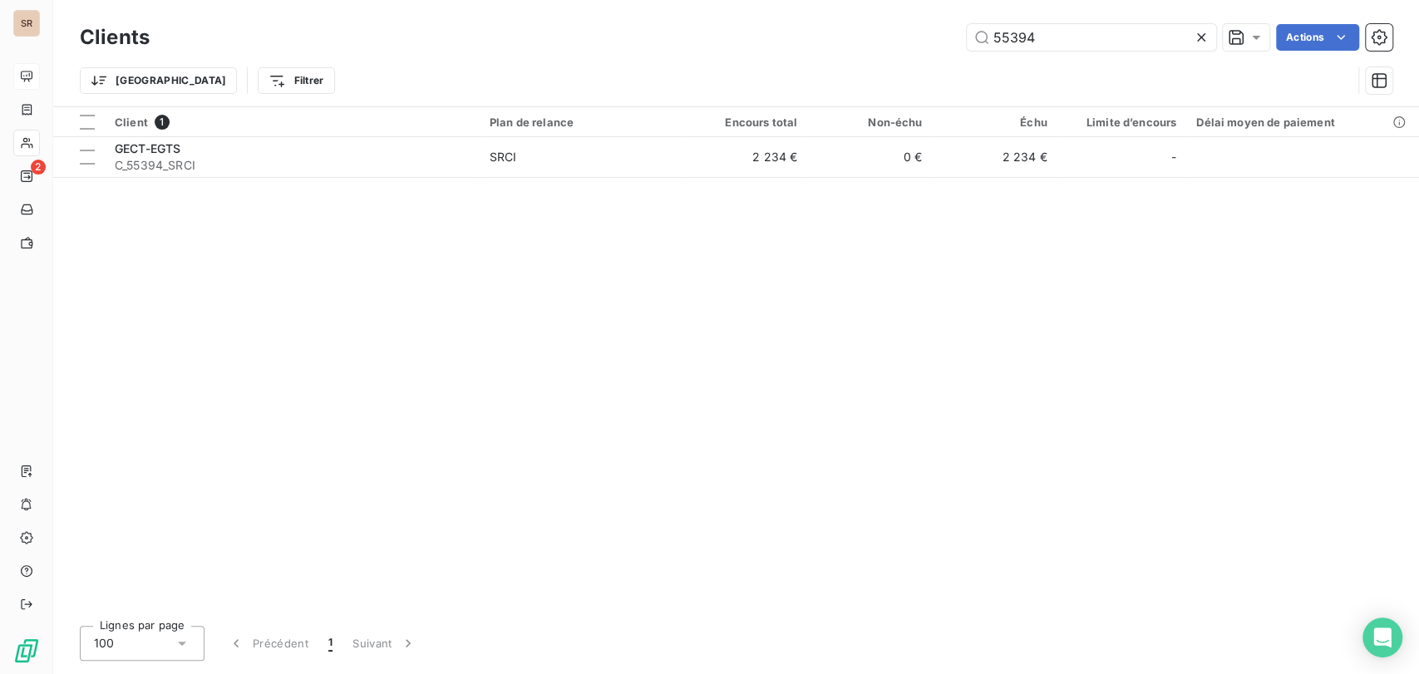
drag, startPoint x: 1047, startPoint y: 29, endPoint x: 958, endPoint y: 38, distance: 89.4
click at [959, 38] on div "55394 Actions" at bounding box center [781, 37] width 1223 height 27
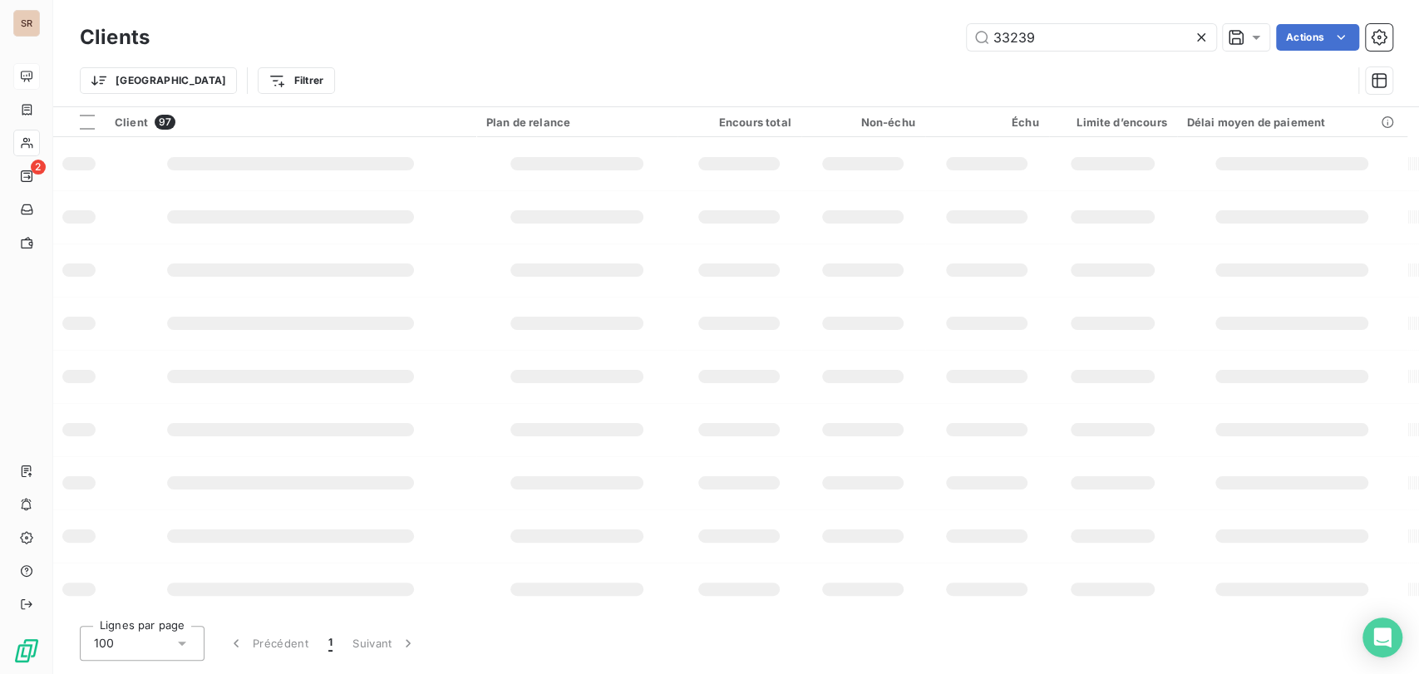
type input "33239"
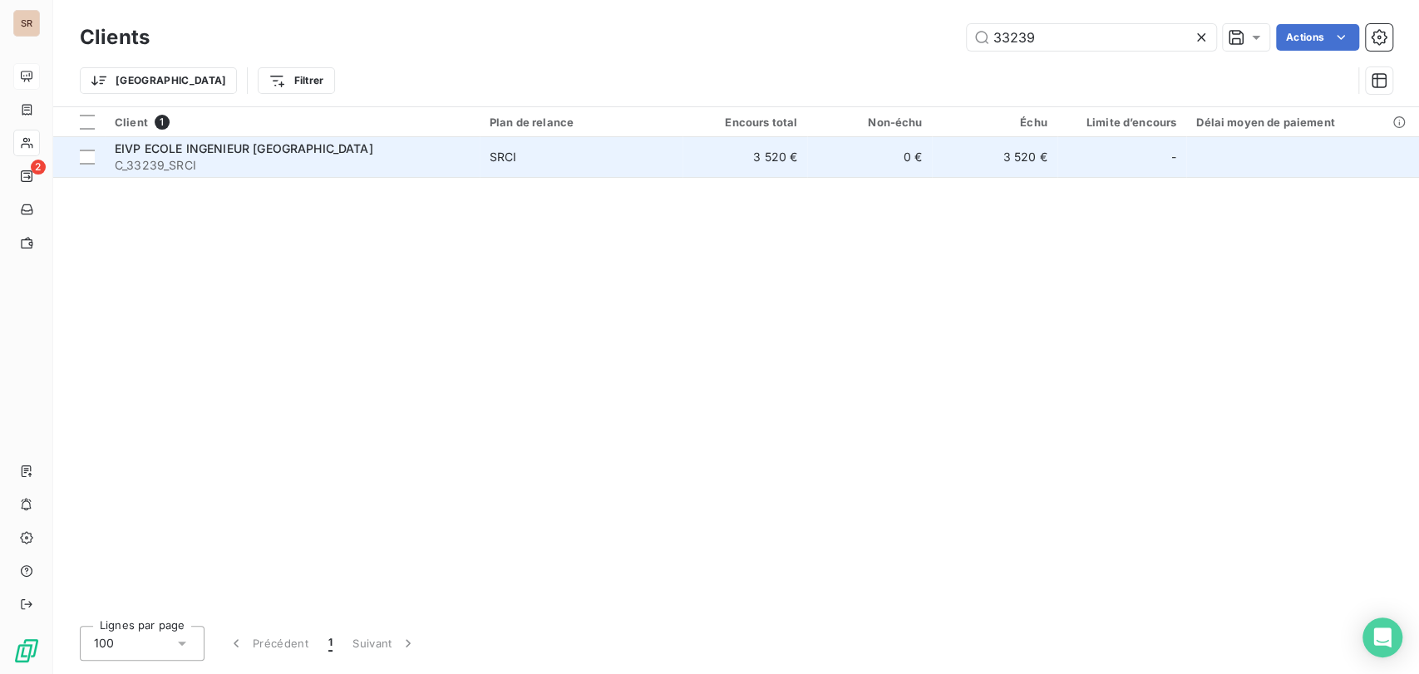
click at [249, 148] on span "EIVP ECOLE INGENIEUR [GEOGRAPHIC_DATA]" at bounding box center [244, 148] width 259 height 14
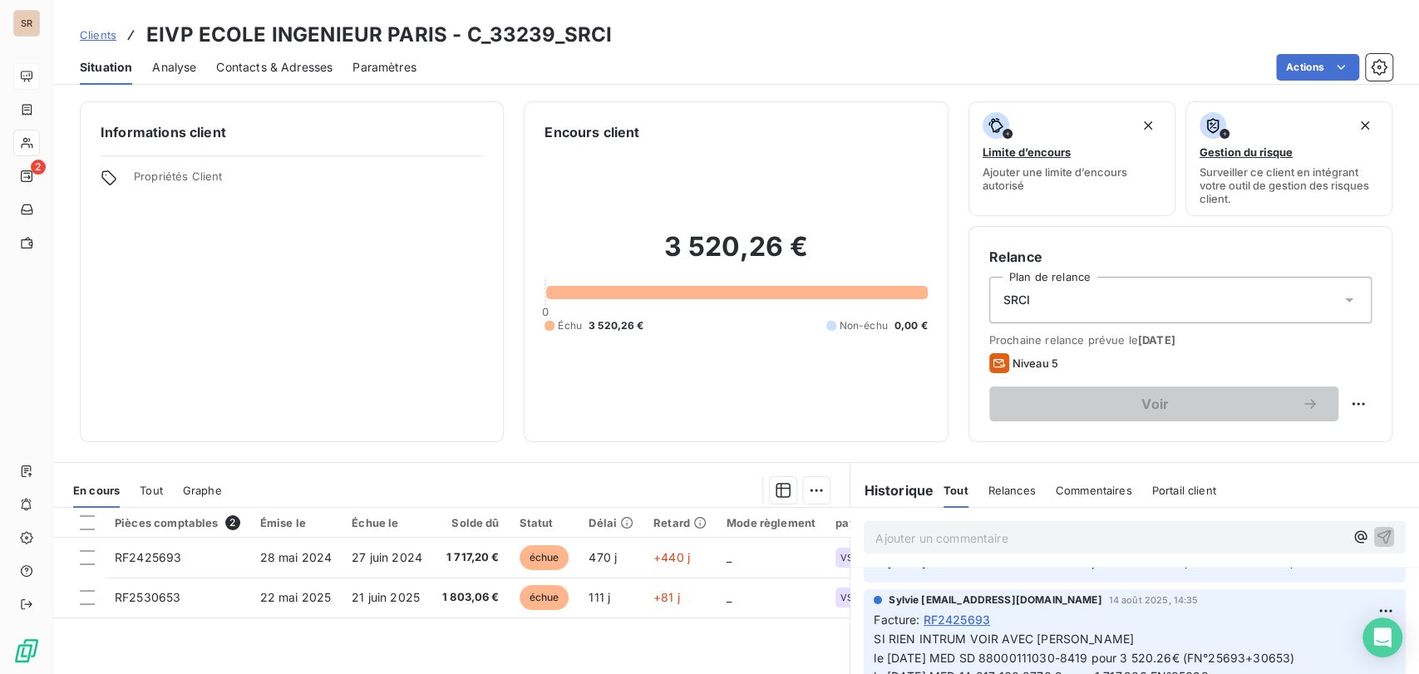
scroll to position [185, 0]
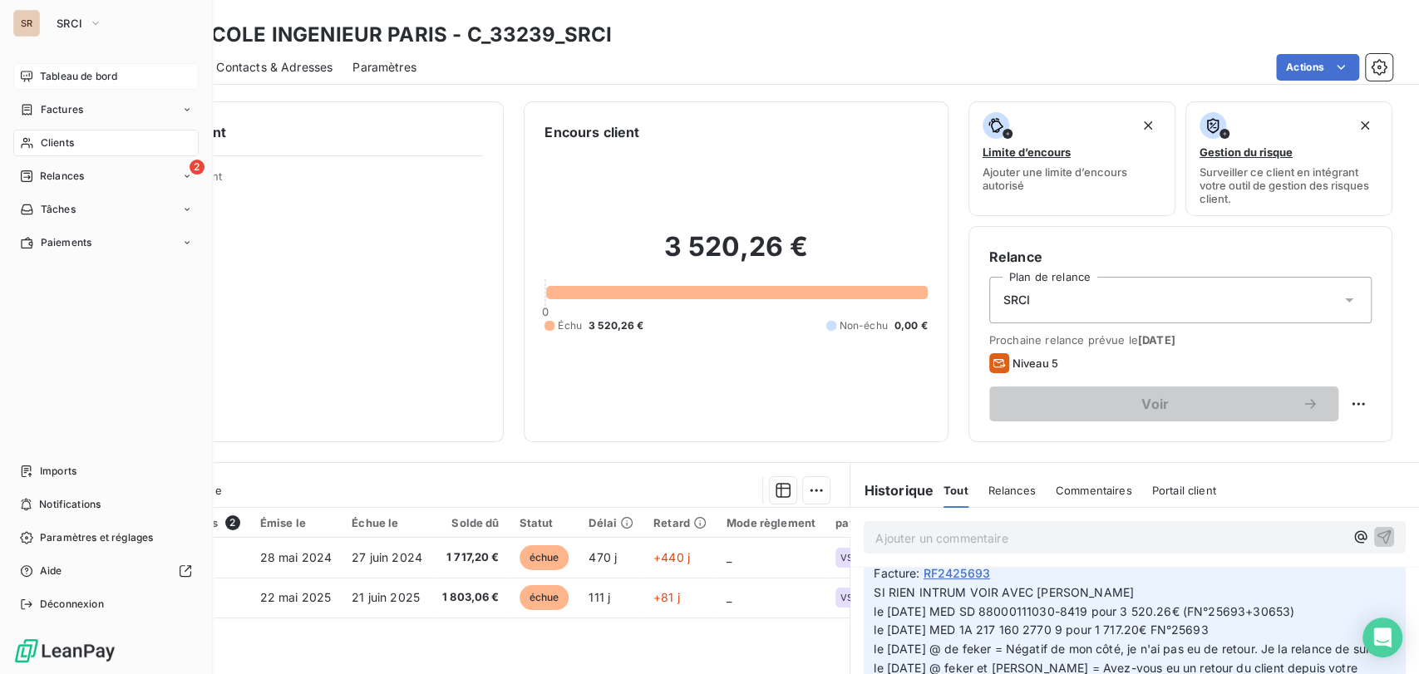
click at [33, 142] on div "Clients" at bounding box center [105, 143] width 185 height 27
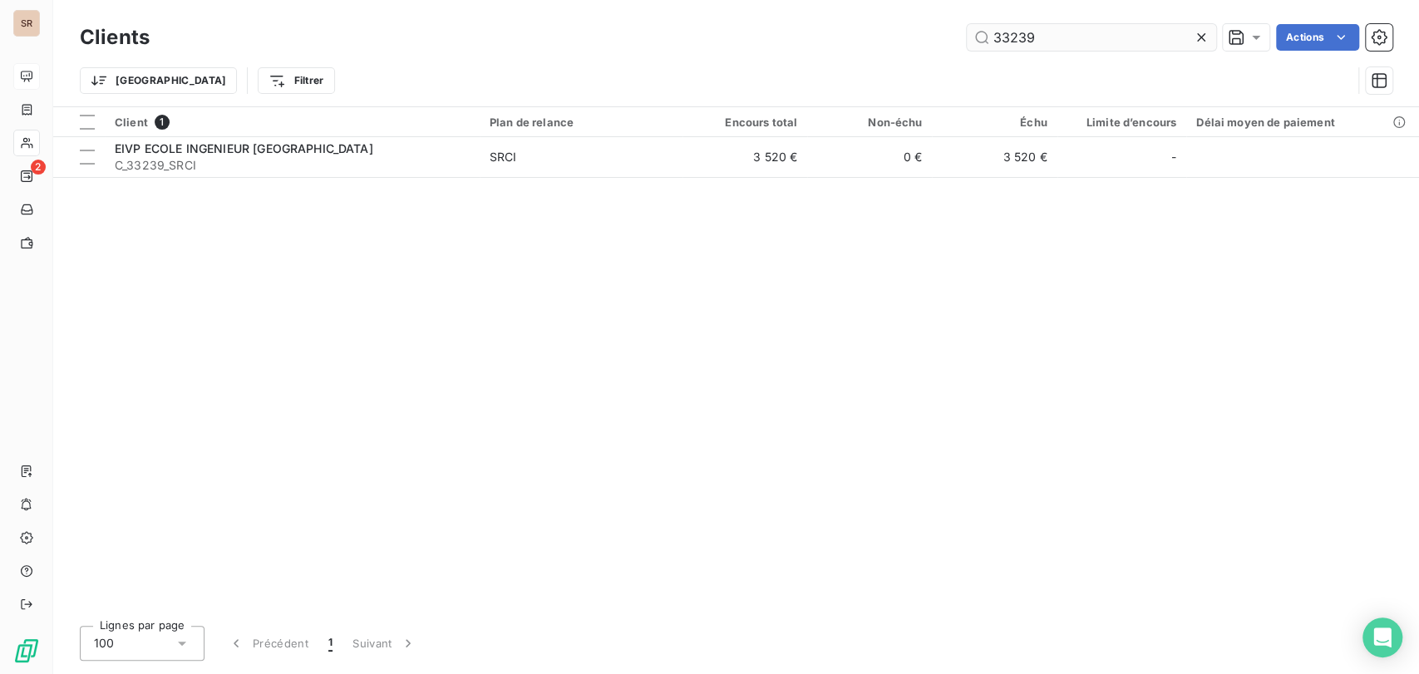
drag, startPoint x: 1032, startPoint y: 37, endPoint x: 988, endPoint y: 42, distance: 44.3
click at [988, 42] on input "33239" at bounding box center [1091, 37] width 249 height 27
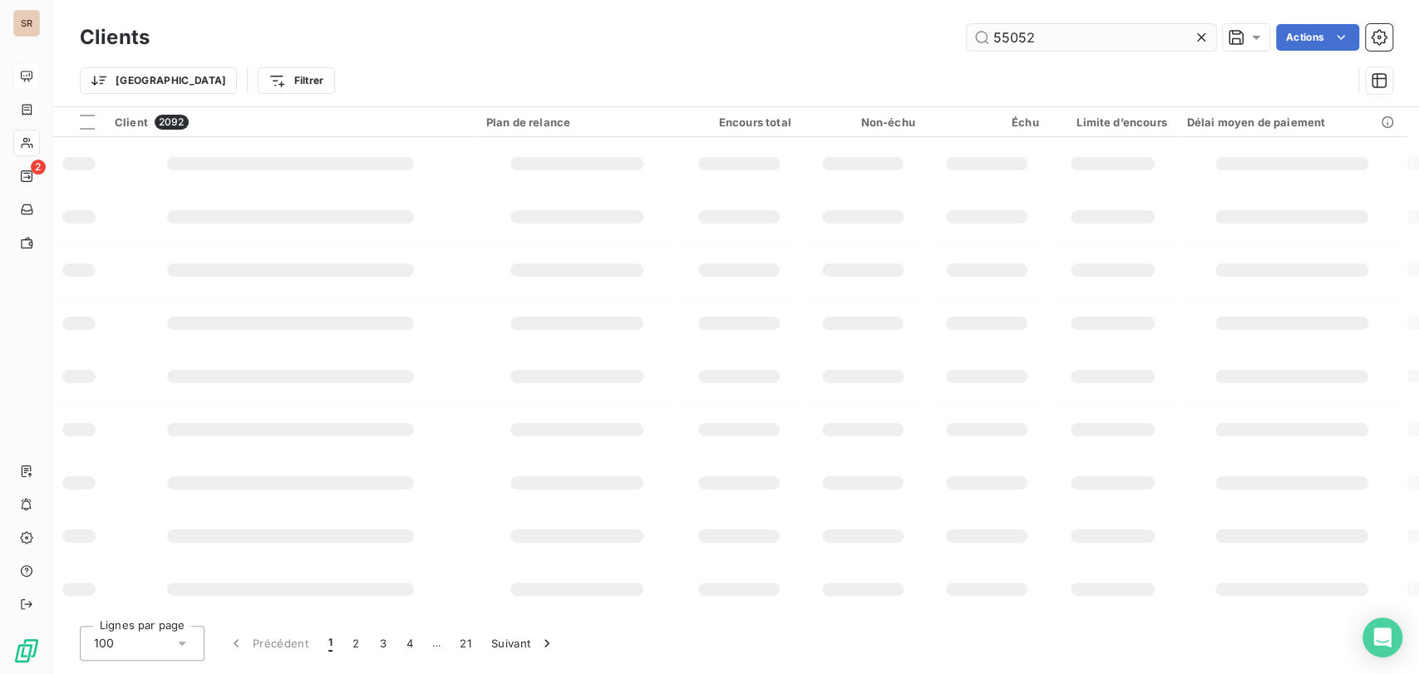
type input "55052"
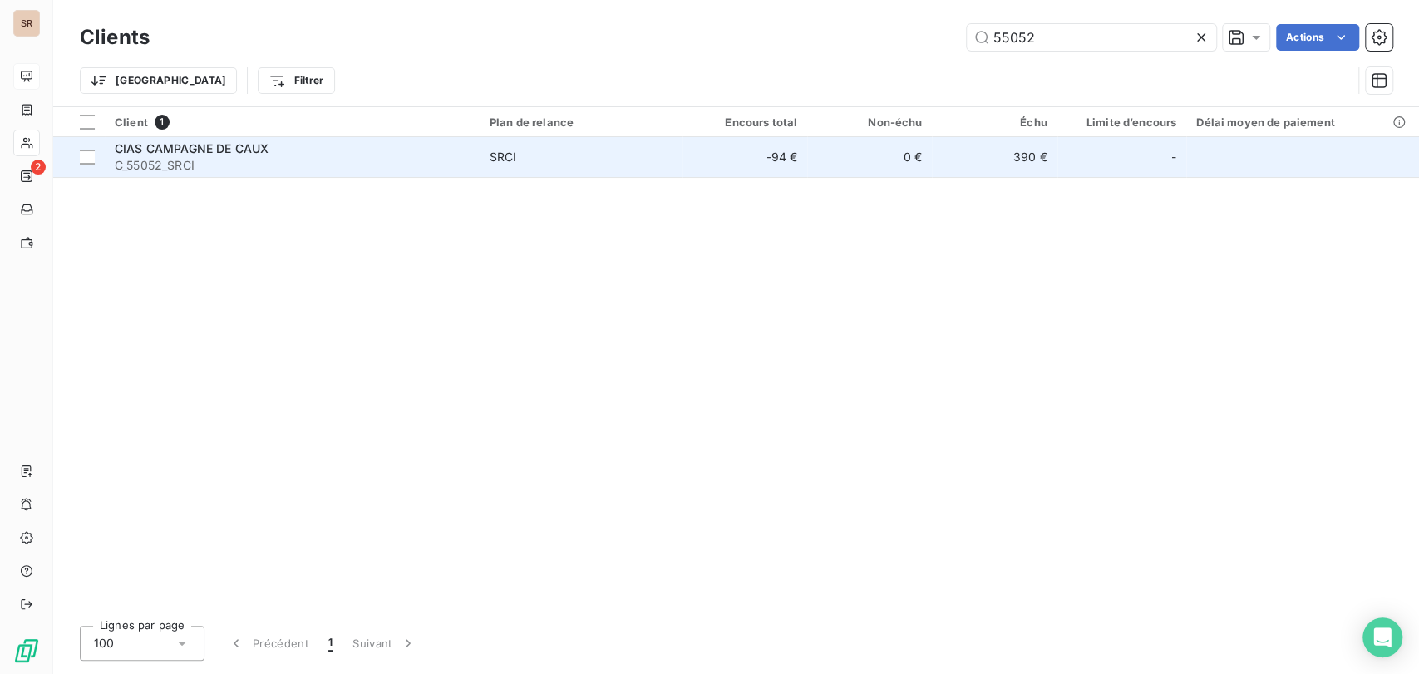
click at [213, 154] on span "CIAS CAMPAGNE DE CAUX" at bounding box center [192, 148] width 154 height 14
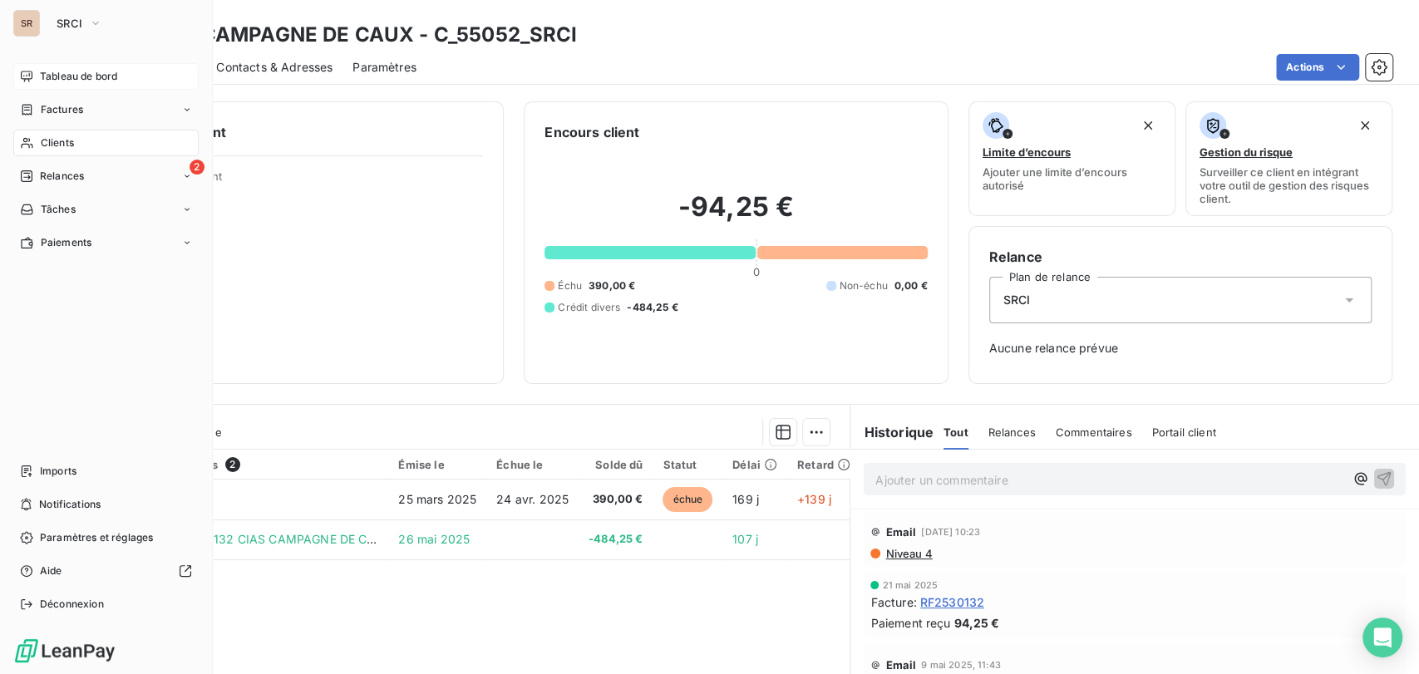
click at [36, 144] on div "Clients" at bounding box center [105, 143] width 185 height 27
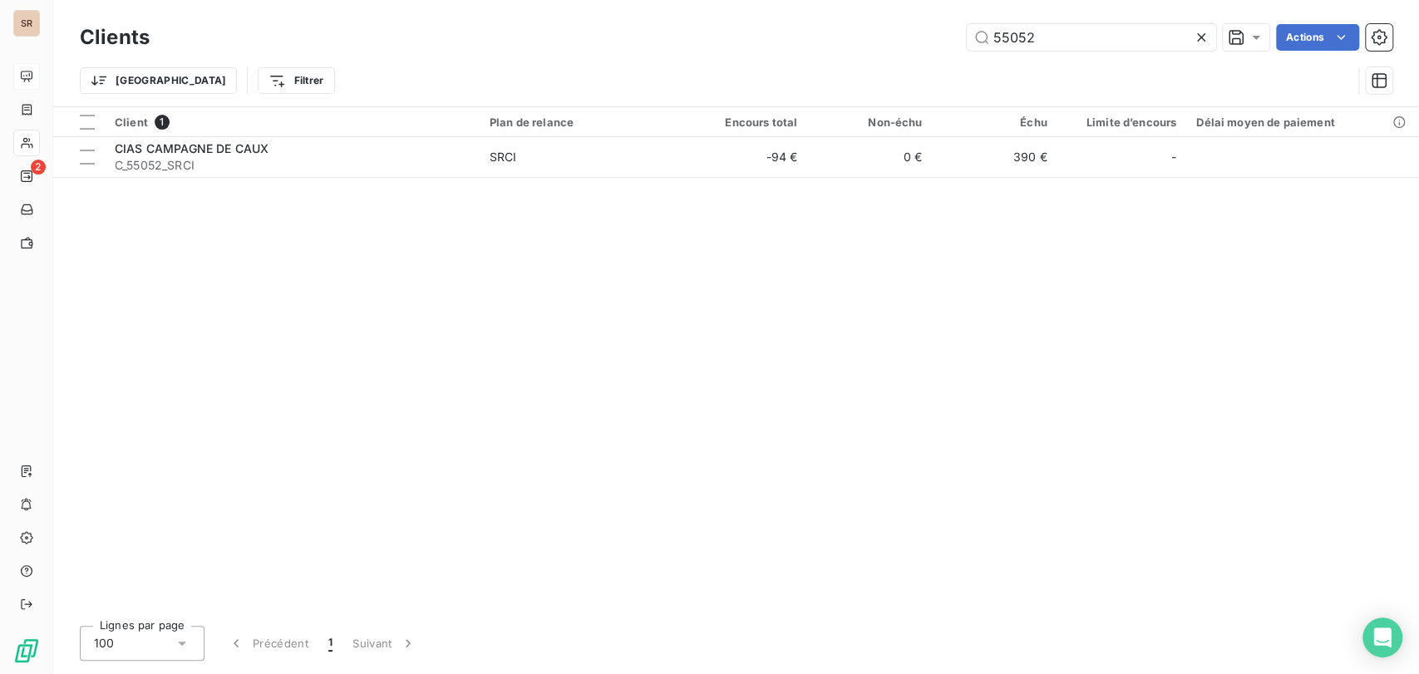
drag, startPoint x: 970, startPoint y: 44, endPoint x: 901, endPoint y: 42, distance: 69.0
click at [904, 46] on div "55052 Actions" at bounding box center [781, 37] width 1223 height 27
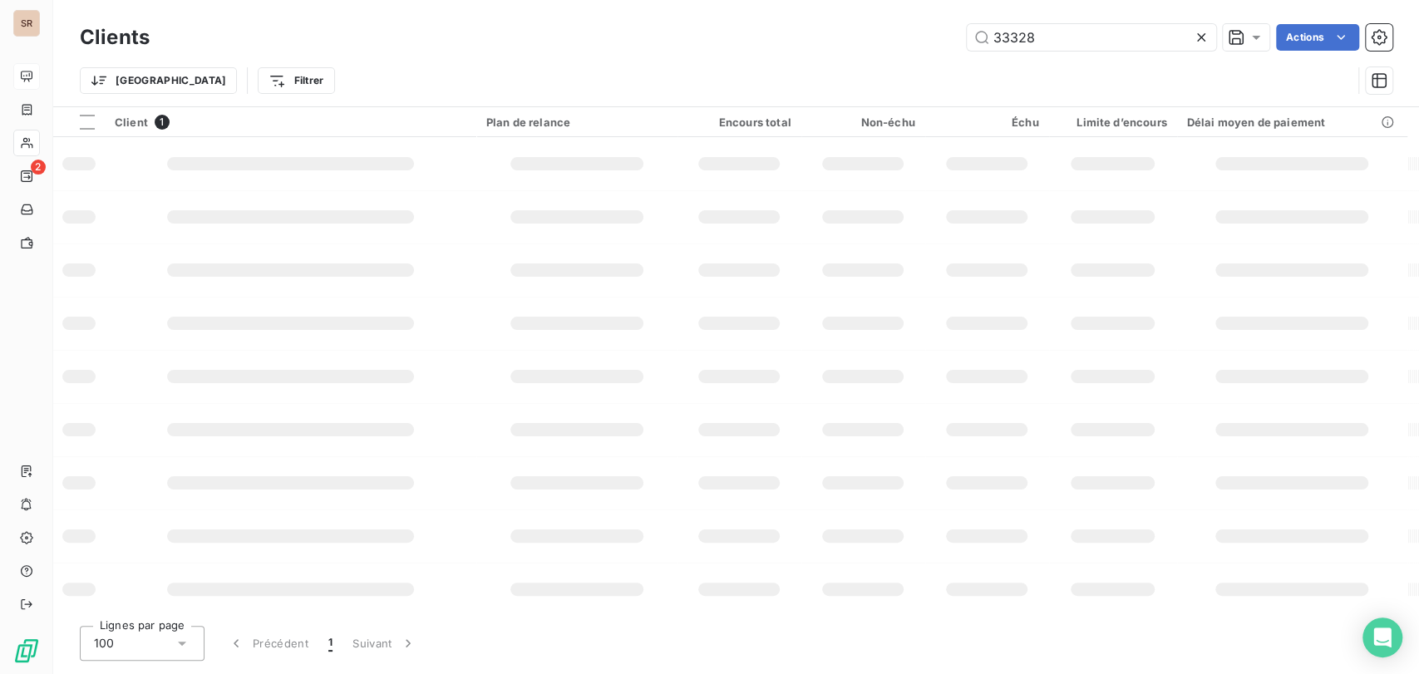
type input "33328"
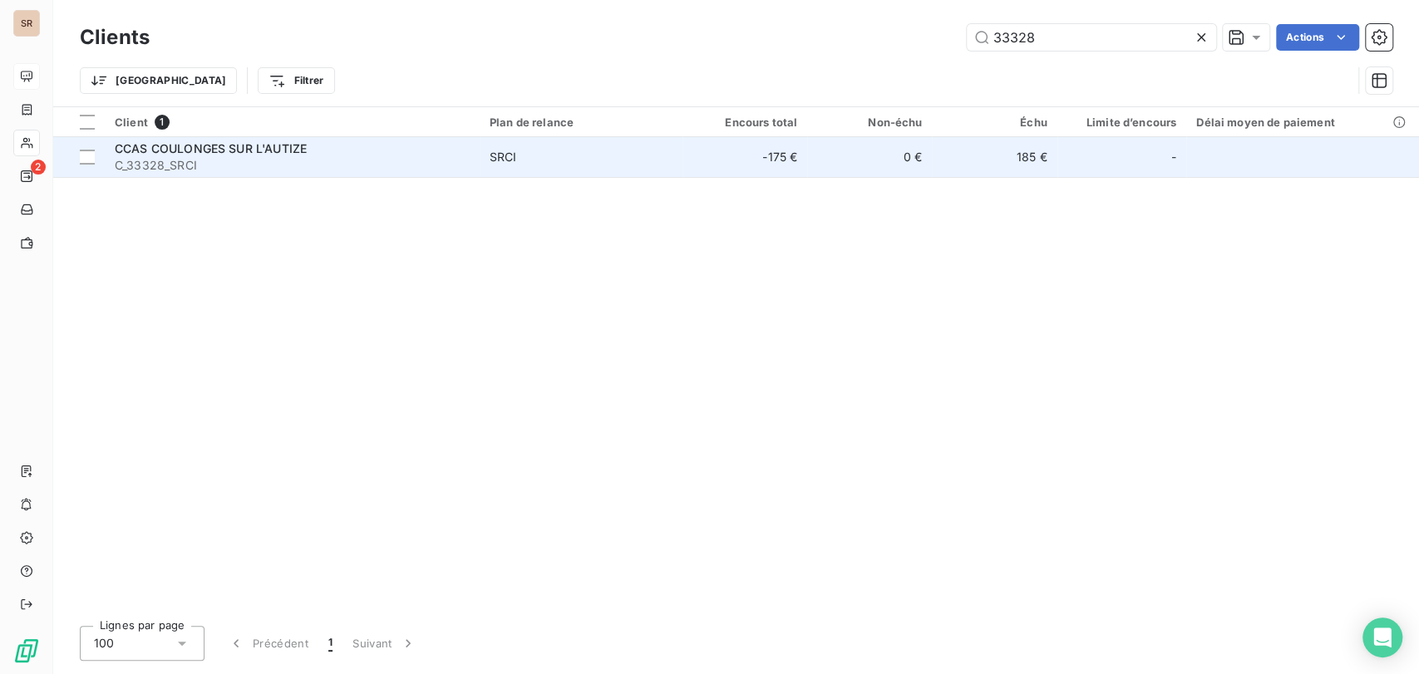
click at [249, 150] on span "CCAS COULONGES SUR L'AUTIZE" at bounding box center [211, 148] width 192 height 14
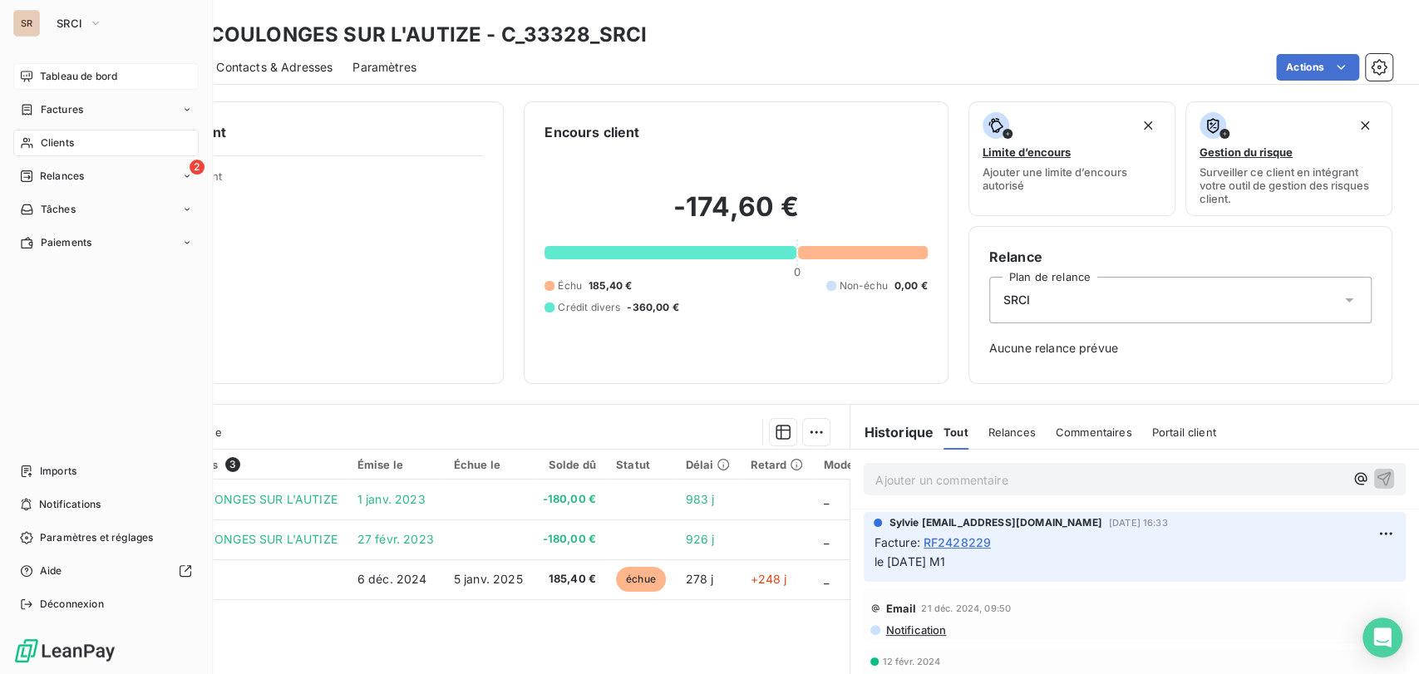
click at [47, 144] on span "Clients" at bounding box center [57, 142] width 33 height 15
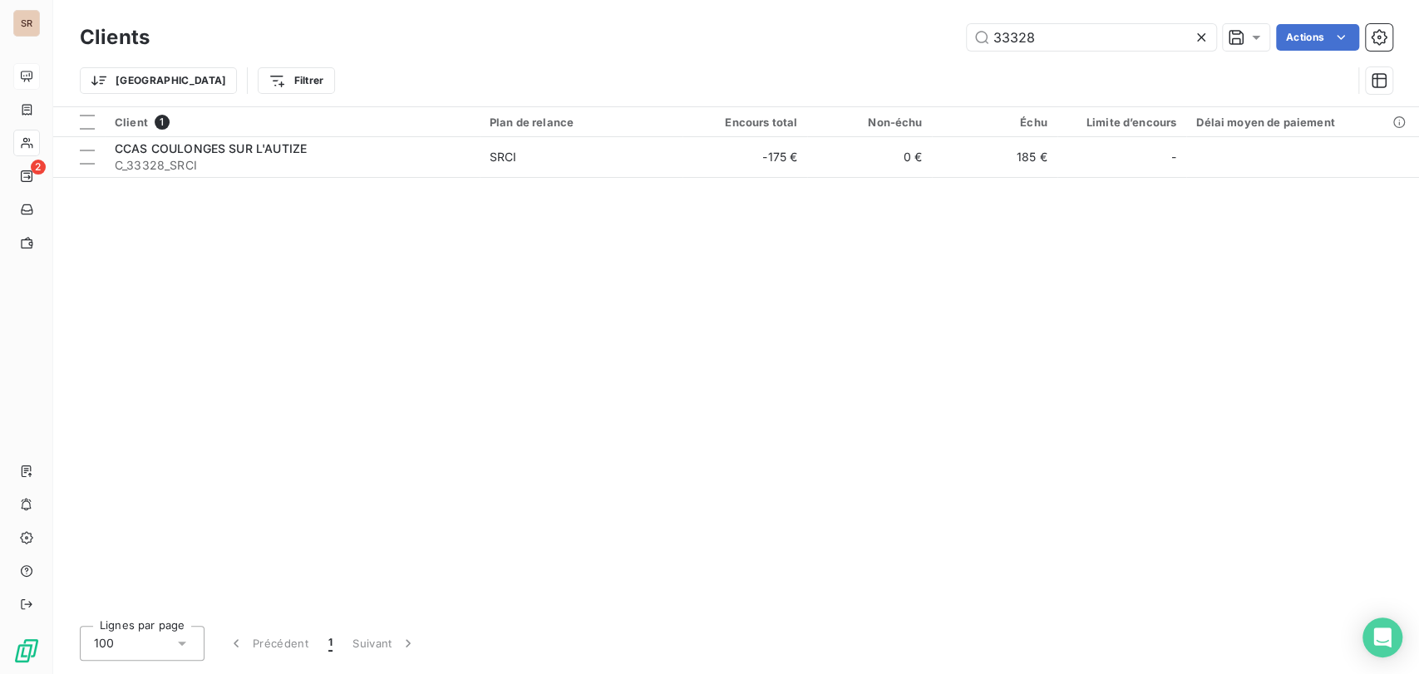
drag, startPoint x: 1003, startPoint y: 48, endPoint x: 929, endPoint y: 56, distance: 75.2
click at [929, 56] on div "Clients 33328 Actions Trier Filtrer" at bounding box center [736, 63] width 1313 height 86
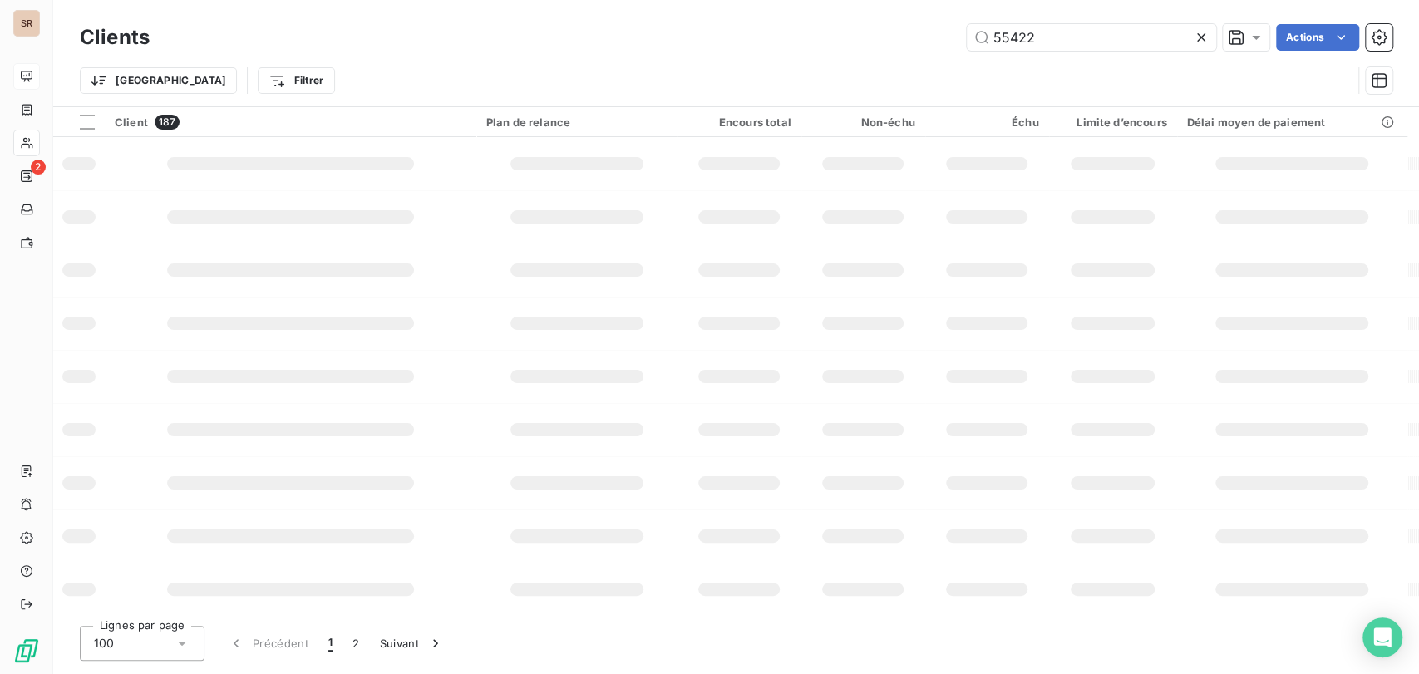
type input "55422"
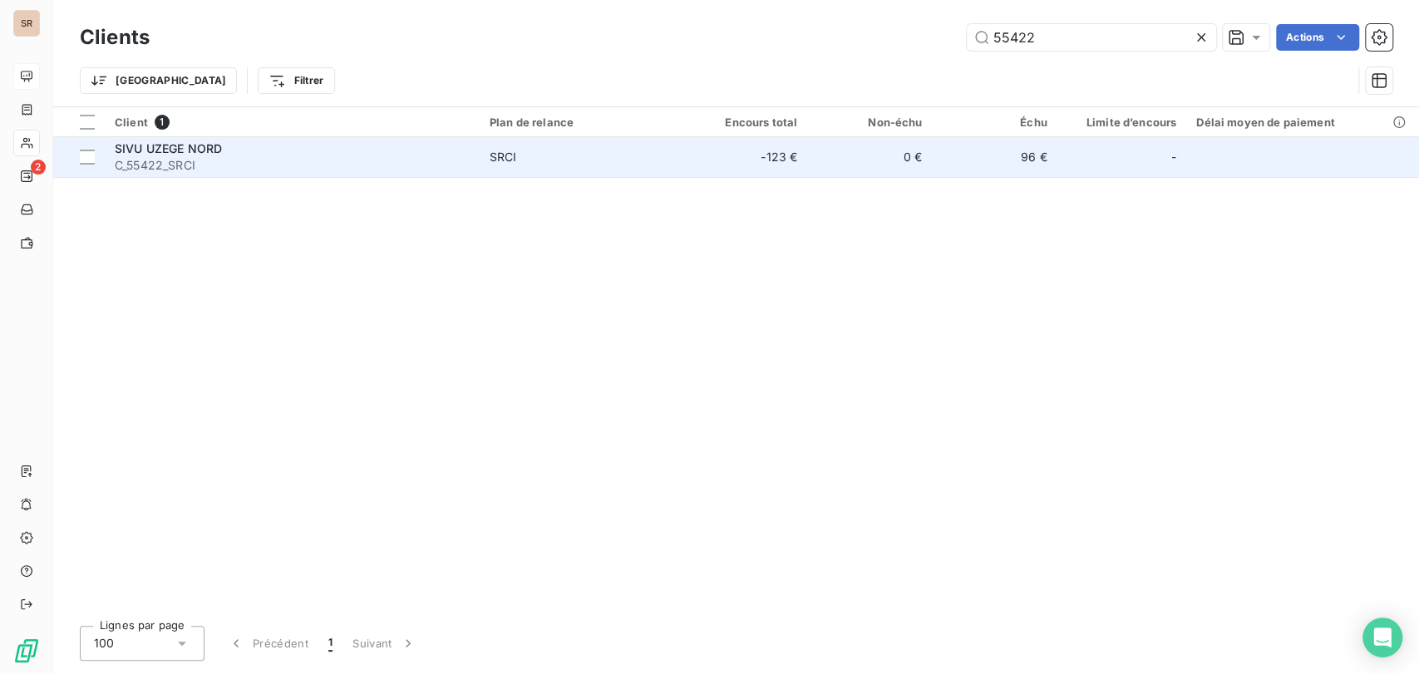
click at [176, 157] on span "C_55422_SRCI" at bounding box center [292, 165] width 355 height 17
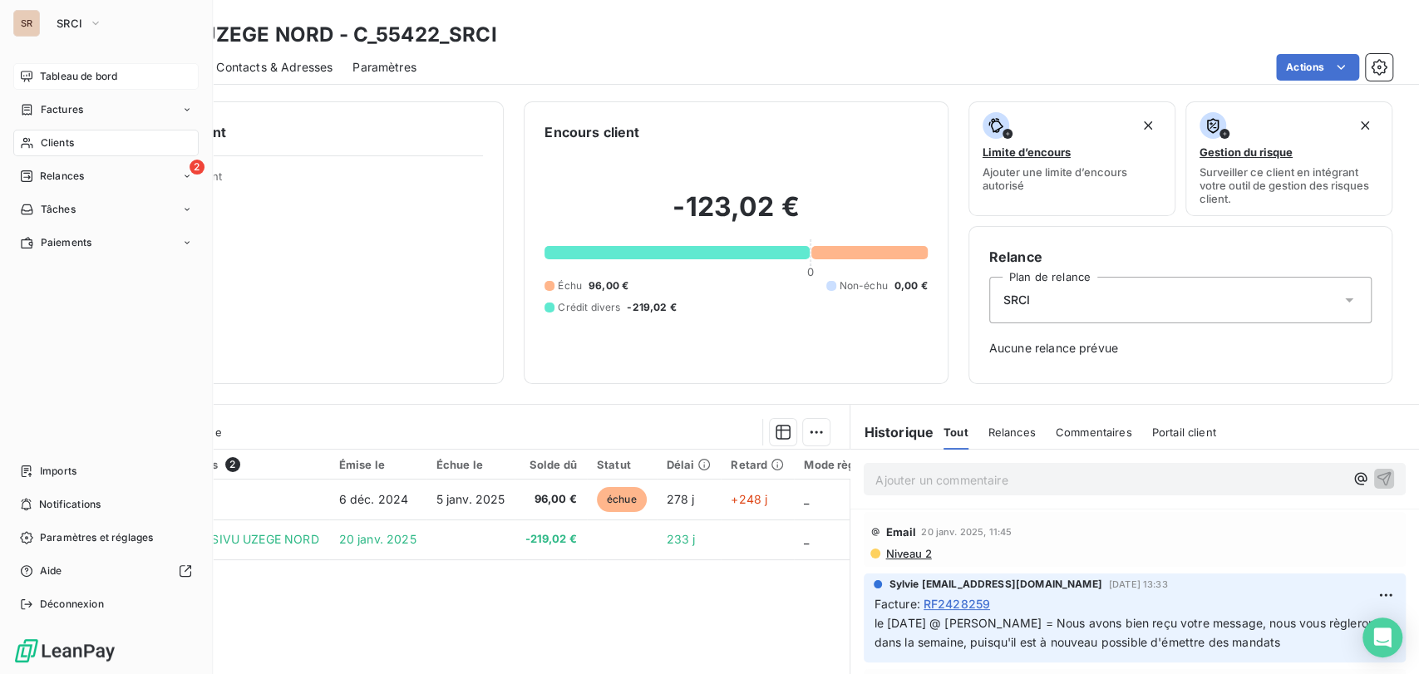
click at [39, 139] on div "Clients" at bounding box center [105, 143] width 185 height 27
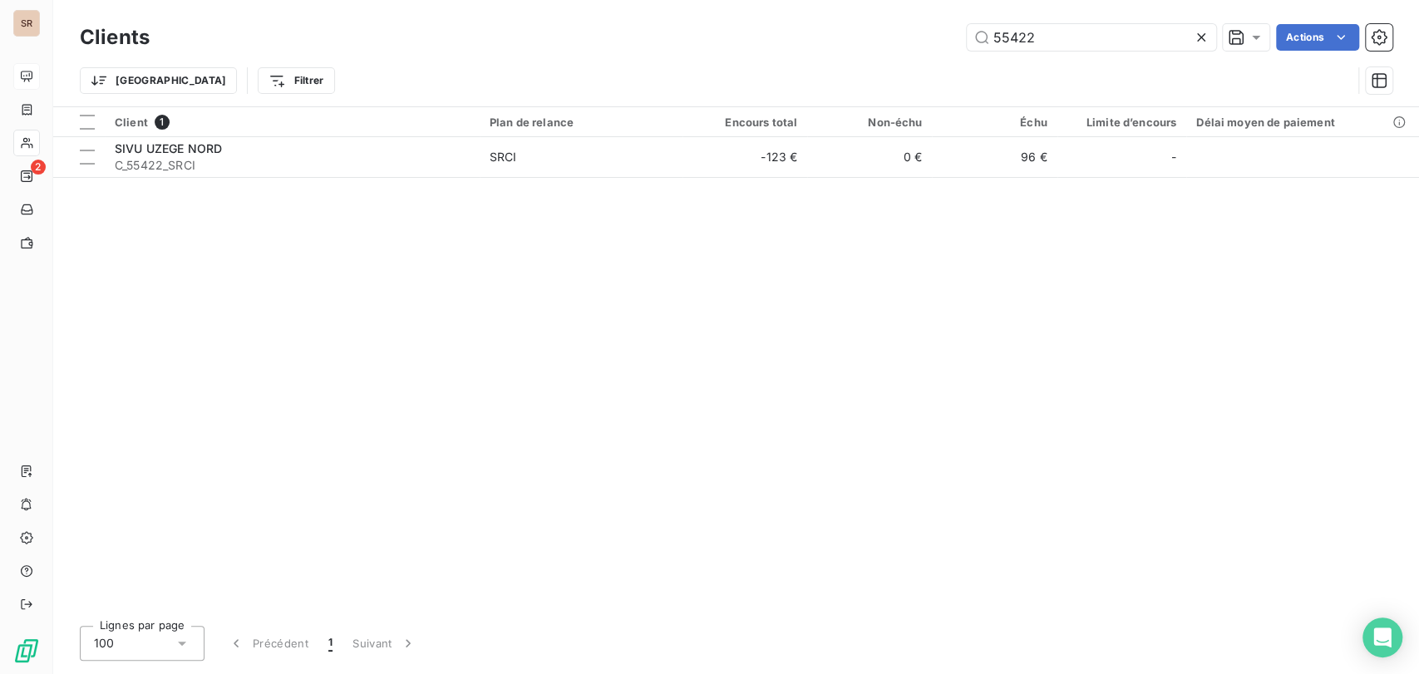
drag, startPoint x: 1039, startPoint y: 29, endPoint x: 830, endPoint y: 32, distance: 209.5
click at [830, 42] on div "55422 Actions" at bounding box center [781, 37] width 1223 height 27
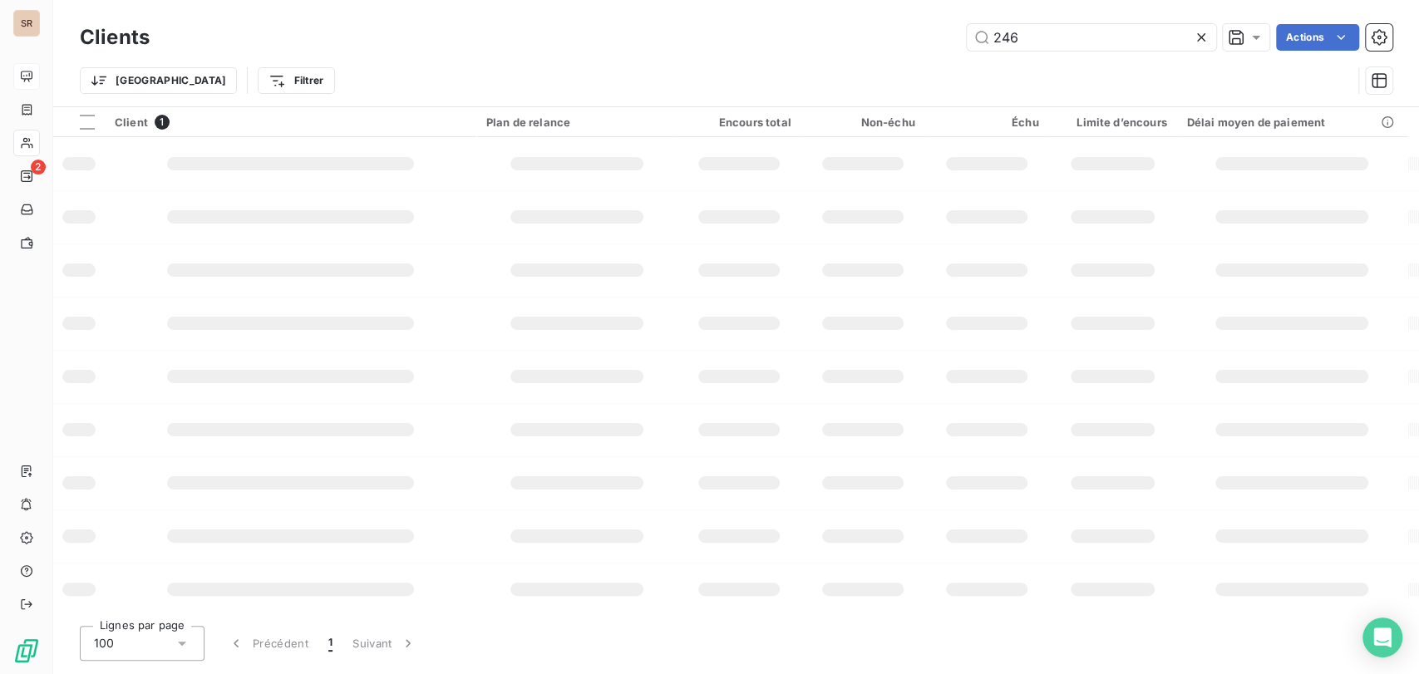
type input "246"
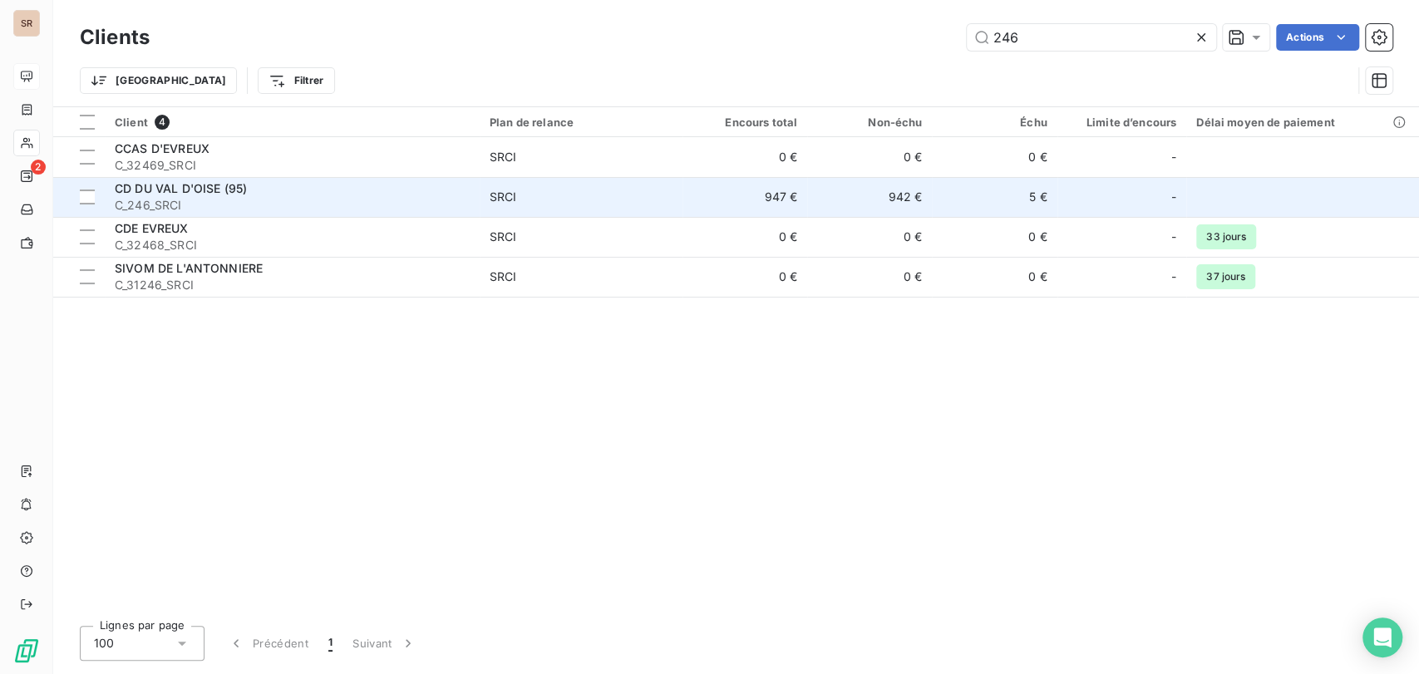
click at [185, 195] on span "CD DU VAL D'OISE (95)" at bounding box center [181, 188] width 132 height 14
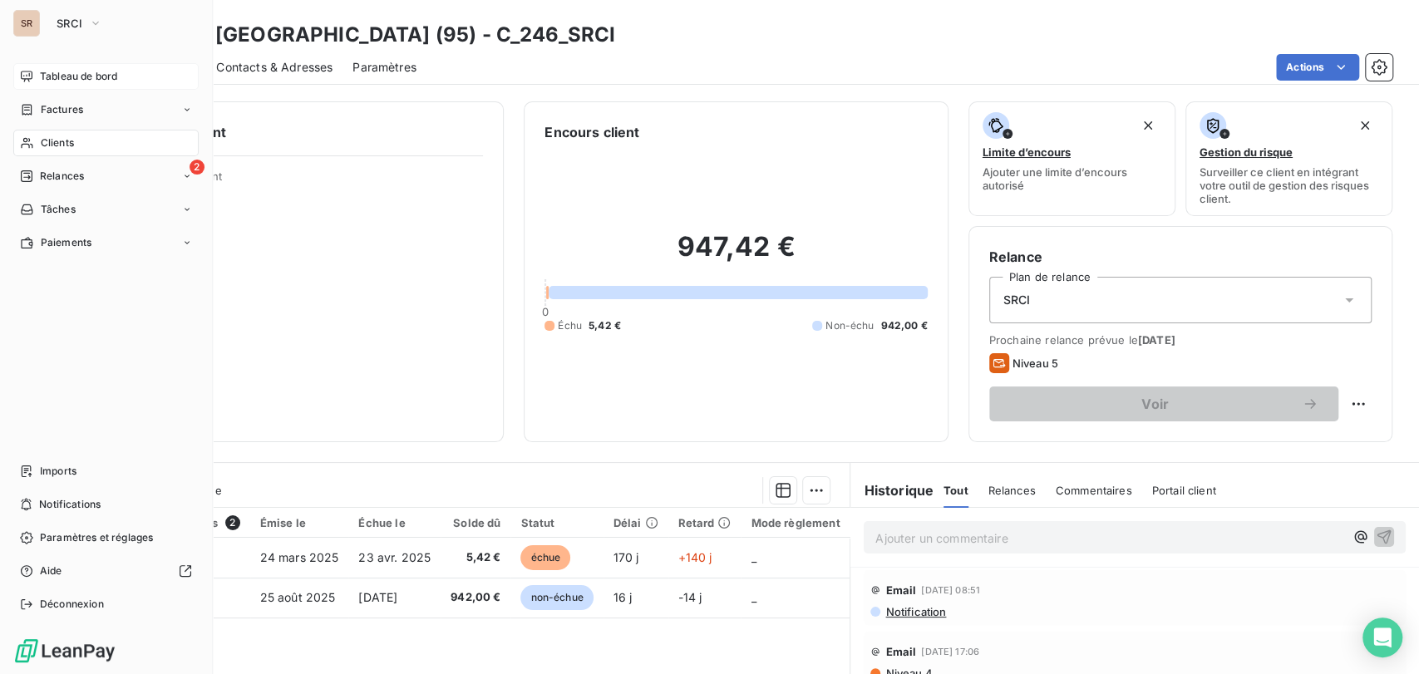
click at [84, 76] on span "Tableau de bord" at bounding box center [78, 76] width 77 height 15
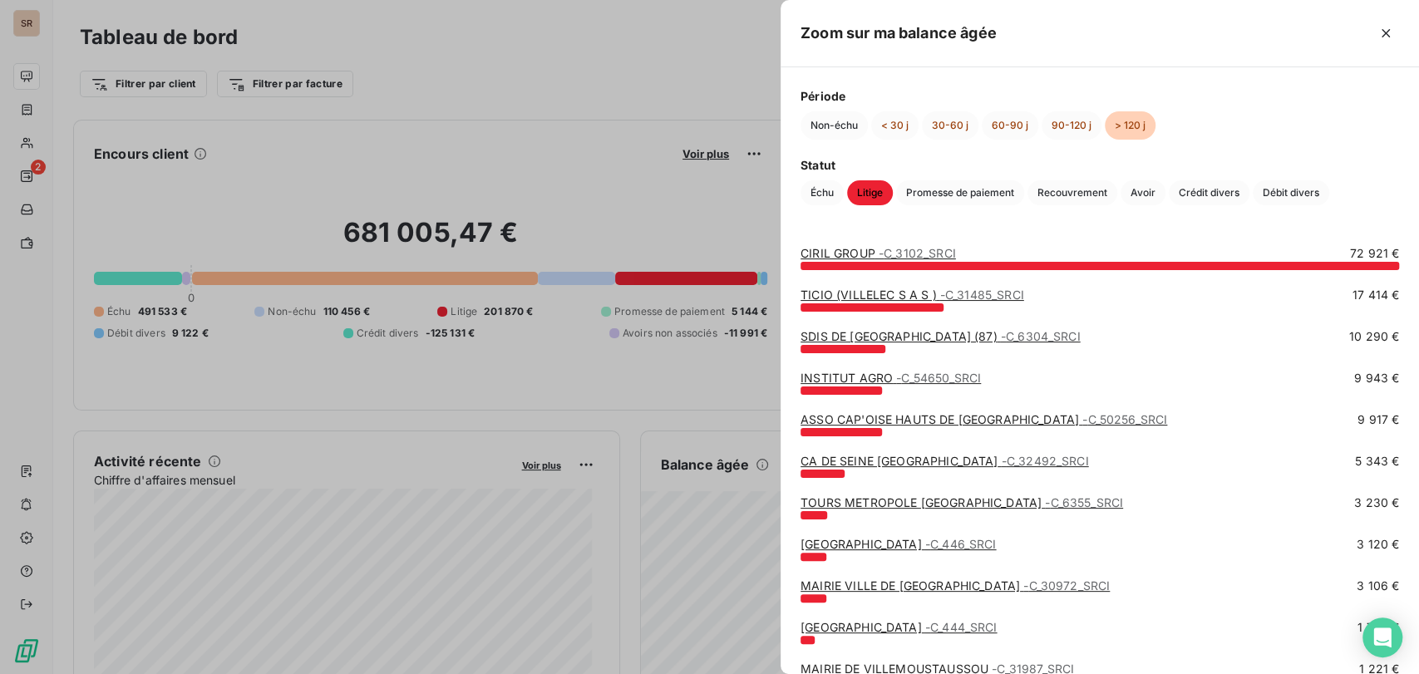
click at [857, 338] on link "SDIS DE [GEOGRAPHIC_DATA] (87) - C_6304_SRCI" at bounding box center [940, 336] width 279 height 14
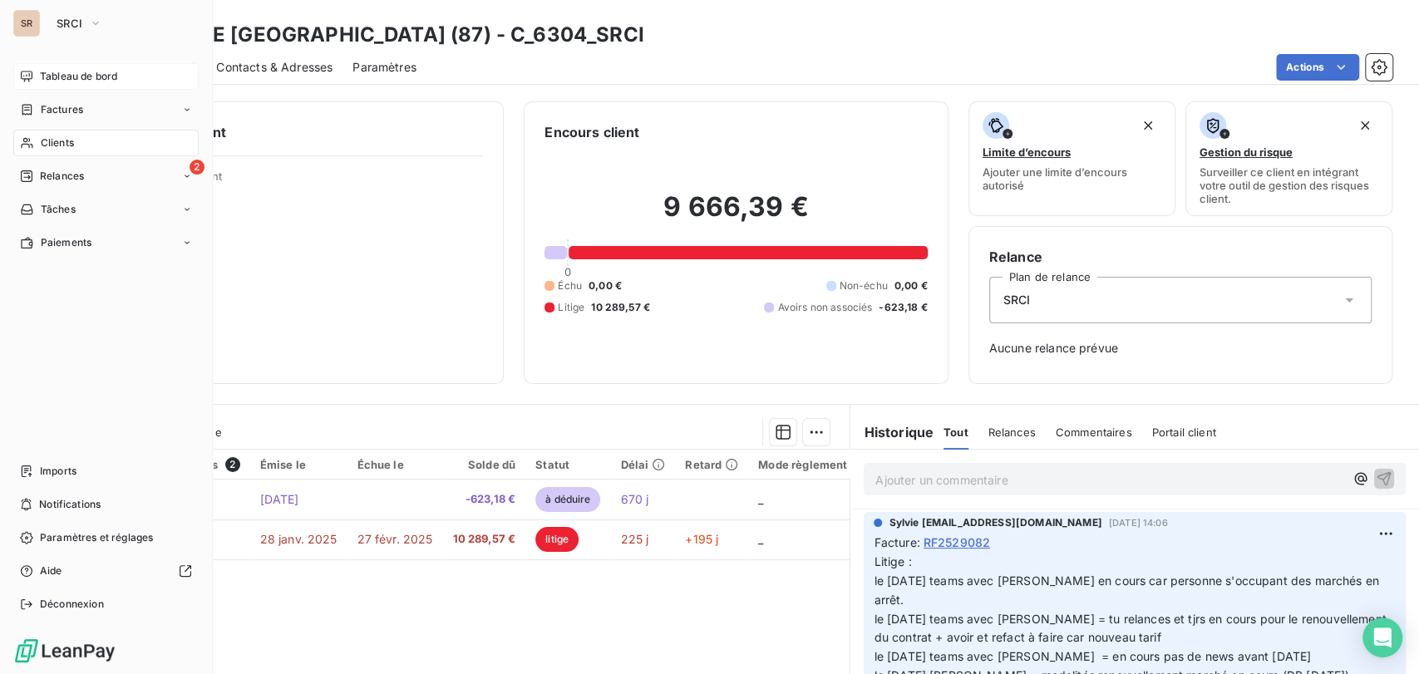
click at [77, 69] on span "Tableau de bord" at bounding box center [78, 76] width 77 height 15
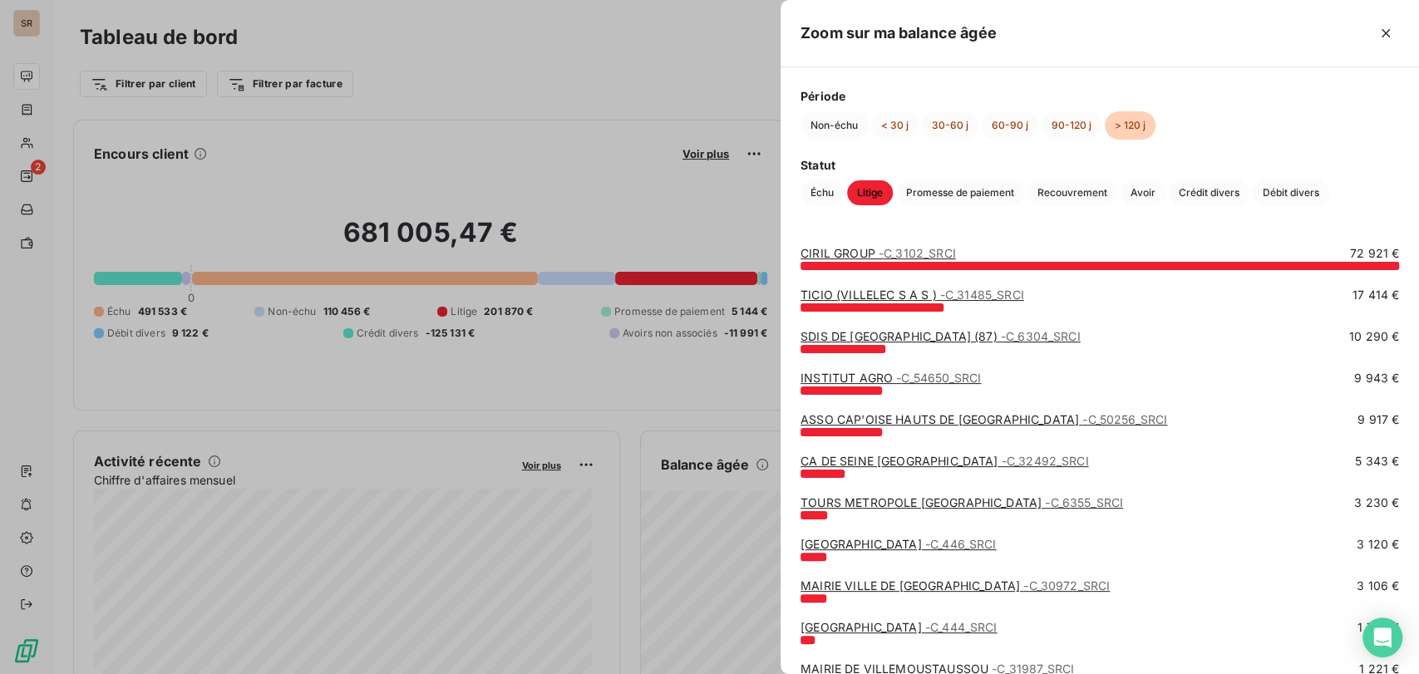
click at [852, 381] on link "INSTITUT AGRO - C_54650_SRCI" at bounding box center [891, 378] width 180 height 14
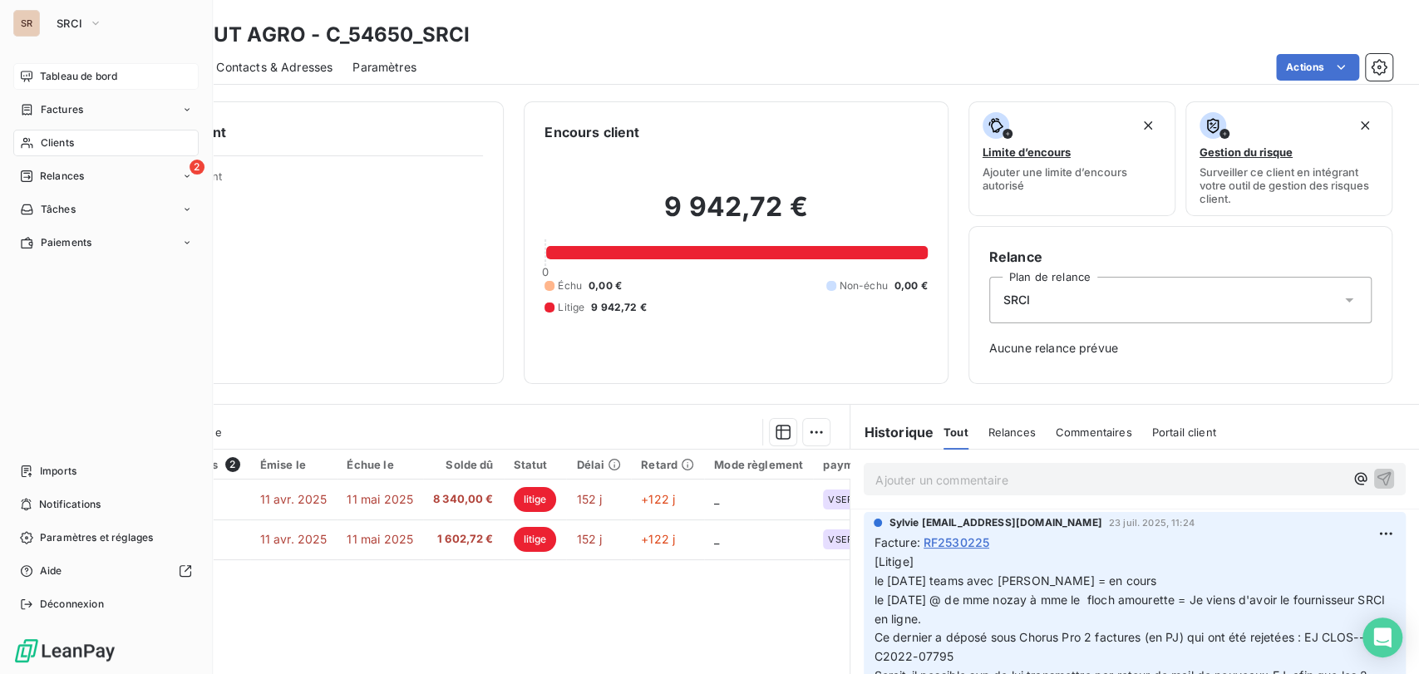
click at [47, 71] on span "Tableau de bord" at bounding box center [78, 76] width 77 height 15
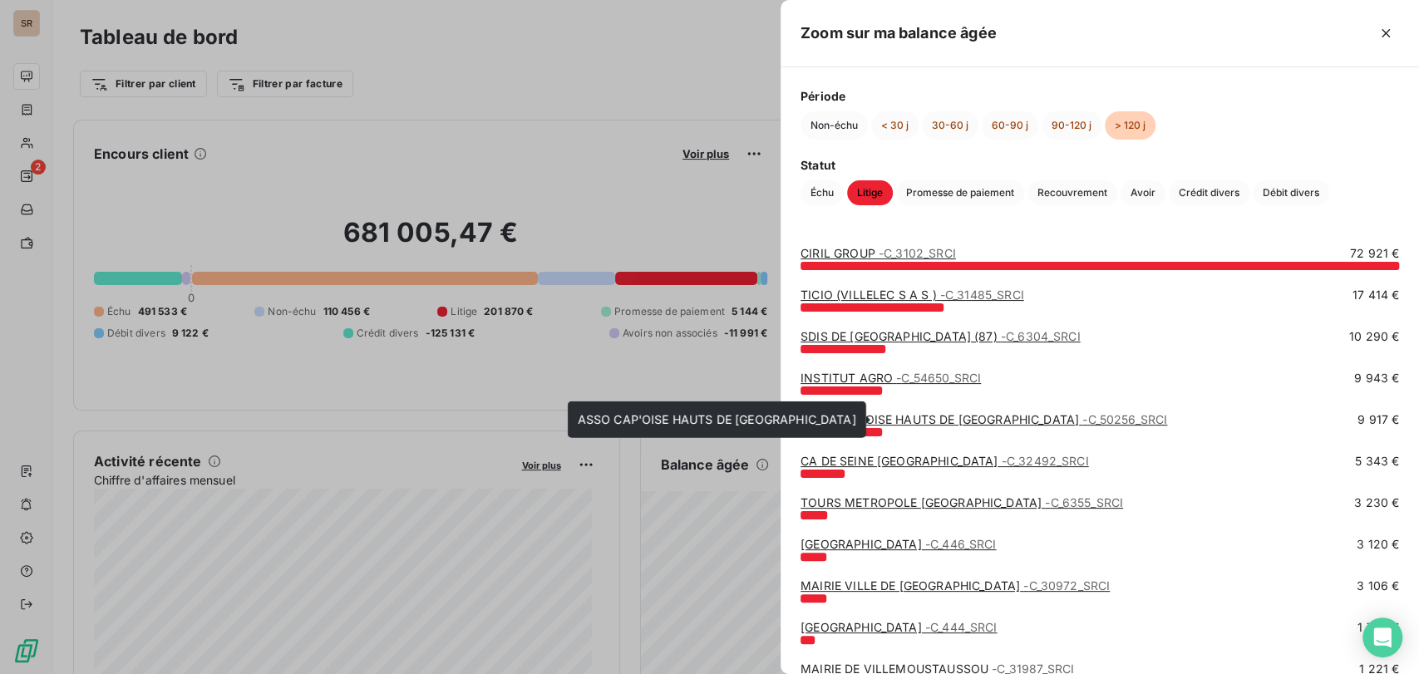
click at [920, 416] on link "ASSO [GEOGRAPHIC_DATA] HAUTS DE FRANCE - C_50256_SRCI" at bounding box center [984, 419] width 367 height 14
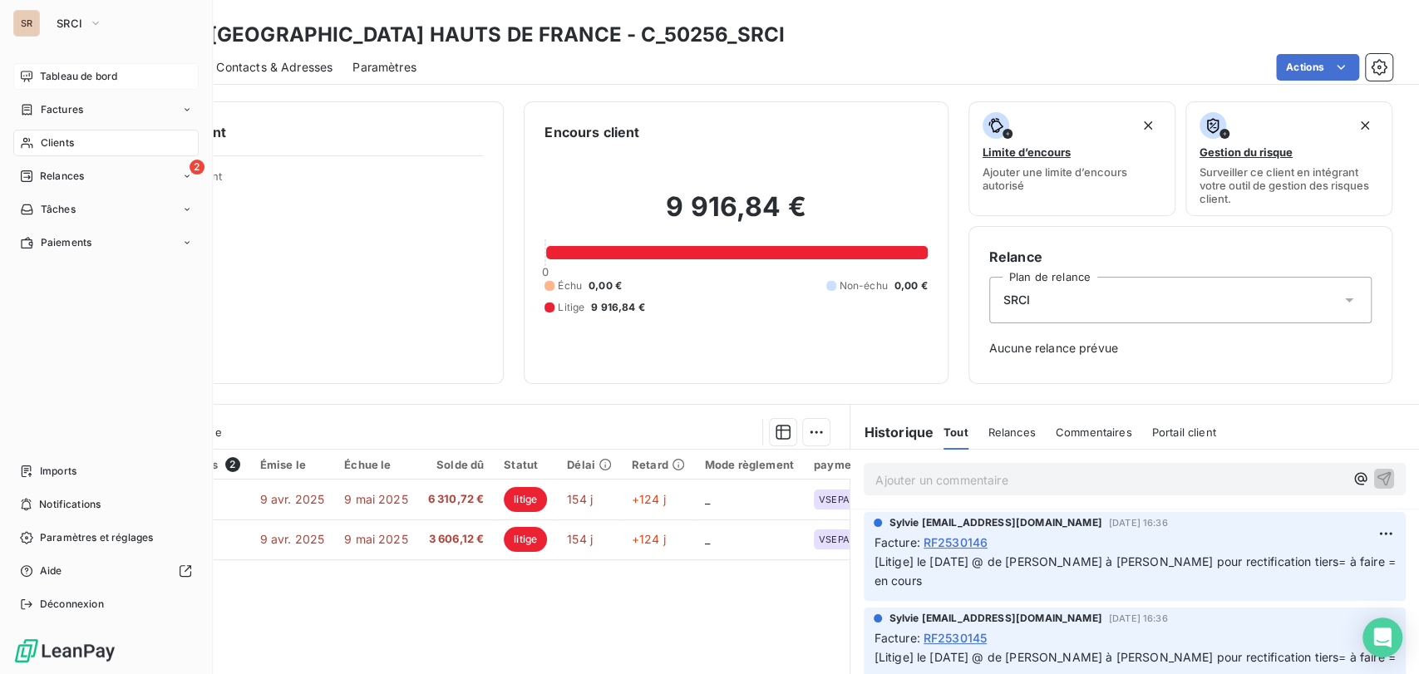
click at [82, 74] on span "Tableau de bord" at bounding box center [78, 76] width 77 height 15
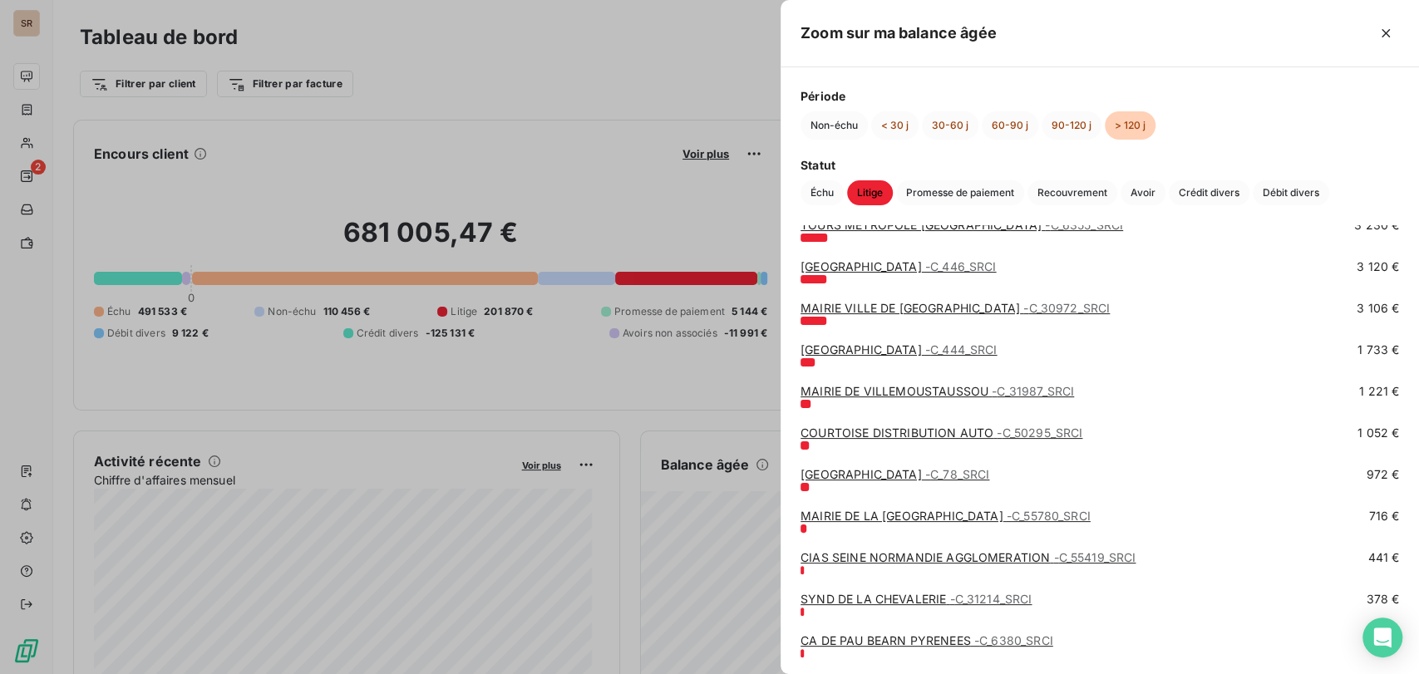
scroll to position [318, 0]
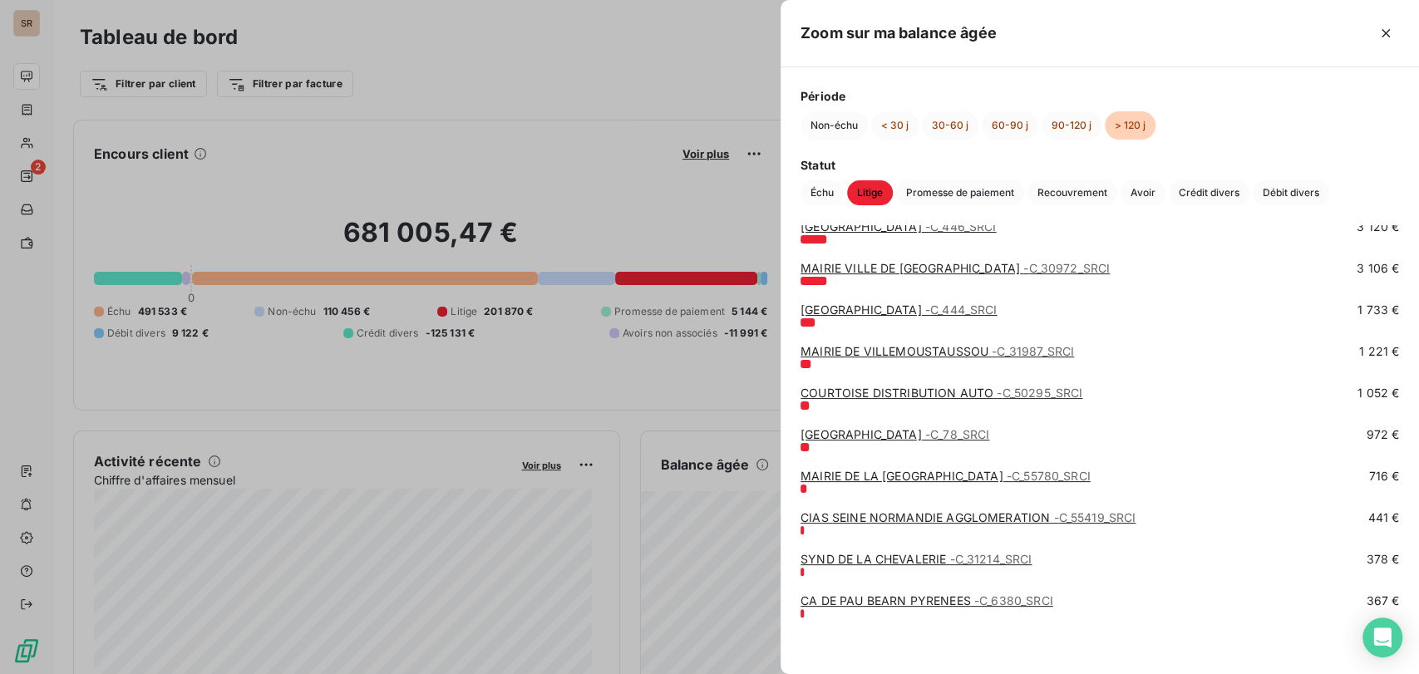
click at [912, 600] on link "CA DE PAU BEARN PYRENEES - C_6380_SRCI" at bounding box center [927, 601] width 253 height 14
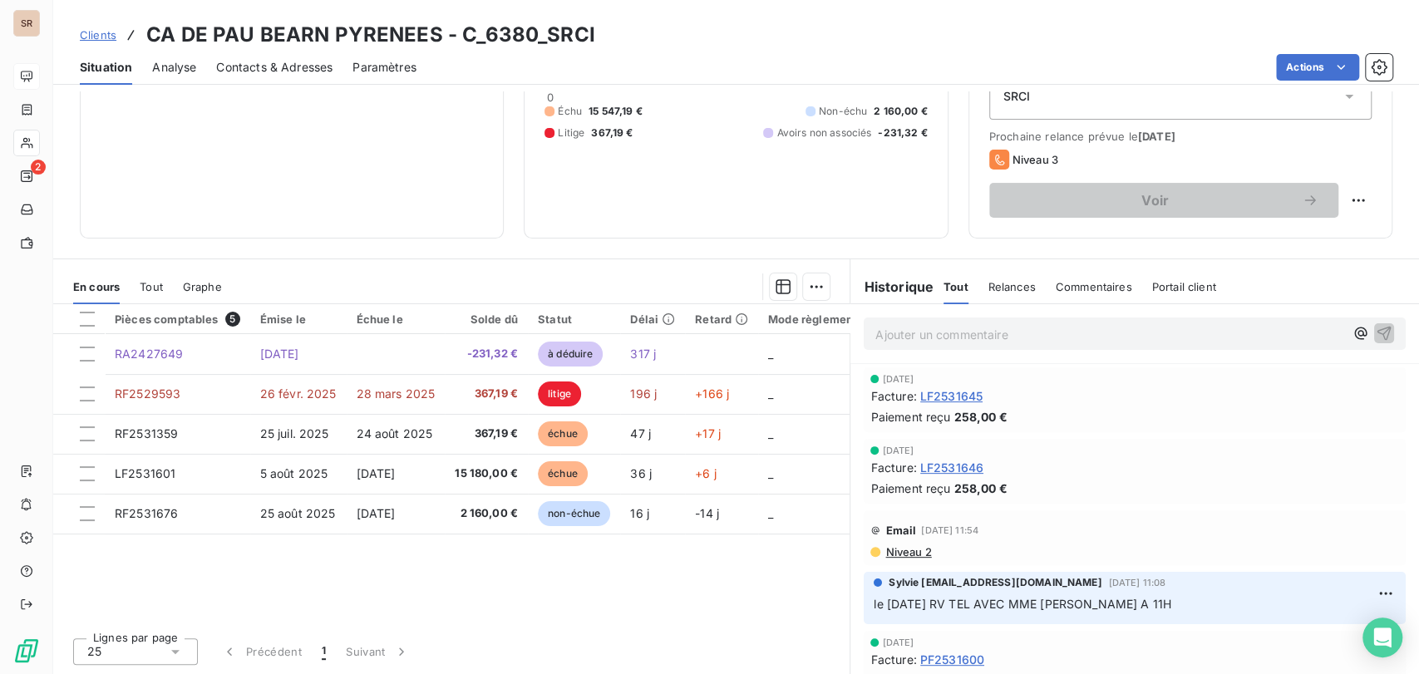
scroll to position [92, 0]
